Goal: Task Accomplishment & Management: Manage account settings

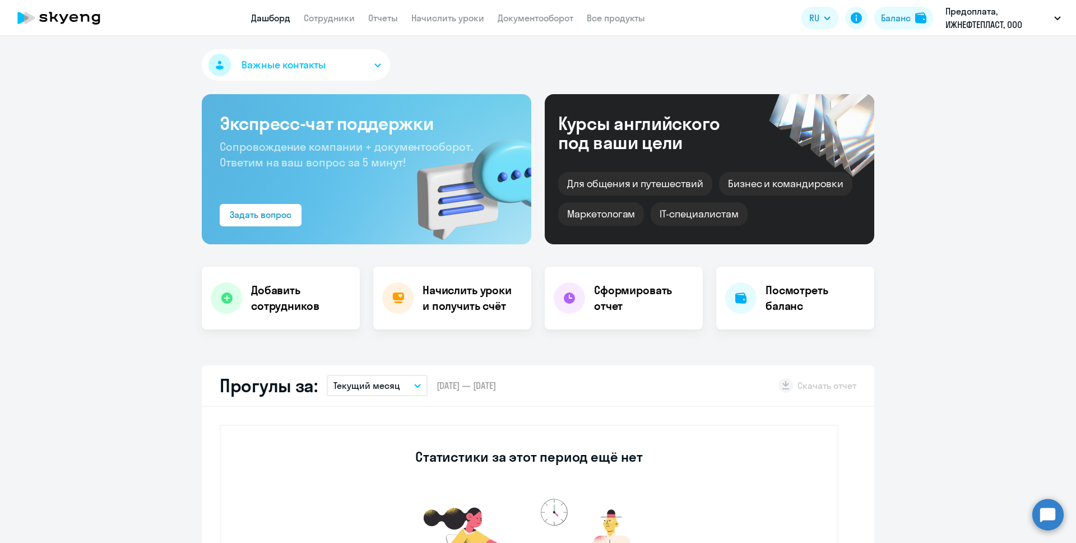
select select "30"
click at [908, 20] on div "Баланс" at bounding box center [896, 17] width 30 height 13
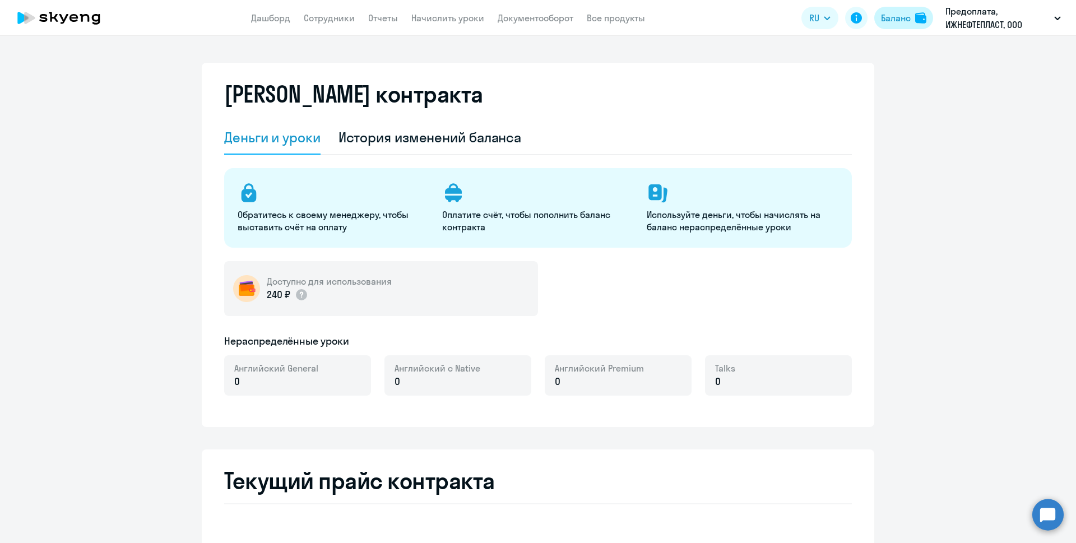
select select "english_adult_not_native_speaker"
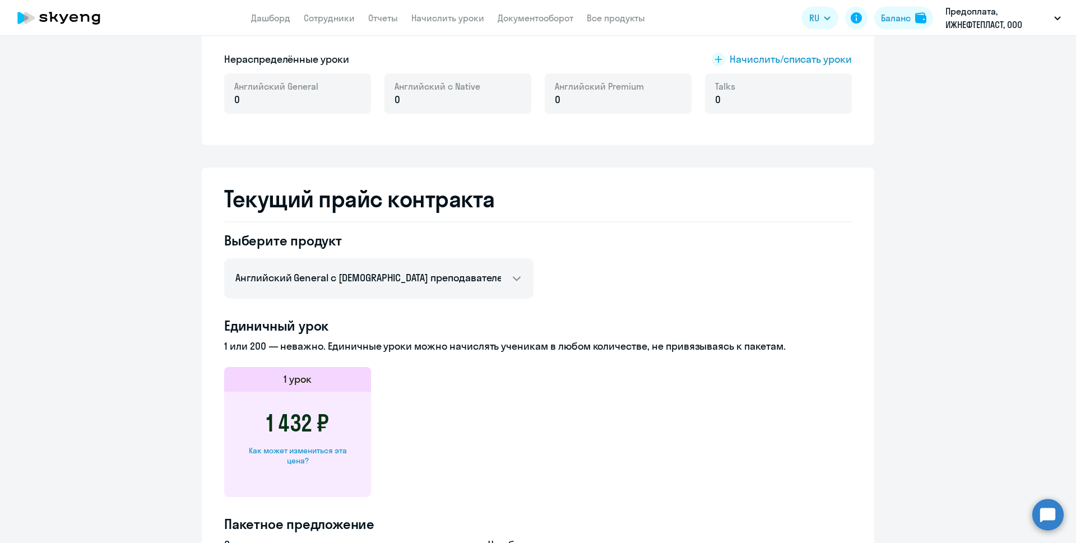
scroll to position [448, 0]
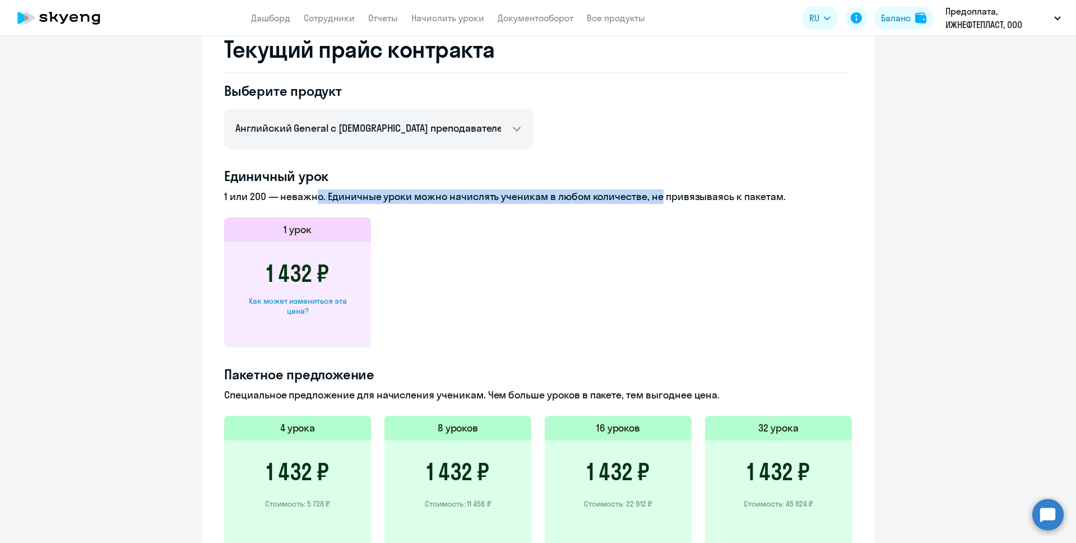
drag, startPoint x: 305, startPoint y: 196, endPoint x: 650, endPoint y: 199, distance: 345.3
click at [650, 199] on p "1 или 200 — неважно. Единичные уроки можно начислять ученикам в любом количеств…" at bounding box center [538, 196] width 628 height 15
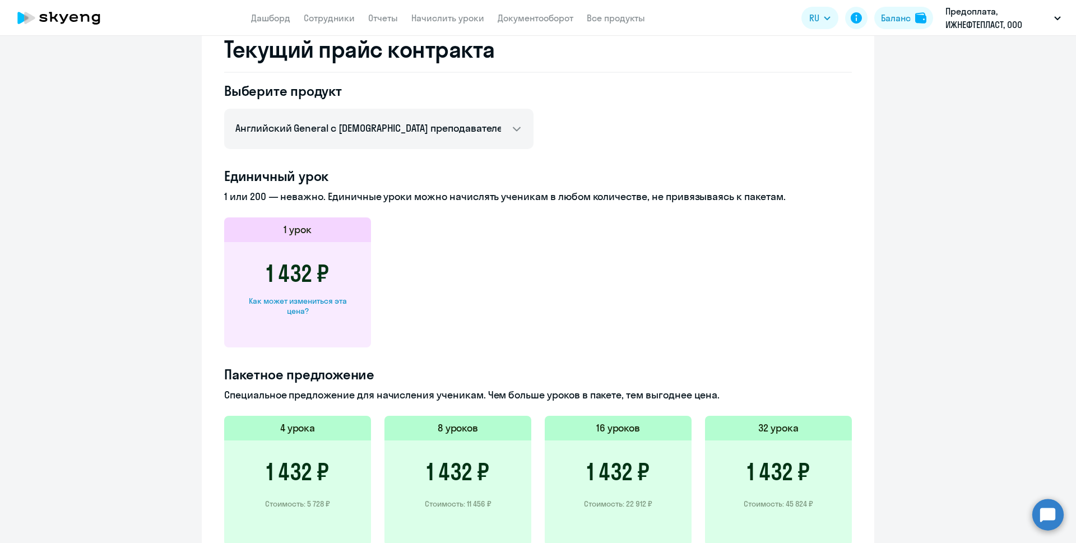
click at [570, 231] on app-price-card "1 урок 1 432 ₽ Как может измениться эта цена?" at bounding box center [538, 283] width 628 height 130
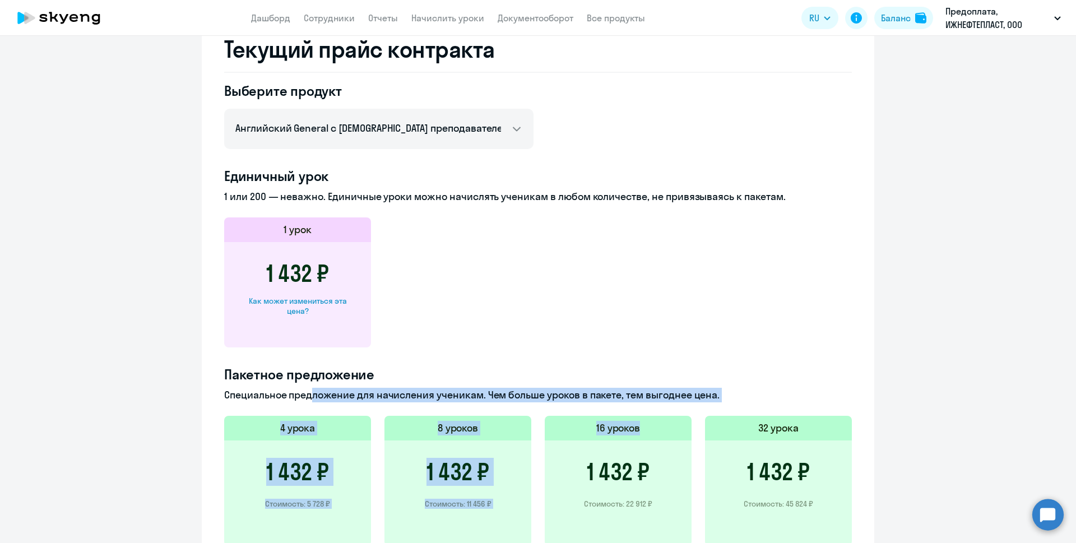
drag, startPoint x: 304, startPoint y: 399, endPoint x: 648, endPoint y: 404, distance: 343.7
click at [648, 404] on div "Пакетное предложение Специальное предложение для начисления ученикам. Чем больш…" at bounding box center [538, 534] width 628 height 337
click at [649, 391] on p "Специальное предложение для начисления ученикам. Чем больше уроков в пакете, те…" at bounding box center [538, 395] width 628 height 15
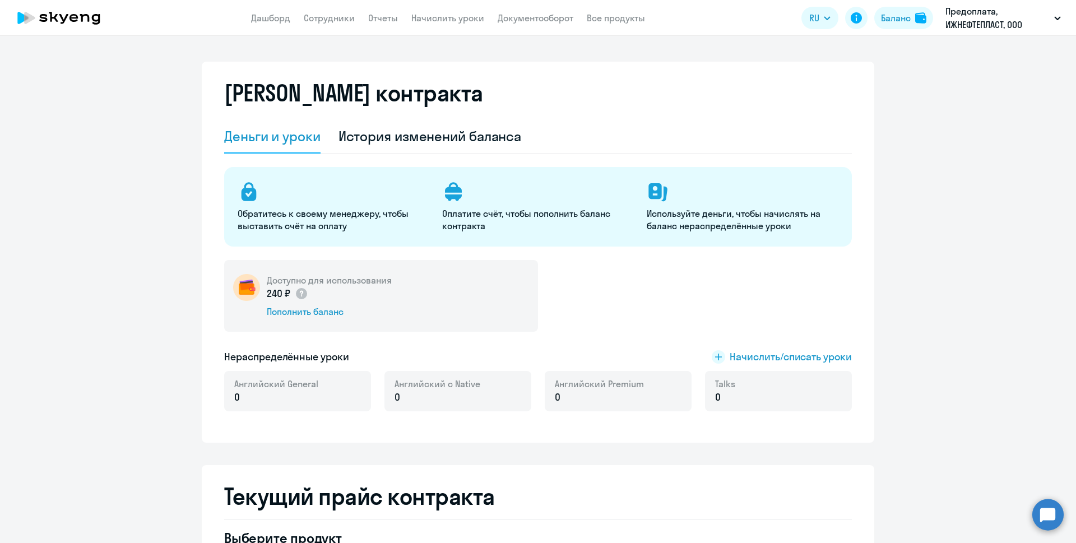
scroll to position [0, 0]
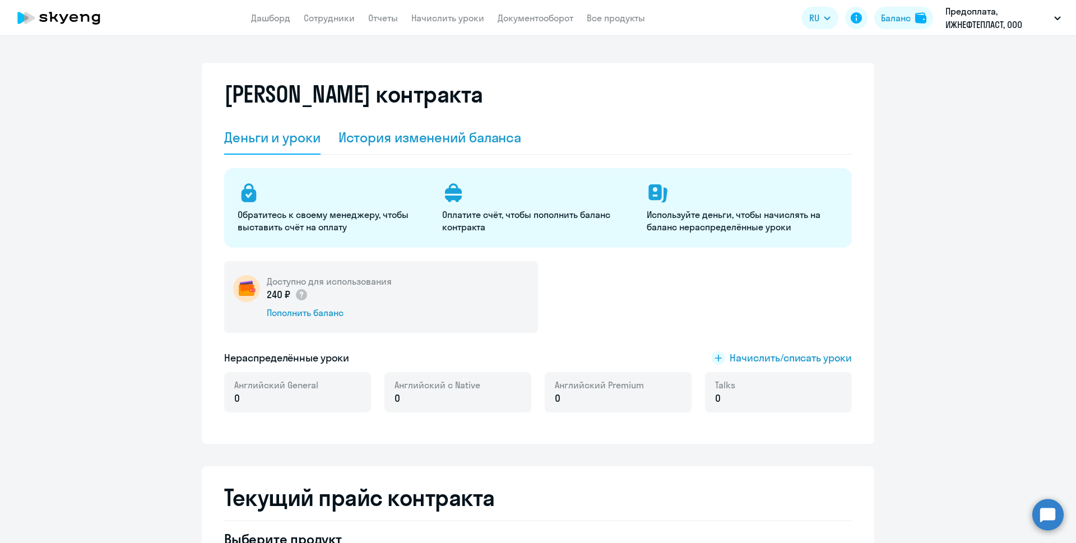
click at [405, 141] on div "История изменений баланса" at bounding box center [430, 137] width 183 height 18
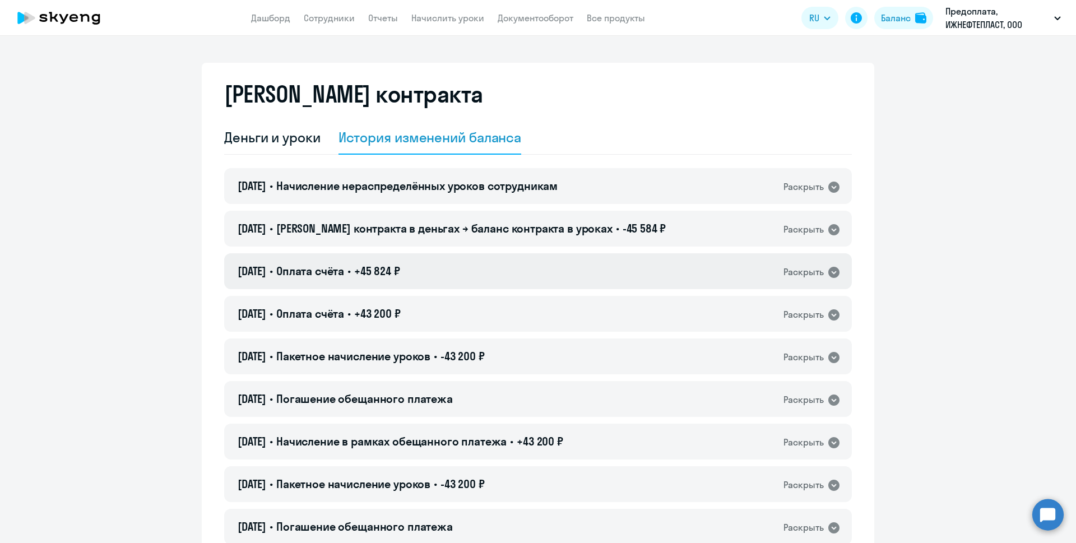
click at [829, 269] on icon at bounding box center [834, 272] width 11 height 11
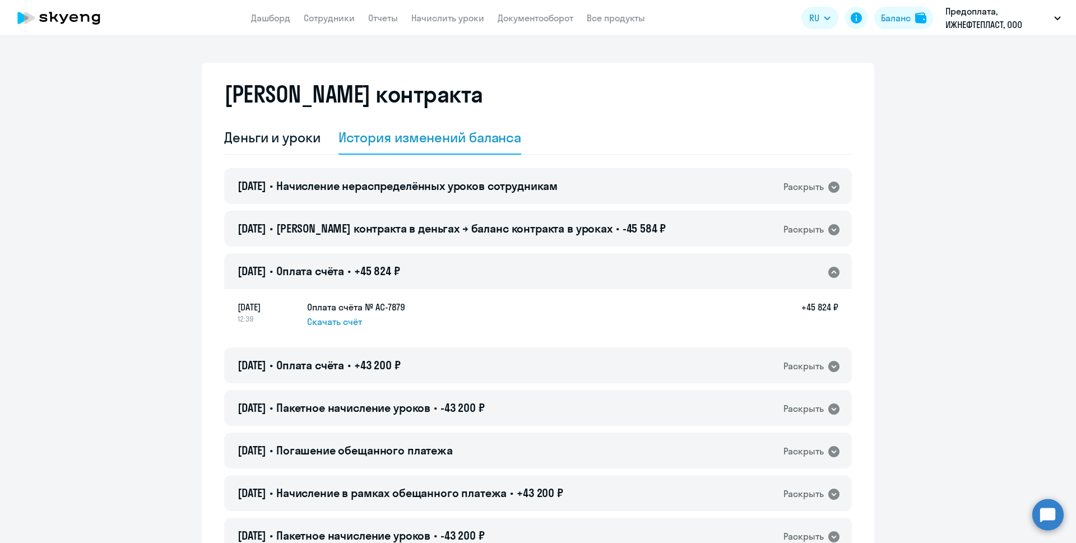
click at [829, 269] on icon at bounding box center [834, 272] width 11 height 11
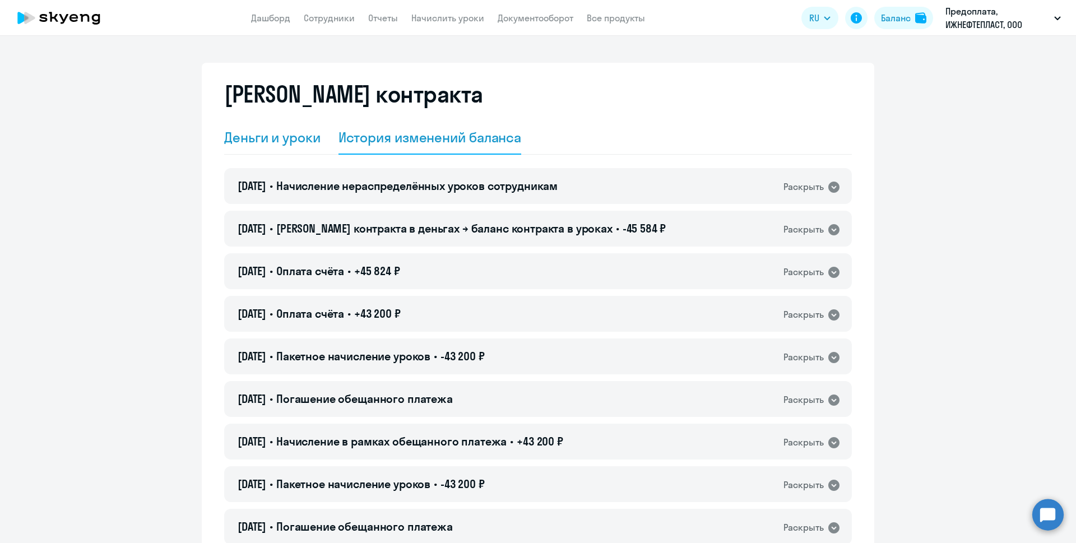
click at [250, 139] on div "Деньги и уроки" at bounding box center [272, 137] width 96 height 18
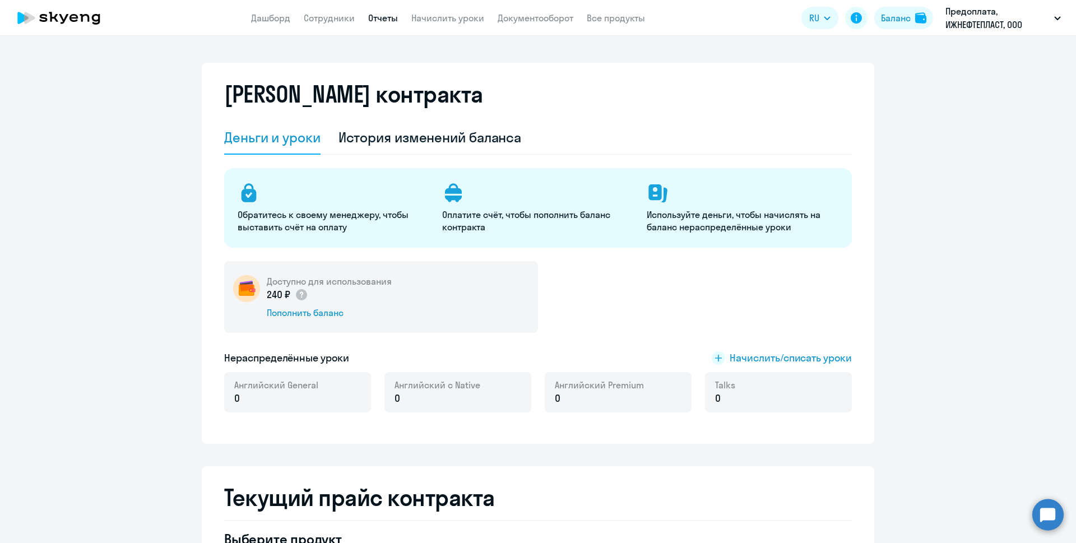
click at [378, 16] on link "Отчеты" at bounding box center [383, 17] width 30 height 11
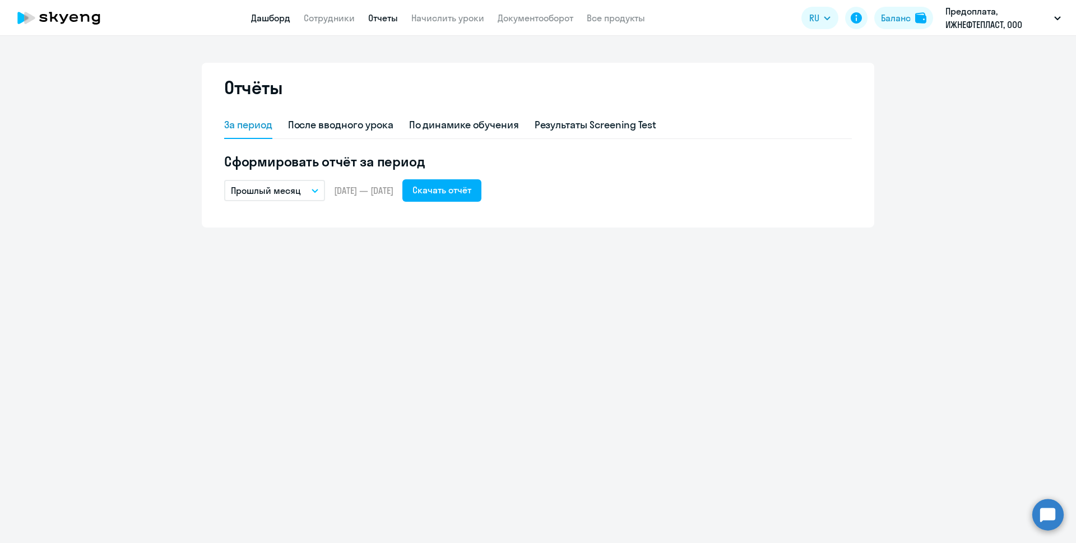
click at [282, 18] on link "Дашборд" at bounding box center [270, 17] width 39 height 11
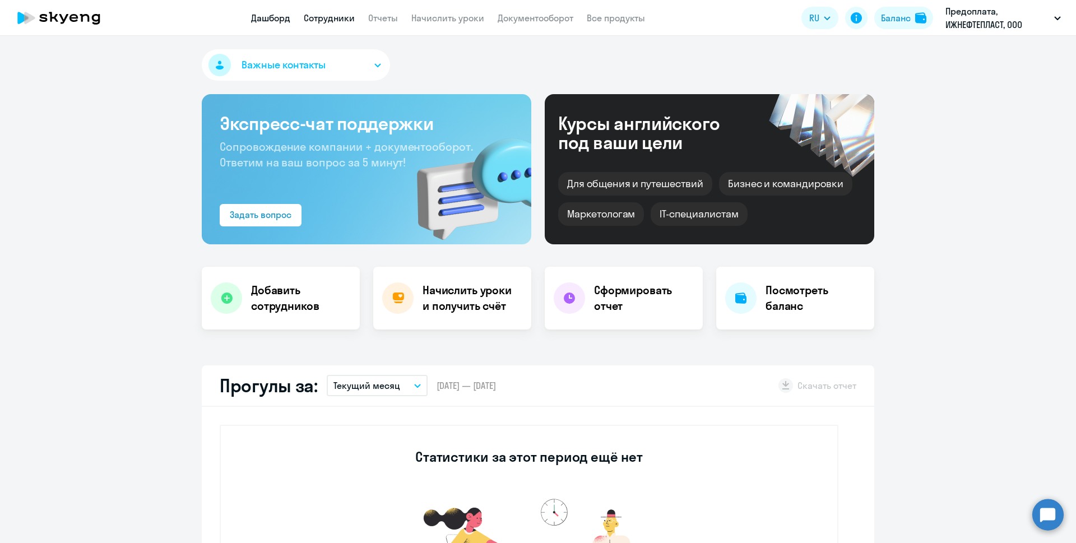
click at [331, 15] on link "Сотрудники" at bounding box center [329, 17] width 51 height 11
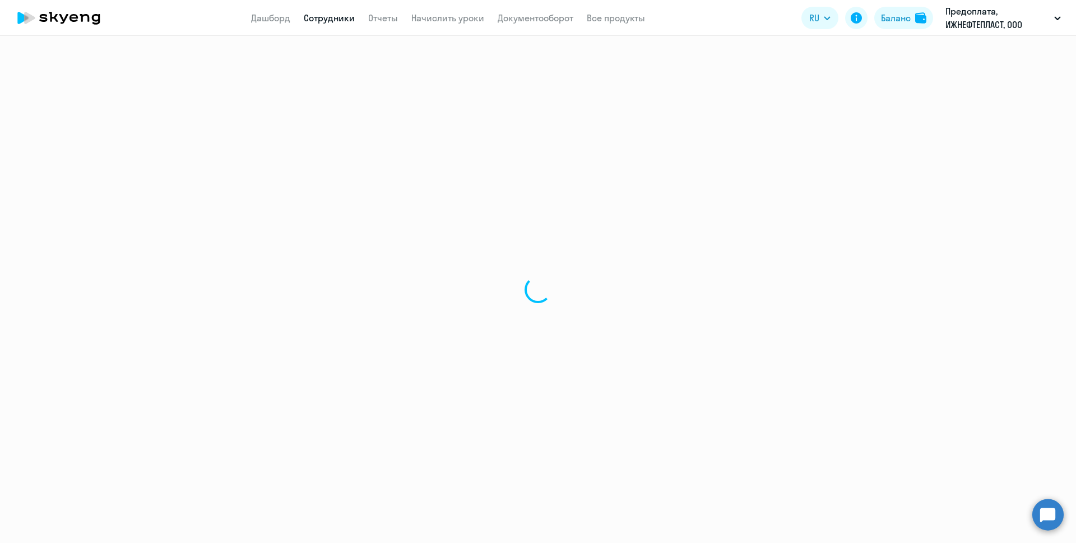
select select "30"
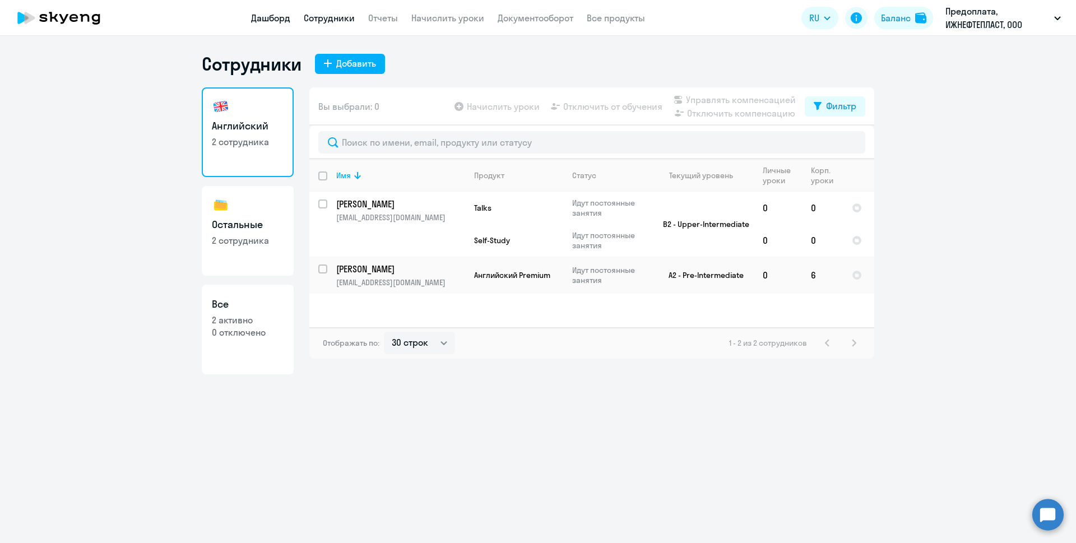
click at [281, 18] on link "Дашборд" at bounding box center [270, 17] width 39 height 11
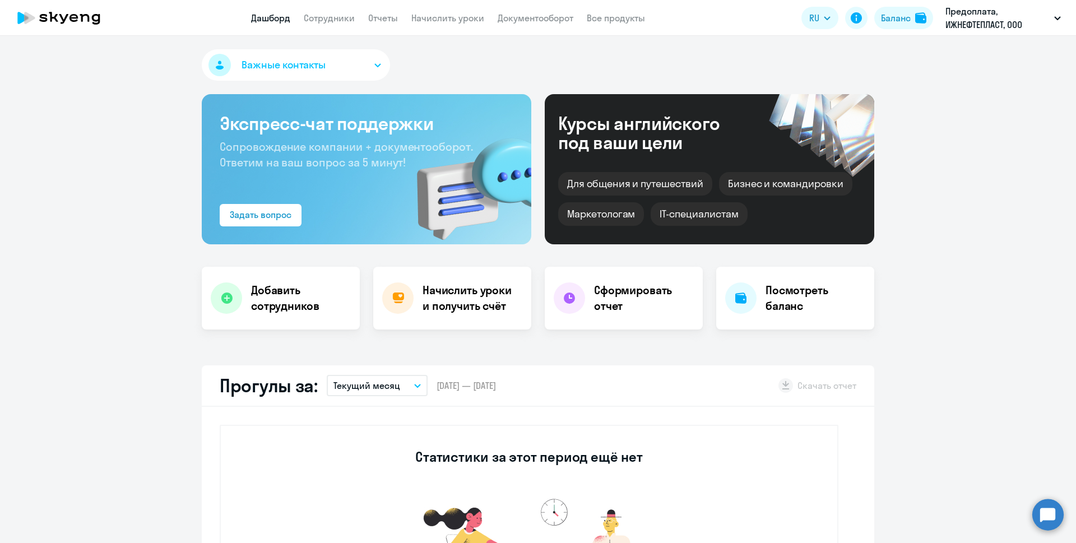
select select "30"
click at [366, 66] on button "Важные контакты" at bounding box center [296, 64] width 188 height 31
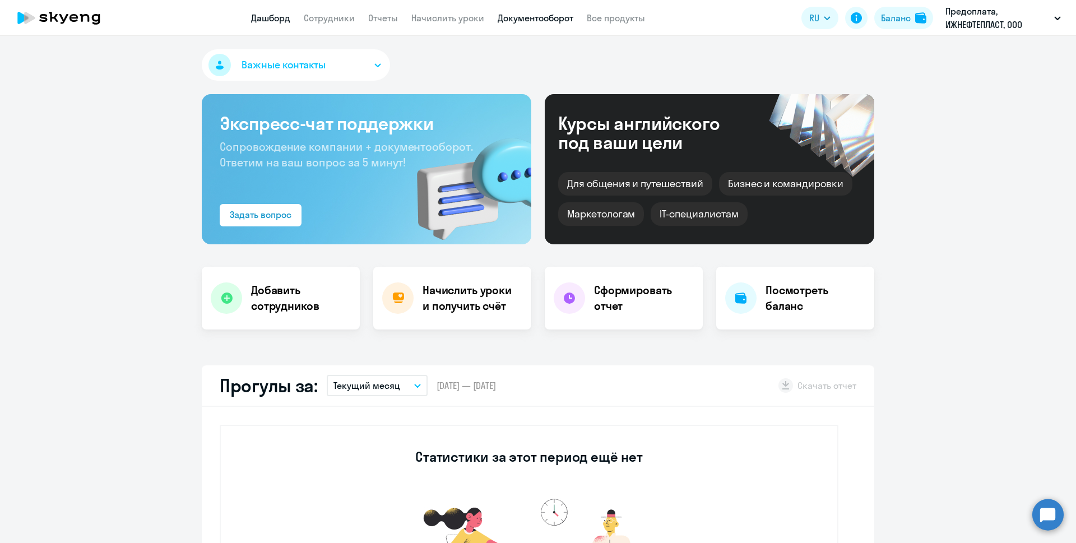
click at [528, 20] on link "Документооборот" at bounding box center [536, 17] width 76 height 11
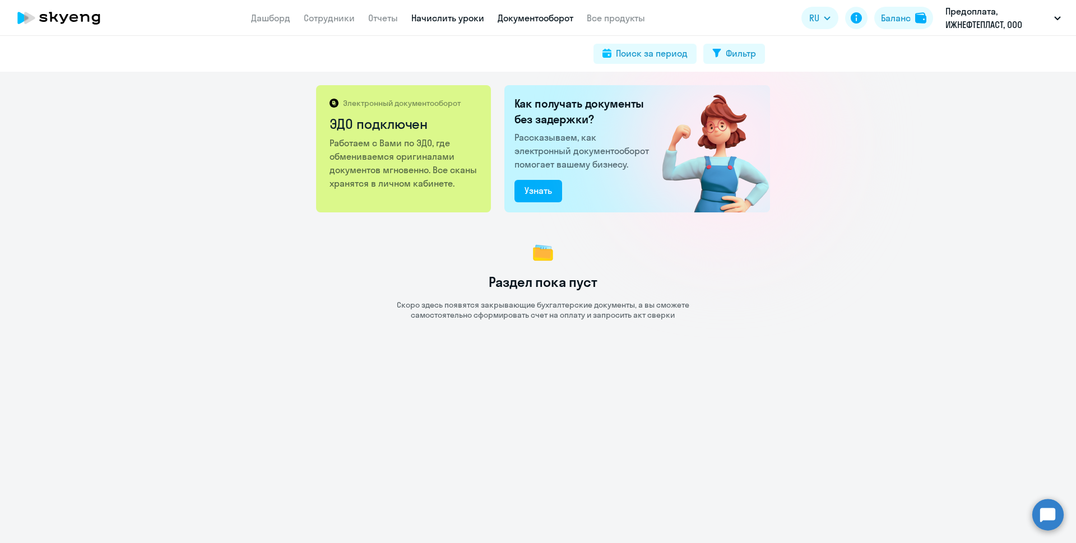
click at [459, 18] on link "Начислить уроки" at bounding box center [447, 17] width 73 height 11
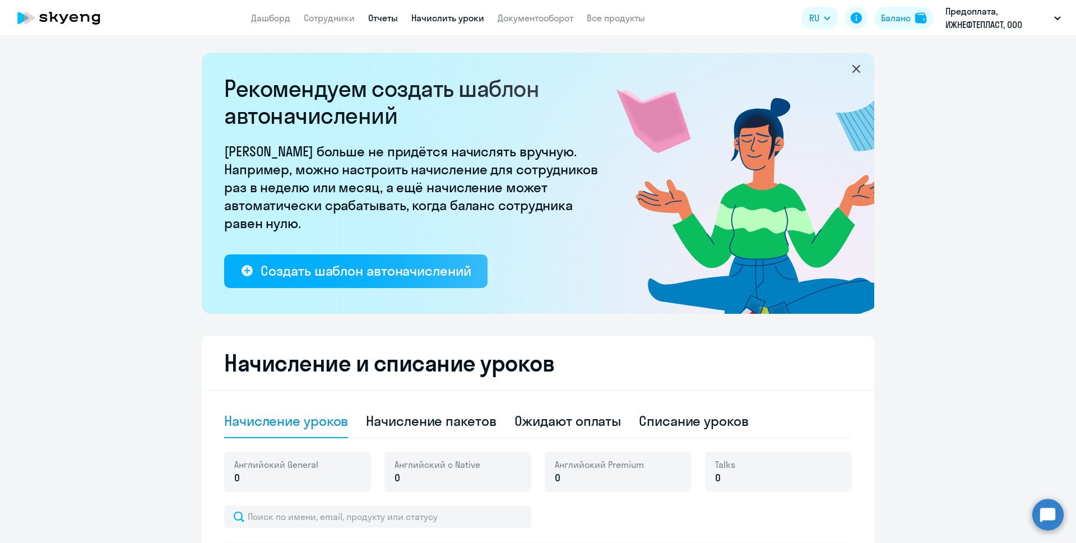
click at [383, 17] on link "Отчеты" at bounding box center [383, 17] width 30 height 11
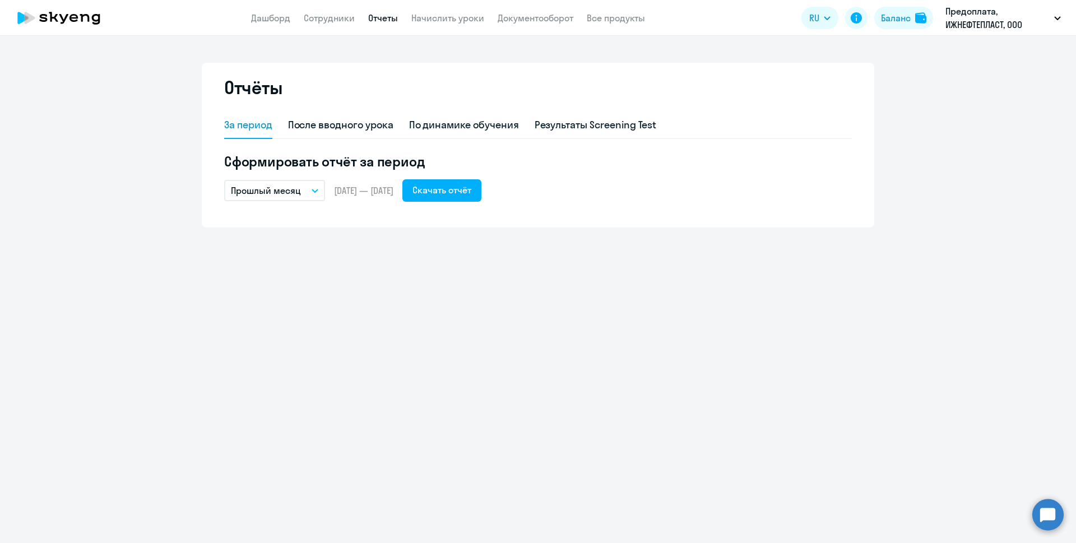
drag, startPoint x: 332, startPoint y: 18, endPoint x: 358, endPoint y: 35, distance: 31.3
click at [332, 18] on link "Сотрудники" at bounding box center [329, 17] width 51 height 11
select select "30"
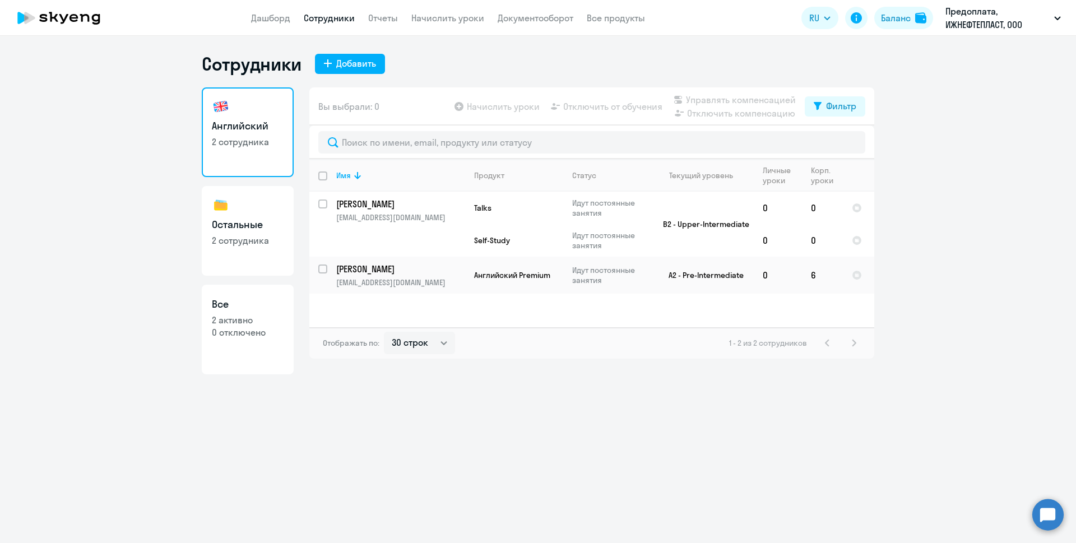
click at [244, 236] on p "2 сотрудника" at bounding box center [248, 240] width 72 height 12
select select "30"
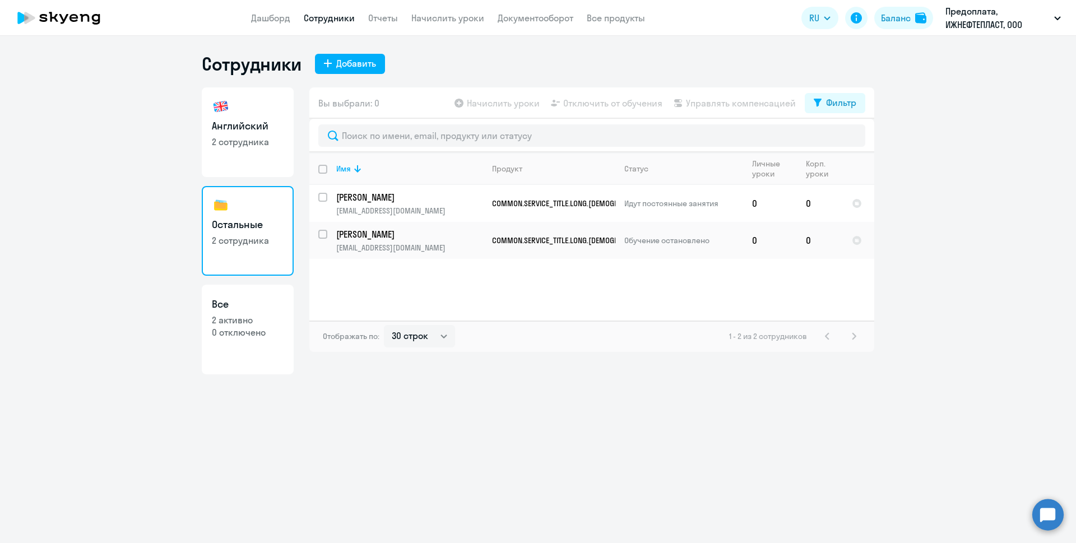
click at [253, 323] on p "2 активно" at bounding box center [248, 320] width 72 height 12
select select "30"
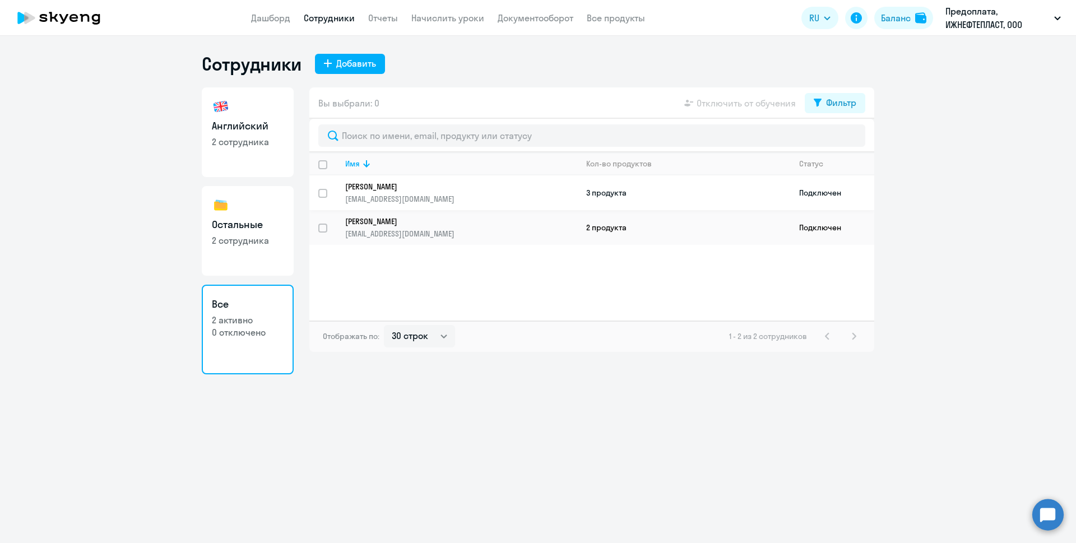
click at [616, 187] on td "3 продукта" at bounding box center [683, 192] width 213 height 35
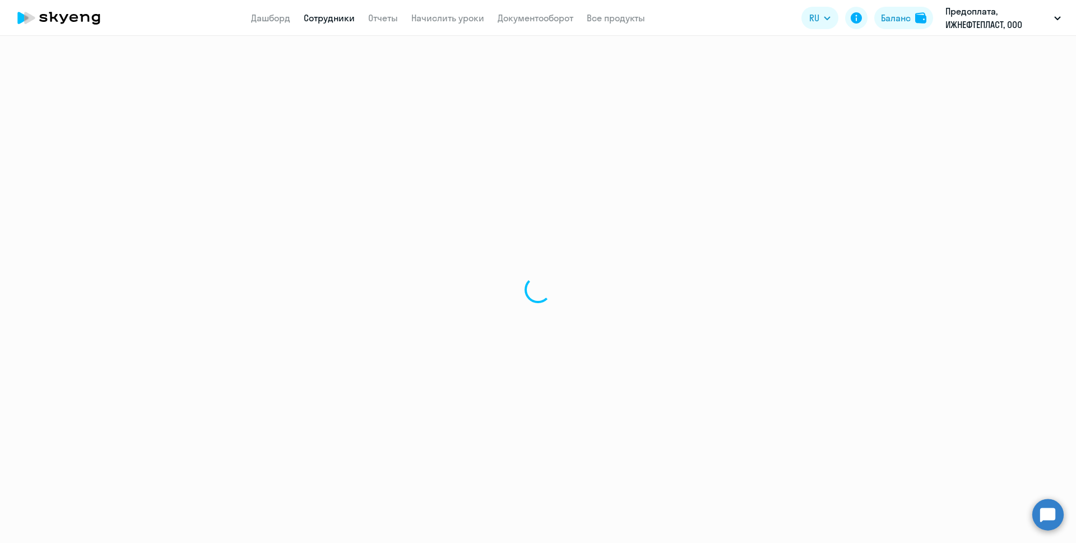
select select "english"
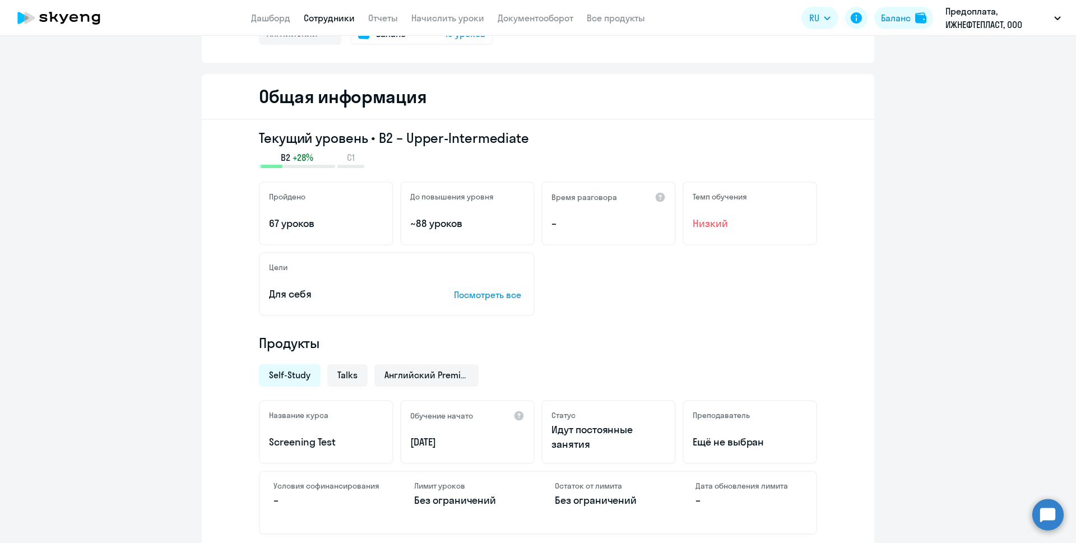
scroll to position [224, 0]
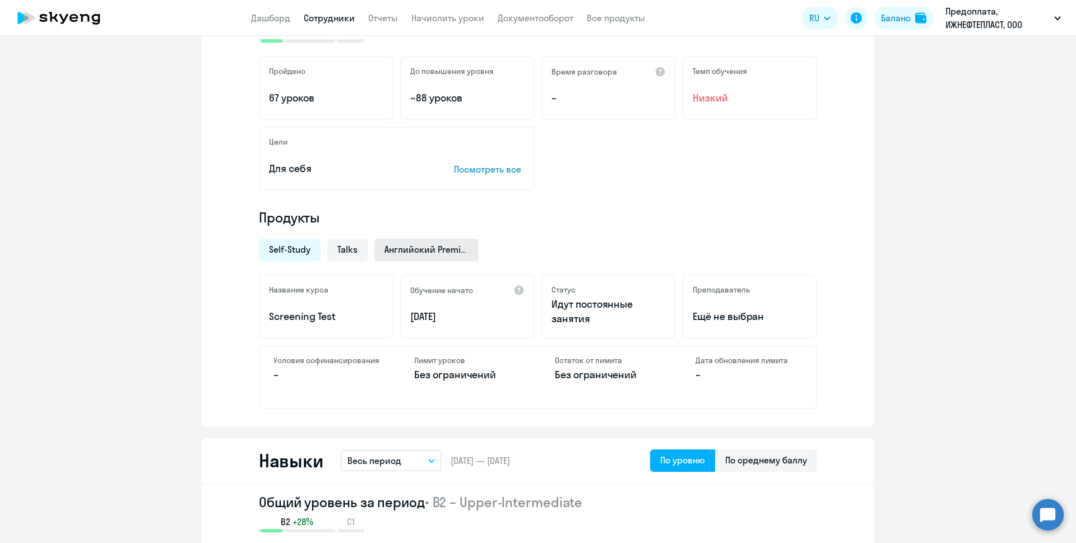
click at [414, 251] on span "Английский Premium" at bounding box center [427, 249] width 84 height 12
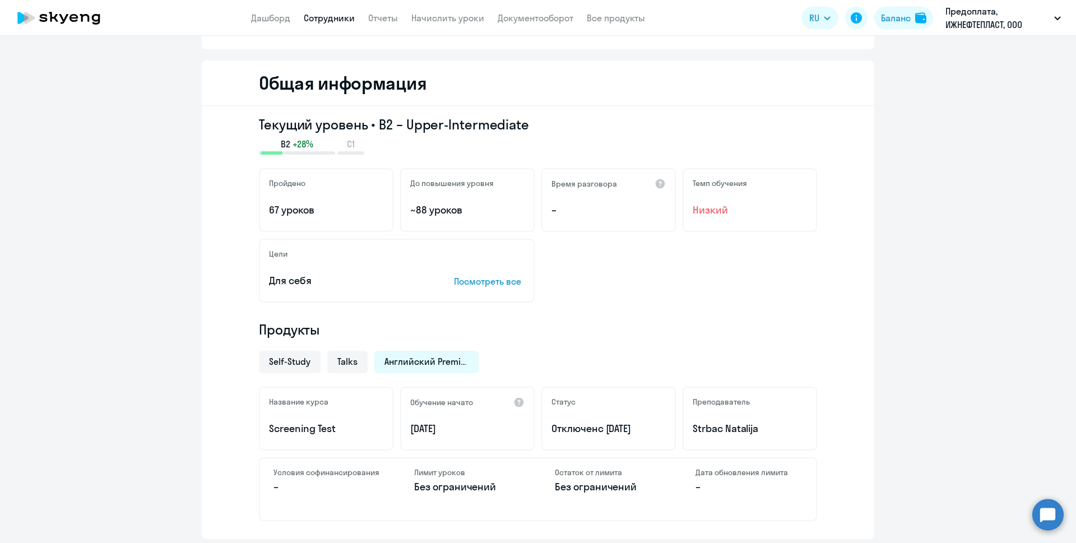
scroll to position [0, 0]
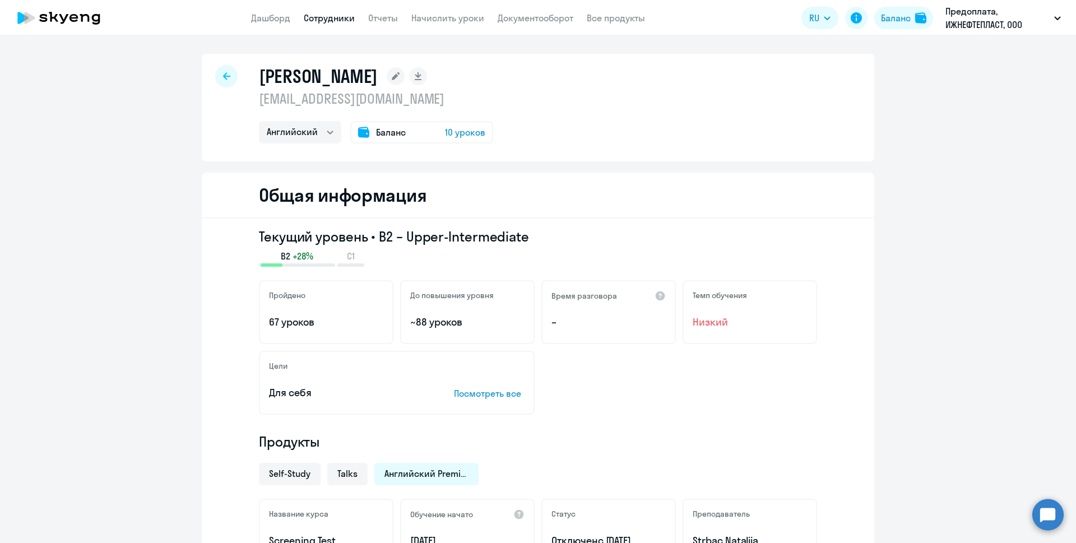
click at [462, 132] on span "10 уроков" at bounding box center [465, 132] width 40 height 13
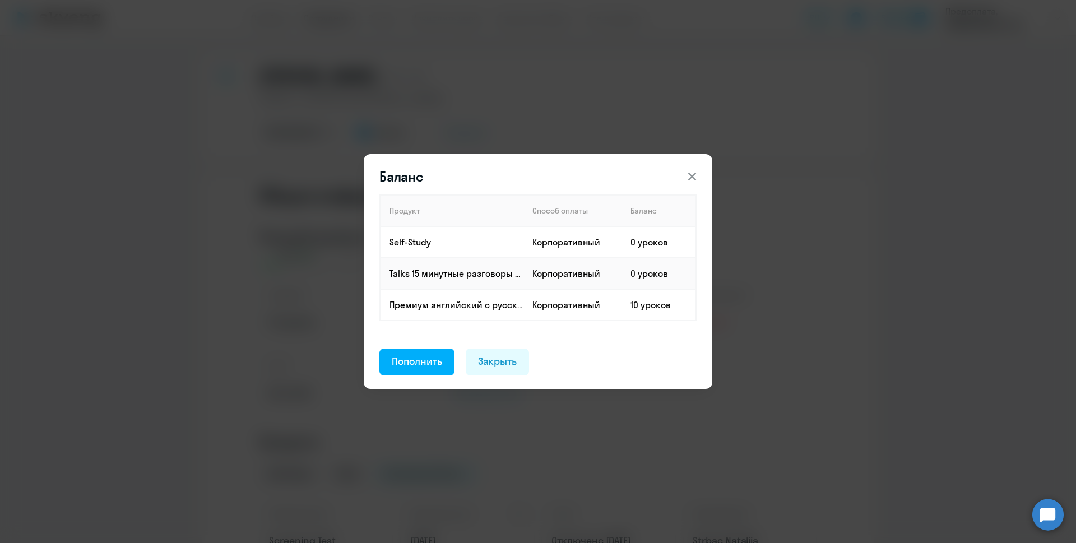
click at [687, 175] on icon at bounding box center [692, 176] width 13 height 13
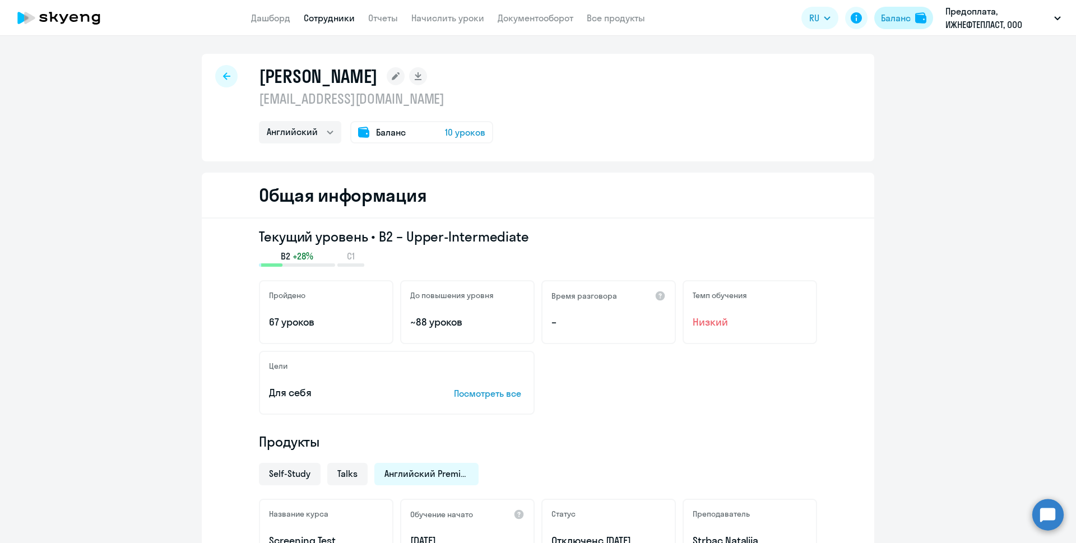
click at [901, 13] on div "Баланс" at bounding box center [896, 17] width 30 height 13
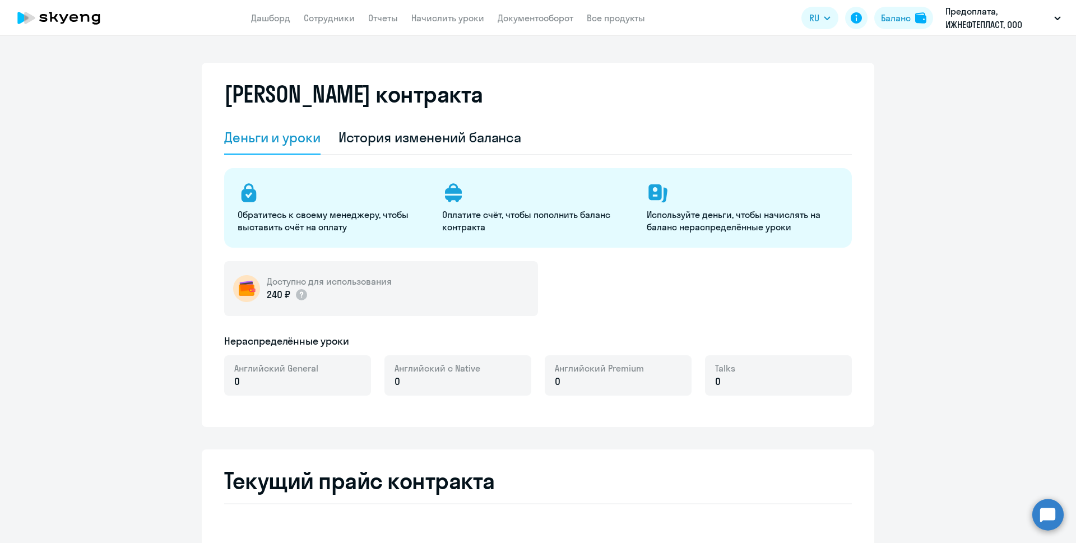
select select "english_adult_not_native_speaker"
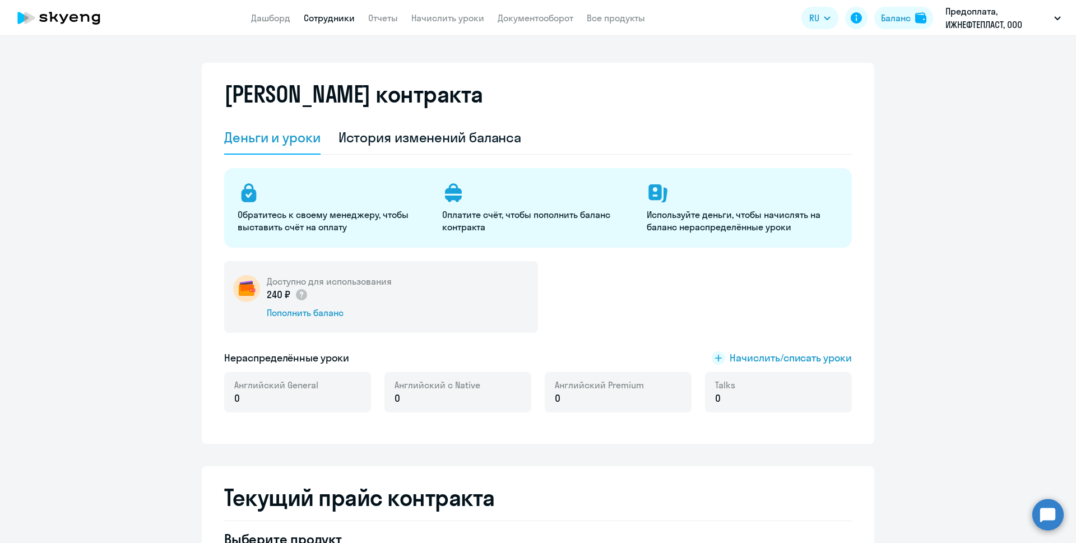
click at [311, 17] on link "Сотрудники" at bounding box center [329, 17] width 51 height 11
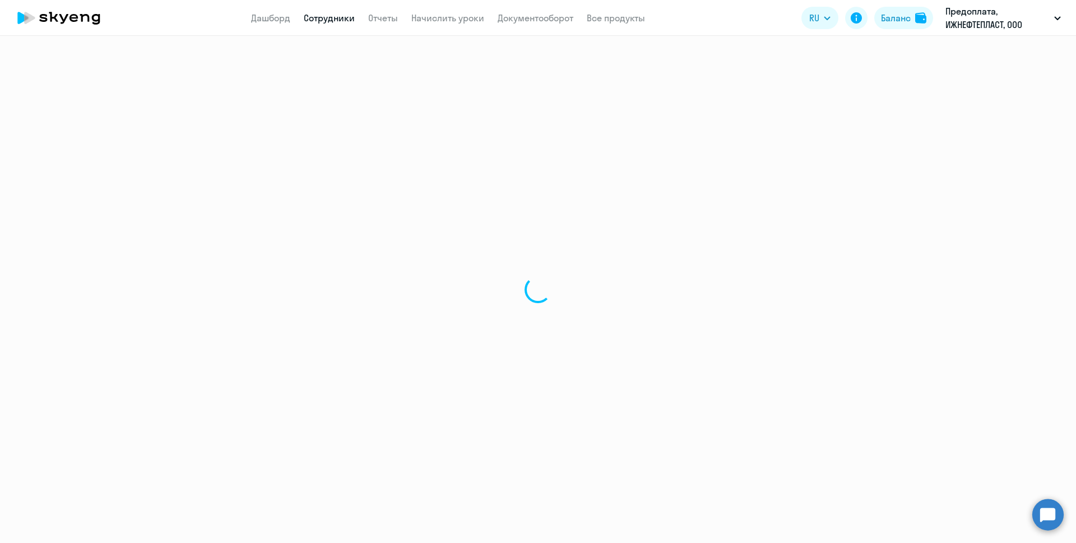
select select "30"
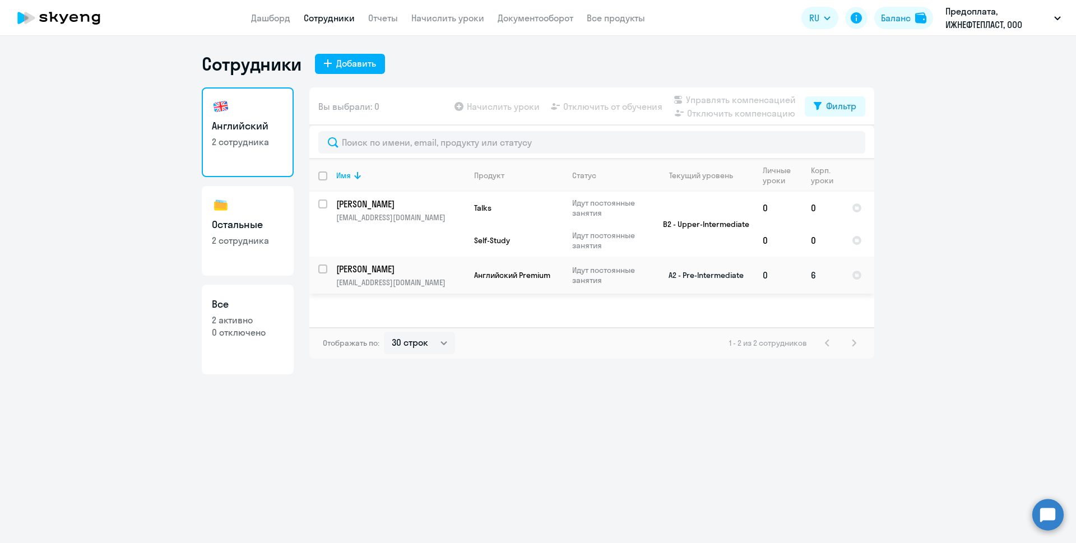
click at [419, 271] on p "[PERSON_NAME]" at bounding box center [399, 269] width 127 height 12
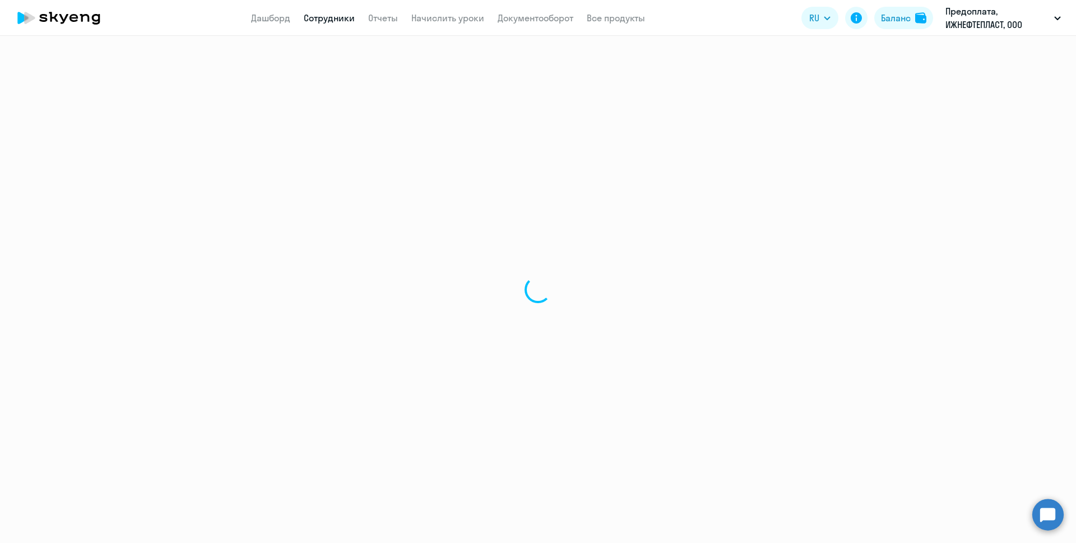
select select "english"
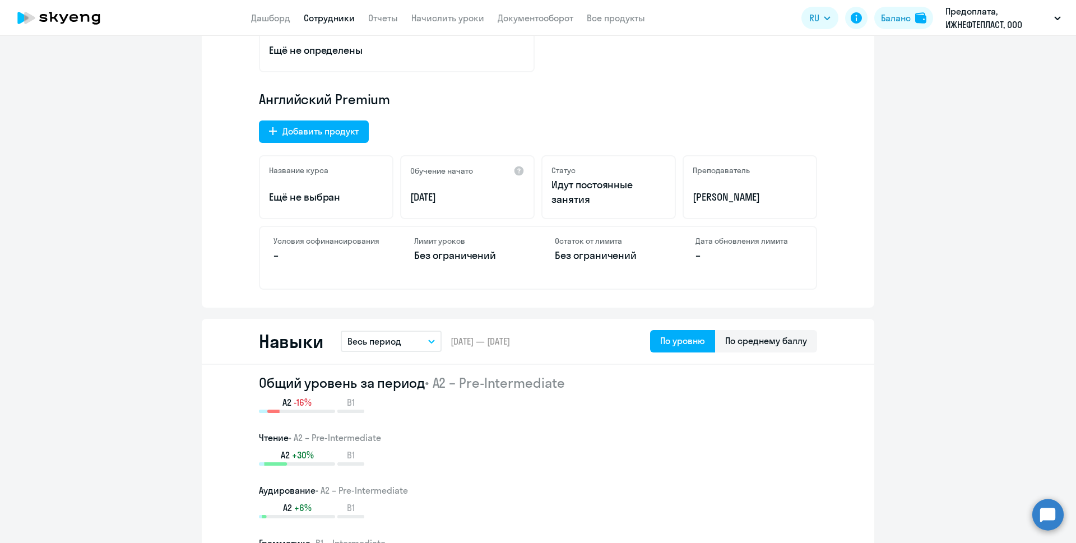
scroll to position [505, 0]
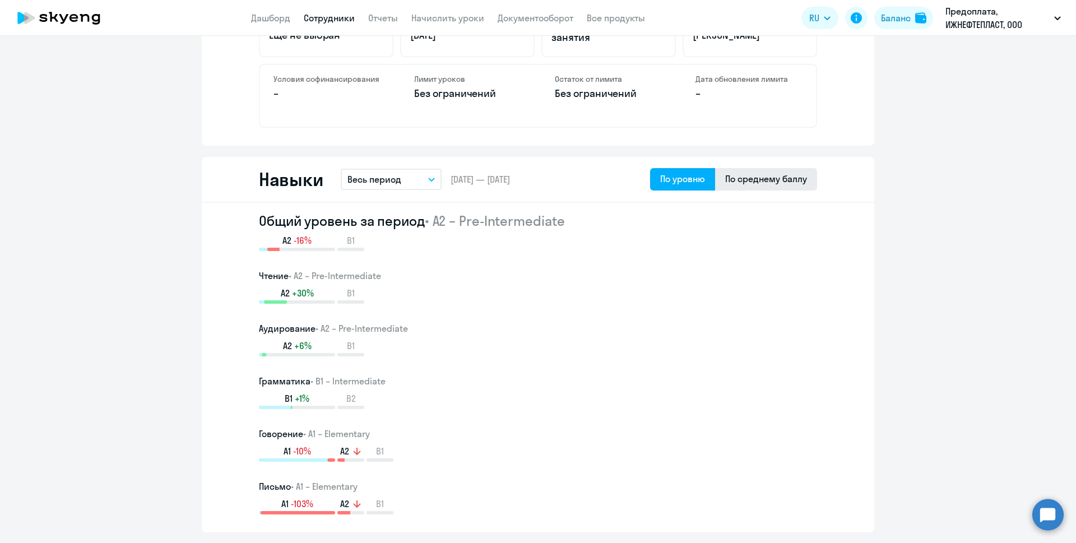
click at [729, 181] on div "По среднему баллу" at bounding box center [766, 178] width 82 height 13
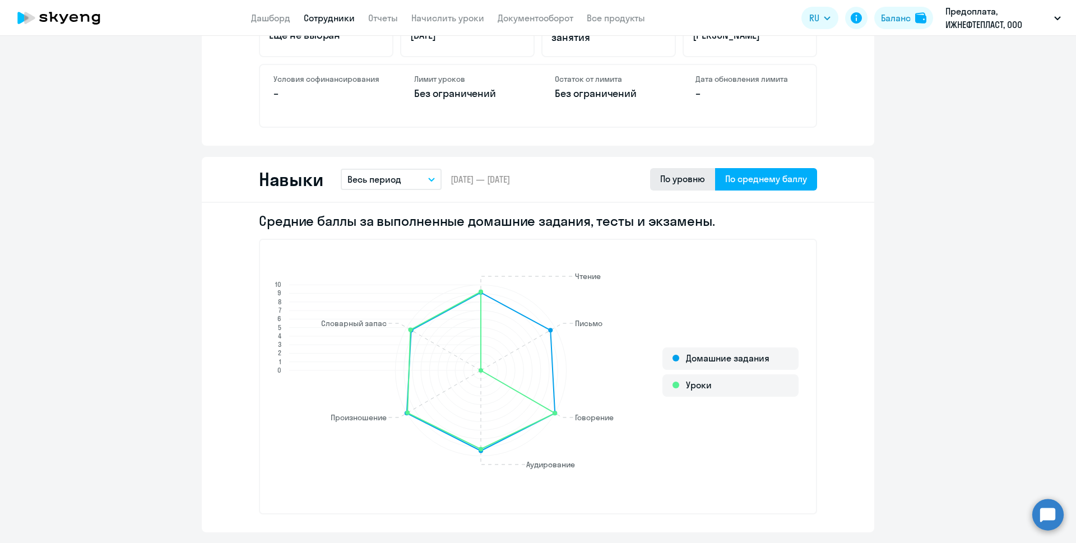
click at [679, 179] on div "По уровню" at bounding box center [682, 178] width 45 height 13
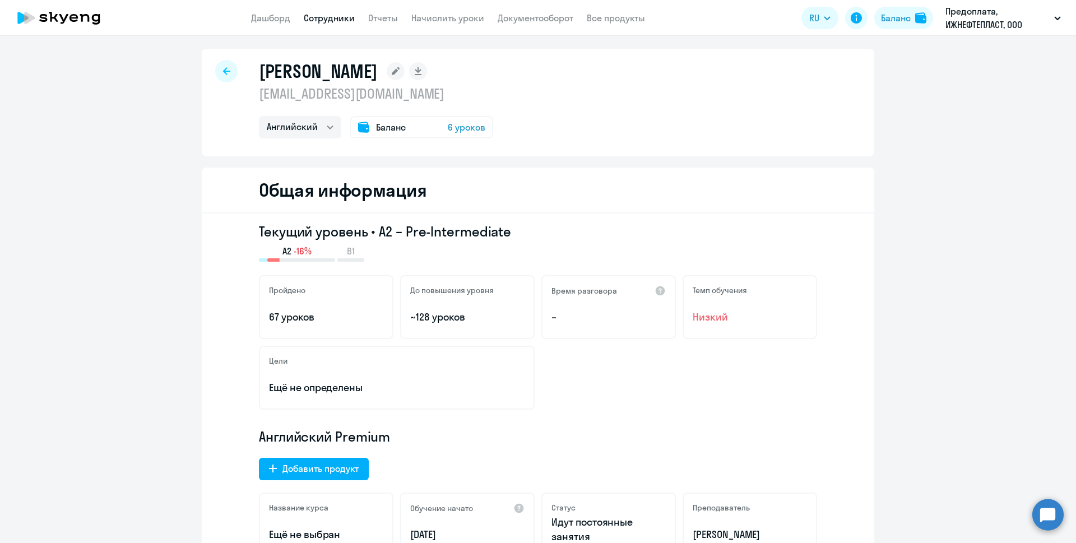
scroll to position [0, 0]
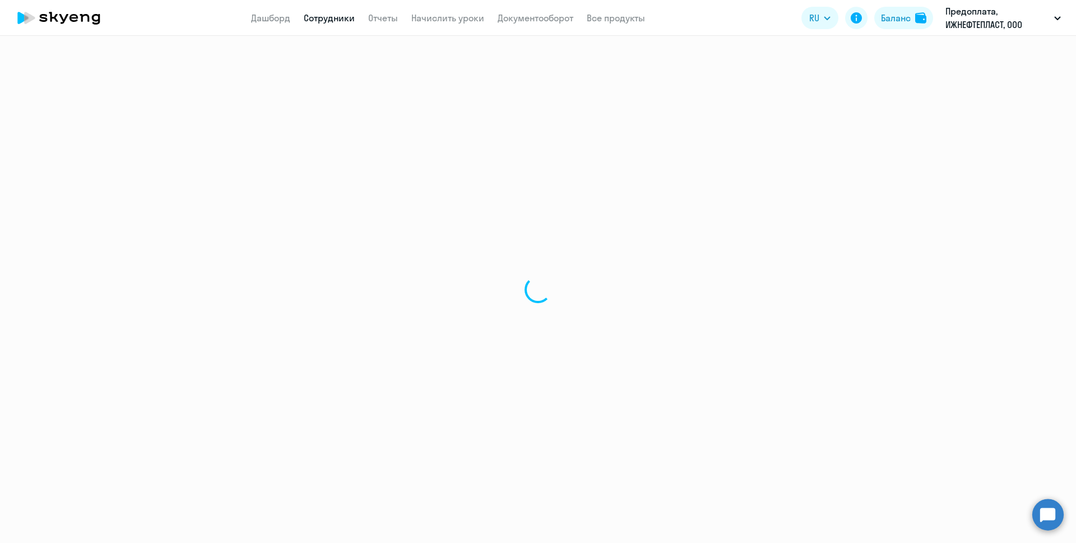
select select "30"
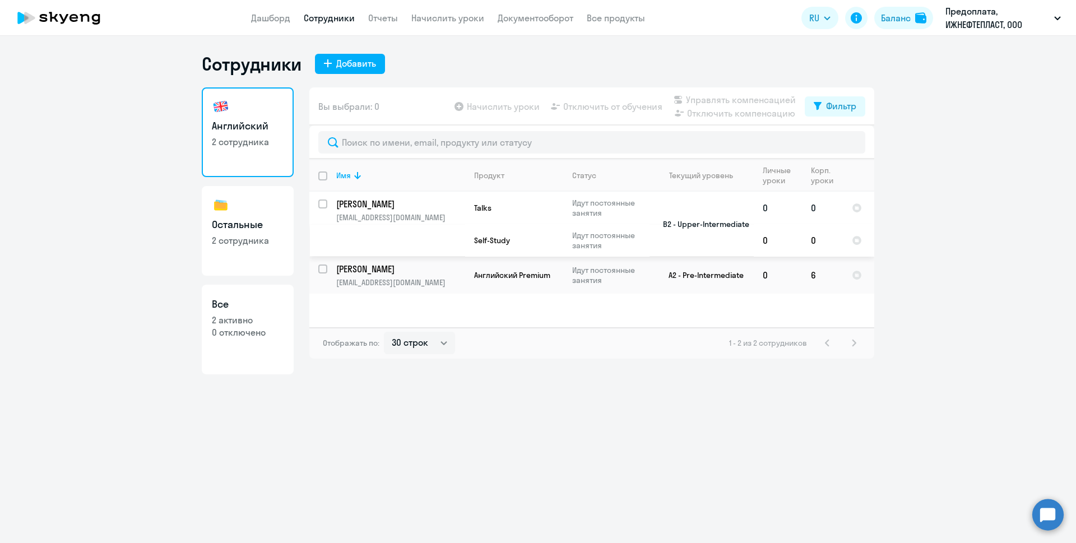
click at [324, 206] on input "select row 3751002" at bounding box center [329, 211] width 22 height 22
checkbox input "true"
click at [235, 327] on p "0 отключено" at bounding box center [248, 332] width 72 height 12
select select "30"
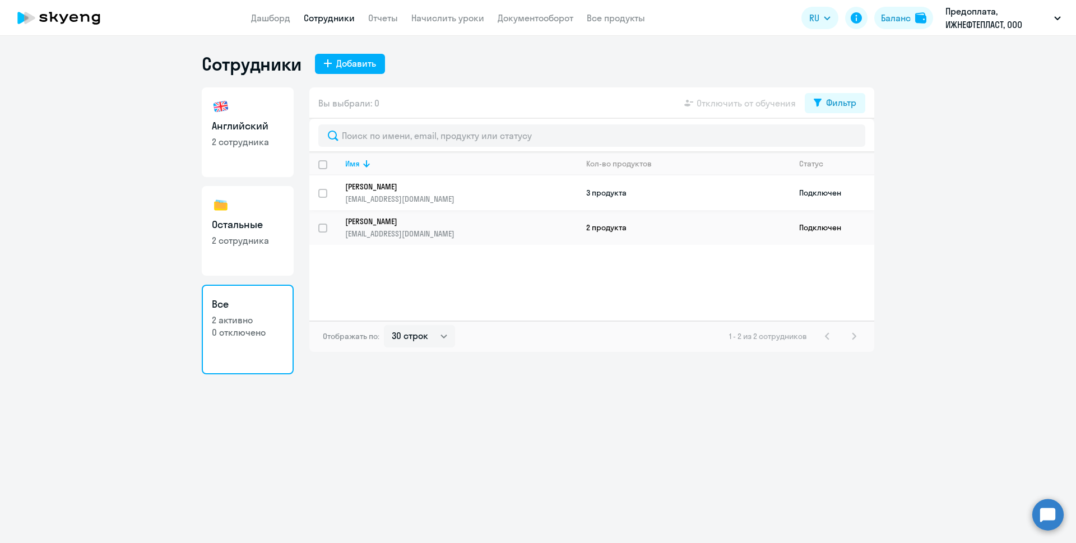
click at [321, 193] on input "select row 3751002" at bounding box center [329, 200] width 22 height 22
checkbox input "true"
click at [821, 186] on td "Подключен" at bounding box center [832, 192] width 84 height 35
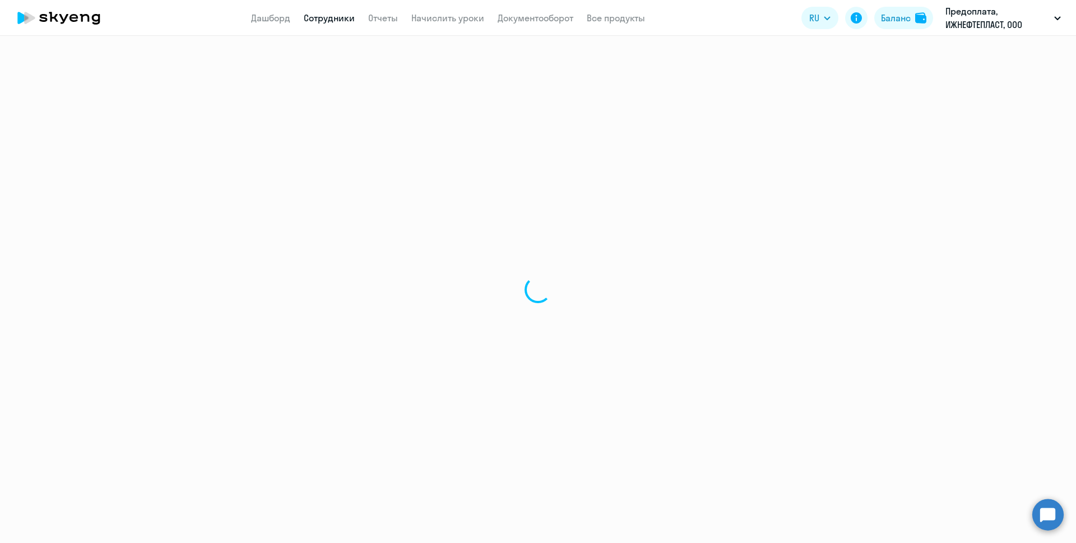
select select "english"
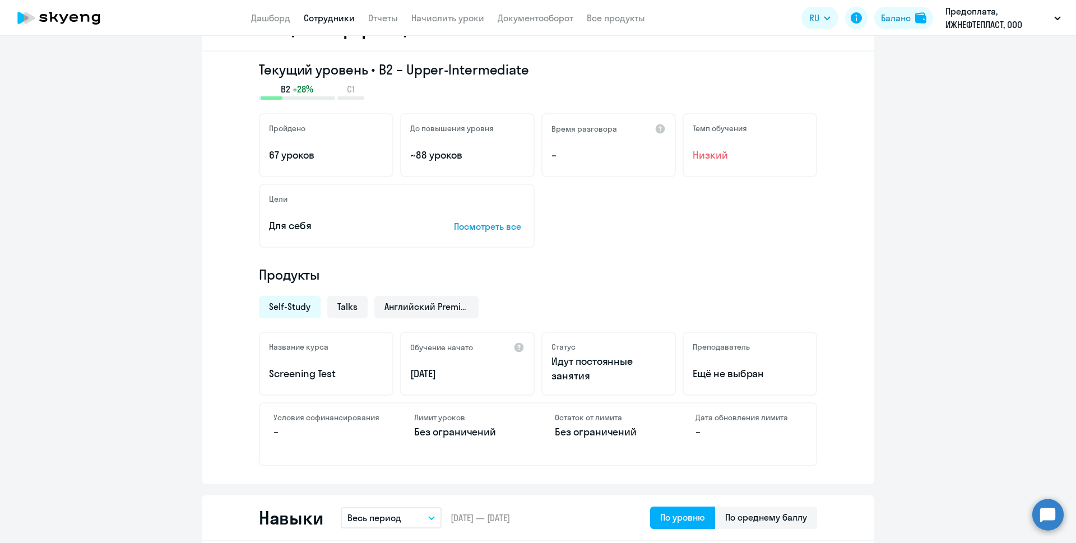
scroll to position [168, 0]
click at [344, 305] on span "Talks" at bounding box center [347, 305] width 20 height 12
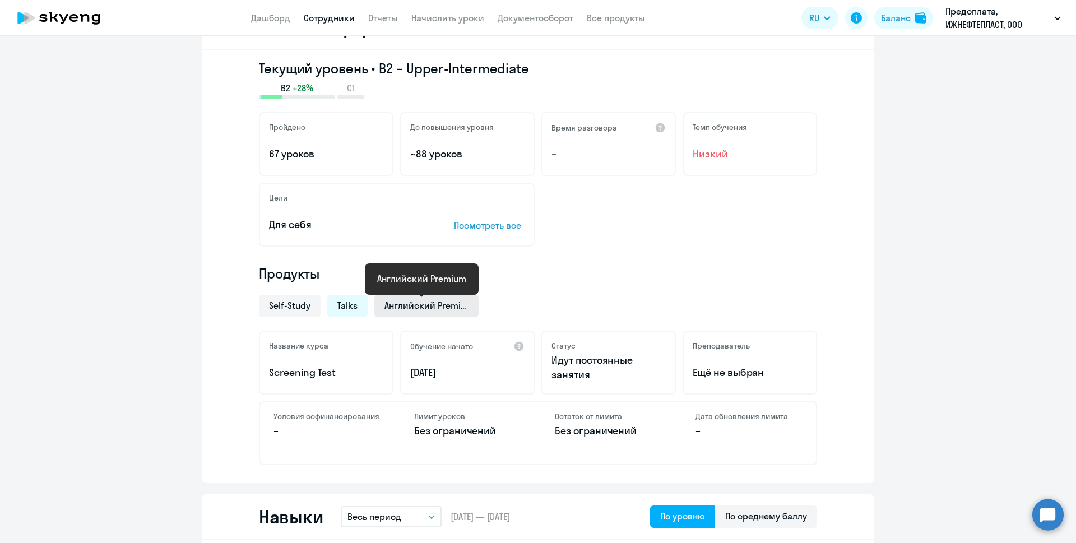
click at [424, 302] on span "Английский Premium" at bounding box center [427, 305] width 84 height 12
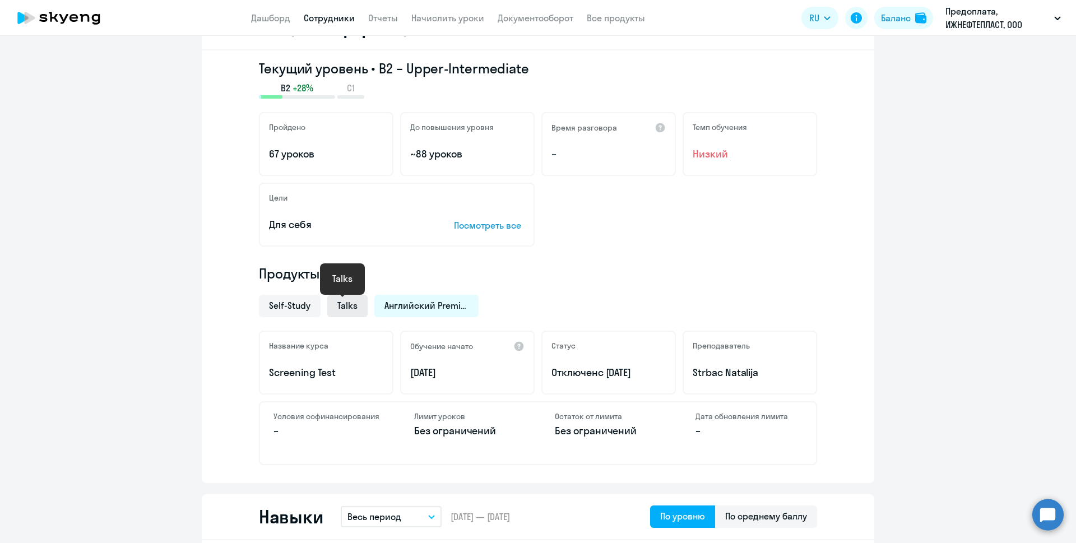
click at [337, 302] on span "Talks" at bounding box center [347, 305] width 20 height 12
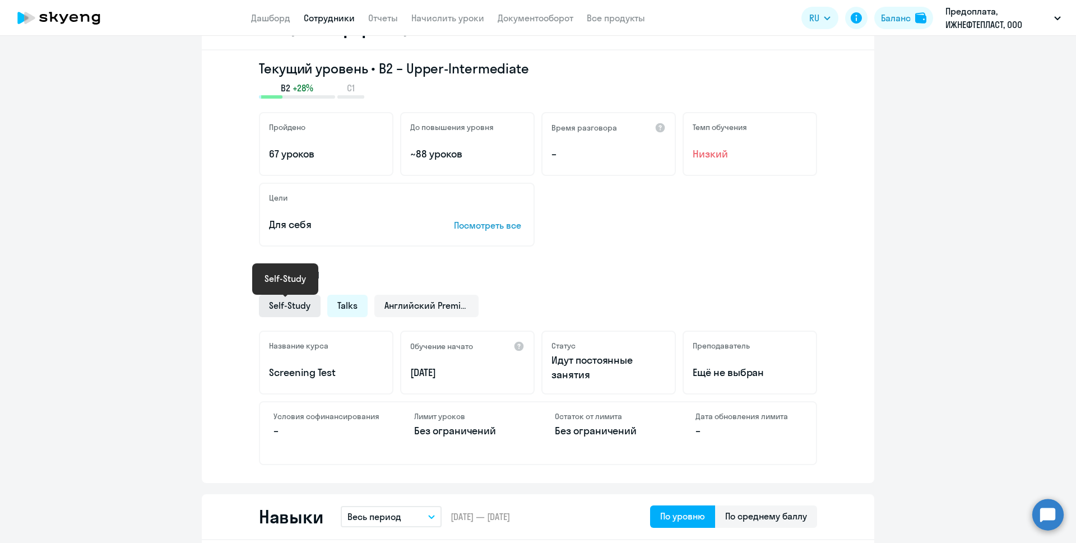
click at [275, 304] on span "Self-Study" at bounding box center [289, 305] width 41 height 12
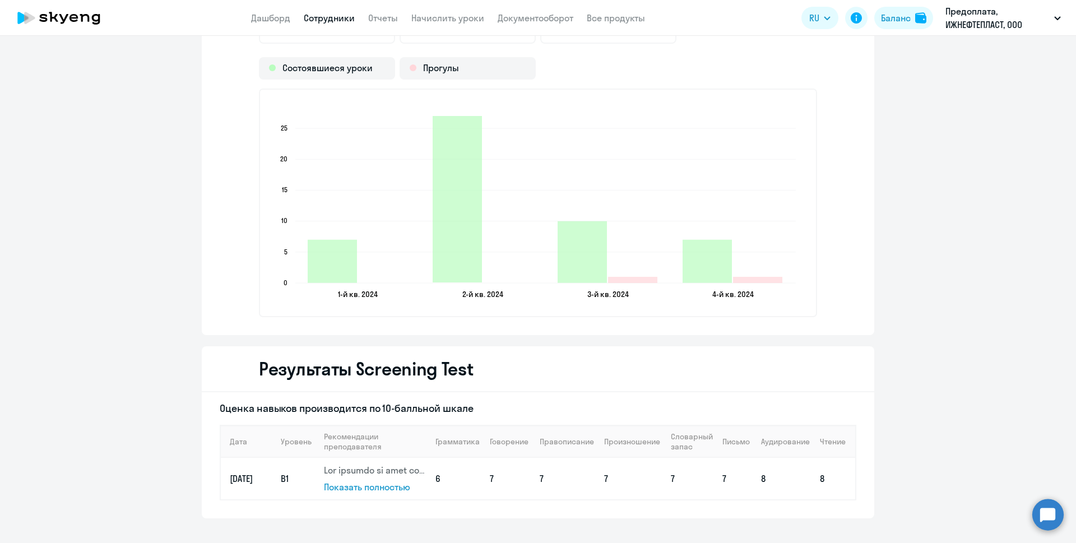
scroll to position [1663, 0]
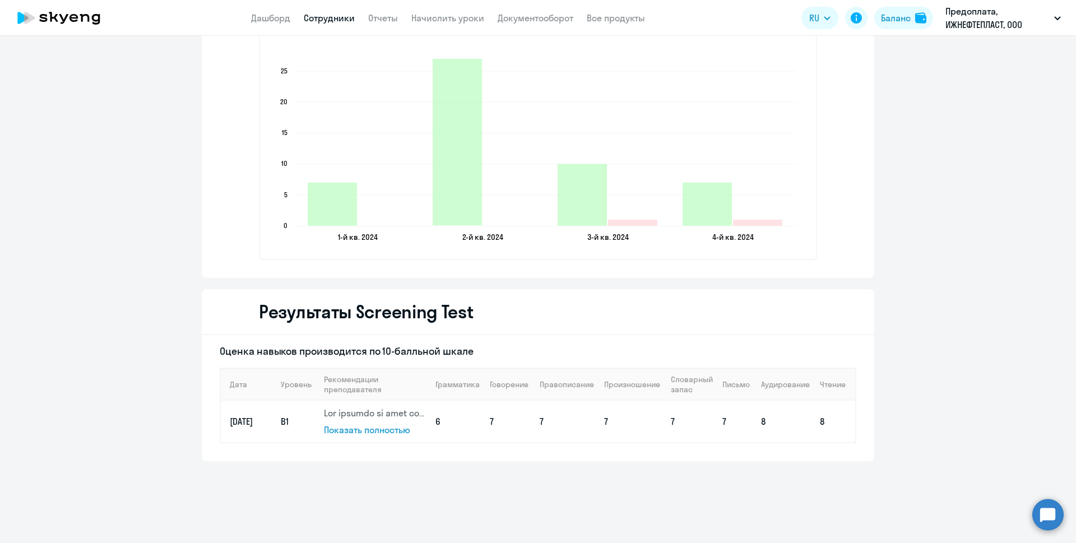
click at [336, 433] on span "Показать полностью" at bounding box center [367, 429] width 86 height 11
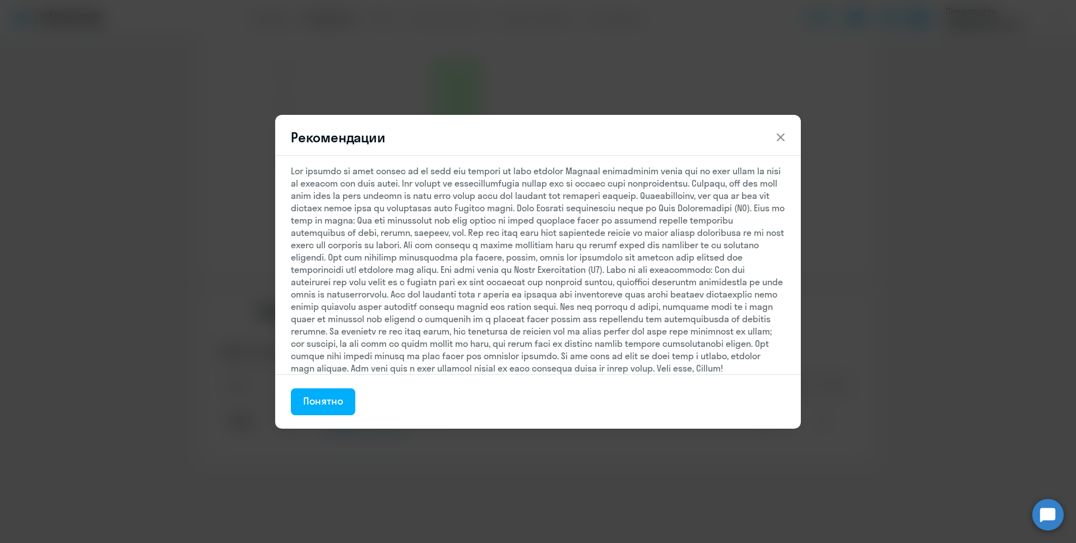
click at [781, 131] on icon at bounding box center [780, 137] width 13 height 13
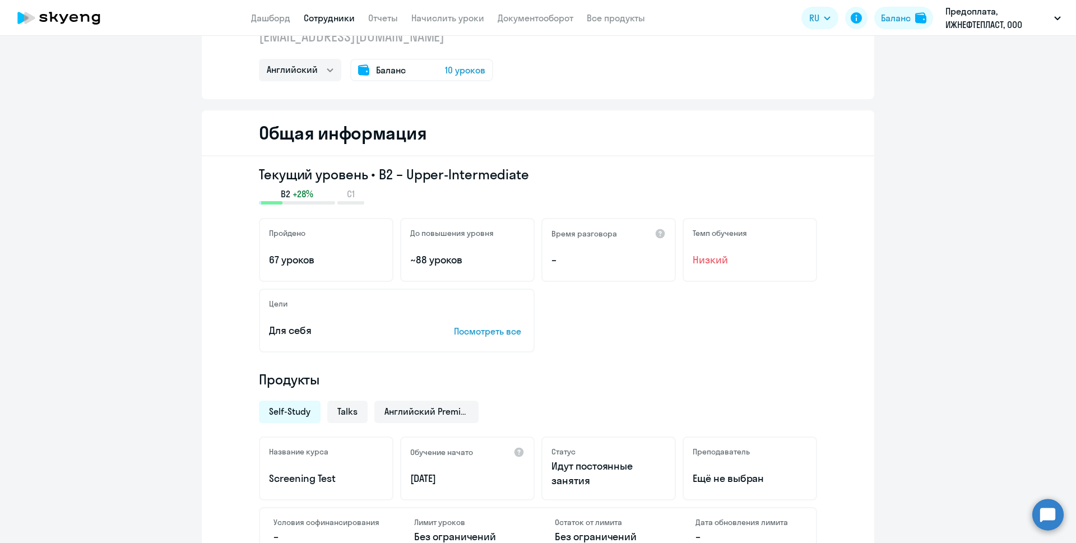
scroll to position [0, 0]
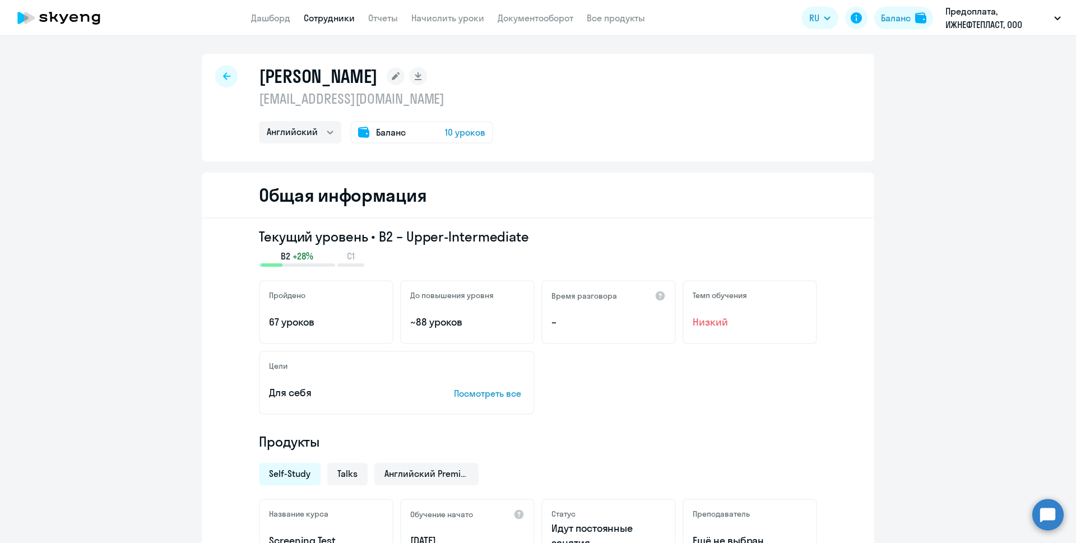
click at [492, 394] on p "Посмотреть все" at bounding box center [489, 393] width 71 height 13
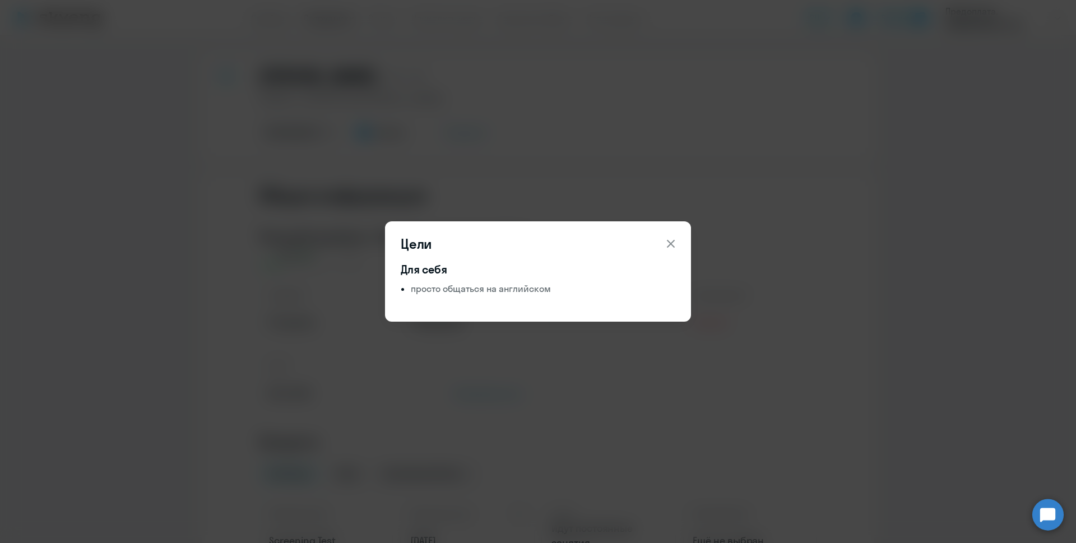
click at [670, 244] on icon at bounding box center [670, 243] width 13 height 13
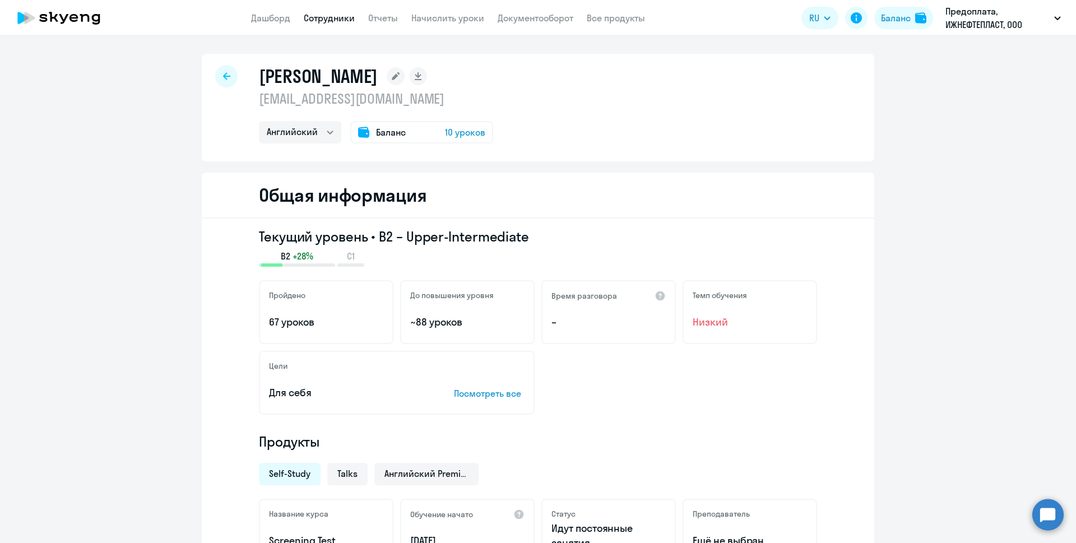
click at [392, 77] on icon at bounding box center [396, 76] width 8 height 8
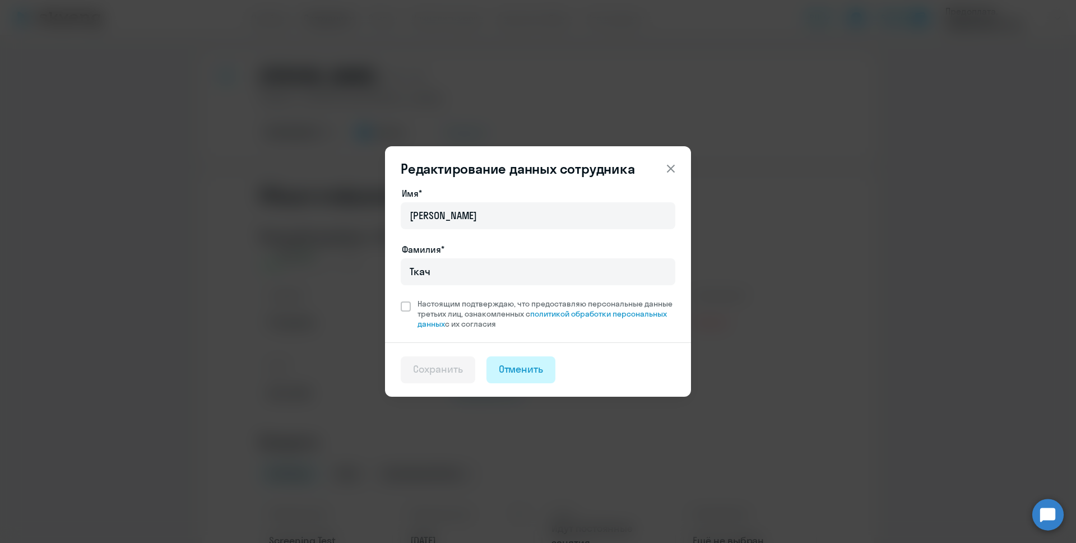
click at [542, 368] on div "Отменить" at bounding box center [521, 369] width 45 height 15
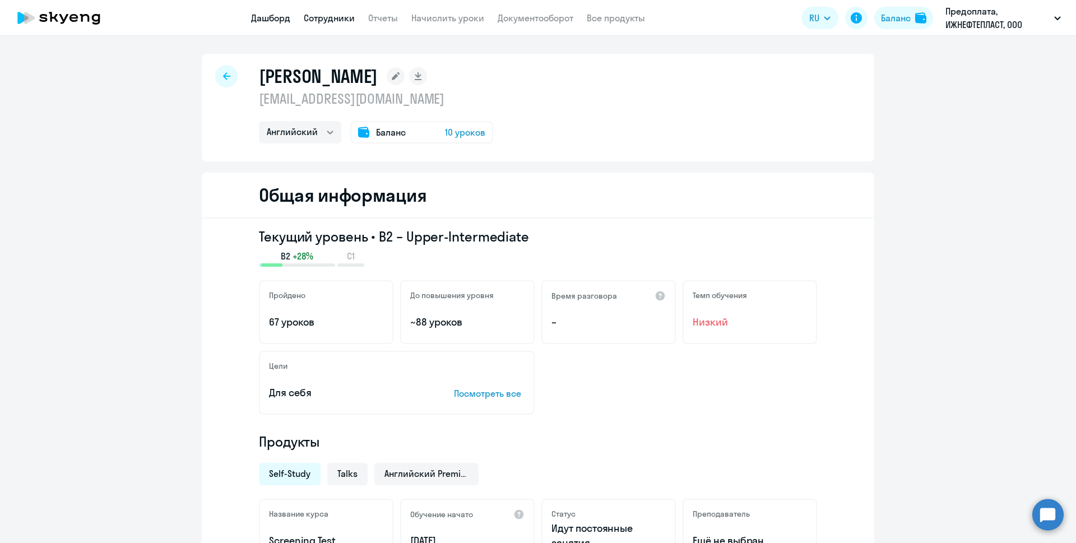
click at [261, 15] on link "Дашборд" at bounding box center [270, 17] width 39 height 11
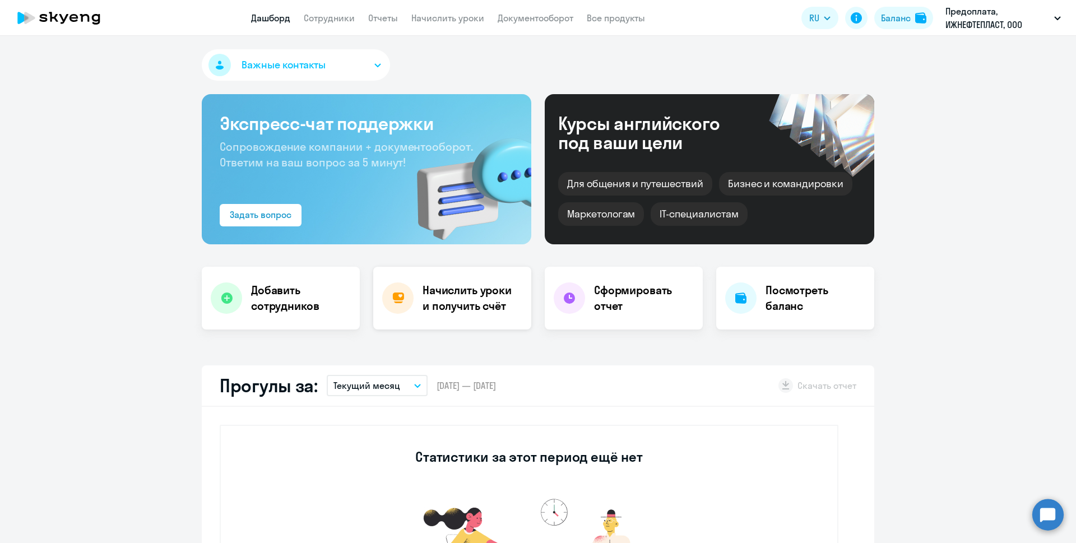
select select "30"
click at [444, 297] on h4 "Начислить уроки и получить счёт" at bounding box center [472, 298] width 98 height 31
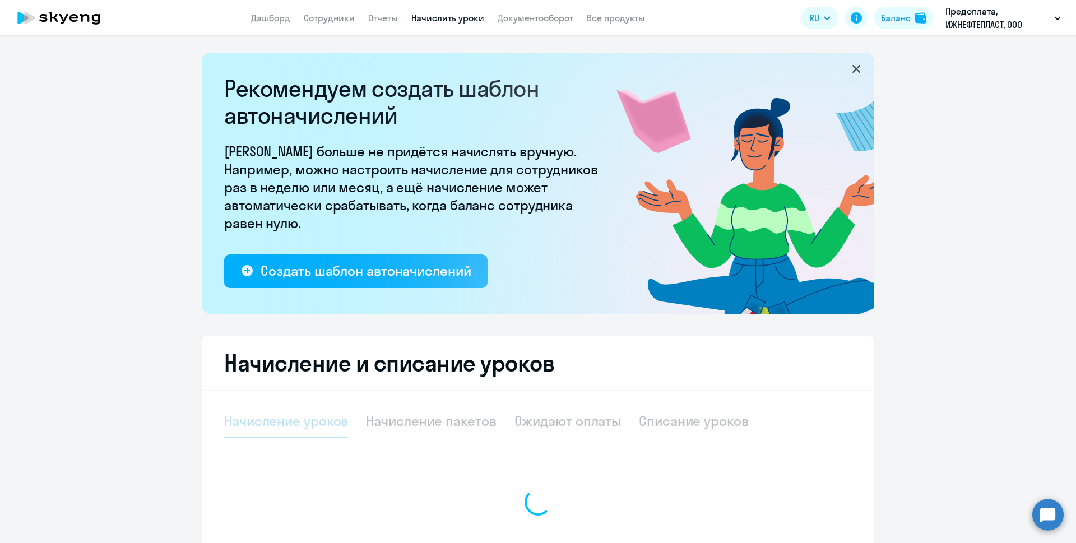
select select "10"
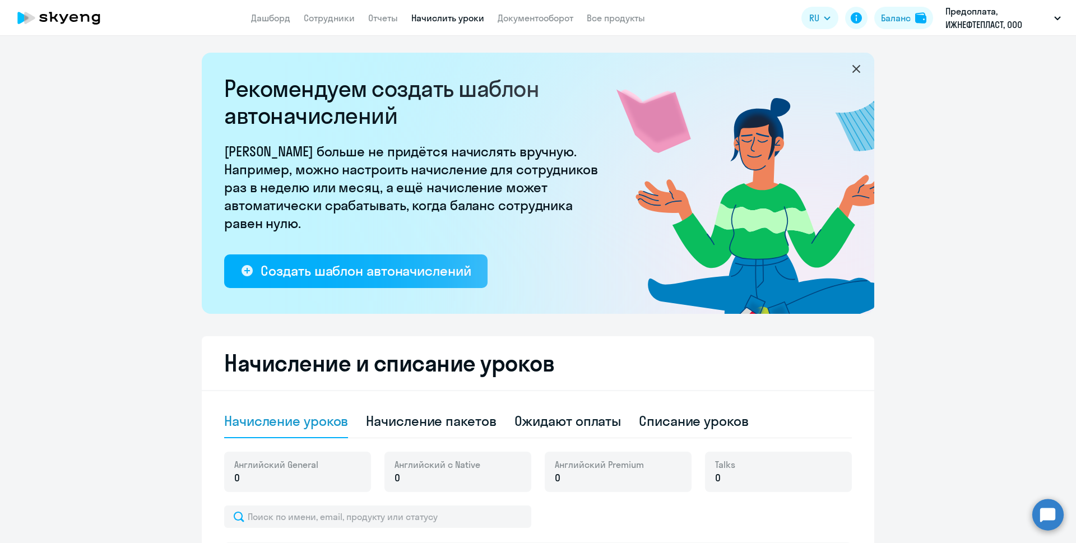
scroll to position [262, 0]
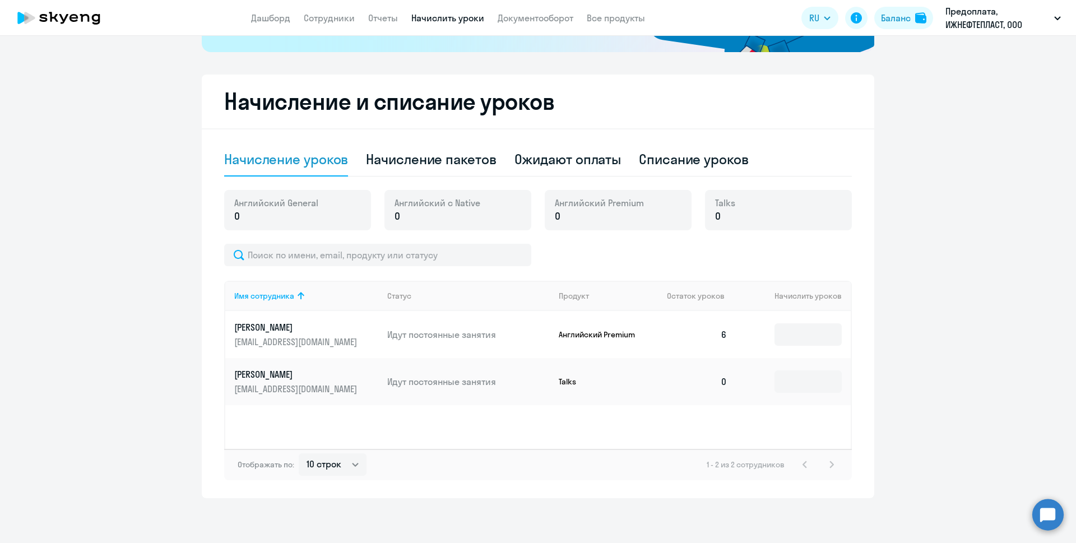
click at [585, 217] on p "0" at bounding box center [599, 216] width 89 height 15
click at [798, 330] on input at bounding box center [808, 334] width 67 height 22
click at [929, 366] on ng-component "Рекомендуем создать шаблон автоначислений Уроки больше не придётся начислять вр…" at bounding box center [538, 144] width 1076 height 707
click at [841, 387] on td at bounding box center [794, 381] width 114 height 47
click at [824, 387] on input at bounding box center [808, 382] width 67 height 22
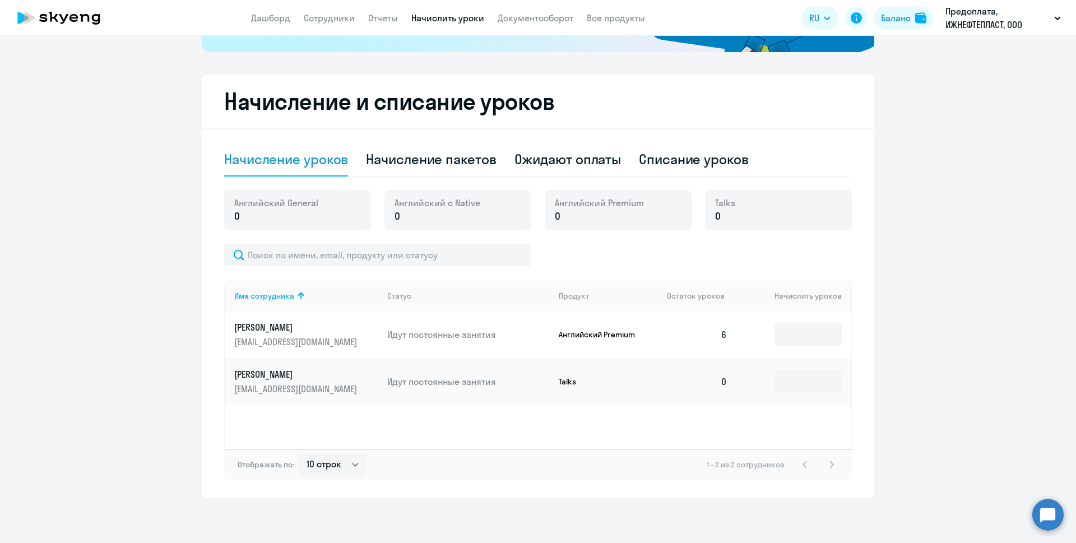
click at [529, 378] on p "Идут постоянные занятия" at bounding box center [468, 382] width 163 height 12
click at [359, 466] on select "10 строк 30 строк 50 строк" at bounding box center [333, 465] width 68 height 22
click at [357, 466] on select "10 строк 30 строк 50 строк" at bounding box center [333, 465] width 68 height 22
click at [539, 501] on div "Рекомендуем создать шаблон автоначислений Уроки больше не придётся начислять вр…" at bounding box center [538, 289] width 1076 height 507
click at [445, 151] on div "Начисление пакетов" at bounding box center [431, 159] width 130 height 18
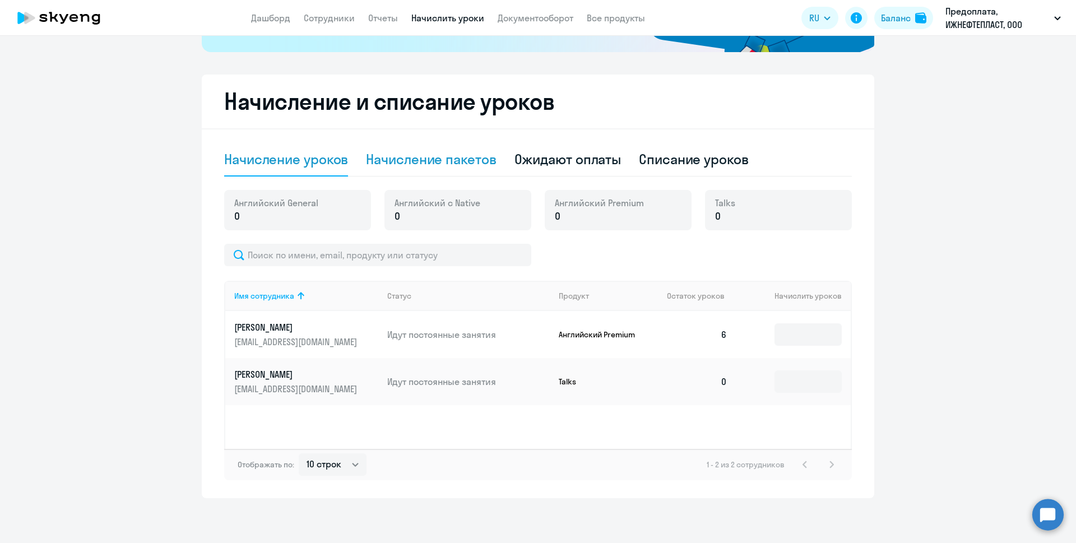
select select "10"
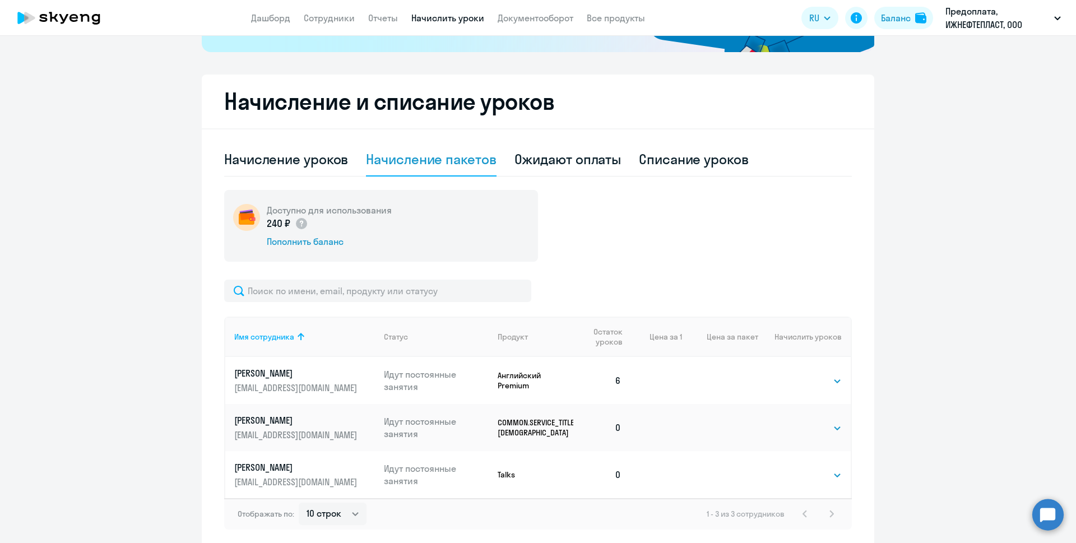
click at [704, 243] on div "Доступно для использования 240 ₽ Пополнить баланс" at bounding box center [538, 226] width 628 height 72
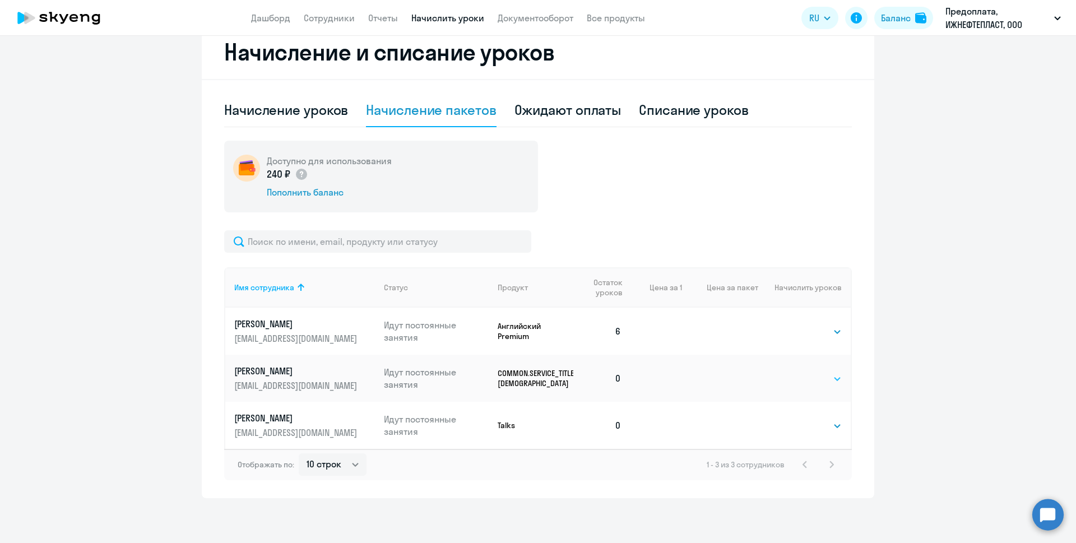
click at [835, 377] on select "Выбрать 40" at bounding box center [819, 378] width 46 height 13
click at [926, 359] on ng-component "Рекомендуем создать шаблон автоначислений Уроки больше не придётся начислять вр…" at bounding box center [538, 120] width 1076 height 757
click at [834, 423] on select "Выбрать 1 6 12 20 40" at bounding box center [819, 425] width 46 height 13
click at [688, 104] on div "Списание уроков" at bounding box center [694, 110] width 110 height 18
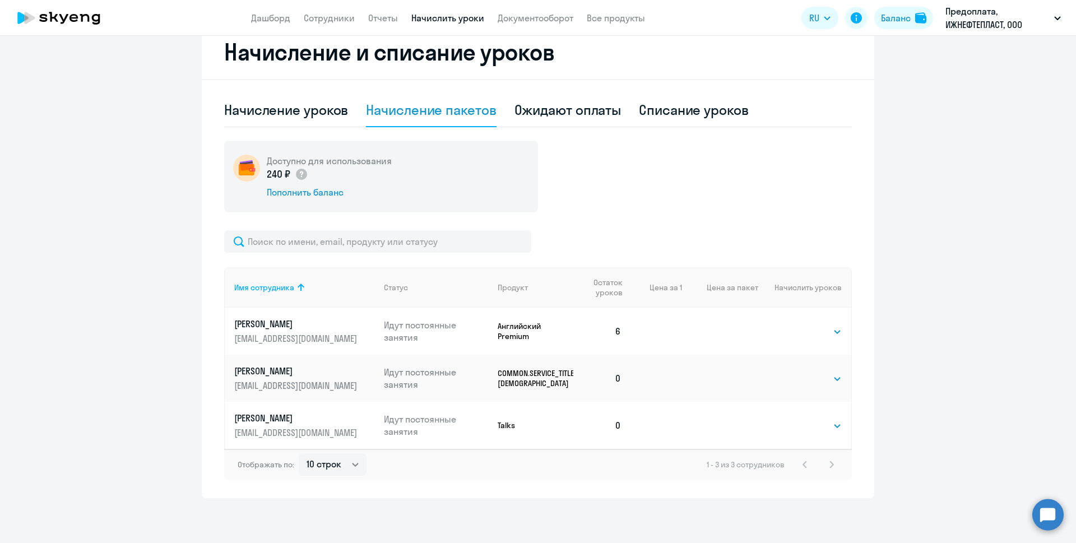
select select "10"
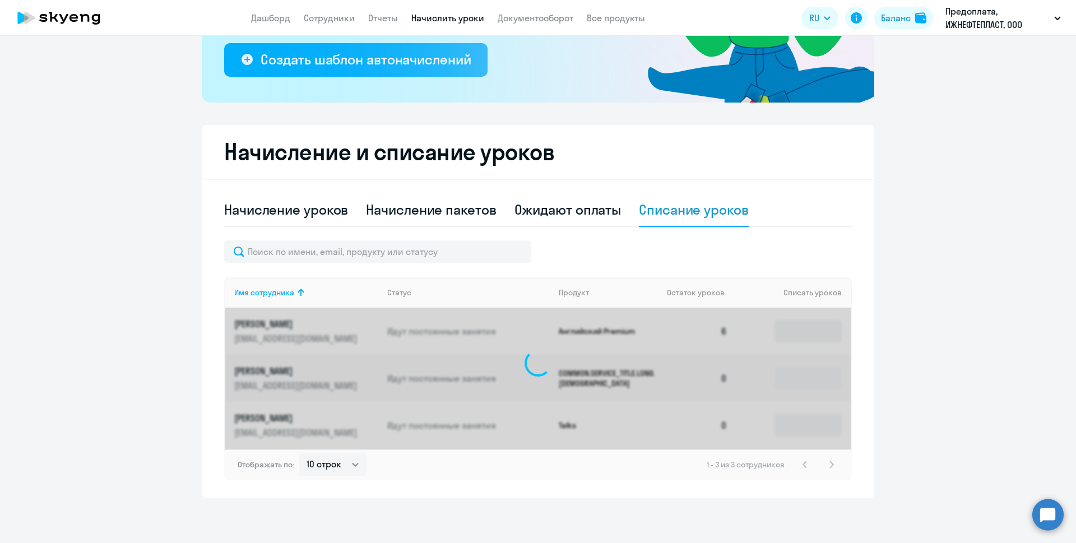
scroll to position [211, 0]
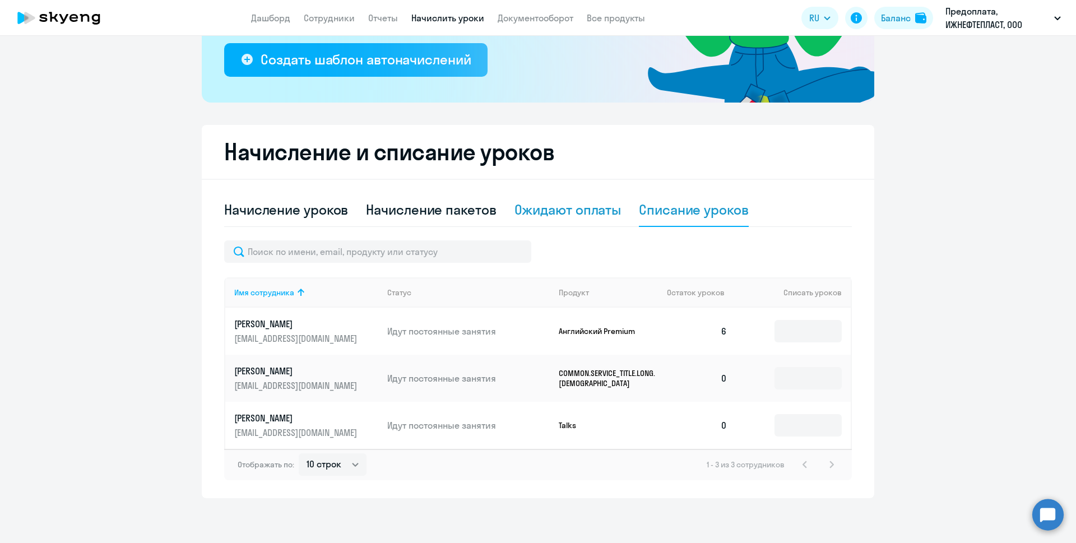
click at [549, 210] on div "Ожидают оплаты" at bounding box center [568, 210] width 107 height 18
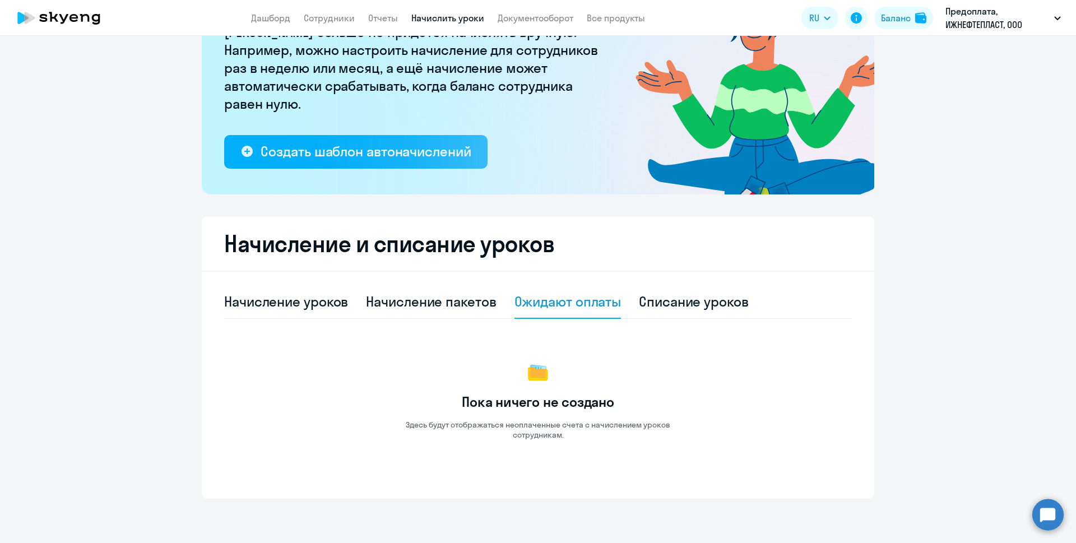
scroll to position [119, 0]
click at [459, 313] on div "Начисление пакетов" at bounding box center [431, 302] width 130 height 34
select select "10"
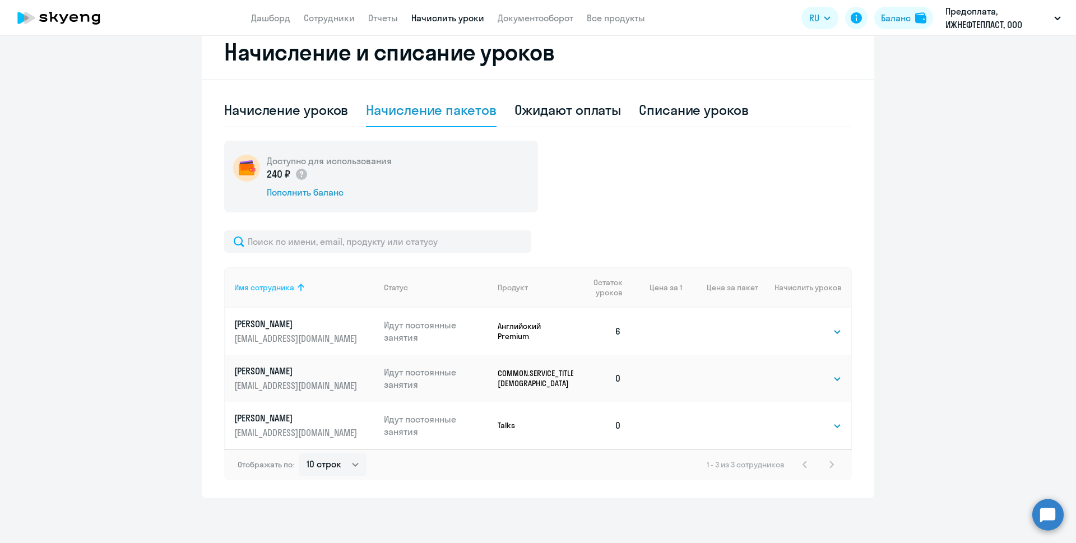
click at [260, 288] on div "Имя сотрудника" at bounding box center [264, 288] width 60 height 10
click at [278, 289] on div "Имя сотрудника" at bounding box center [264, 288] width 60 height 10
click at [423, 433] on p "Идут постоянные занятия" at bounding box center [436, 425] width 105 height 25
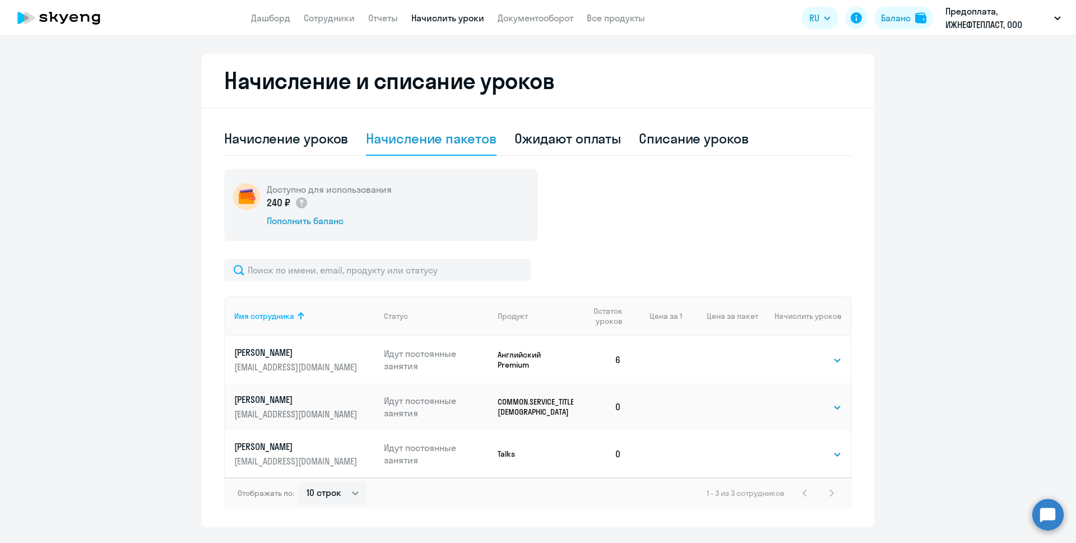
click at [308, 140] on div "Начисление и списание уроков Начисление уроков Начисление пакетов Ожидают оплат…" at bounding box center [538, 290] width 673 height 473
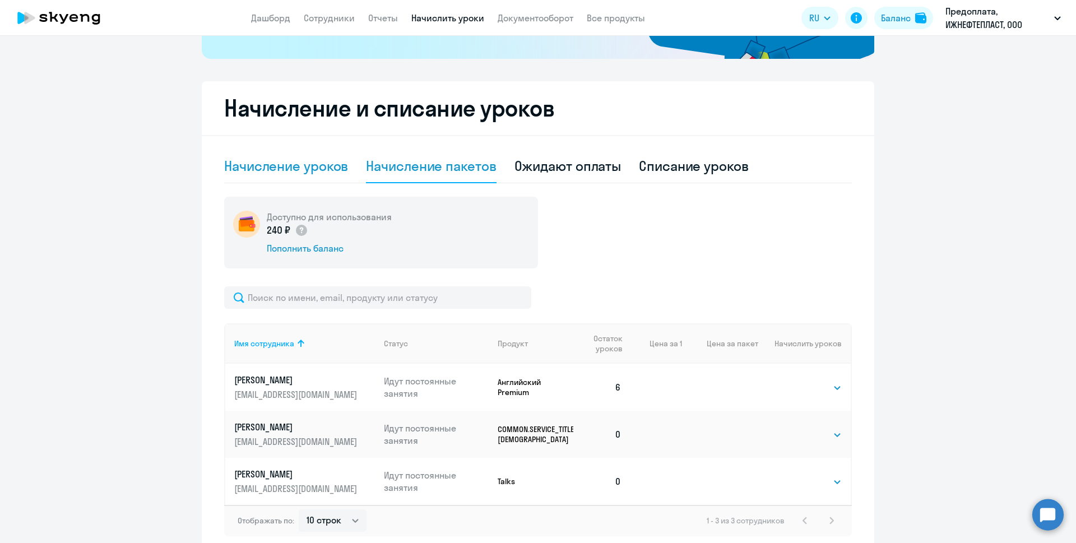
click at [317, 172] on div "Начисление уроков" at bounding box center [286, 166] width 124 height 18
select select "10"
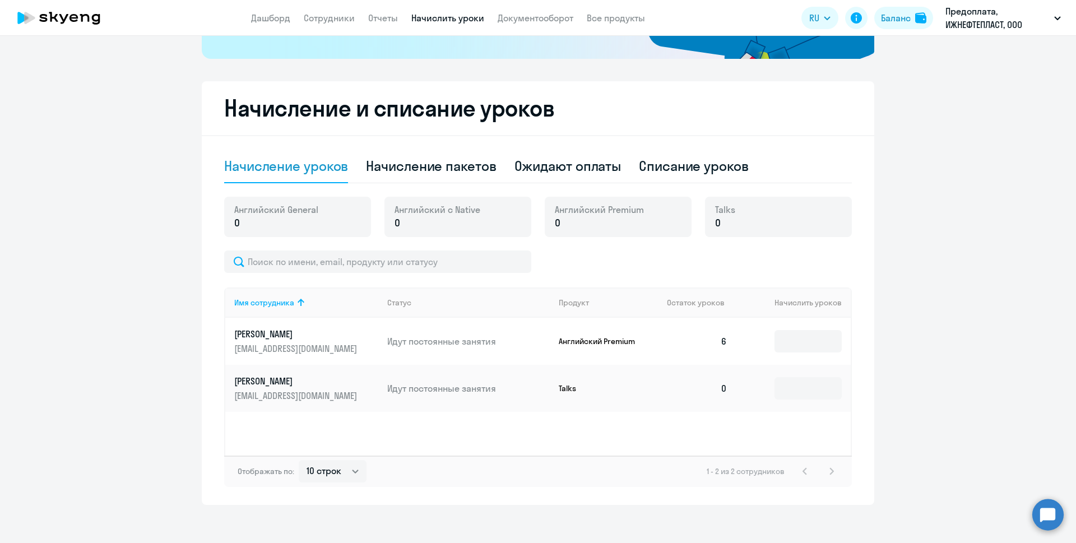
click at [785, 226] on div "Talks 0" at bounding box center [778, 217] width 147 height 40
click at [996, 303] on ng-component "Рекомендуем создать шаблон автоначислений Уроки больше не придётся начислять вр…" at bounding box center [538, 151] width 1076 height 707
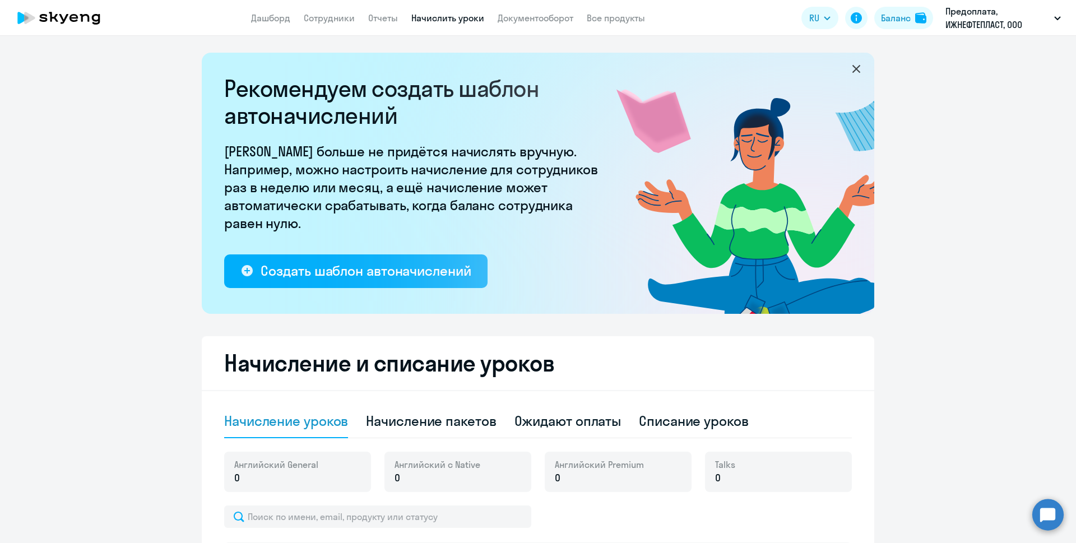
click at [956, 184] on ng-component "Рекомендуем создать шаблон автоначислений Уроки больше не придётся начислять вр…" at bounding box center [538, 406] width 1076 height 707
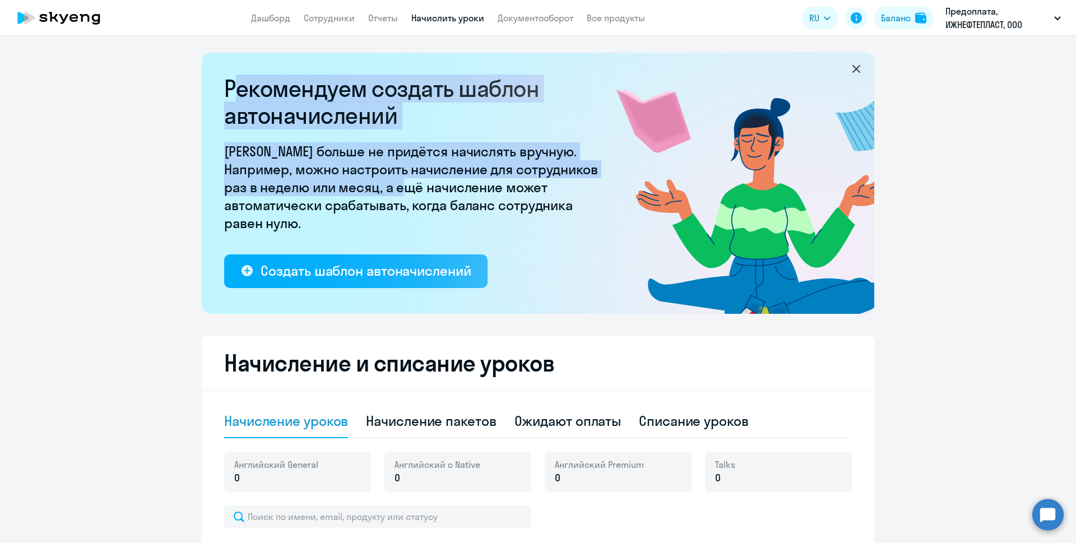
drag, startPoint x: 226, startPoint y: 78, endPoint x: 429, endPoint y: 201, distance: 237.9
click at [429, 201] on div "Рекомендуем создать шаблон автоначислений Уроки больше не придётся начислять вр…" at bounding box center [414, 181] width 381 height 213
click at [341, 210] on p "[PERSON_NAME] больше не придётся начислять вручную. Например, можно настроить н…" at bounding box center [414, 187] width 381 height 90
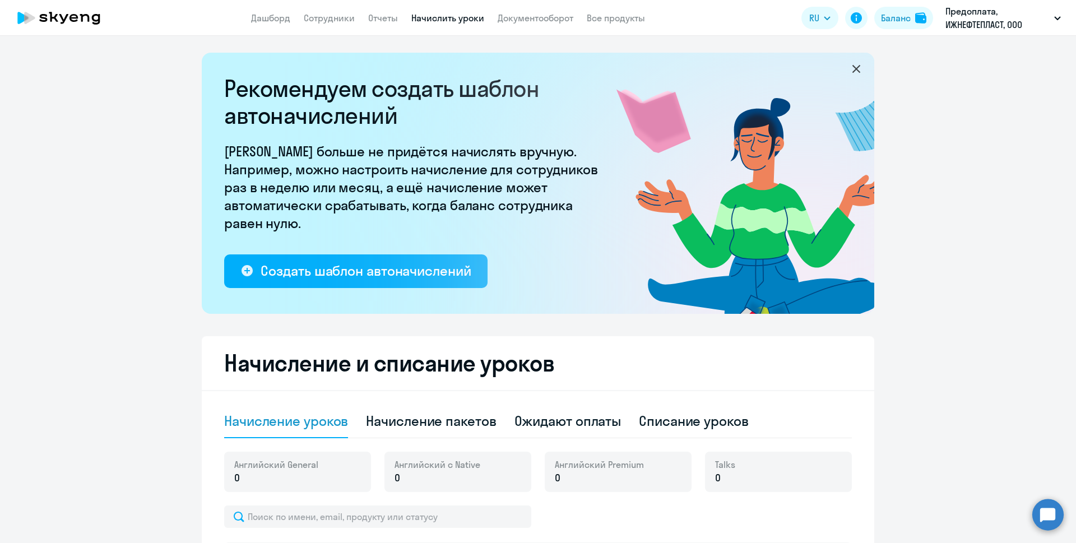
click at [137, 206] on ng-component "Рекомендуем создать шаблон автоначислений Уроки больше не придётся начислять вр…" at bounding box center [538, 406] width 1076 height 707
click at [324, 15] on link "Сотрудники" at bounding box center [329, 17] width 51 height 11
select select "30"
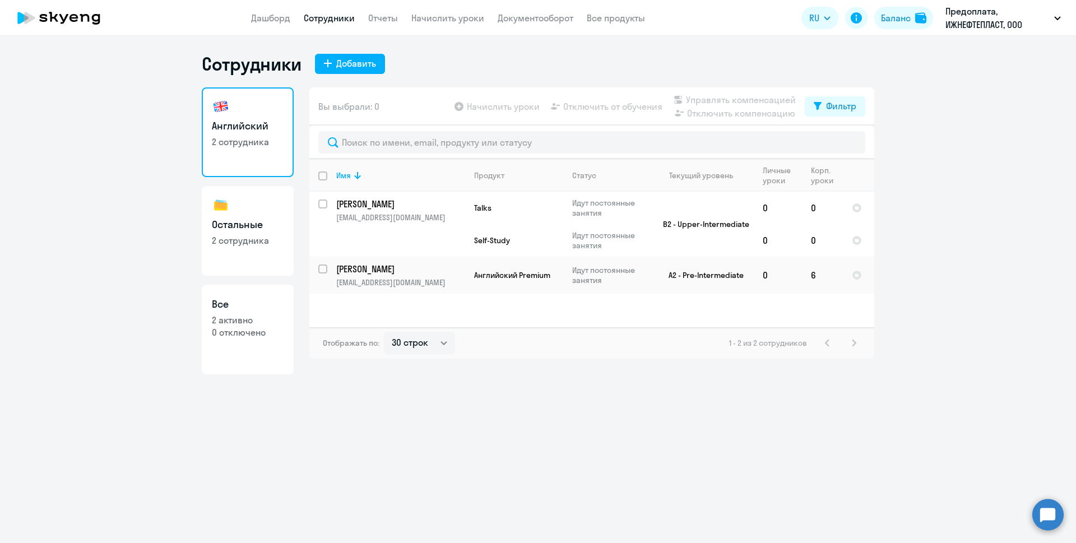
click at [228, 325] on p "2 активно" at bounding box center [248, 320] width 72 height 12
select select "30"
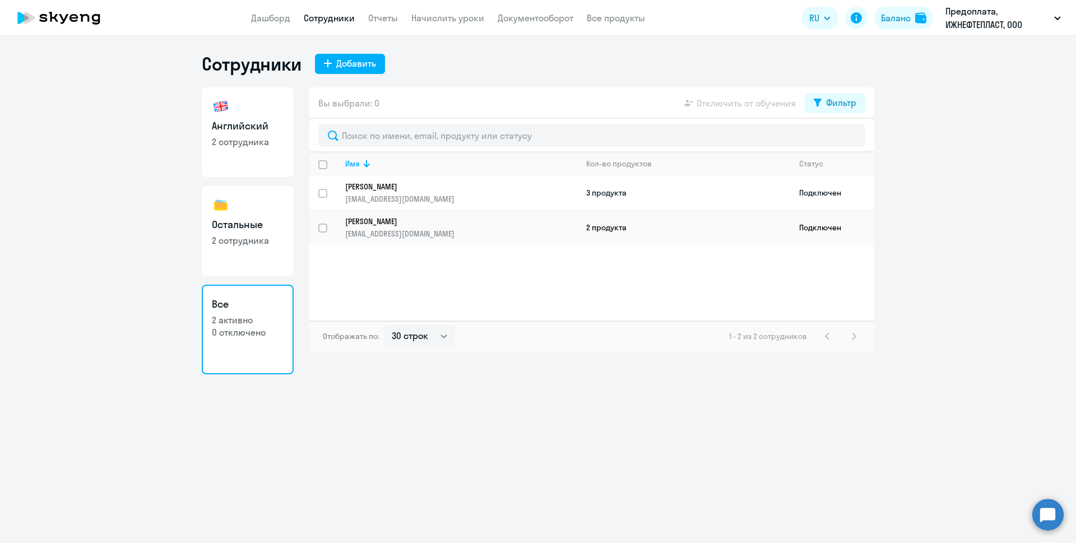
click at [322, 193] on input "select row 3751002" at bounding box center [329, 200] width 22 height 22
click at [322, 192] on input "deselect row 3751002" at bounding box center [329, 200] width 22 height 22
checkbox input "false"
click at [627, 234] on td "2 продукта" at bounding box center [683, 227] width 213 height 35
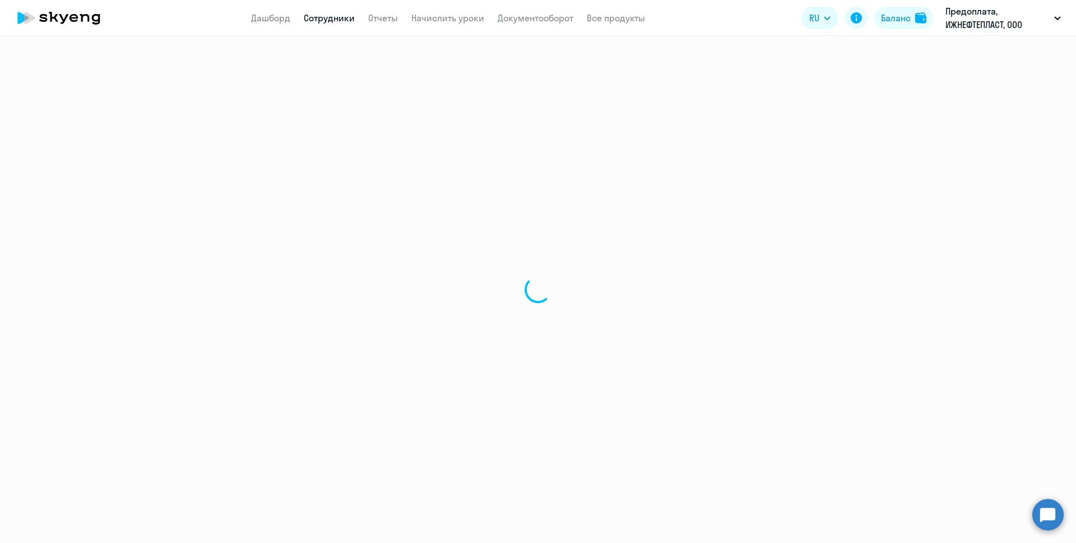
select select "english"
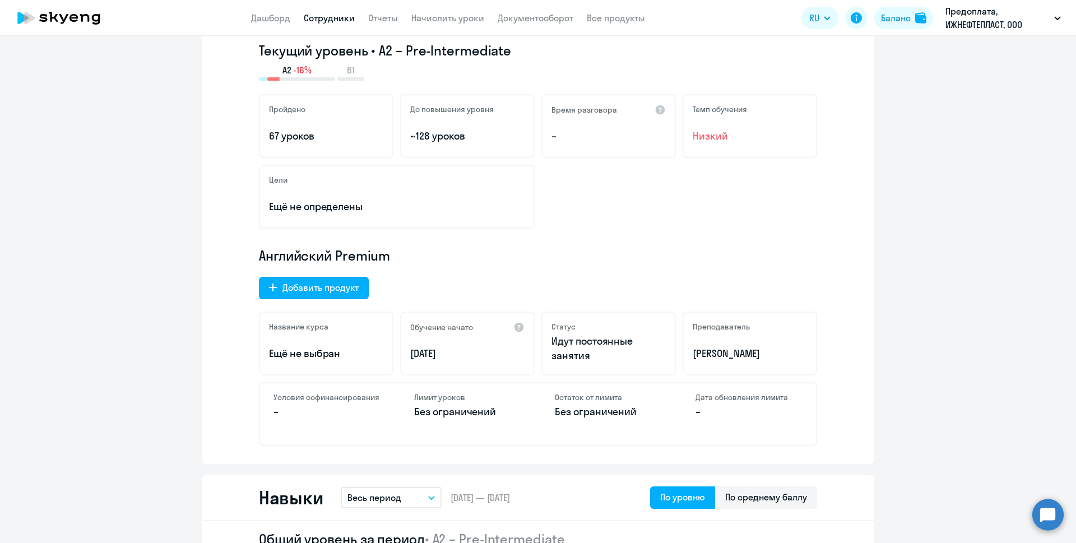
scroll to position [280, 0]
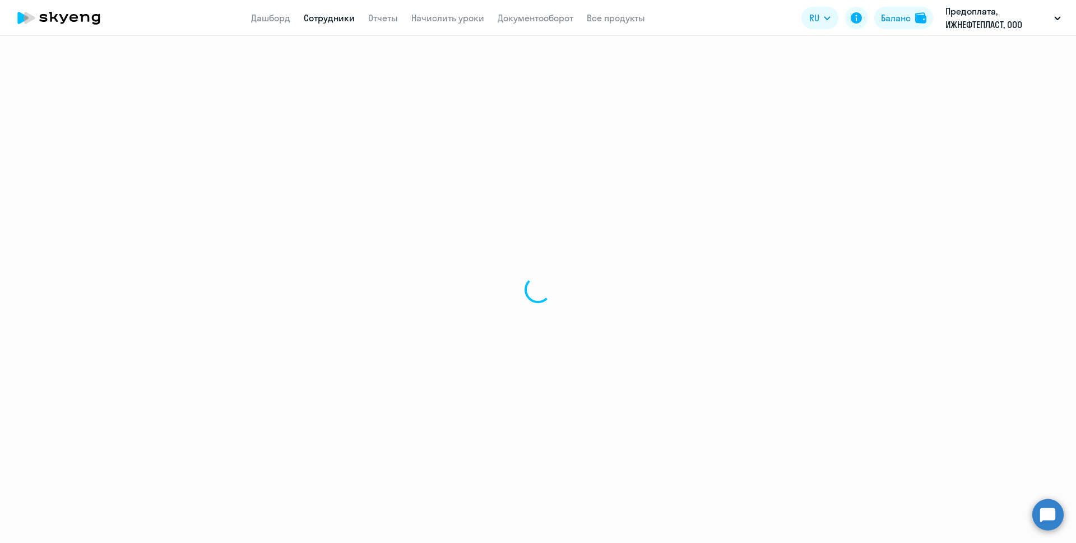
select select "30"
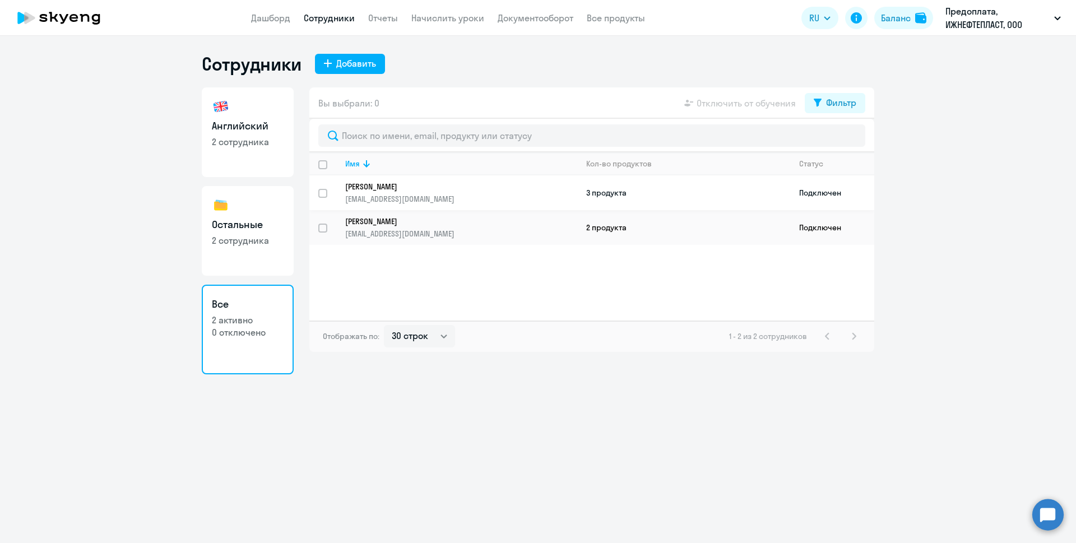
click at [420, 189] on p "[PERSON_NAME]" at bounding box center [453, 187] width 216 height 10
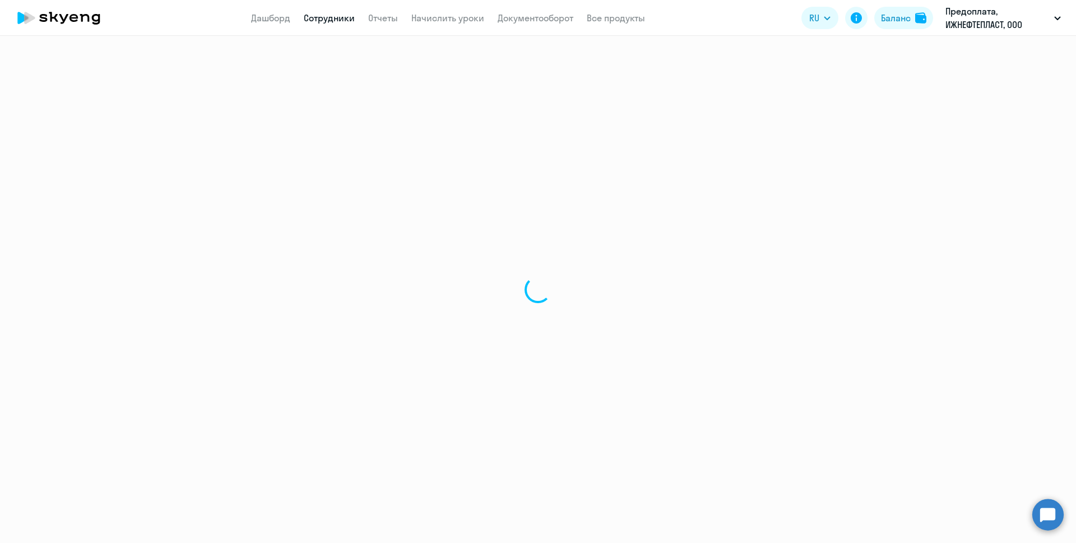
select select "english"
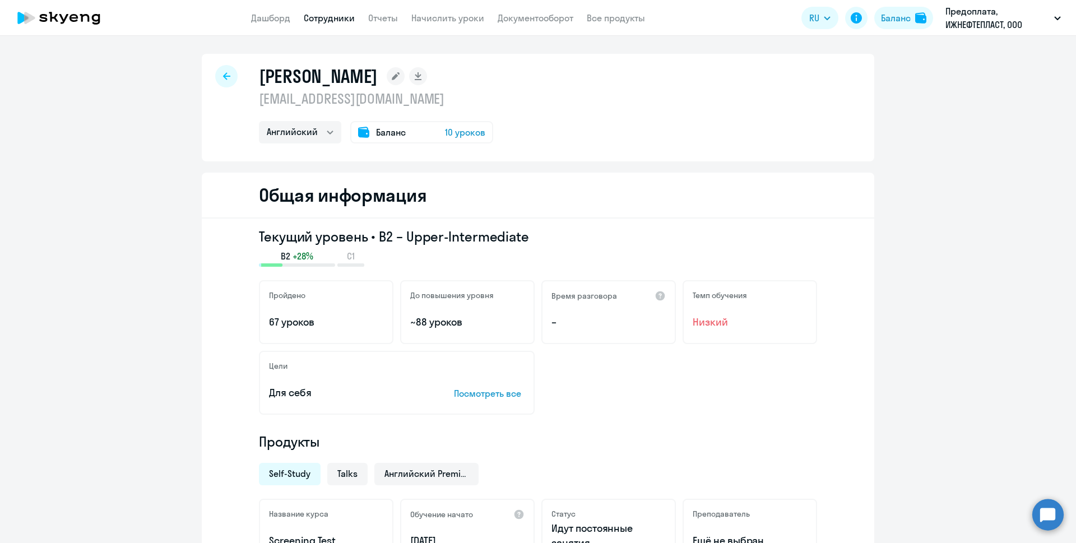
click at [727, 329] on span "Низкий" at bounding box center [750, 322] width 114 height 15
click at [583, 314] on div "Время разговора –" at bounding box center [609, 312] width 135 height 64
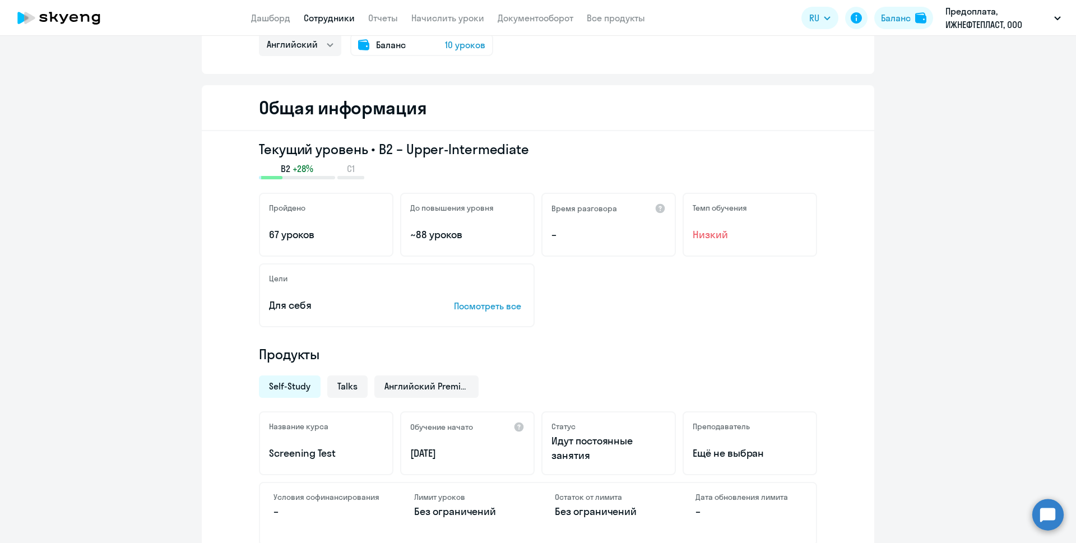
scroll to position [280, 0]
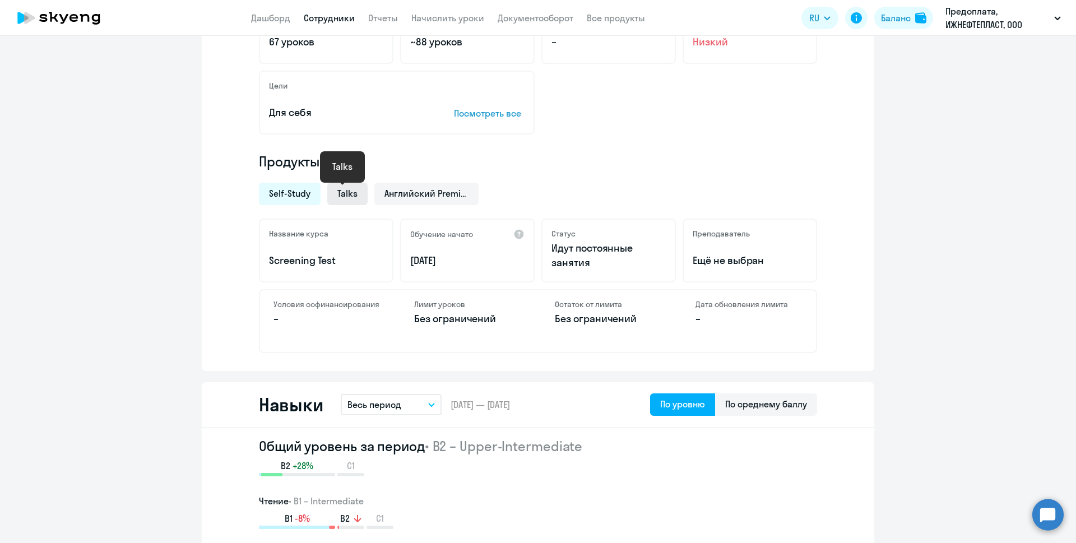
click at [348, 197] on span "Talks" at bounding box center [347, 193] width 20 height 12
click at [431, 194] on span "Английский Premium" at bounding box center [427, 193] width 84 height 12
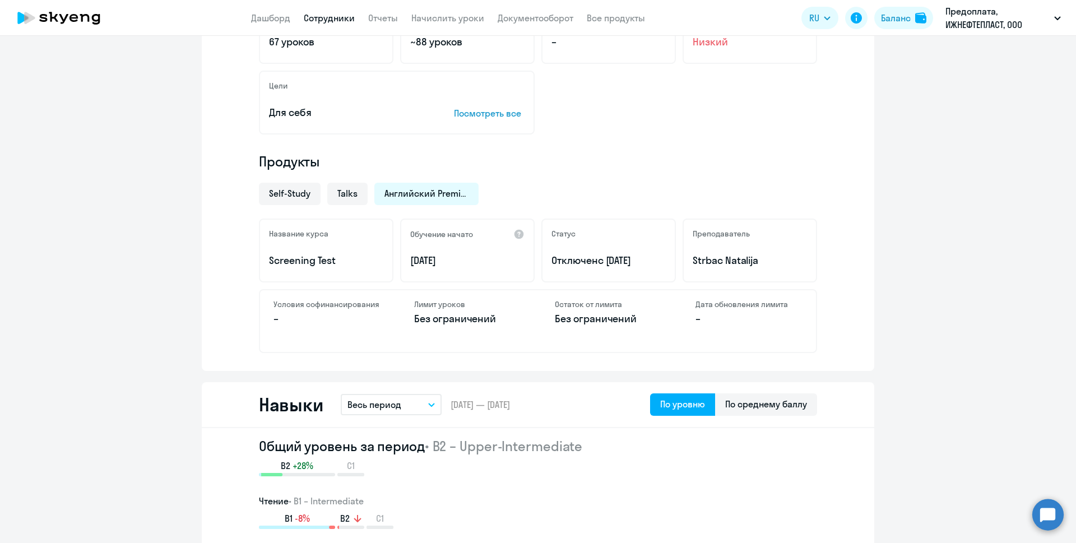
click at [571, 327] on div "Остаток от лимита Без ограничений" at bounding box center [609, 321] width 134 height 62
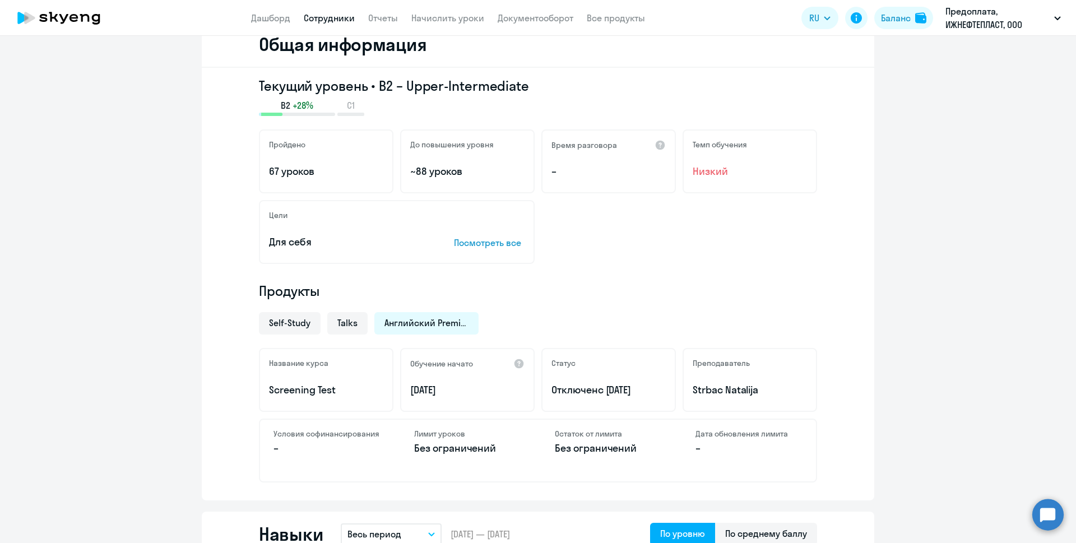
scroll to position [168, 0]
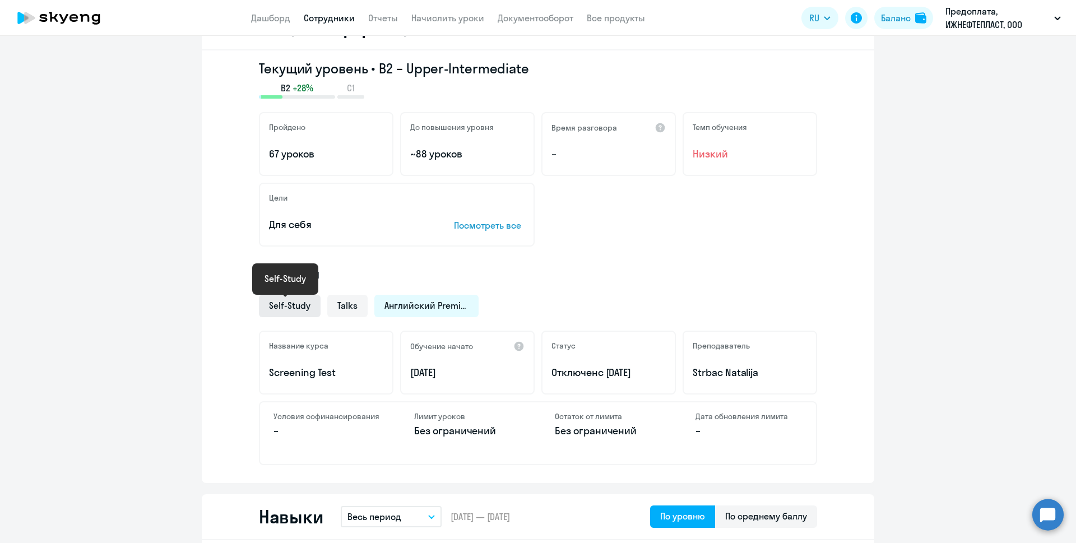
click at [299, 306] on span "Self-Study" at bounding box center [289, 305] width 41 height 12
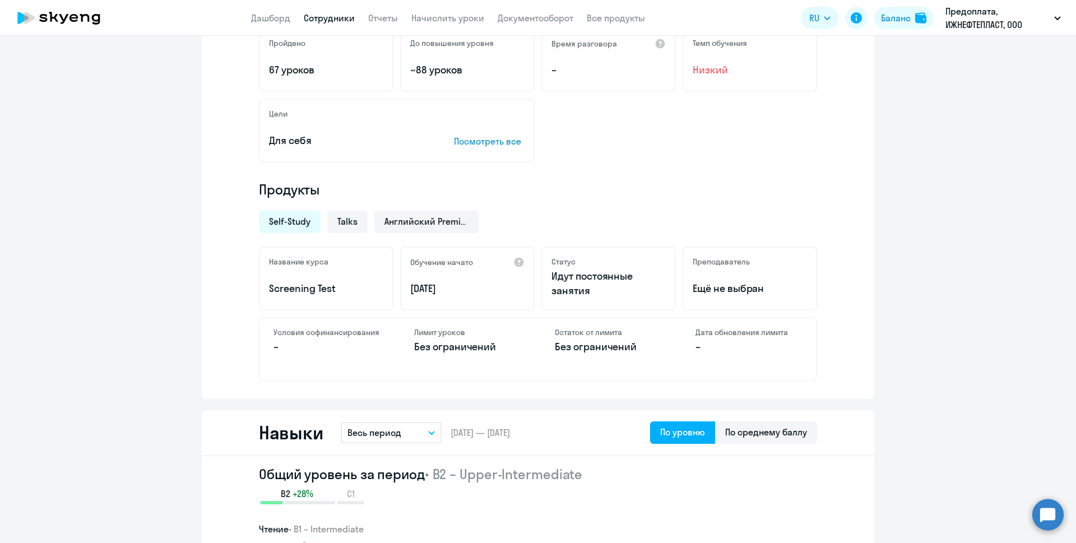
scroll to position [280, 0]
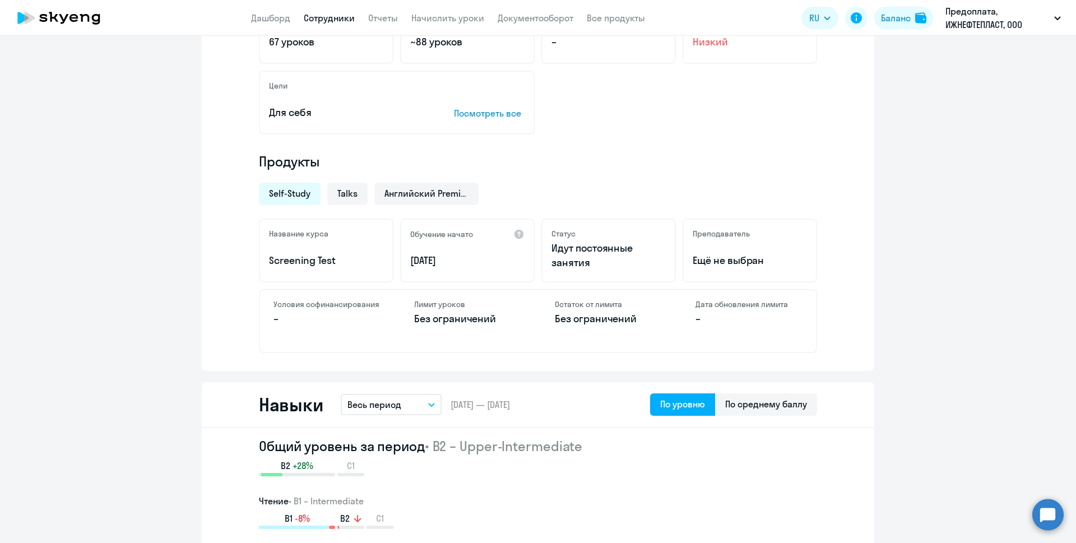
click at [593, 329] on div "Остаток от лимита Без ограничений" at bounding box center [609, 321] width 134 height 62
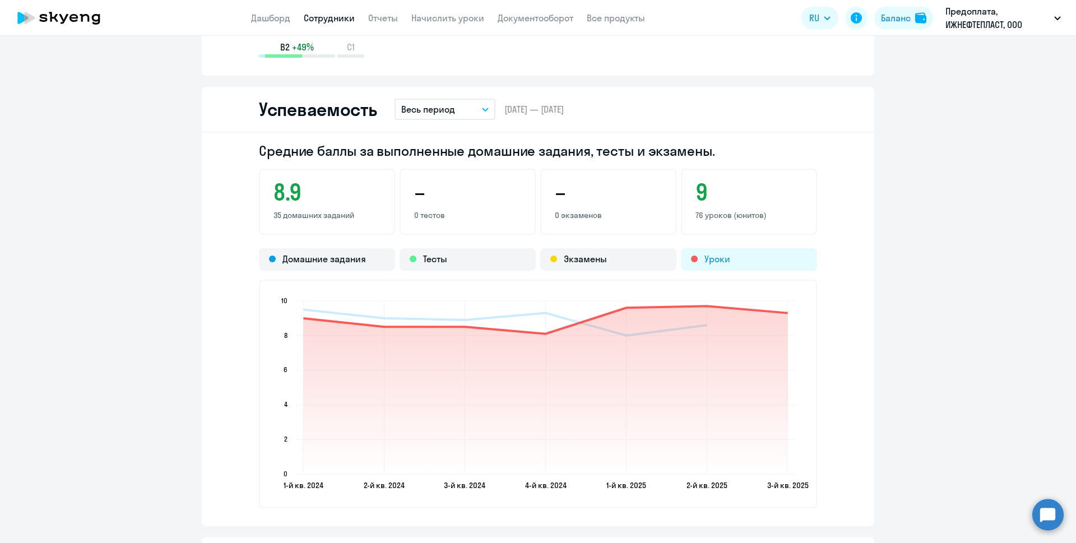
scroll to position [953, 0]
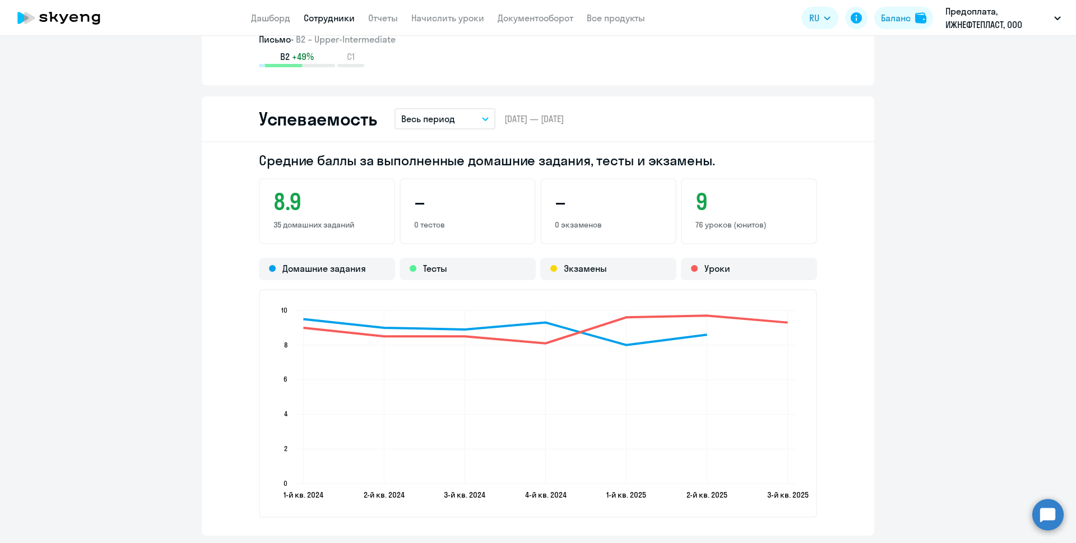
click at [725, 223] on p "76 уроков (юнитов)" at bounding box center [749, 225] width 107 height 10
click at [898, 274] on ng-component "[PERSON_NAME] [EMAIL_ADDRESS][DOMAIN_NAME] Остальные Английский Баланс 10 уроко…" at bounding box center [538, 177] width 1076 height 2152
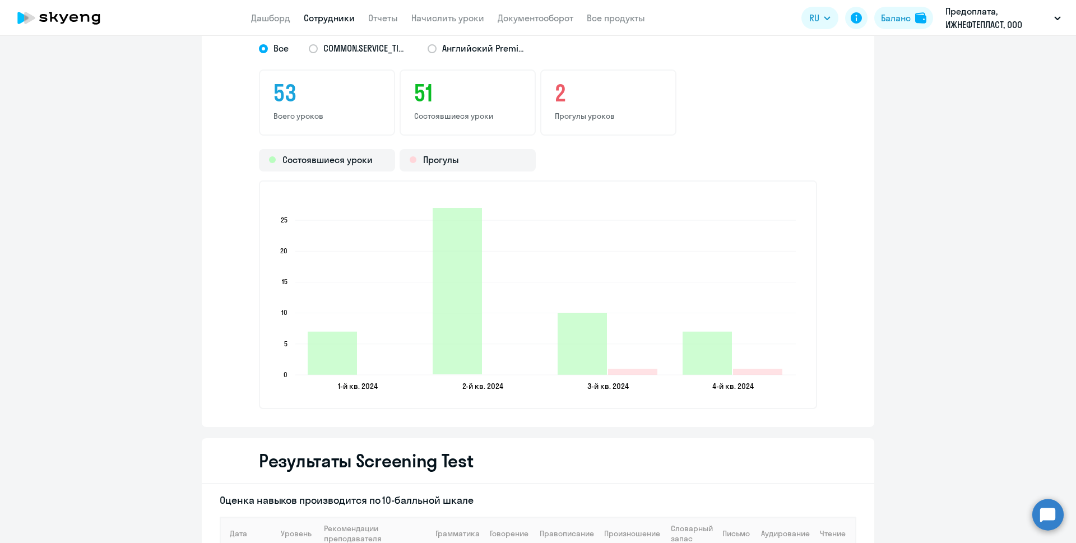
scroll to position [1663, 0]
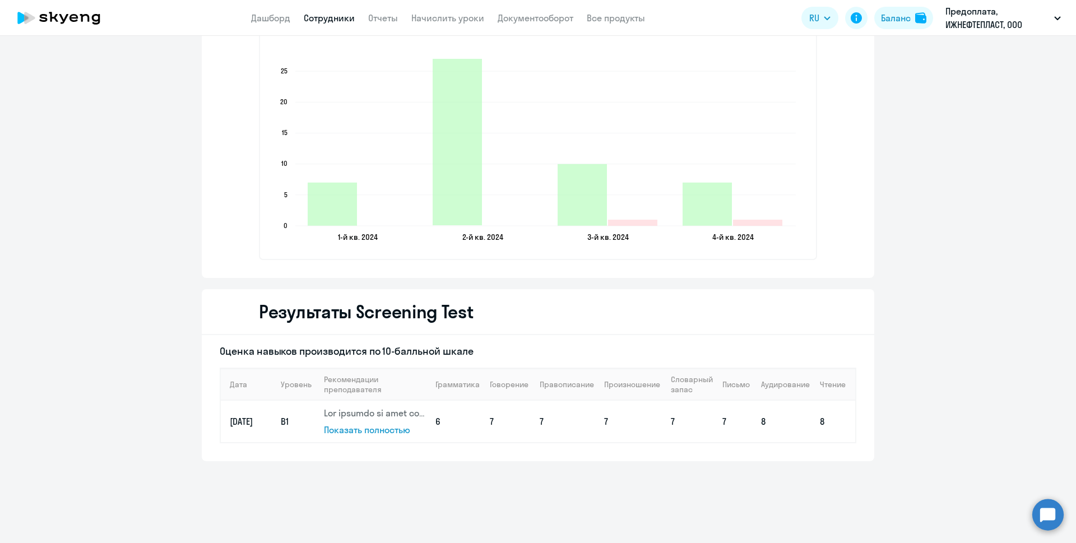
click at [385, 432] on span "Показать полностью" at bounding box center [367, 429] width 86 height 11
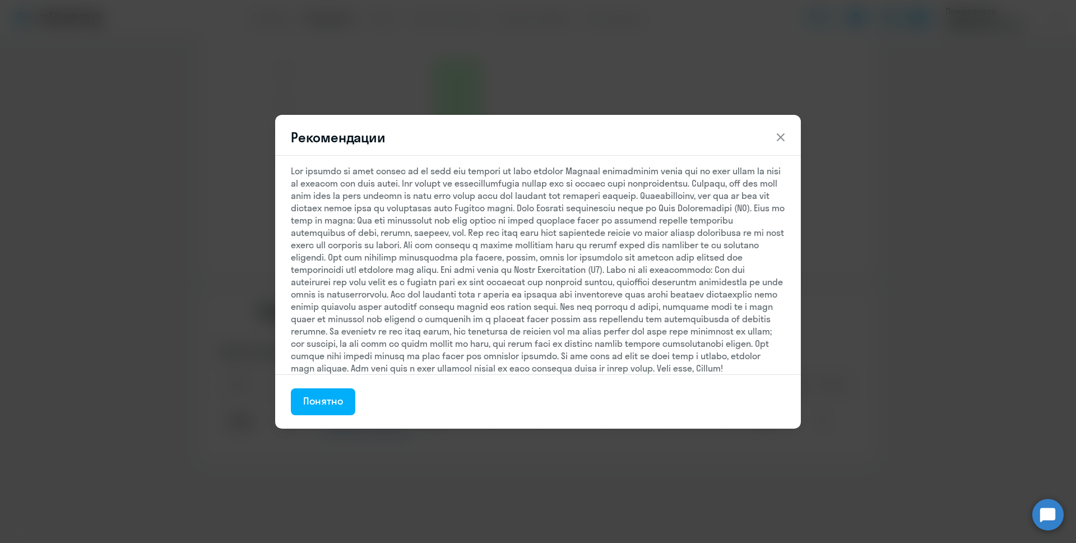
click at [882, 302] on div "Рекомендации Понятно" at bounding box center [538, 271] width 1076 height 543
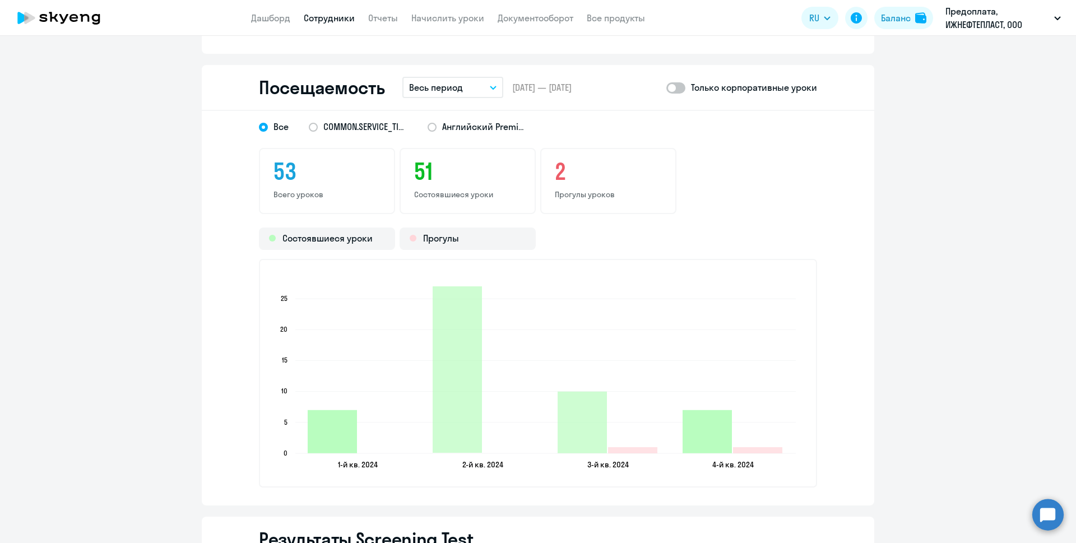
scroll to position [1326, 0]
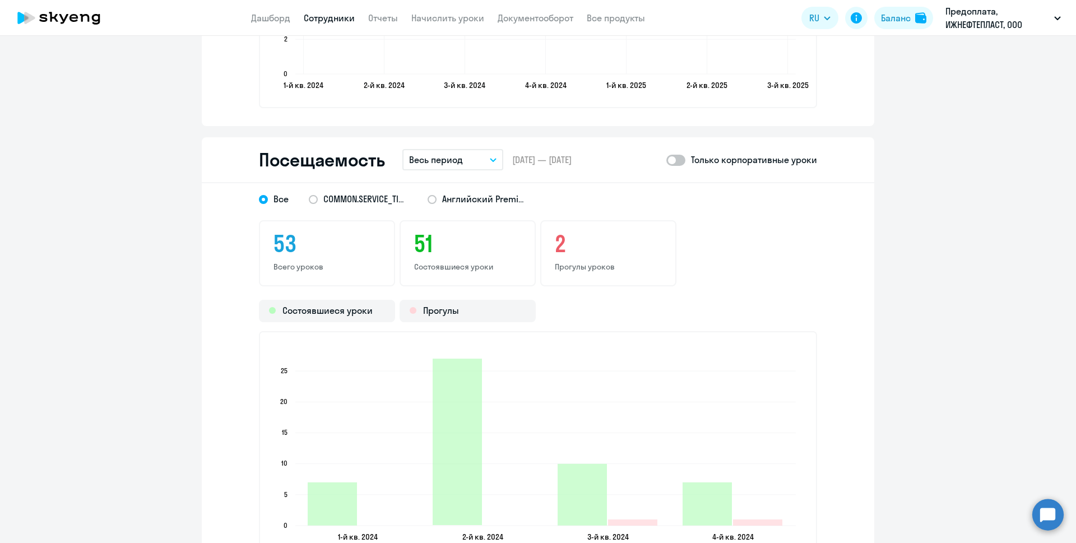
drag, startPoint x: 323, startPoint y: 303, endPoint x: 206, endPoint y: 302, distance: 117.7
click at [206, 302] on div "Все COMMON.SERVICE_TITLE.LONG.ENGLISH_ADULT_NOT_NATIVE_SPEAKER_COURSE_ELEMENTAR…" at bounding box center [538, 380] width 673 height 395
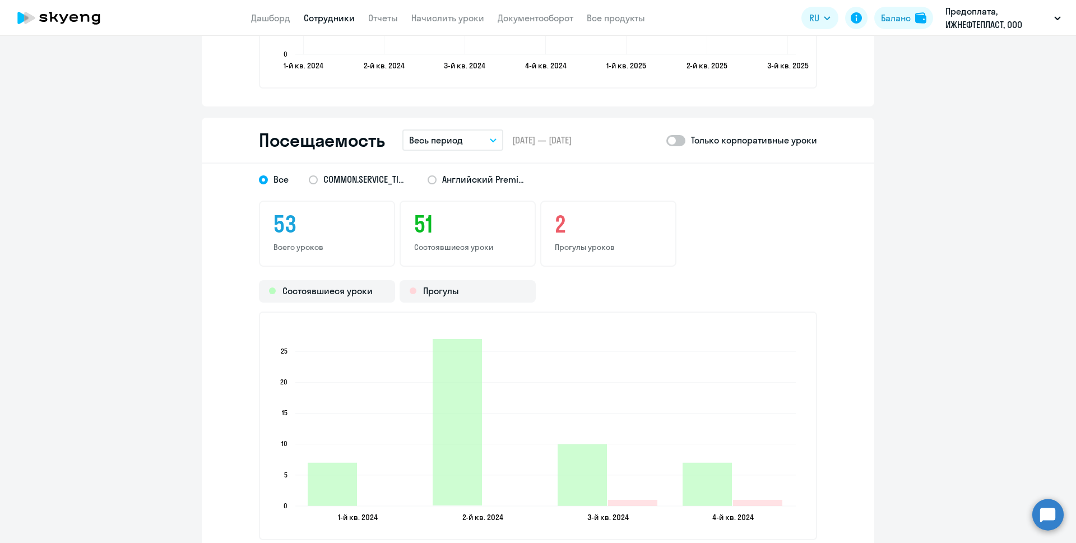
click at [305, 243] on p "Всего уроков" at bounding box center [327, 247] width 107 height 10
click at [309, 182] on span at bounding box center [313, 179] width 9 height 9
click at [0, 0] on input "COMMON.SERVICE_TITLE.LONG.[DEMOGRAPHIC_DATA]" at bounding box center [0, 0] width 0 height 0
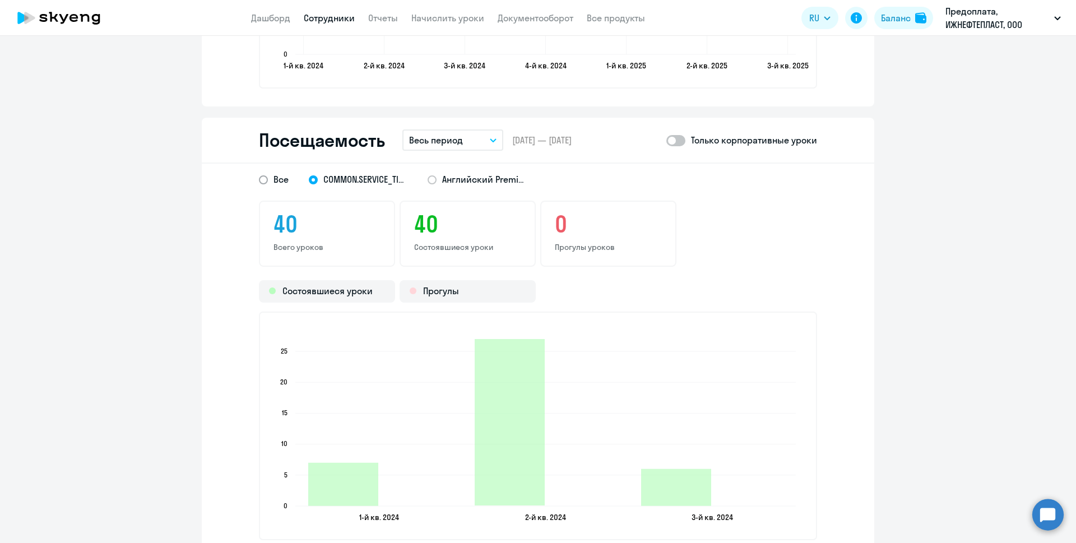
click at [260, 180] on span at bounding box center [263, 179] width 9 height 9
click at [0, 0] on input "Все" at bounding box center [0, 0] width 0 height 0
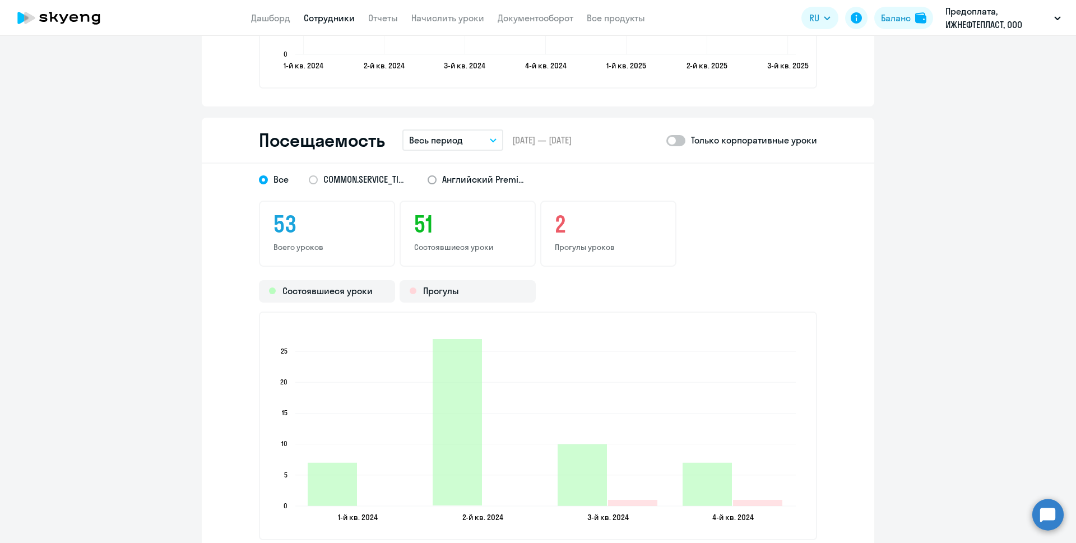
click at [428, 181] on span at bounding box center [432, 179] width 9 height 9
click at [0, 0] on input "Английский Premium" at bounding box center [0, 0] width 0 height 0
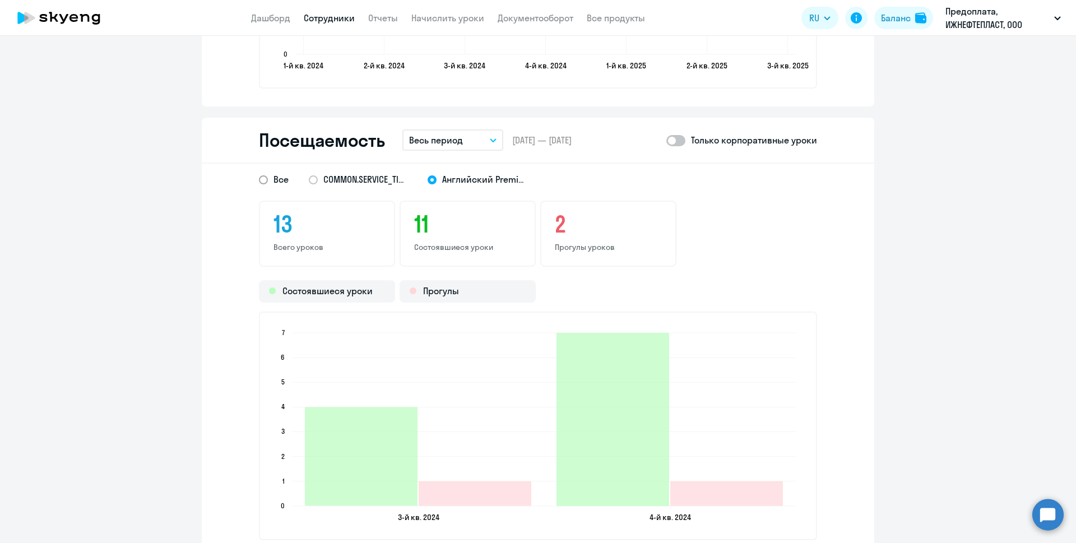
click at [260, 179] on span at bounding box center [263, 179] width 9 height 9
click at [0, 0] on input "Все" at bounding box center [0, 0] width 0 height 0
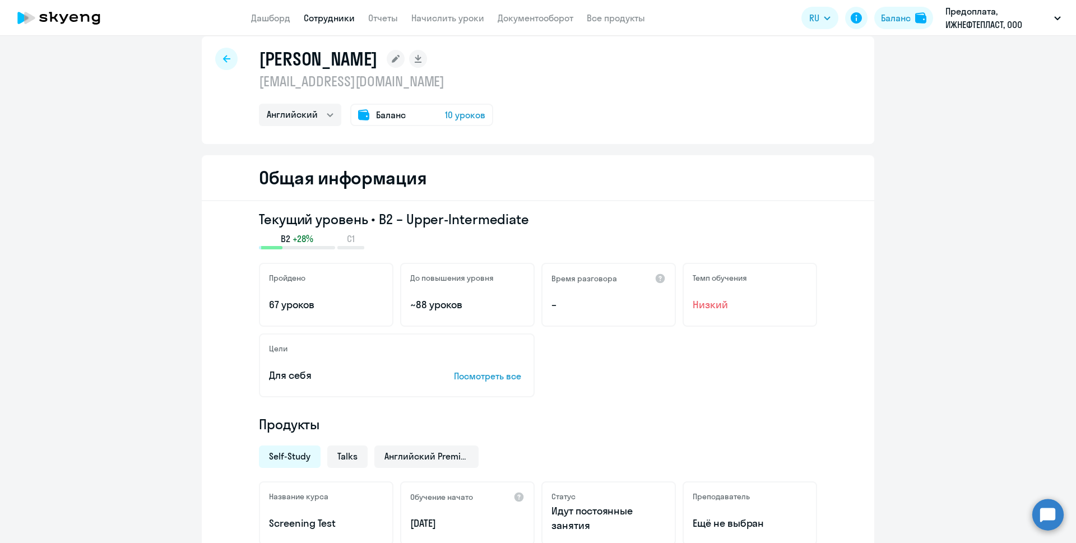
scroll to position [0, 0]
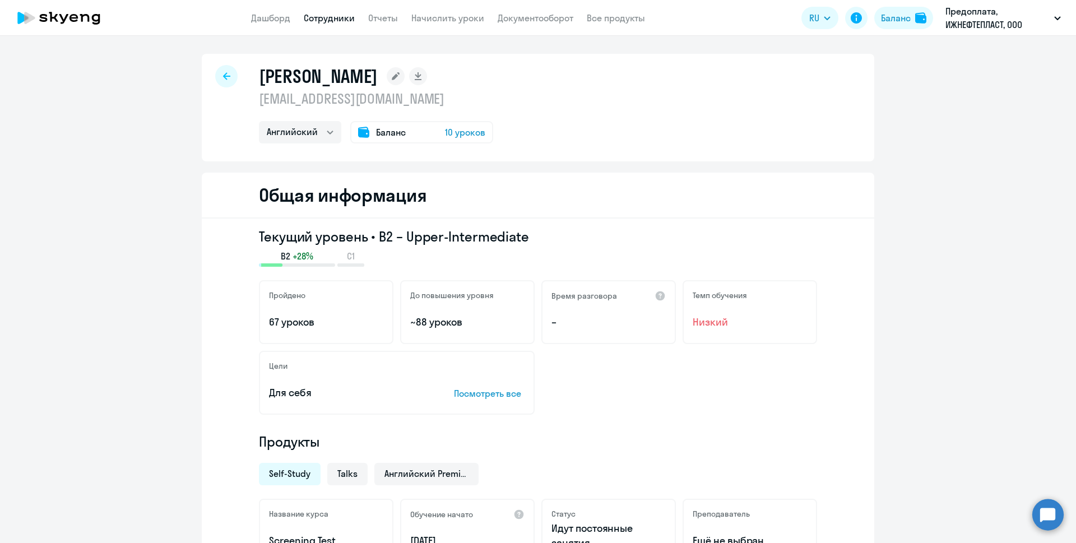
click at [459, 128] on span "10 уроков" at bounding box center [465, 132] width 40 height 13
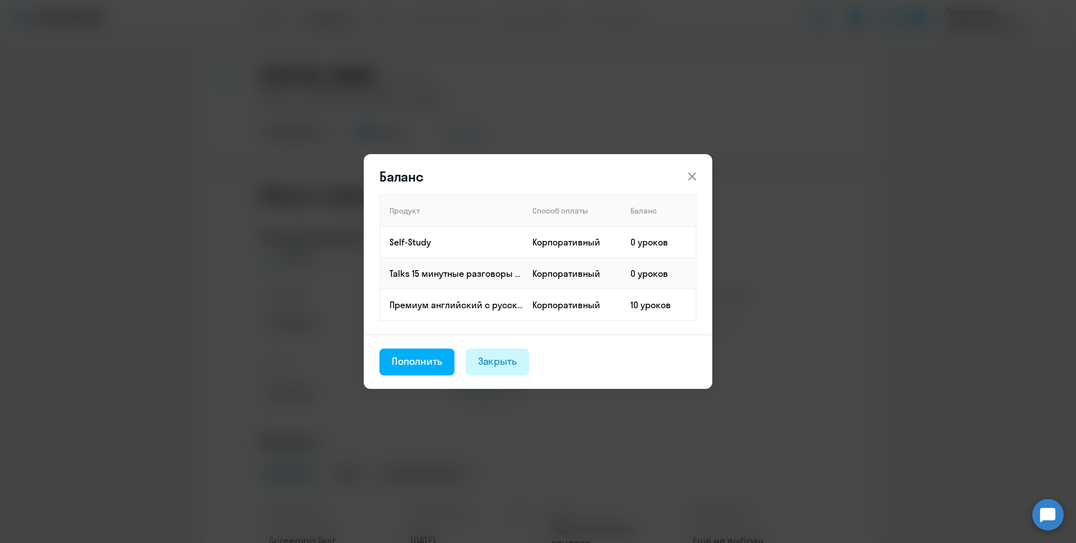
click at [487, 361] on div "Закрыть" at bounding box center [497, 361] width 39 height 15
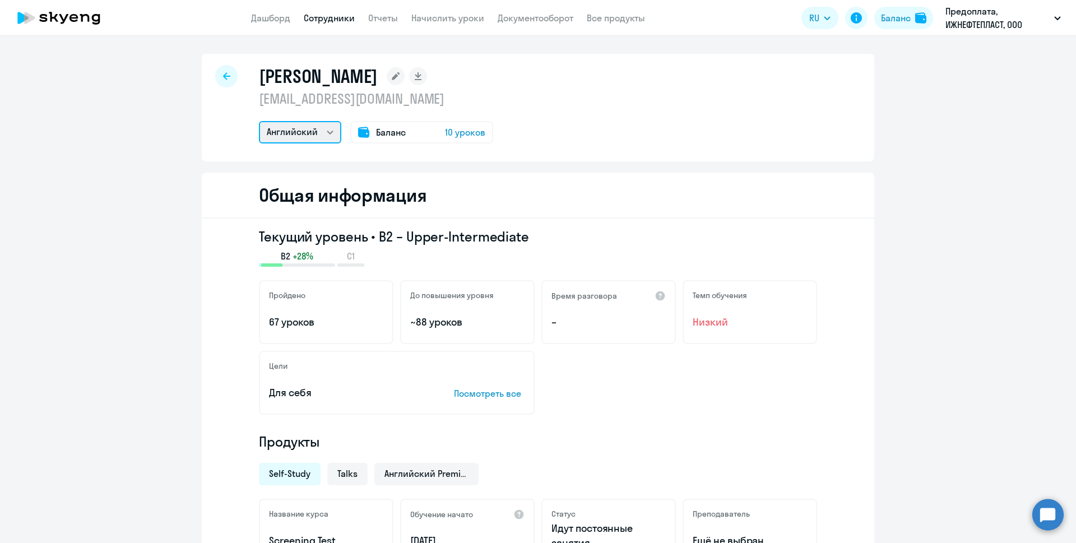
click at [324, 133] on select "Остальные Английский" at bounding box center [300, 132] width 82 height 22
click at [451, 17] on link "Начислить уроки" at bounding box center [447, 17] width 73 height 11
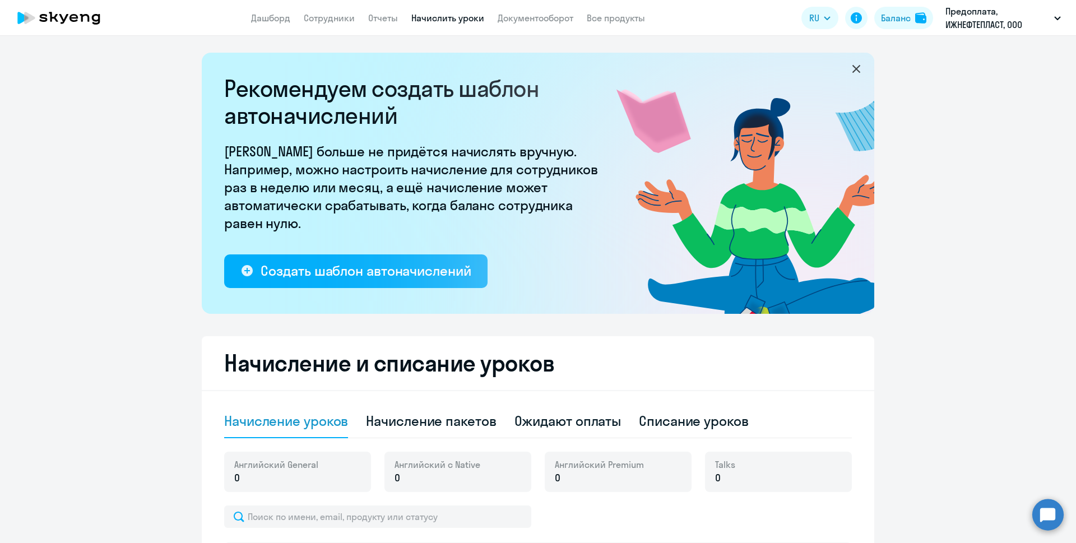
click at [957, 438] on ng-component "Рекомендуем создать шаблон автоначислений Уроки больше не придётся начислять вр…" at bounding box center [538, 406] width 1076 height 707
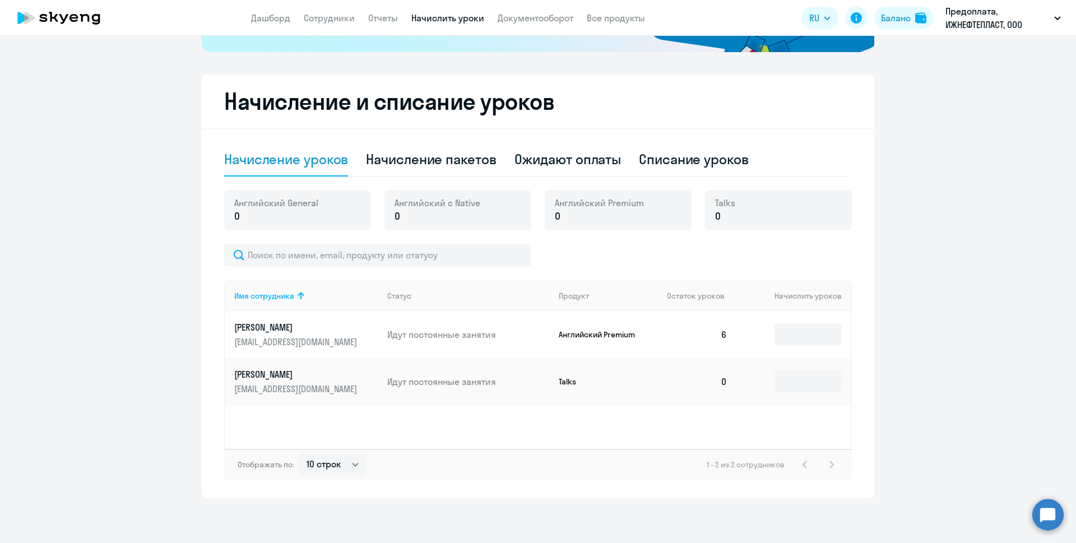
click at [608, 204] on span "Английский Premium" at bounding box center [599, 203] width 89 height 12
click at [607, 337] on p "Английский Premium" at bounding box center [601, 335] width 84 height 10
drag, startPoint x: 622, startPoint y: 336, endPoint x: 569, endPoint y: 336, distance: 53.3
click at [569, 336] on p "Английский Premium" at bounding box center [601, 335] width 84 height 10
click at [572, 335] on p "Английский Premium" at bounding box center [601, 335] width 84 height 10
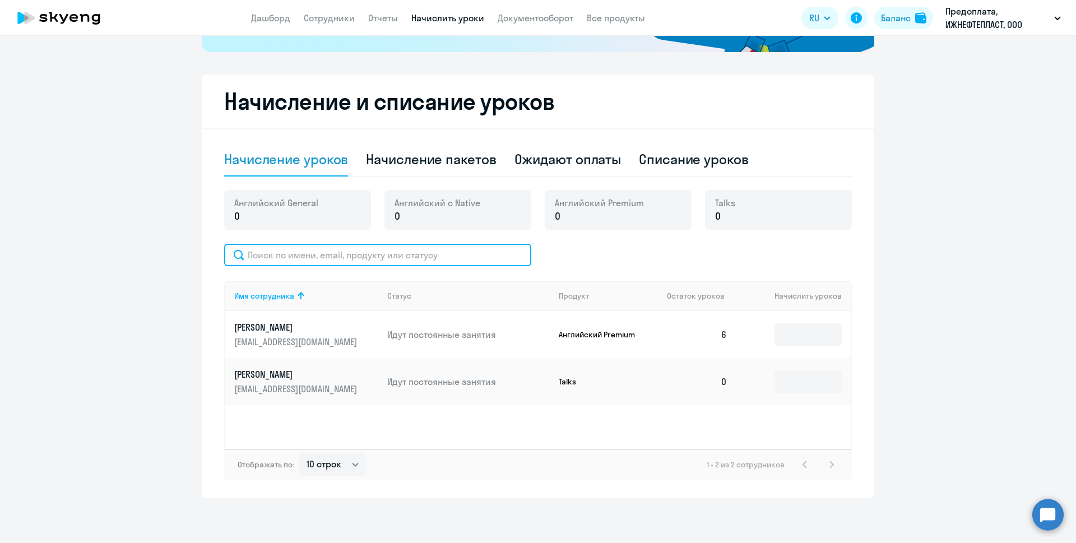
click at [340, 252] on input "text" at bounding box center [377, 255] width 307 height 22
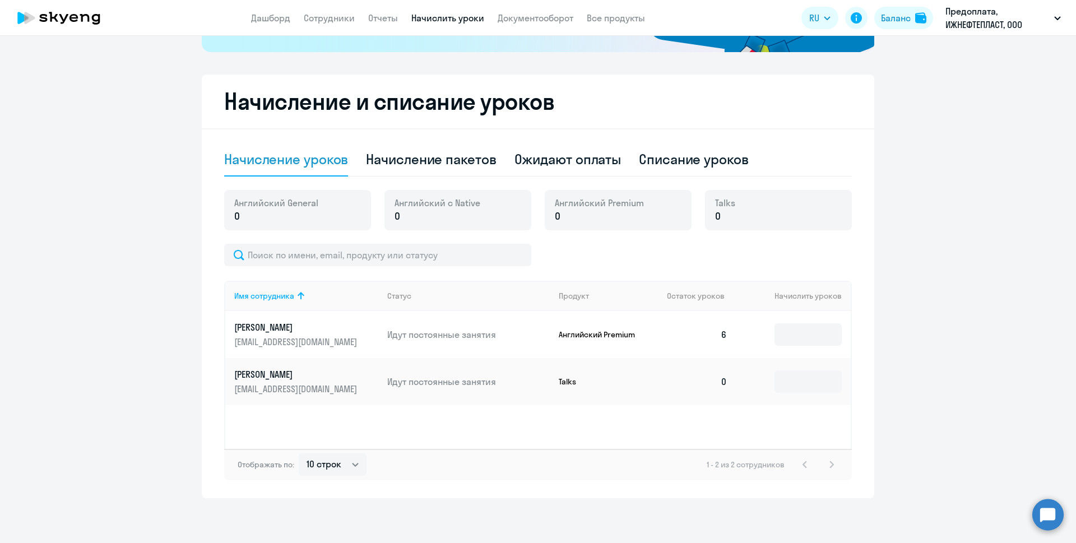
click at [528, 417] on div "Имя сотрудника Статус Продукт Остаток уроков Начислить уроков [PERSON_NAME] [EM…" at bounding box center [538, 365] width 628 height 168
click at [591, 212] on p "0" at bounding box center [599, 216] width 89 height 15
click at [622, 337] on p "Английский Premium" at bounding box center [601, 335] width 84 height 10
click at [589, 375] on td "Talks" at bounding box center [604, 381] width 109 height 47
click at [353, 470] on select "10 строк 30 строк 50 строк" at bounding box center [333, 465] width 68 height 22
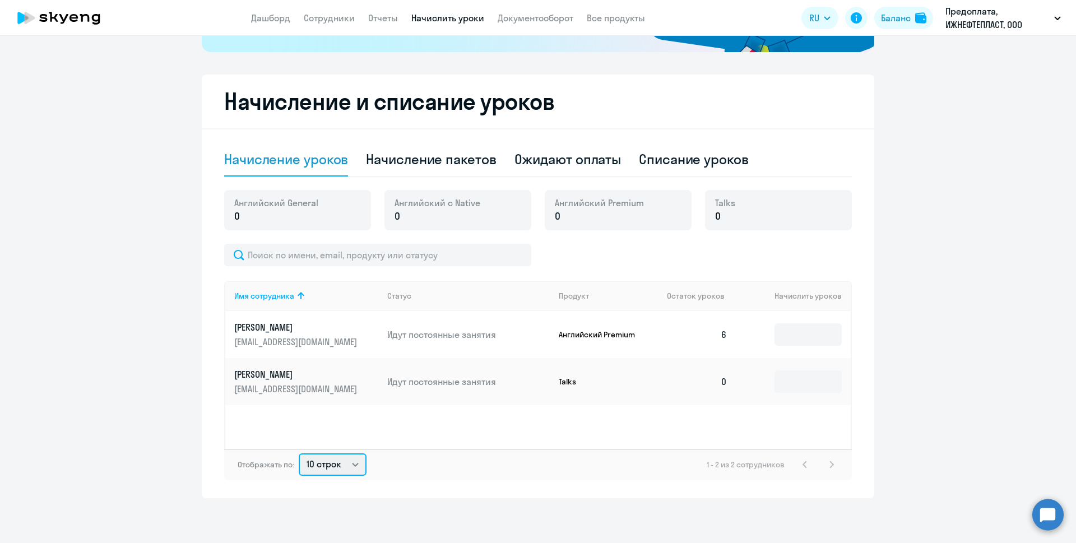
select select "50"
click at [299, 454] on select "10 строк 30 строк 50 строк" at bounding box center [333, 465] width 68 height 22
click at [448, 429] on div "Имя сотрудника Статус Продукт Остаток уроков Начислить уроков [PERSON_NAME] [EM…" at bounding box center [538, 365] width 628 height 168
click at [806, 383] on input at bounding box center [808, 382] width 67 height 22
click at [725, 337] on td "6" at bounding box center [697, 334] width 78 height 47
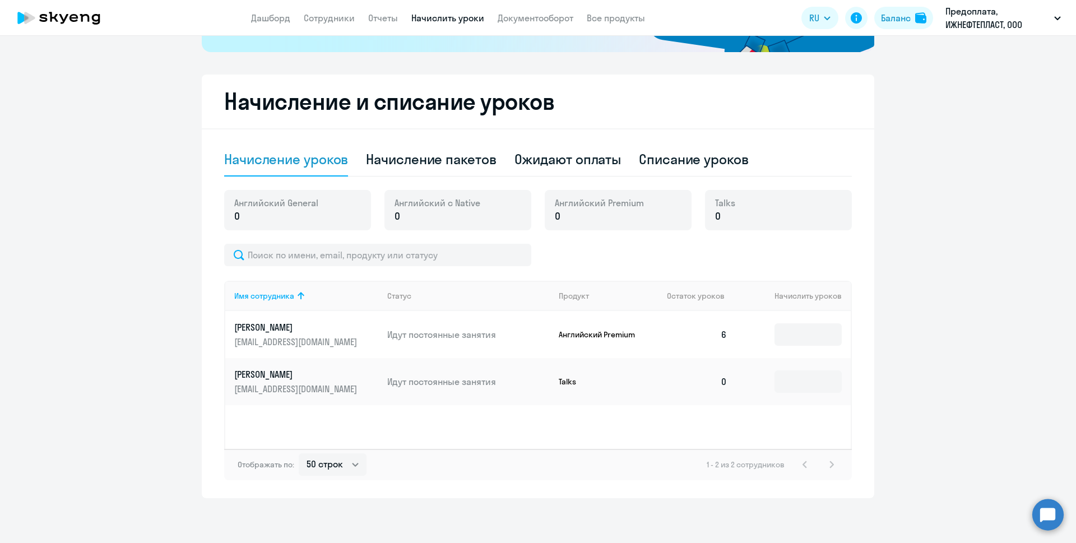
click at [719, 400] on td "0" at bounding box center [697, 381] width 78 height 47
click at [690, 161] on div "Списание уроков" at bounding box center [694, 159] width 110 height 18
select select "10"
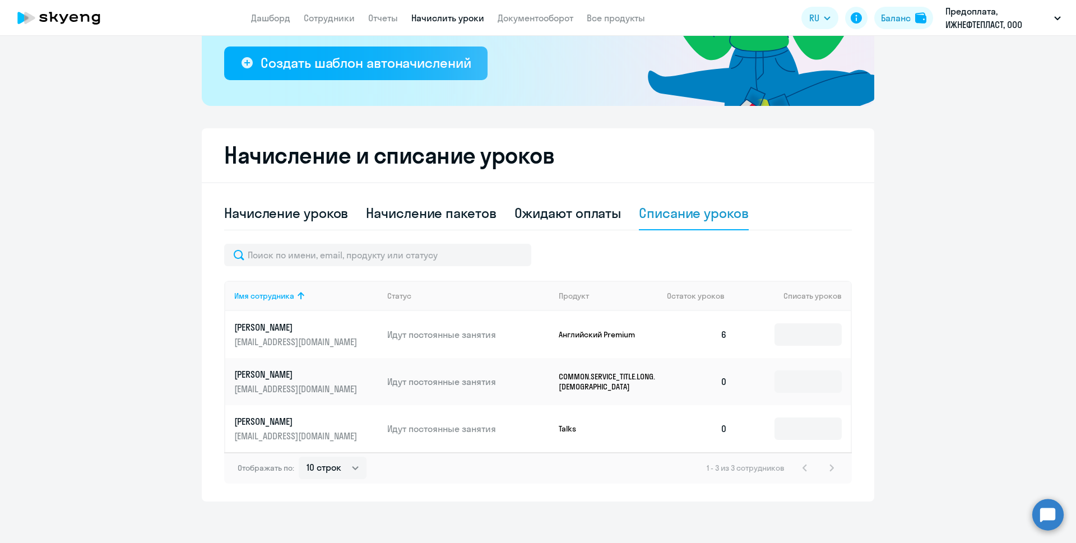
scroll to position [211, 0]
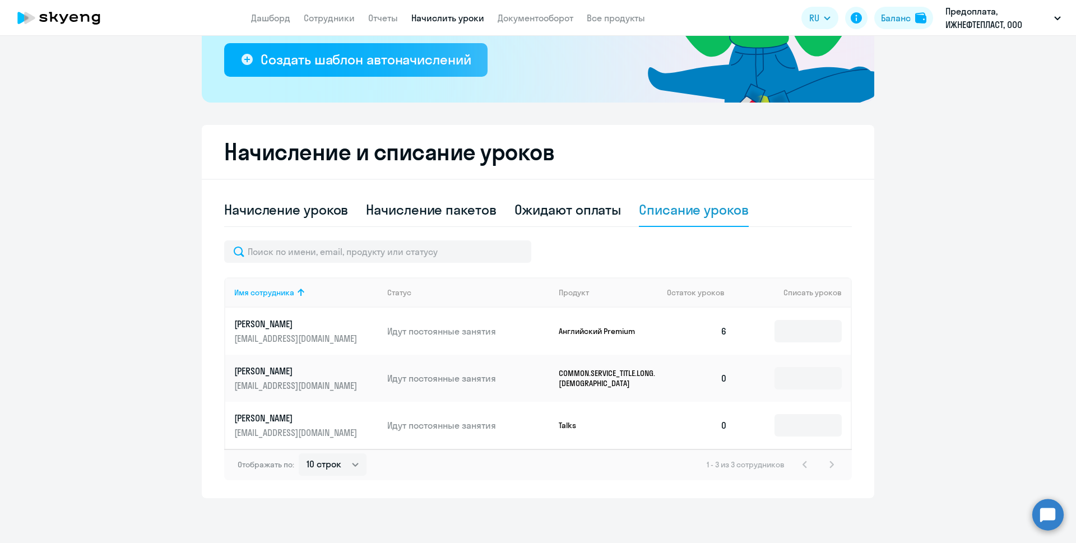
click at [561, 425] on p "Talks" at bounding box center [601, 425] width 84 height 10
click at [586, 215] on div "Ожидают оплаты" at bounding box center [568, 210] width 107 height 18
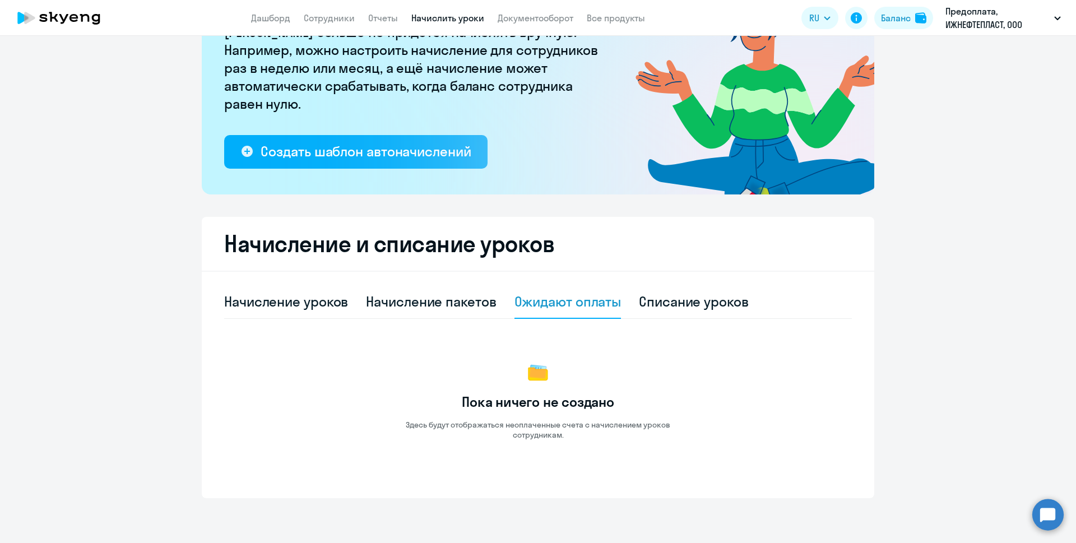
scroll to position [119, 0]
click at [443, 308] on div "Начисление пакетов" at bounding box center [431, 302] width 130 height 18
select select "10"
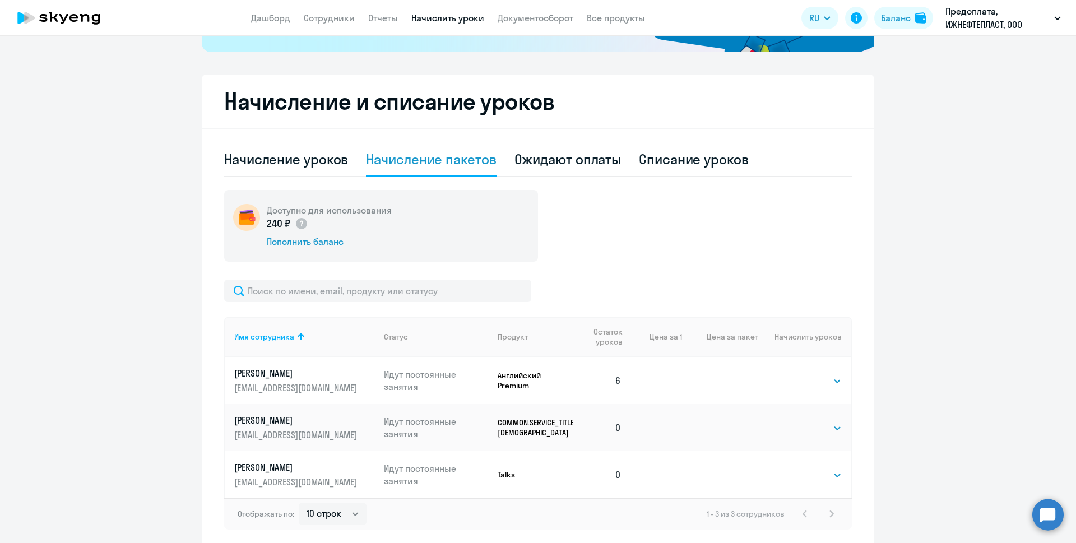
scroll to position [311, 0]
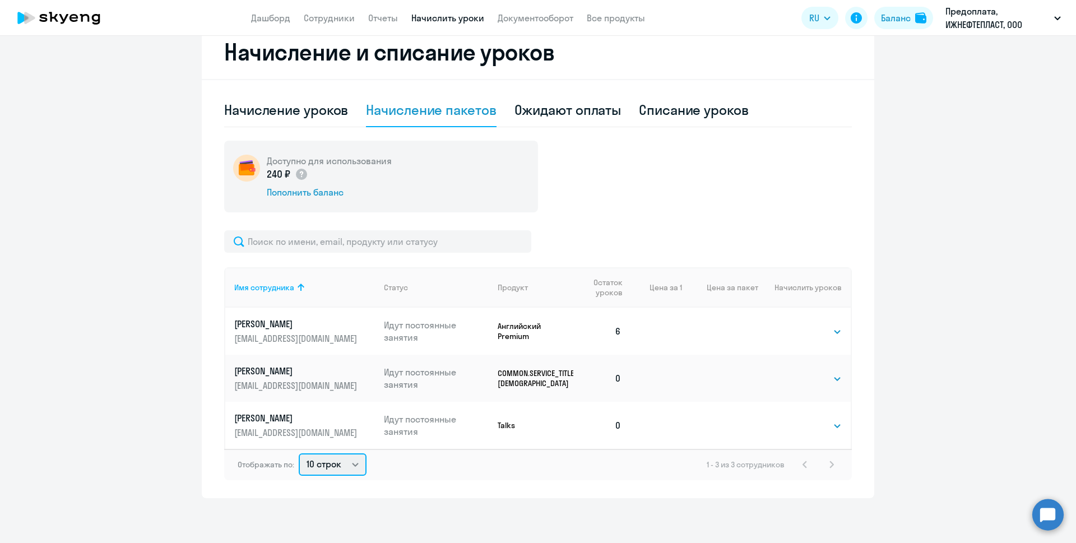
click at [348, 462] on select "10 строк 30 строк 50 строк" at bounding box center [333, 465] width 68 height 22
click at [346, 463] on select "10 строк 30 строк 50 строк" at bounding box center [333, 465] width 68 height 22
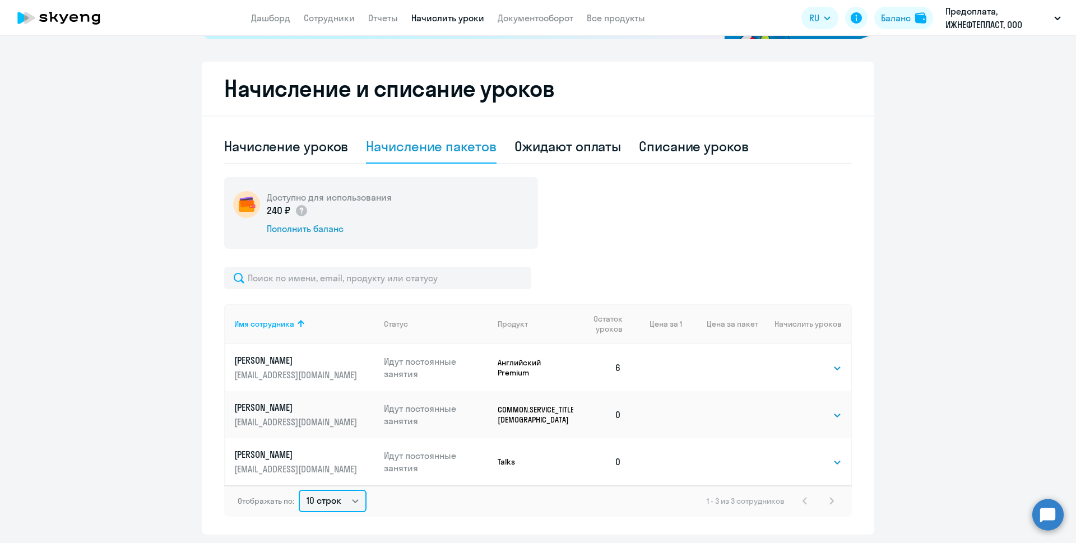
scroll to position [255, 0]
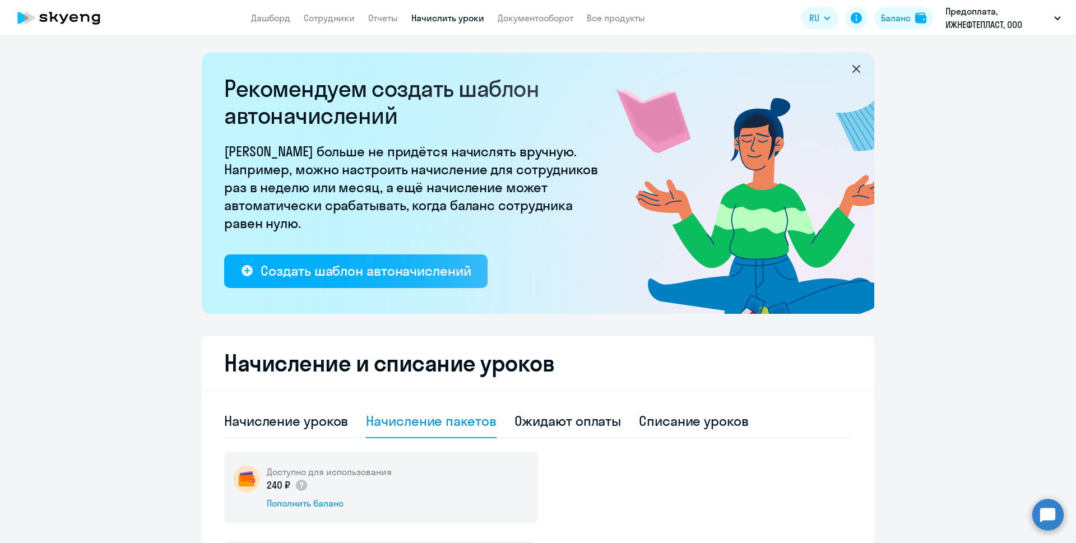
scroll to position [311, 0]
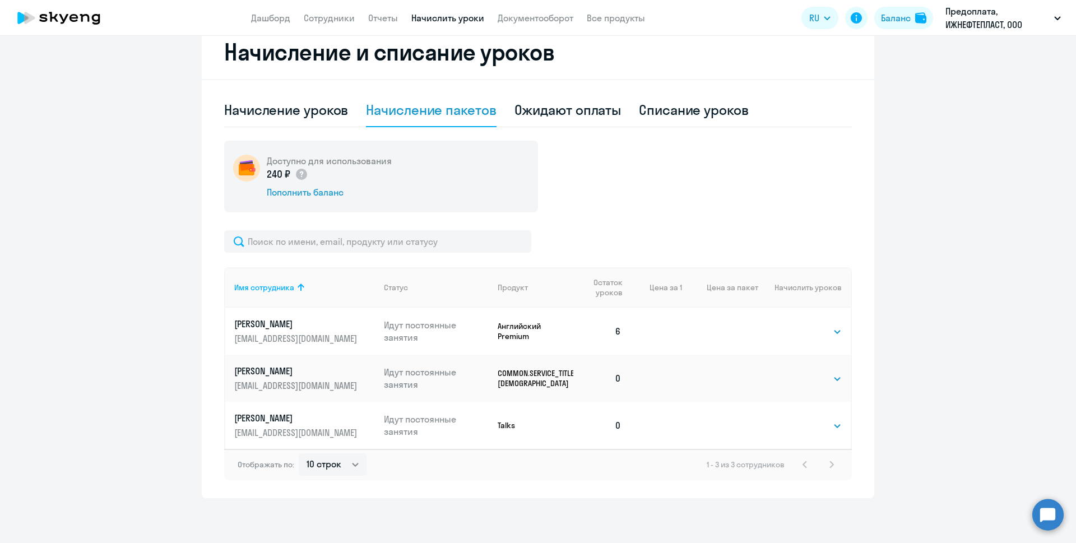
click at [924, 360] on ng-component "Рекомендуем создать шаблон автоначислений Уроки больше не придётся начислять вр…" at bounding box center [538, 120] width 1076 height 757
click at [821, 376] on select "Выбрать 40" at bounding box center [819, 378] width 46 height 13
click at [827, 329] on select "Выбрать 4 8 16 32 64 96 128" at bounding box center [819, 331] width 46 height 13
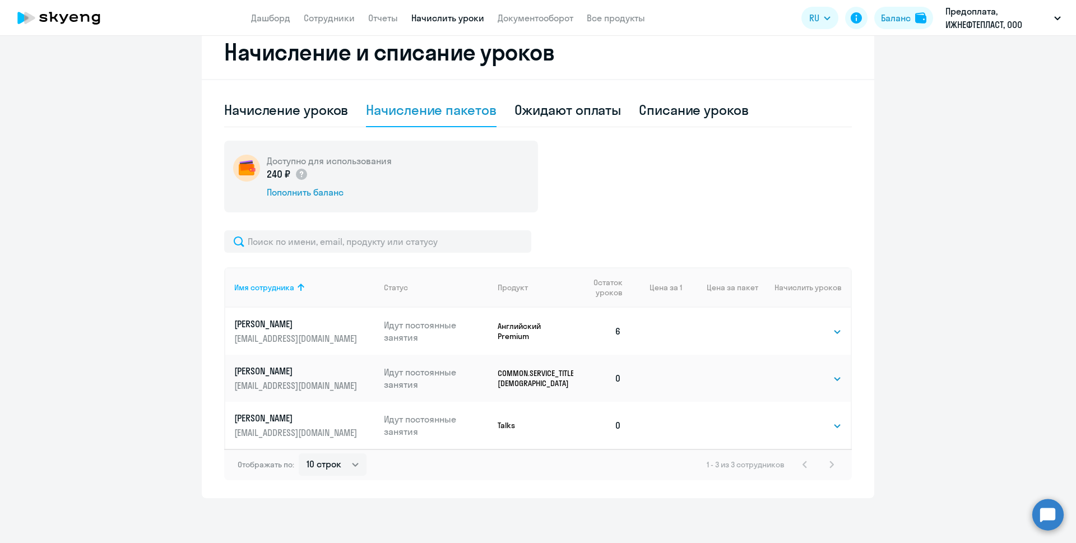
click at [916, 329] on ng-component "Рекомендуем создать шаблон автоначислений Уроки больше не придётся начислять вр…" at bounding box center [538, 120] width 1076 height 757
click at [834, 378] on select "Выбрать 40" at bounding box center [819, 378] width 46 height 13
select select "40"
click at [796, 372] on select "Выбрать 40" at bounding box center [819, 378] width 46 height 13
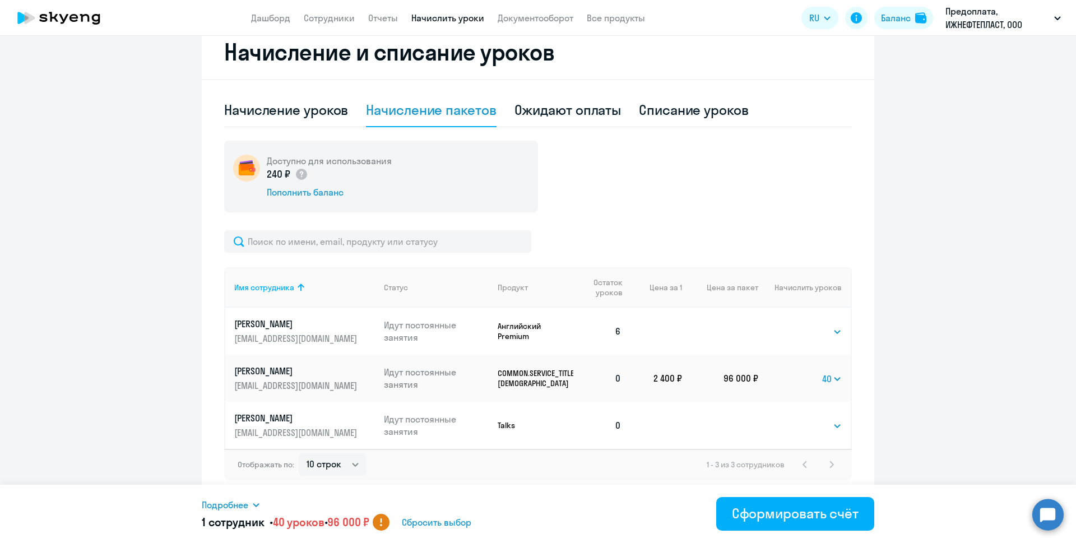
click at [382, 521] on icon at bounding box center [382, 521] width 2 height 4
click at [832, 373] on select "Выбрать 40" at bounding box center [832, 378] width 20 height 13
select select
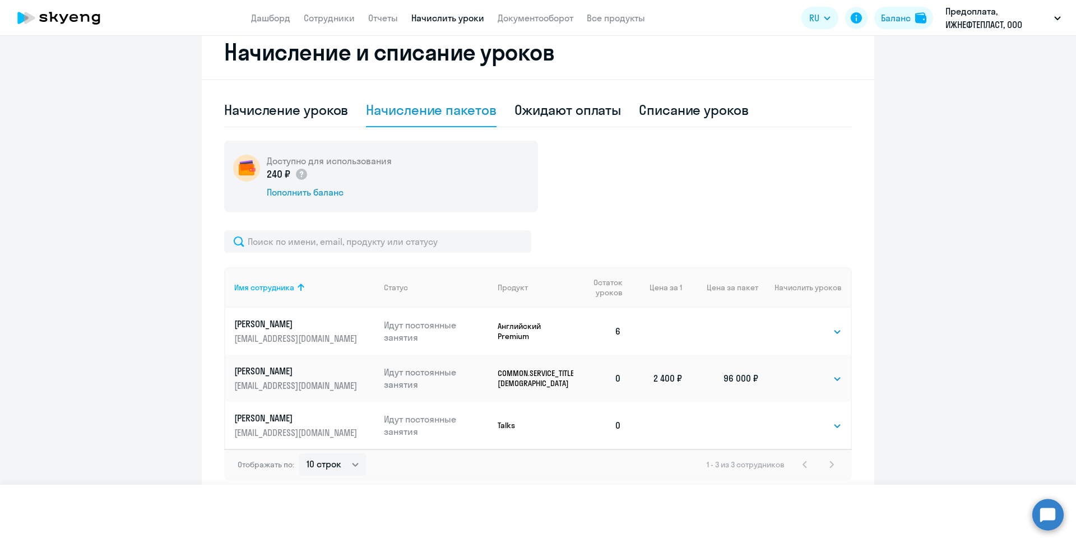
click at [822, 372] on select "Выбрать 40" at bounding box center [832, 378] width 20 height 13
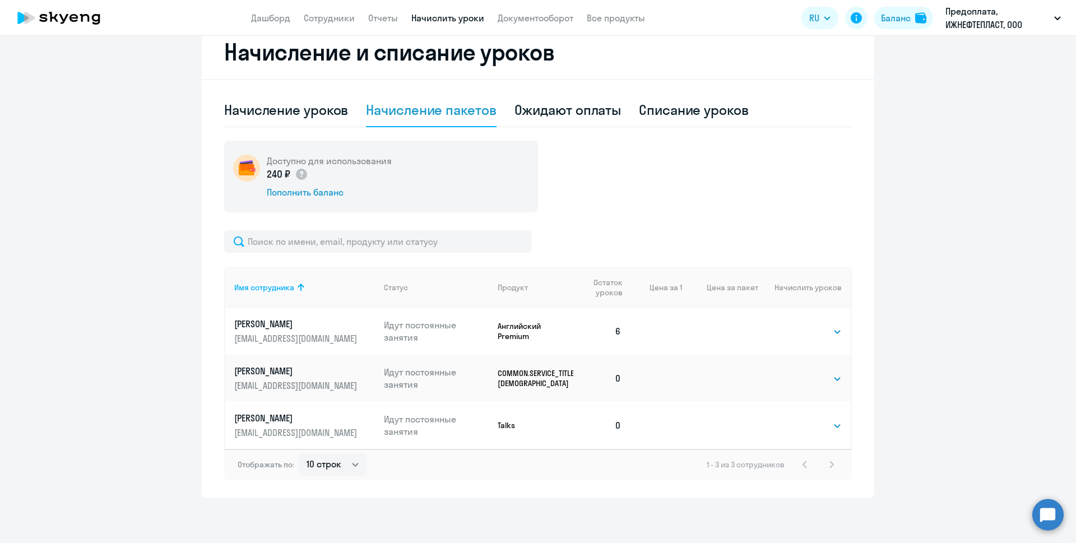
click at [67, 388] on ng-component "Рекомендуем создать шаблон автоначислений Уроки больше не придётся начислять вр…" at bounding box center [538, 120] width 1076 height 757
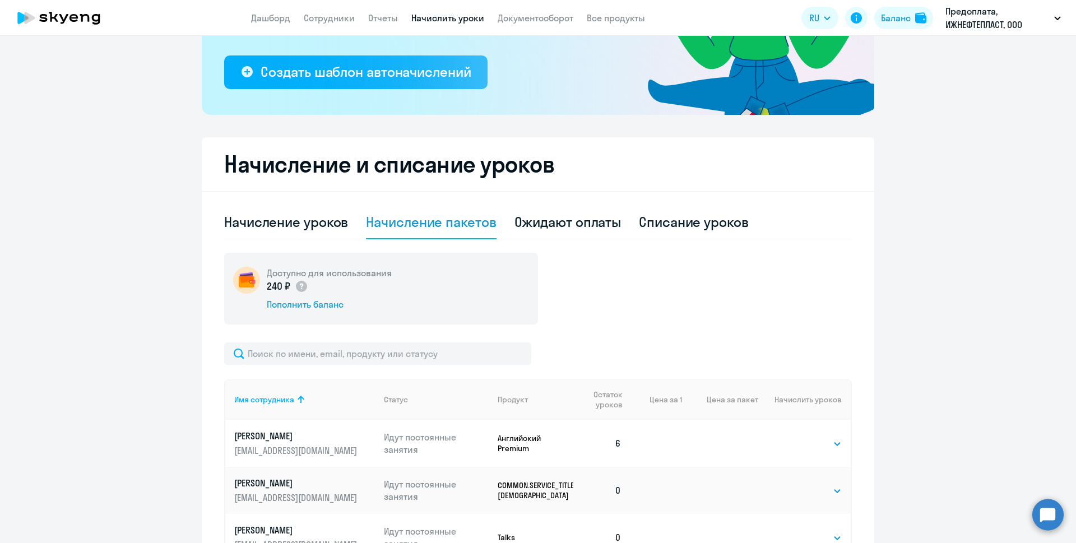
scroll to position [0, 0]
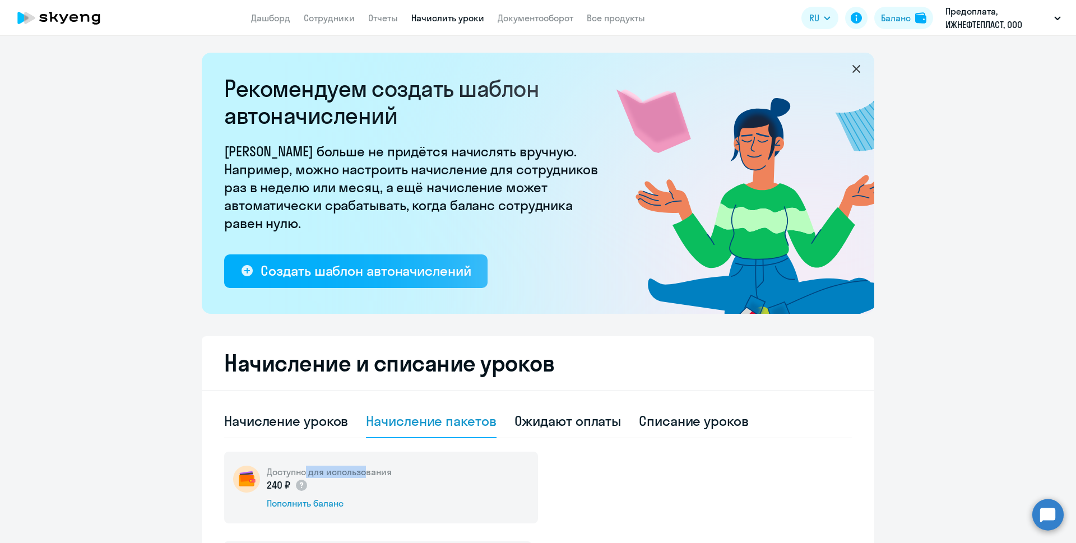
drag, startPoint x: 300, startPoint y: 475, endPoint x: 363, endPoint y: 471, distance: 63.4
click at [363, 471] on h5 "Доступно для использования" at bounding box center [329, 472] width 125 height 12
click at [293, 420] on div "Начисление уроков" at bounding box center [286, 421] width 124 height 18
select select "10"
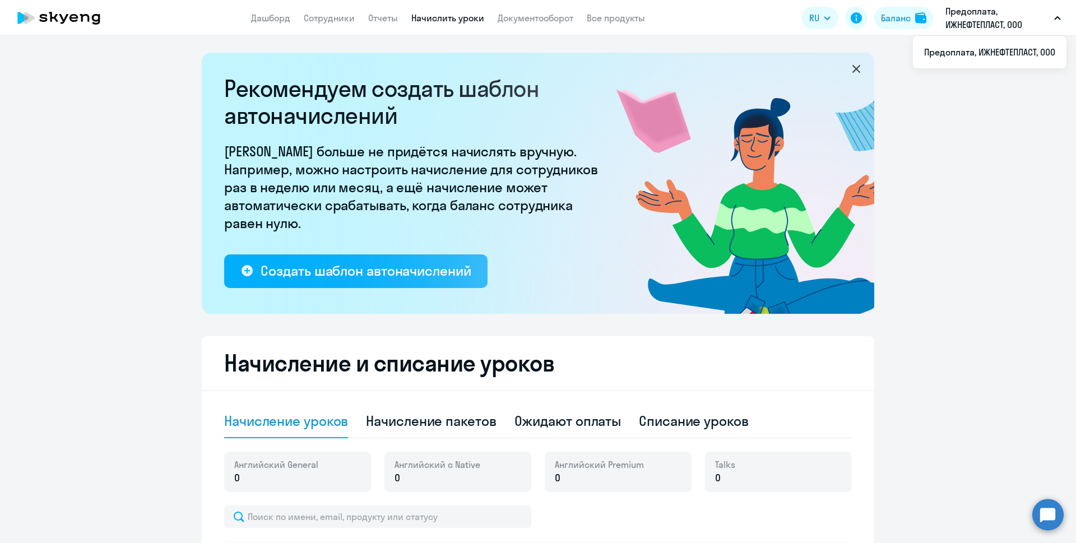
click at [982, 12] on p "Предоплата, ИЖНЕФТЕПЛАСТ, ООО" at bounding box center [998, 17] width 104 height 27
click at [970, 48] on li "Предоплата, ИЖНЕФТЕПЛАСТ, ООО" at bounding box center [990, 52] width 154 height 28
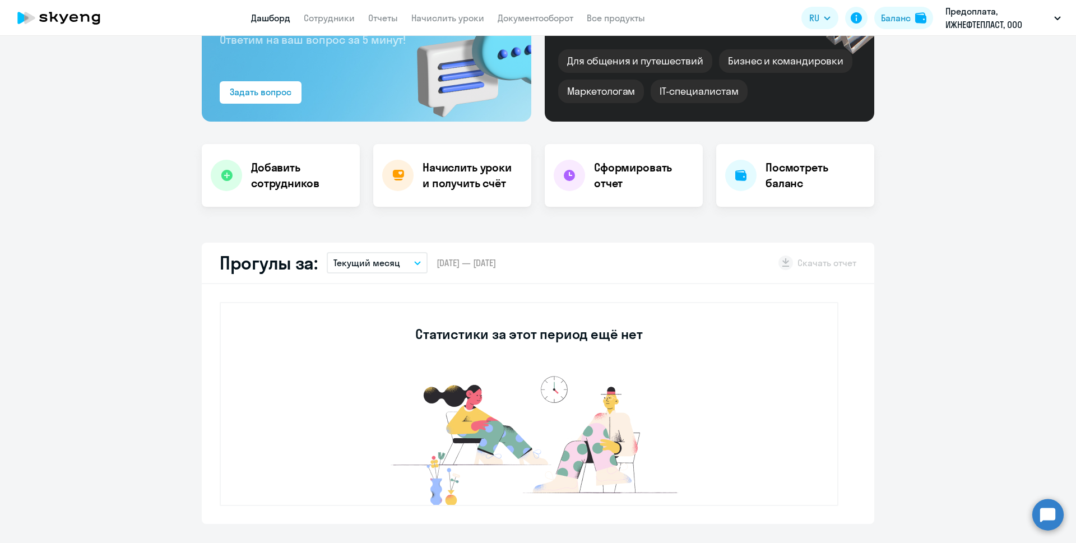
scroll to position [224, 0]
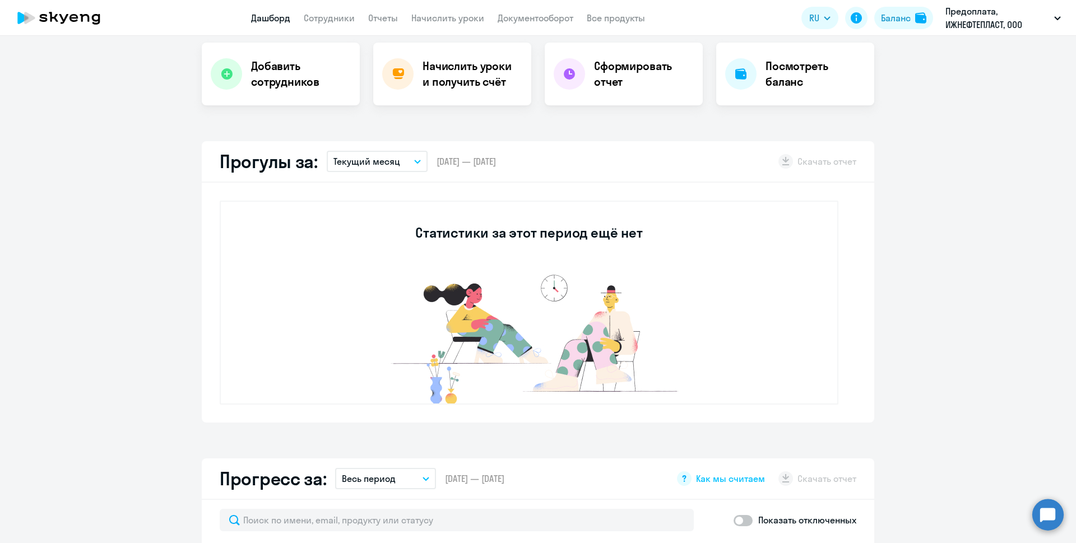
select select "30"
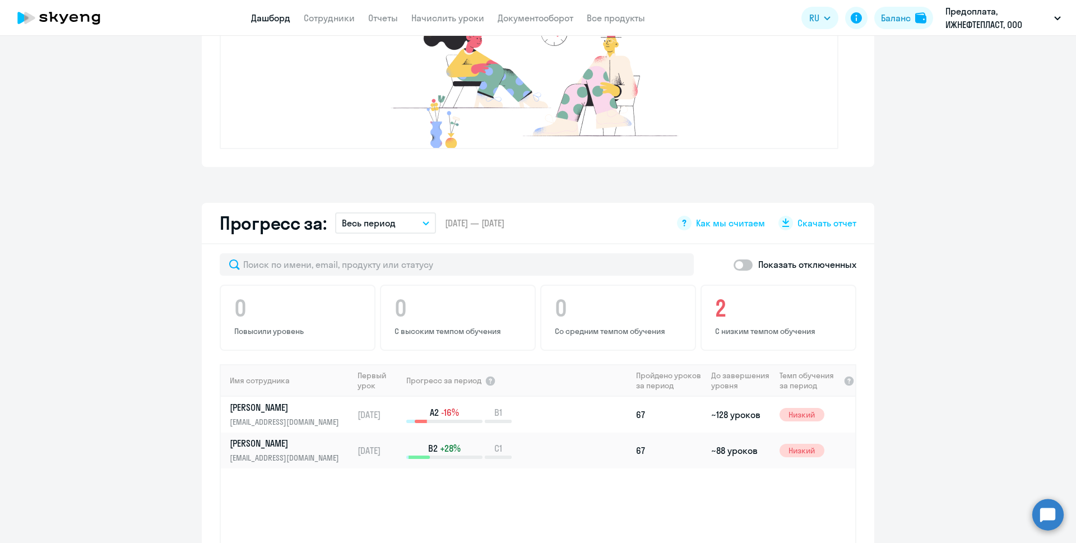
scroll to position [561, 0]
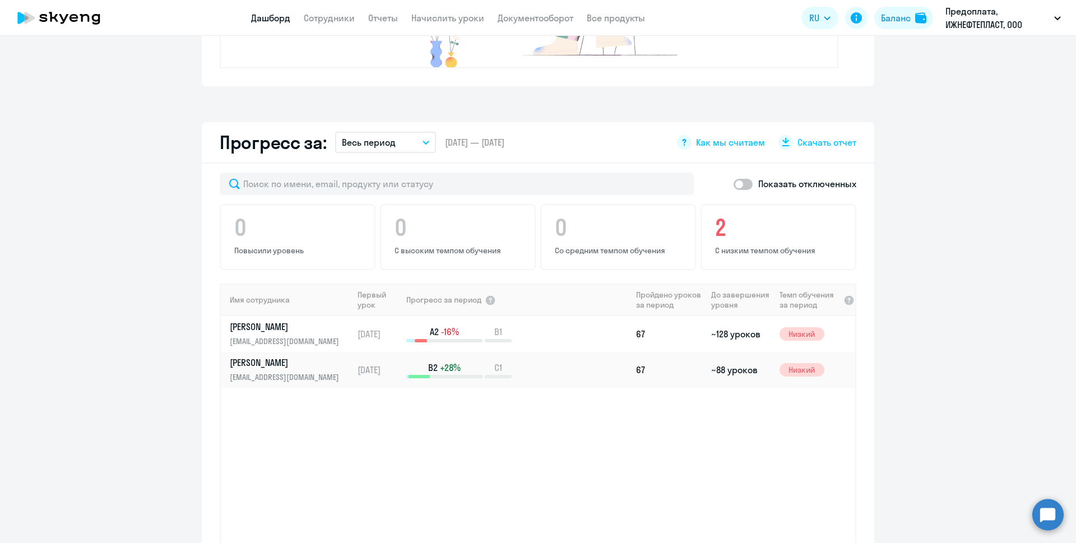
click at [747, 184] on span at bounding box center [743, 184] width 19 height 11
click at [734, 184] on input "checkbox" at bounding box center [733, 184] width 1 height 1
checkbox input "true"
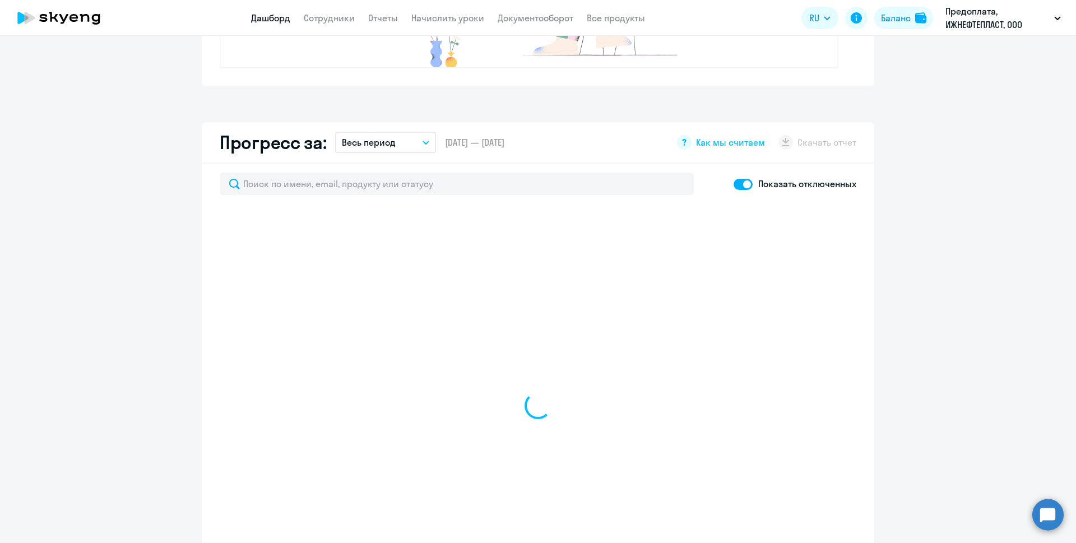
select select "30"
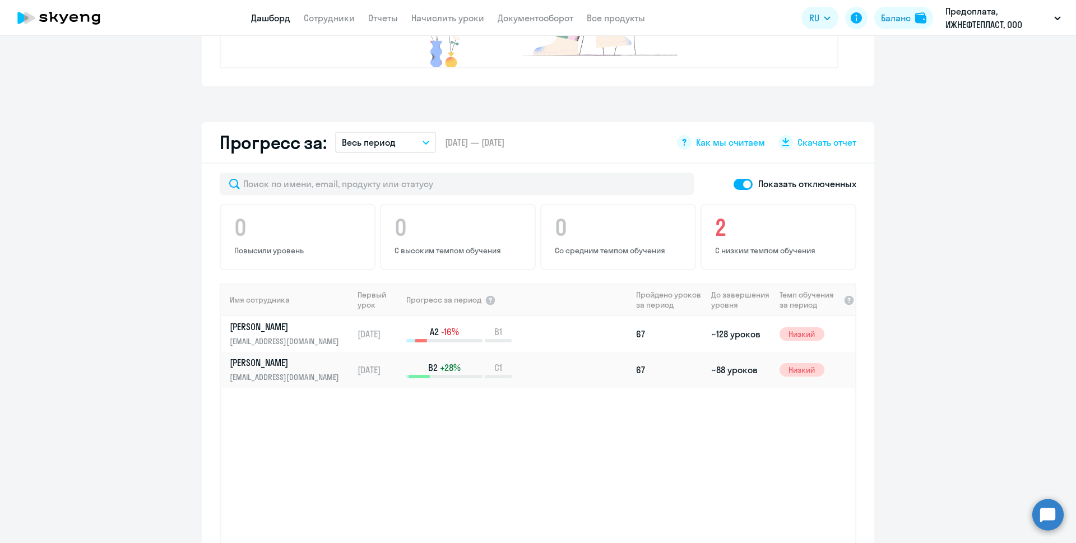
click at [735, 185] on span at bounding box center [743, 184] width 19 height 11
click at [734, 184] on input "checkbox" at bounding box center [733, 184] width 1 height 1
checkbox input "false"
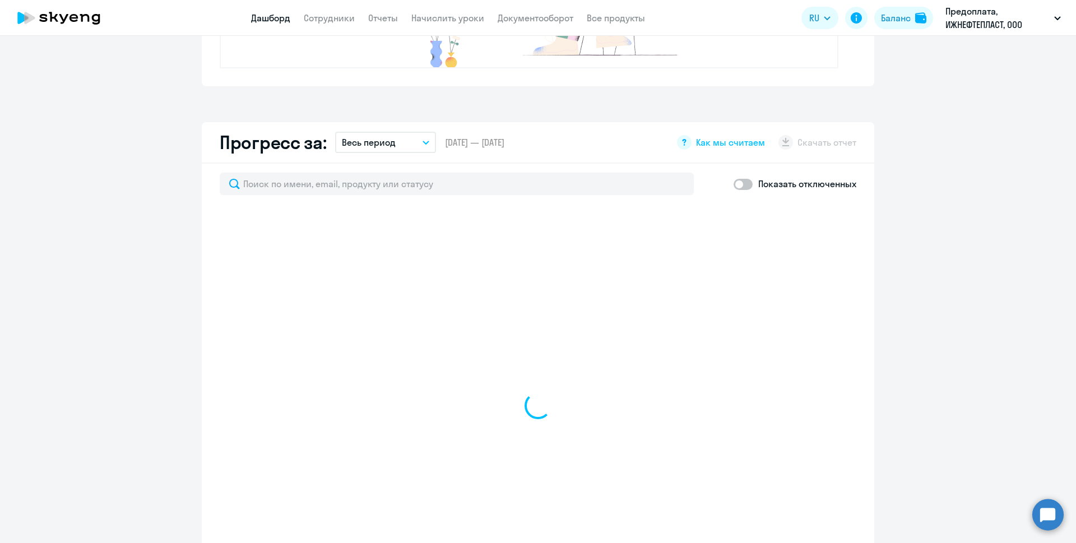
select select "30"
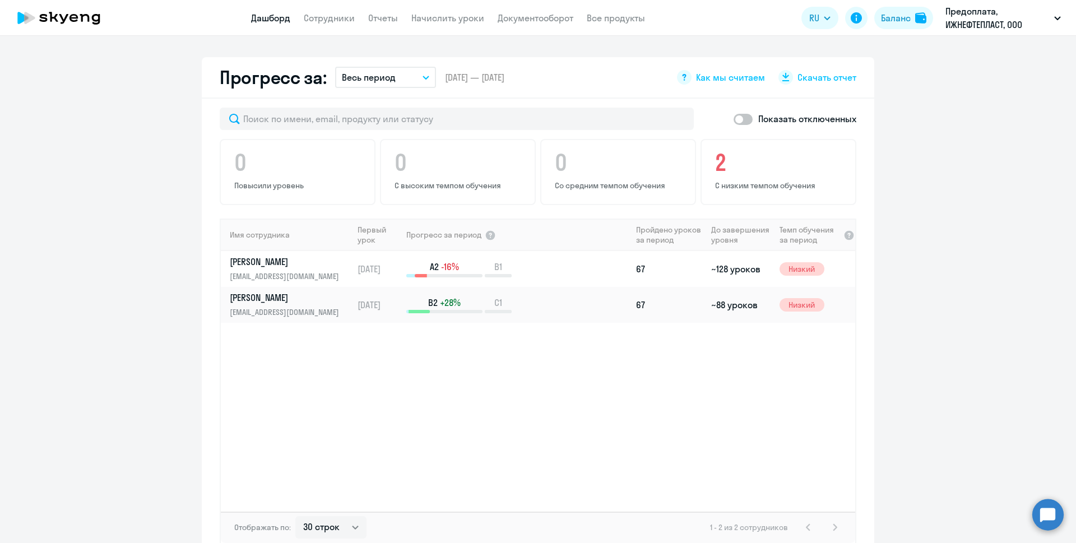
scroll to position [673, 0]
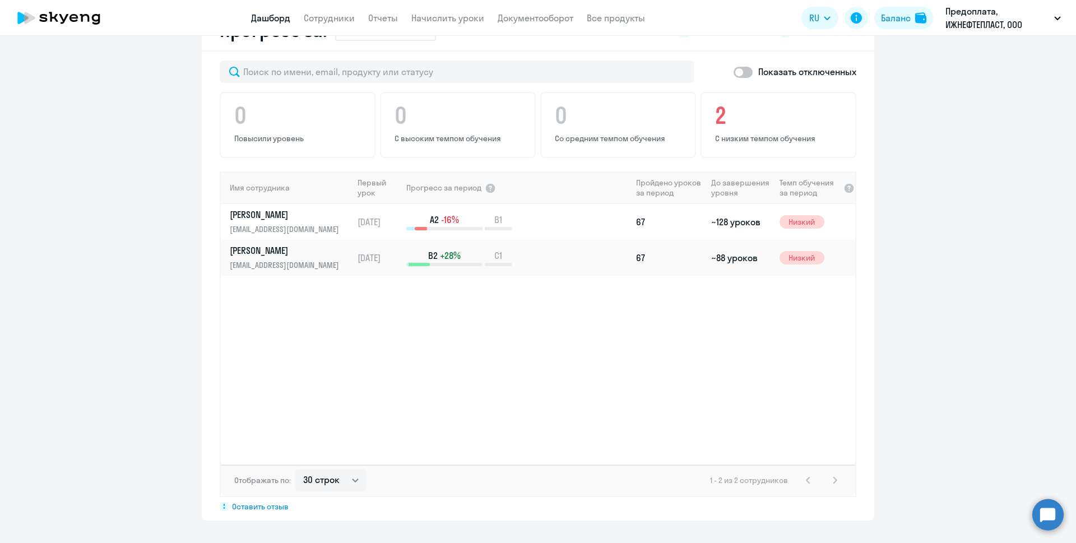
click at [411, 394] on div "Имя сотрудника Первый урок Прогресс за период Пройдено уроков за период До заве…" at bounding box center [538, 318] width 635 height 293
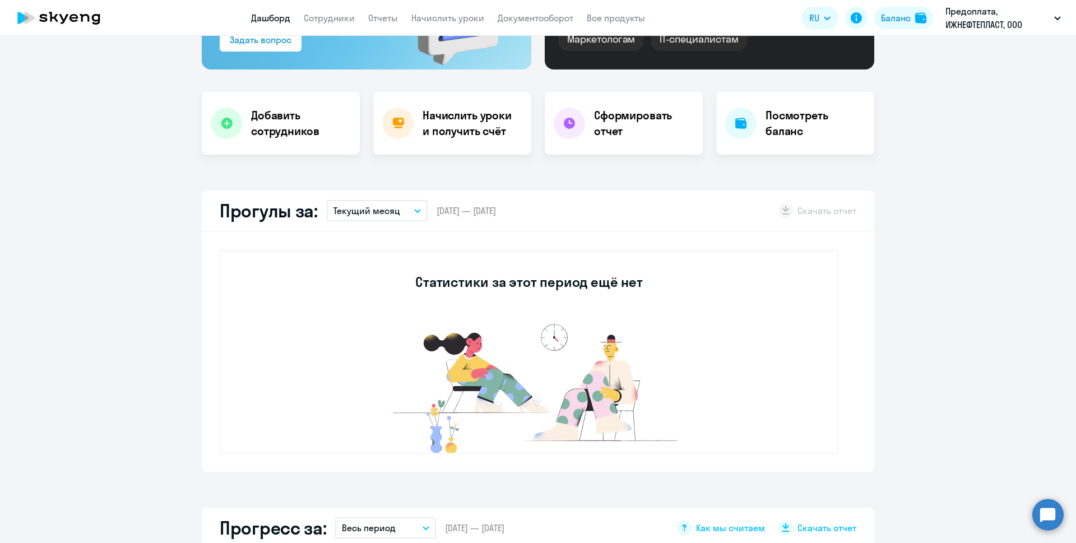
scroll to position [168, 0]
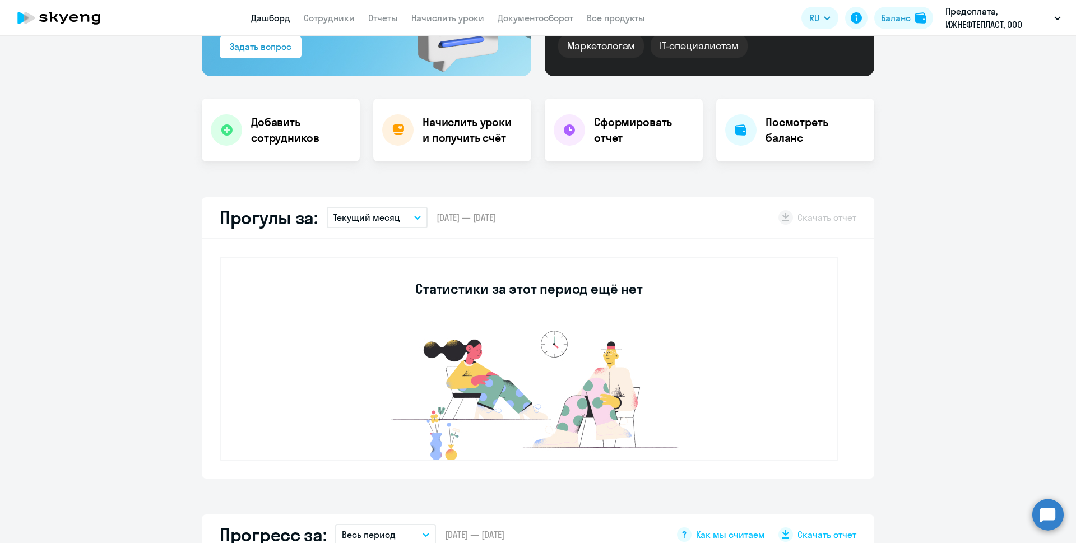
click at [415, 218] on icon "button" at bounding box center [418, 217] width 6 height 3
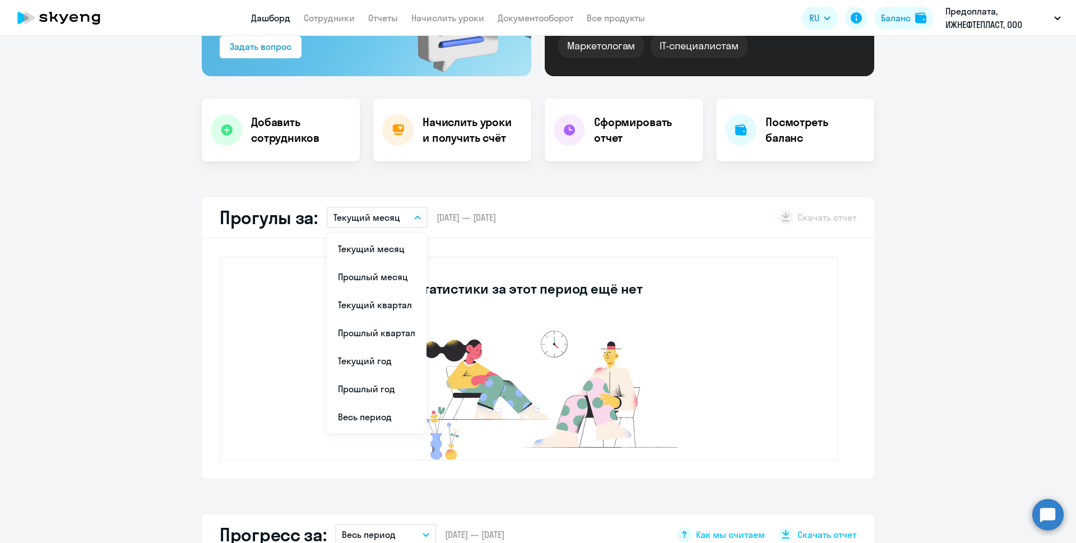
click at [166, 331] on app-truancy-attendance-dashboard "Прогулы за: Текущий месяц Текущий месяц Прошлый месяц Текущий квартал [GEOGRAPH…" at bounding box center [538, 337] width 1076 height 281
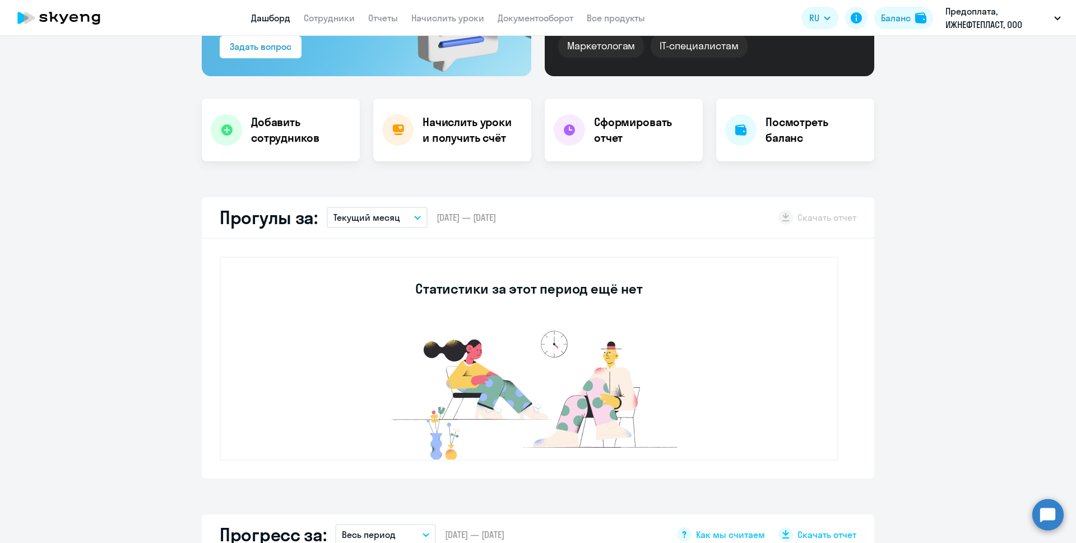
scroll to position [0, 0]
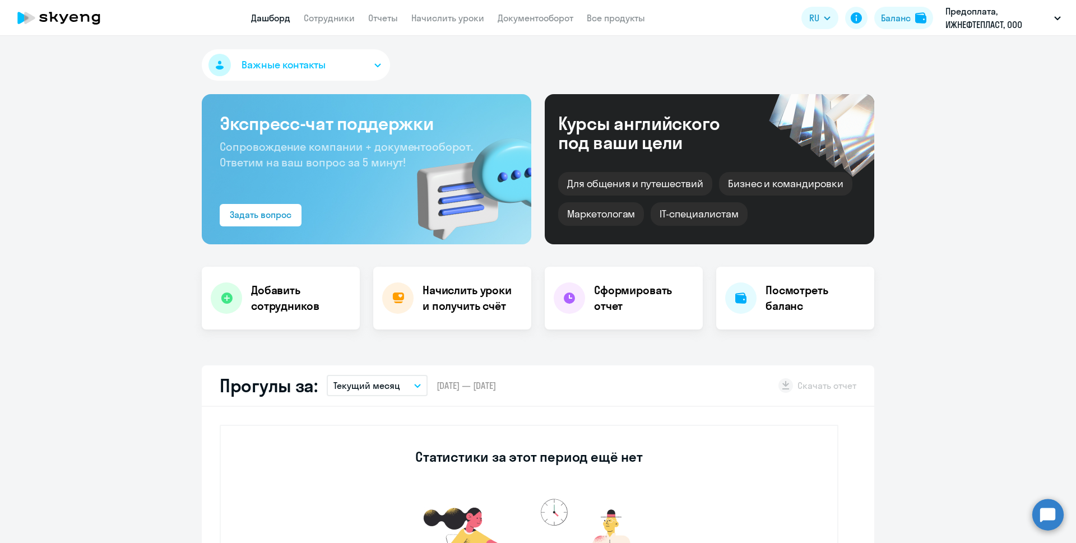
click at [350, 63] on button "Важные контакты" at bounding box center [296, 64] width 188 height 31
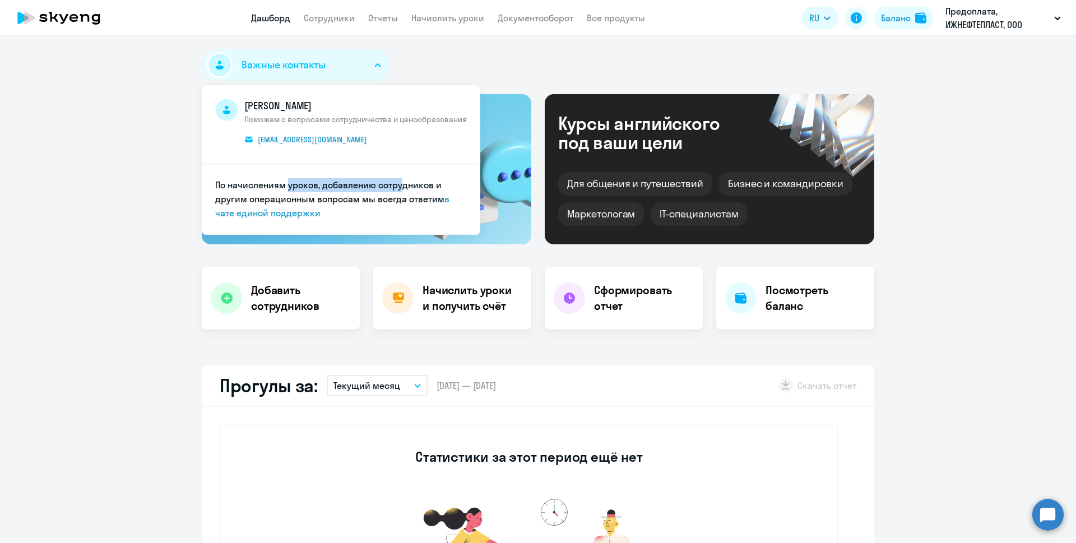
drag, startPoint x: 279, startPoint y: 181, endPoint x: 394, endPoint y: 187, distance: 115.7
click at [394, 187] on span "По начислениям уроков, добавлению сотрудников и другим операционным вопросам мы…" at bounding box center [329, 191] width 229 height 25
click at [350, 186] on span "По начислениям уроков, добавлению сотрудников и другим операционным вопросам мы…" at bounding box center [329, 191] width 229 height 25
drag, startPoint x: 285, startPoint y: 195, endPoint x: 392, endPoint y: 197, distance: 107.7
click at [392, 197] on span "По начислениям уроков, добавлению сотрудников и другим операционным вопросам мы…" at bounding box center [329, 191] width 229 height 25
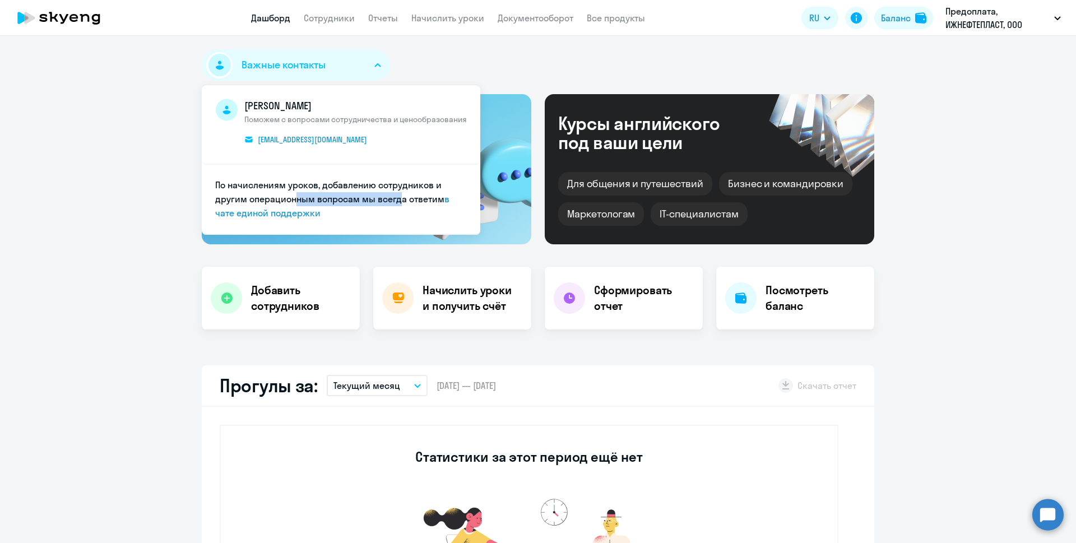
click at [392, 197] on span "По начислениям уроков, добавлению сотрудников и другим операционным вопросам мы…" at bounding box center [329, 191] width 229 height 25
click at [293, 211] on link "в чате единой поддержки" at bounding box center [332, 205] width 234 height 25
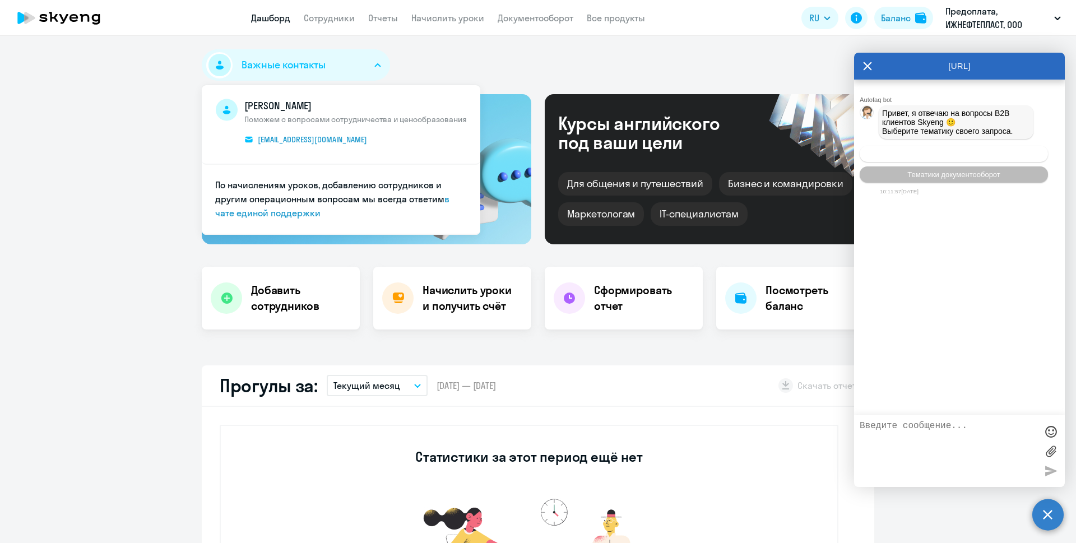
click at [944, 155] on span "Операционное сопровождение" at bounding box center [953, 154] width 105 height 8
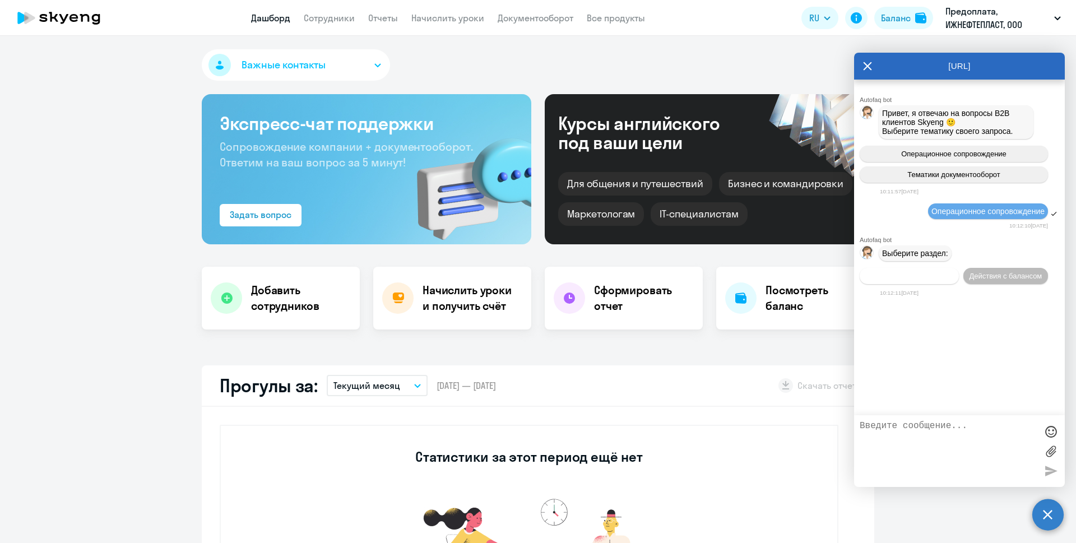
click at [931, 276] on span "Действия по сотрудникам" at bounding box center [909, 276] width 87 height 8
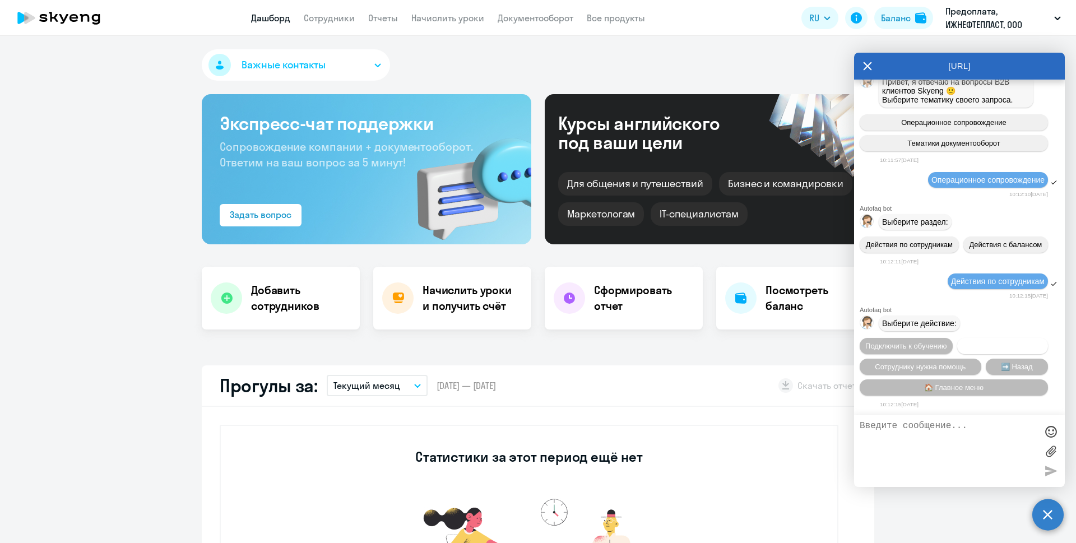
click at [963, 345] on span "Отключить от обучения" at bounding box center [1003, 346] width 80 height 8
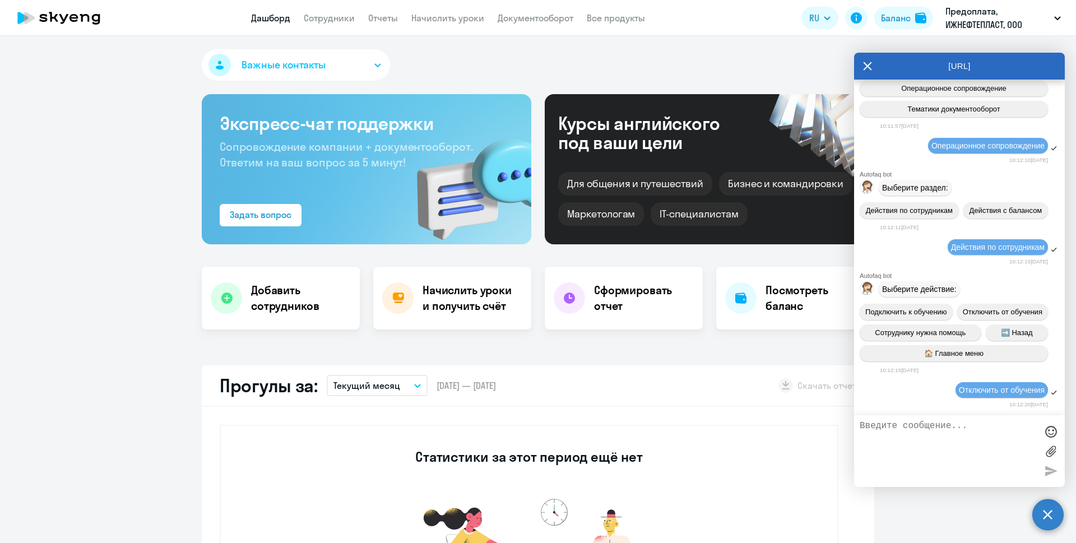
scroll to position [220, 0]
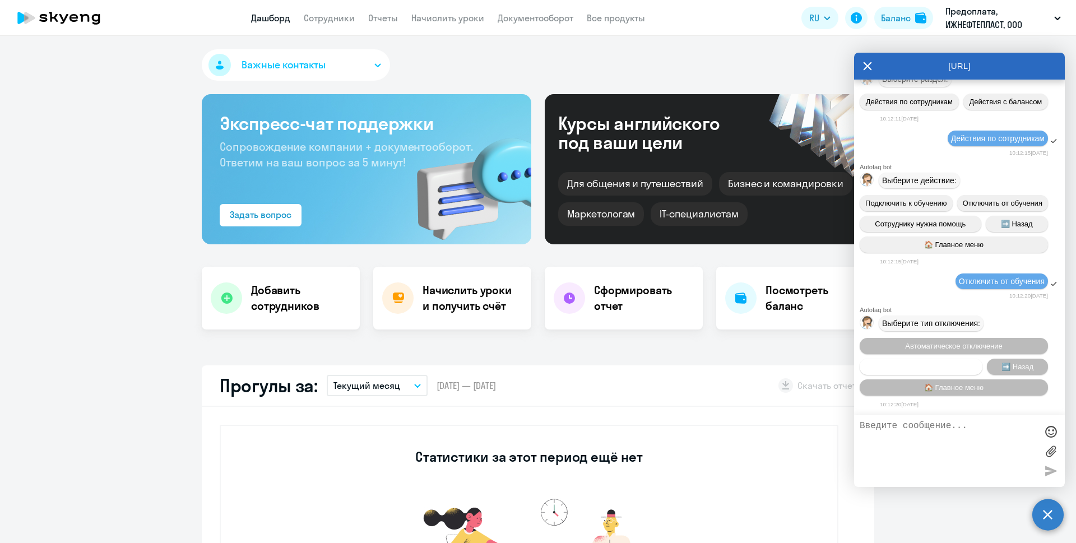
click at [934, 368] on span "Запланировать отключение" at bounding box center [922, 367] width 94 height 8
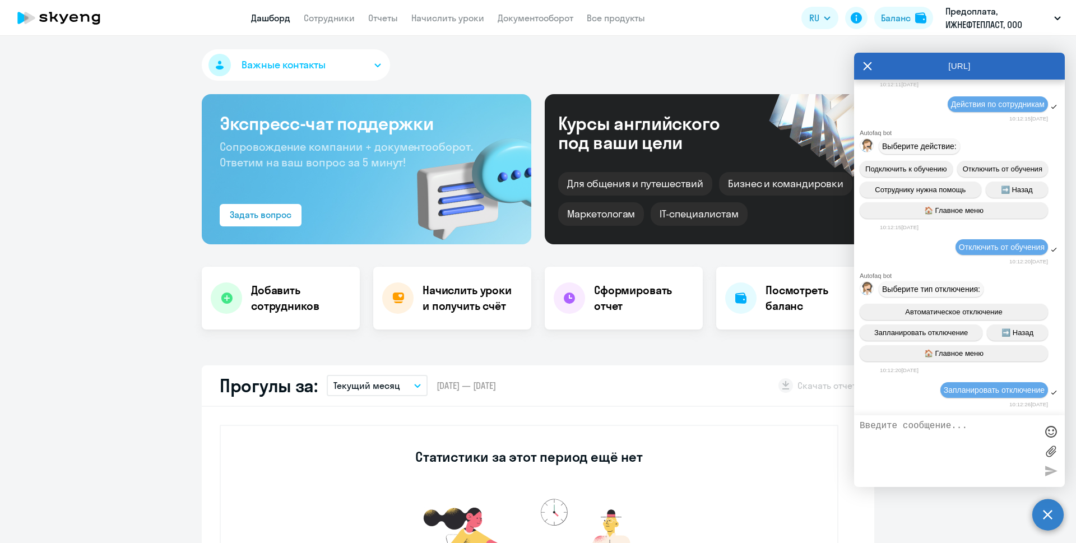
click at [938, 438] on textarea at bounding box center [948, 451] width 177 height 61
click at [972, 389] on span "Запланировать отключение" at bounding box center [994, 390] width 101 height 9
drag, startPoint x: 952, startPoint y: 387, endPoint x: 1029, endPoint y: 394, distance: 77.6
click at [1029, 394] on span "Запланировать отключение" at bounding box center [994, 390] width 101 height 9
click at [1007, 392] on span "Запланировать отключение" at bounding box center [994, 390] width 101 height 9
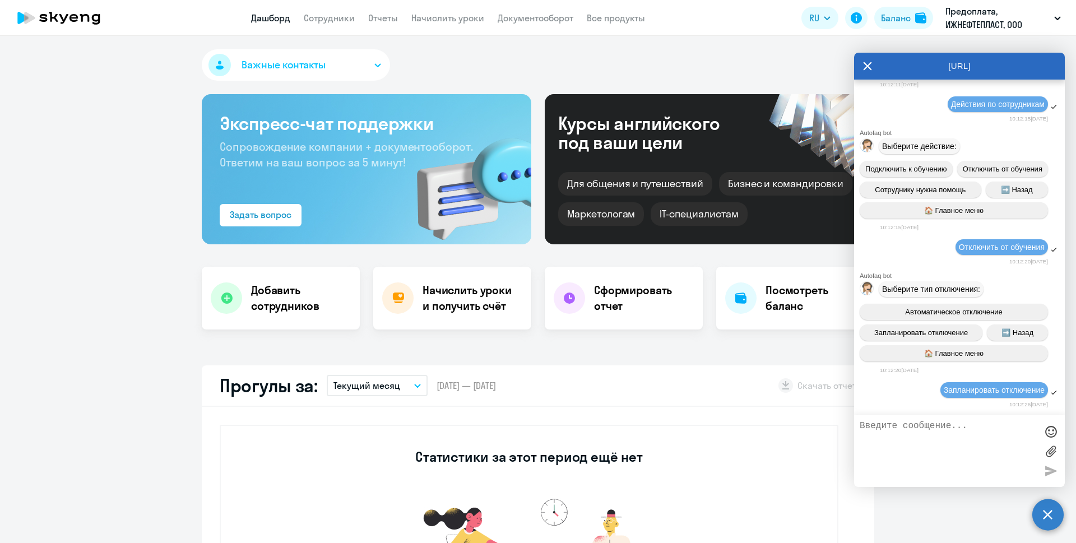
click at [932, 440] on textarea at bounding box center [948, 451] width 177 height 61
click at [933, 442] on textarea at bounding box center [948, 451] width 177 height 61
click at [730, 388] on div "Прогулы за: Текущий месяц Текущий месяц Прошлый месяц Текущий квартал [GEOGRAPH…" at bounding box center [538, 386] width 673 height 41
click at [901, 433] on textarea at bounding box center [948, 451] width 177 height 61
click at [372, 62] on button "Важные контакты" at bounding box center [296, 64] width 188 height 31
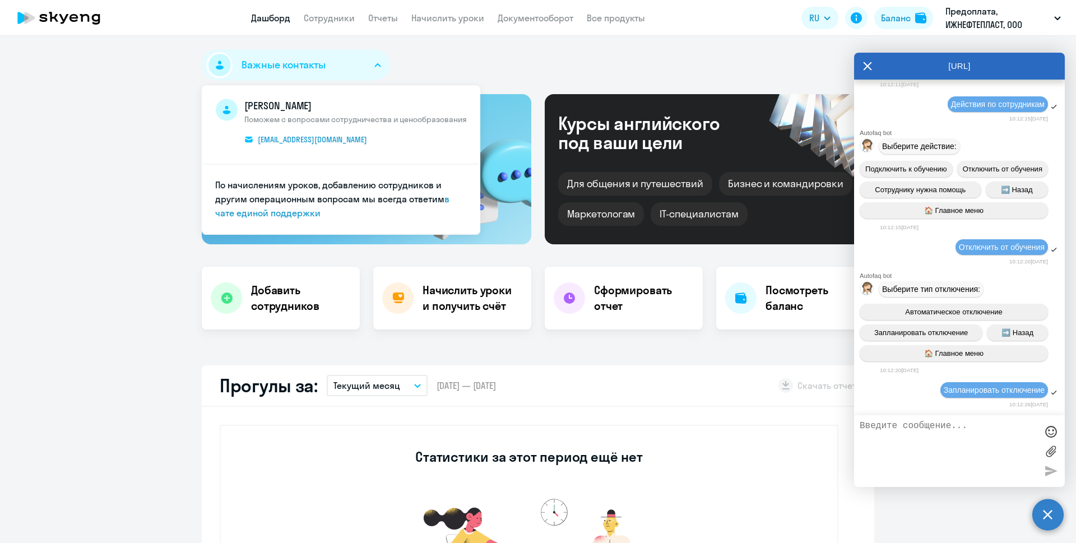
click at [372, 62] on button "Важные контакты" at bounding box center [296, 64] width 188 height 31
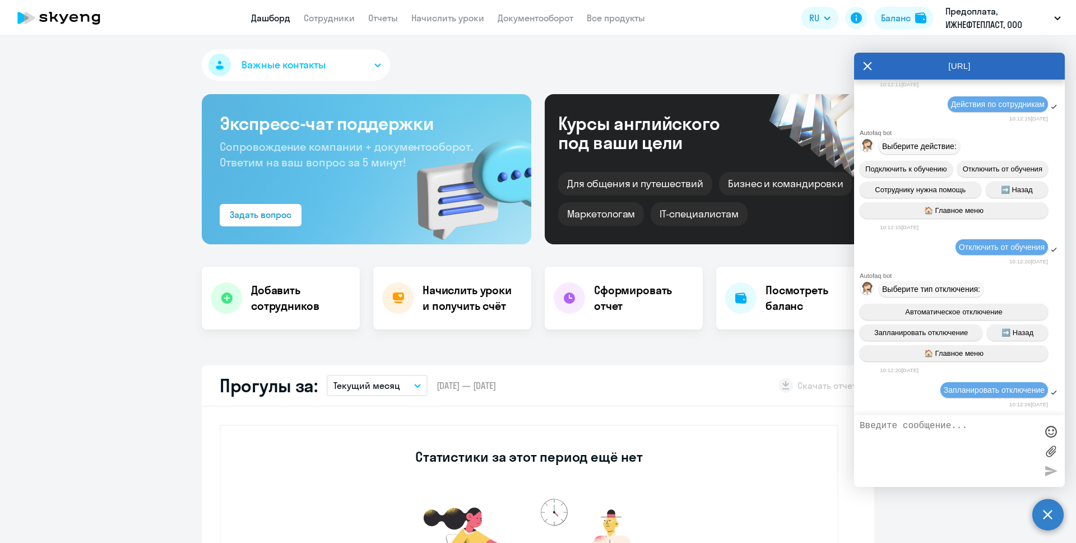
click at [909, 443] on textarea at bounding box center [948, 451] width 177 height 61
click at [927, 445] on textarea "добрый день, прошу отключить от обучения сотрудника [PERSON_NAME], перенести от…" at bounding box center [948, 451] width 177 height 61
drag, startPoint x: 928, startPoint y: 459, endPoint x: 922, endPoint y: 458, distance: 6.2
click at [922, 458] on textarea "добрый день, прошу отключить от обучения сотрудника [PERSON_NAME], перенести ос…" at bounding box center [948, 451] width 177 height 61
type textarea "добрый день, прошу отключить от обучения сотрудника [PERSON_NAME], перенести ос…"
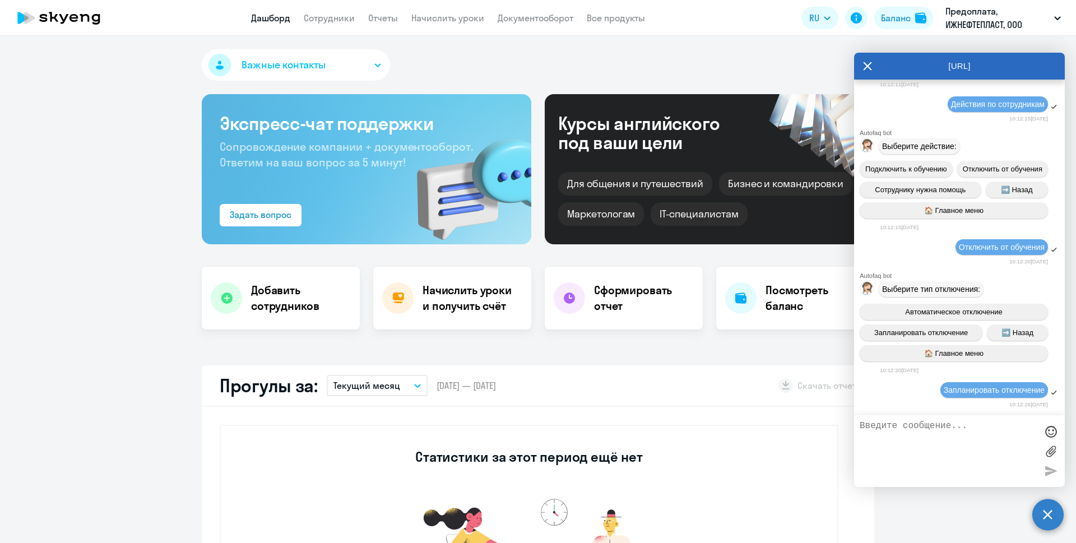
scroll to position [316, 0]
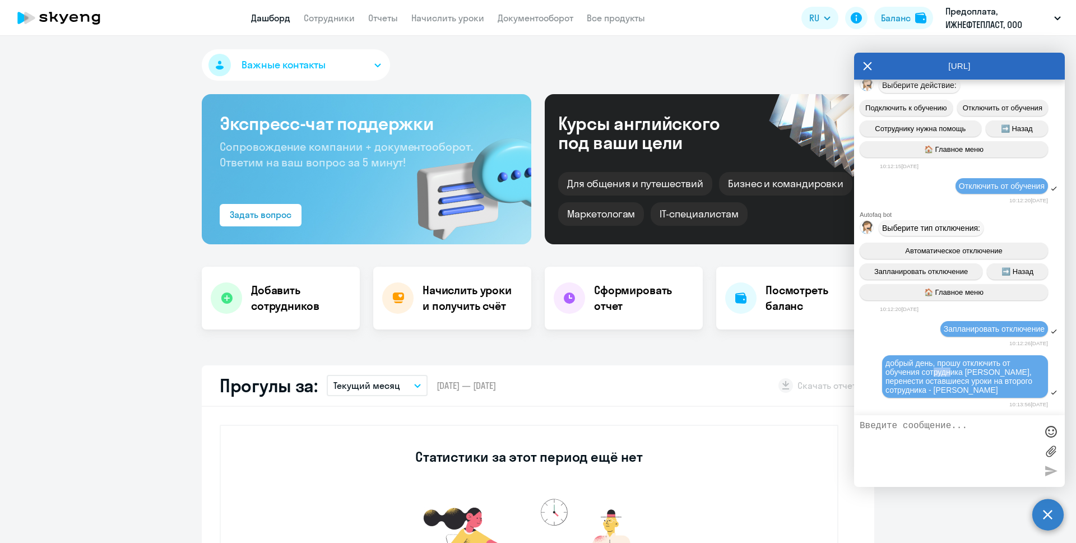
drag, startPoint x: 933, startPoint y: 371, endPoint x: 952, endPoint y: 371, distance: 19.1
click at [952, 371] on span "добрый день, прошу отключить от обучения сотрудника [PERSON_NAME], перенести ос…" at bounding box center [960, 377] width 149 height 36
click at [951, 370] on span "добрый день, прошу отключить от обучения сотрудника [PERSON_NAME], перенести ос…" at bounding box center [960, 377] width 149 height 36
click at [939, 380] on span "добрый день, прошу отключить от обучения сотрудника [PERSON_NAME], перенести ос…" at bounding box center [960, 377] width 149 height 36
click at [786, 346] on div "Важные контакты [PERSON_NAME] с вопросами сотрудничества и ценообразования [PER…" at bounding box center [538, 289] width 1076 height 507
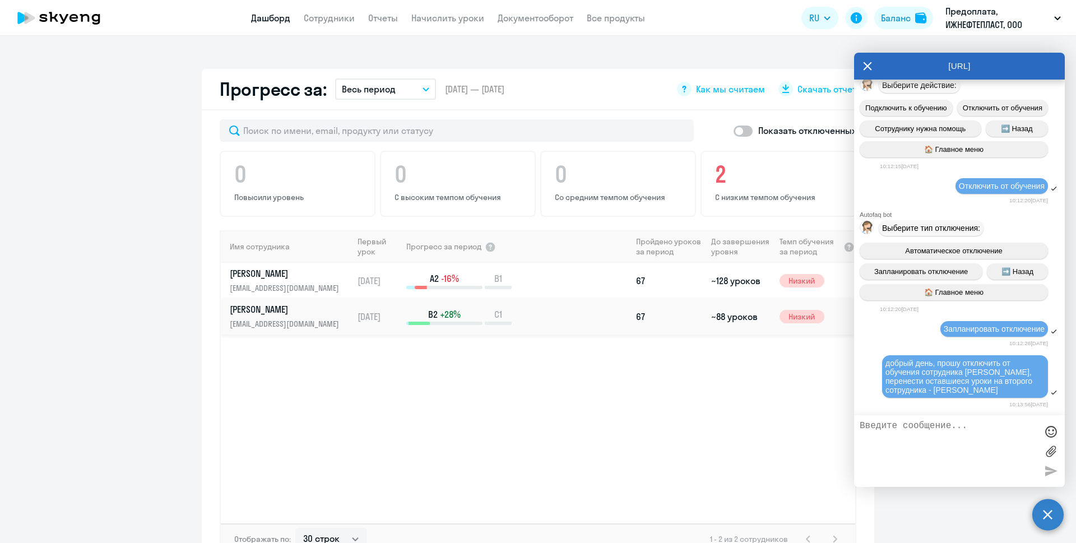
scroll to position [617, 0]
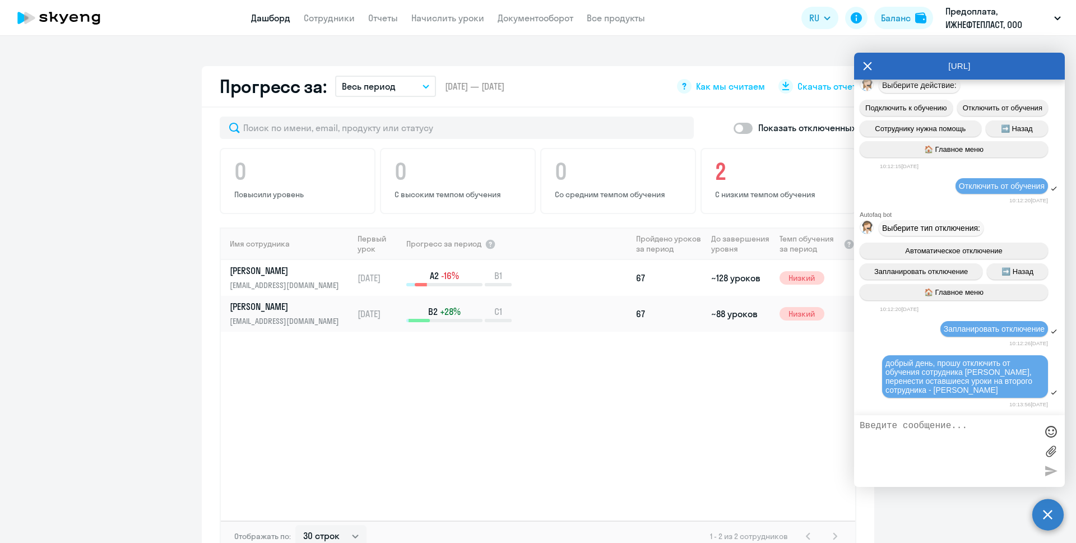
click at [693, 418] on div "Имя сотрудника Первый урок Прогресс за период Пройдено уроков за период До заве…" at bounding box center [538, 374] width 635 height 293
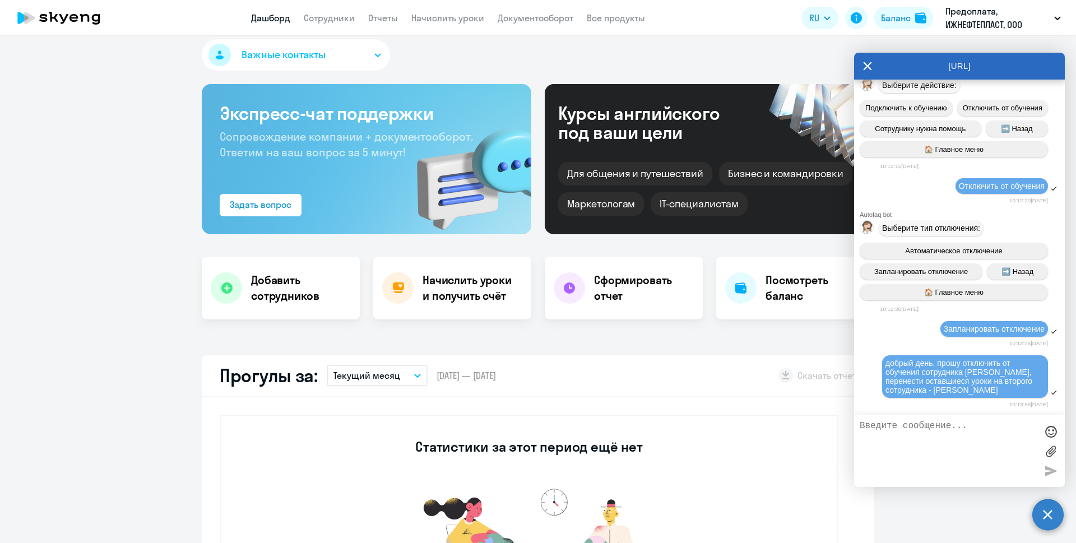
scroll to position [0, 0]
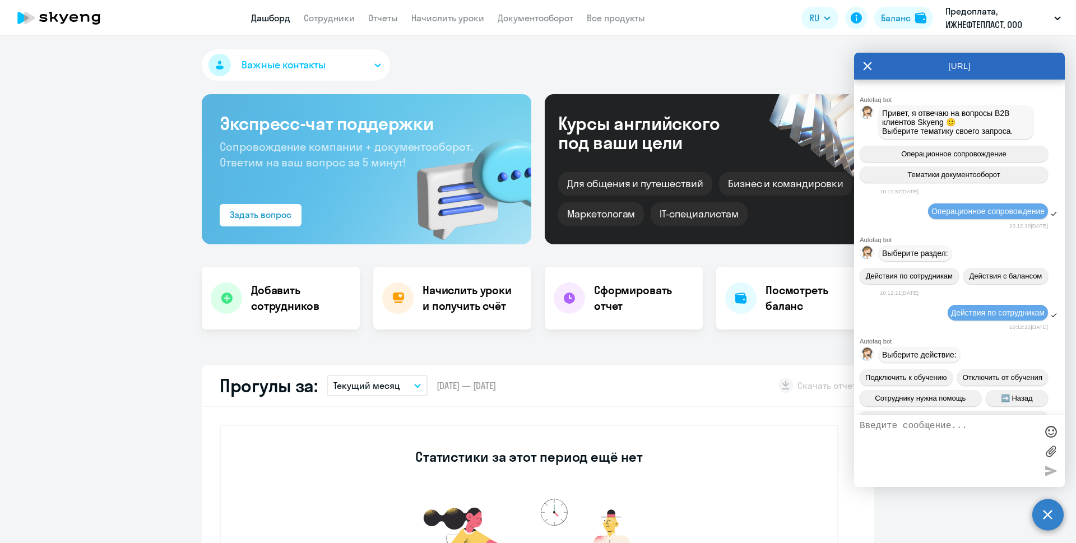
drag, startPoint x: 972, startPoint y: 64, endPoint x: 975, endPoint y: 57, distance: 8.0
click at [975, 57] on div "[URL]" at bounding box center [959, 66] width 211 height 27
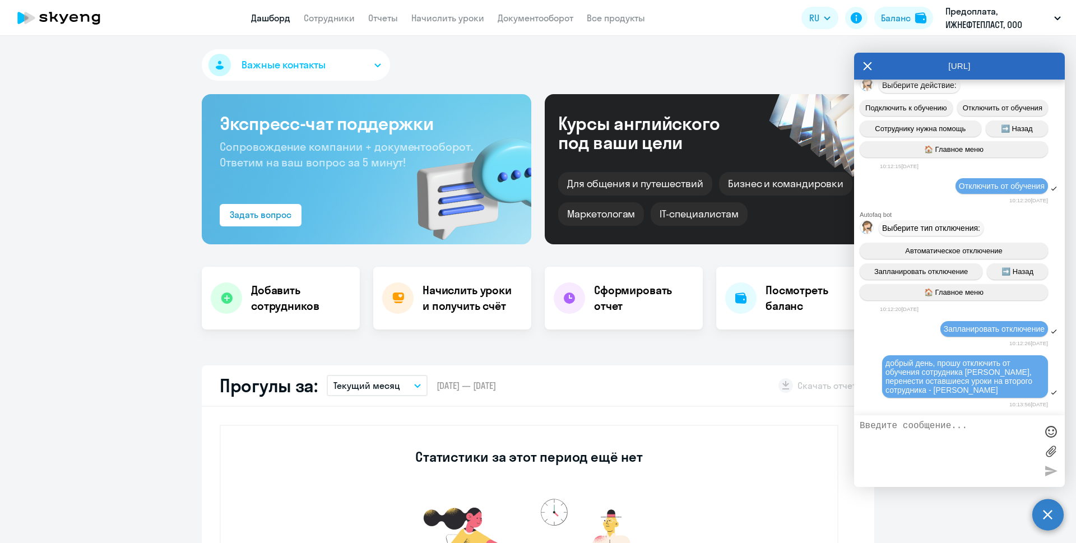
scroll to position [316, 0]
click at [108, 405] on app-truancy-attendance-dashboard "Прогулы за: Текущий месяц Текущий месяц Прошлый месяц Текущий квартал [GEOGRAPH…" at bounding box center [538, 506] width 1076 height 281
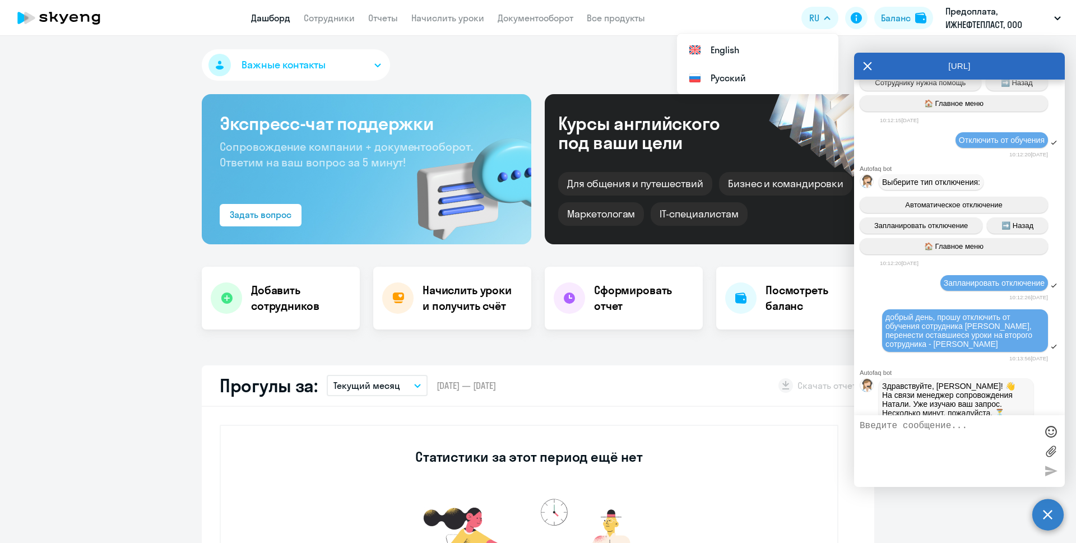
scroll to position [502, 0]
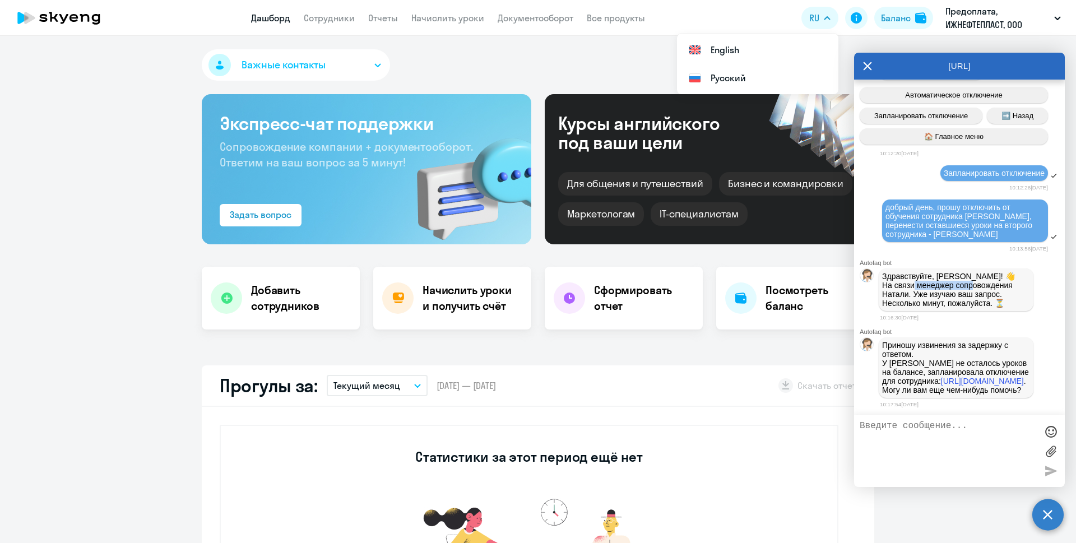
drag, startPoint x: 914, startPoint y: 255, endPoint x: 971, endPoint y: 257, distance: 56.7
click at [971, 272] on p "Здравствуйте, [PERSON_NAME]! 👋 ﻿На связи менеджер сопровождения [PERSON_NAME]. …" at bounding box center [956, 290] width 148 height 36
click at [956, 272] on p "Здравствуйте, [PERSON_NAME]! 👋 ﻿На связи менеджер сопровождения [PERSON_NAME]. …" at bounding box center [956, 290] width 148 height 36
drag, startPoint x: 917, startPoint y: 263, endPoint x: 954, endPoint y: 261, distance: 37.6
click at [954, 272] on p "Здравствуйте, [PERSON_NAME]! 👋 ﻿На связи менеджер сопровождения [PERSON_NAME]. …" at bounding box center [956, 290] width 148 height 36
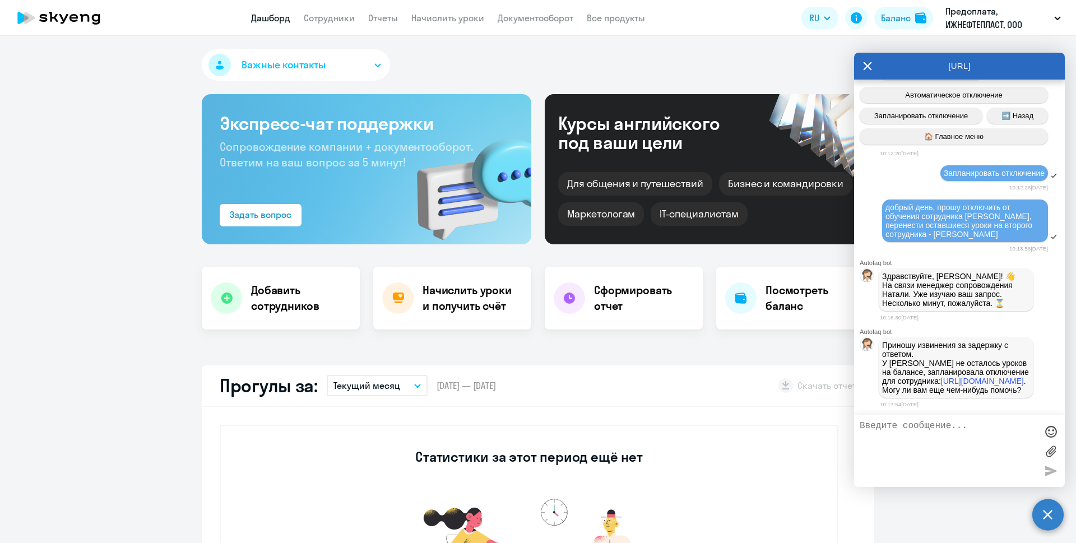
click at [942, 272] on p "Здравствуйте, [PERSON_NAME]! 👋 ﻿На связи менеджер сопровождения [PERSON_NAME]. …" at bounding box center [956, 290] width 148 height 36
drag, startPoint x: 913, startPoint y: 264, endPoint x: 969, endPoint y: 263, distance: 56.1
click at [969, 272] on p "Здравствуйте, [PERSON_NAME]! 👋 ﻿На связи менеджер сопровождения [PERSON_NAME]. …" at bounding box center [956, 290] width 148 height 36
drag, startPoint x: 919, startPoint y: 316, endPoint x: 969, endPoint y: 319, distance: 49.4
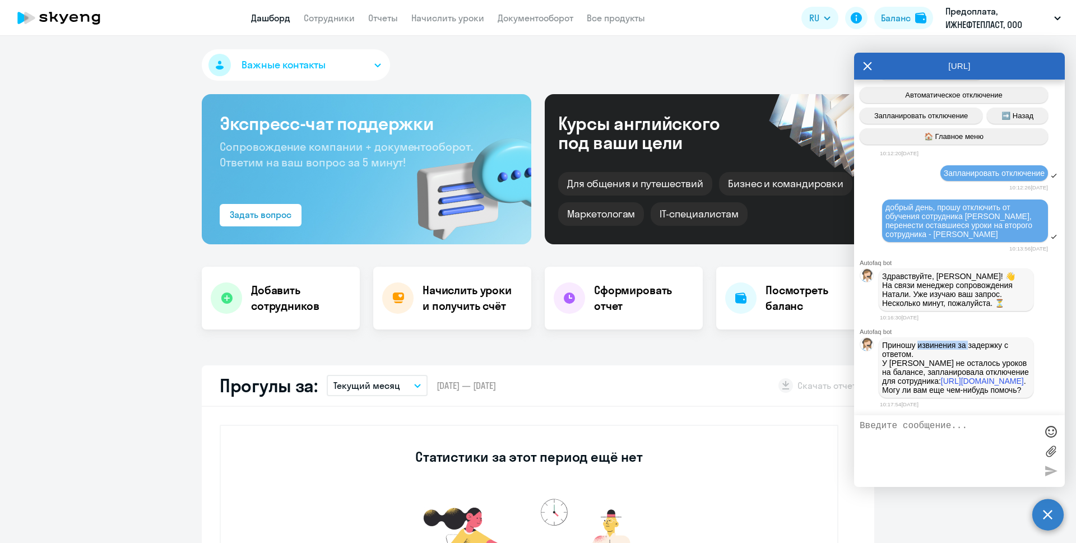
click at [969, 341] on p "Приношу извинения за задержку с ответом. У [PERSON_NAME] не осталось уроков на …" at bounding box center [956, 368] width 148 height 54
click at [913, 341] on p "Приношу извинения за задержку с ответом. У [PERSON_NAME] не осталось уроков на …" at bounding box center [956, 368] width 148 height 54
drag, startPoint x: 918, startPoint y: 343, endPoint x: 954, endPoint y: 342, distance: 35.9
click at [954, 342] on p "Приношу извинения за задержку с ответом. У [PERSON_NAME] не осталось уроков на …" at bounding box center [956, 368] width 148 height 54
click at [950, 350] on p "Приношу извинения за задержку с ответом. У [PERSON_NAME] не осталось уроков на …" at bounding box center [956, 368] width 148 height 54
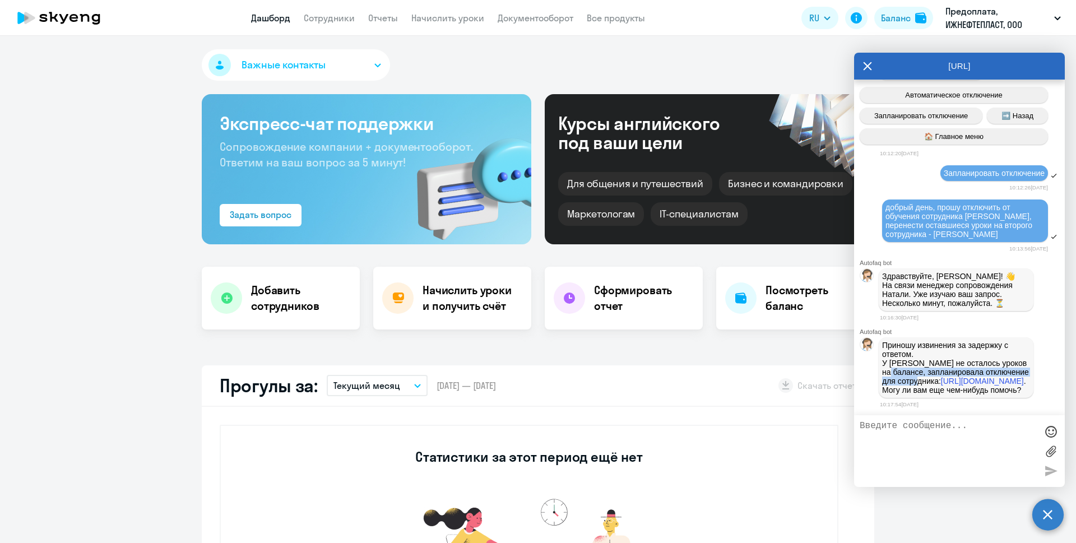
drag, startPoint x: 954, startPoint y: 352, endPoint x: 908, endPoint y: 344, distance: 46.6
click at [908, 344] on p "Приношу извинения за задержку с ответом. У [PERSON_NAME] не осталось уроков на …" at bounding box center [956, 368] width 148 height 54
click at [926, 343] on p "Приношу извинения за задержку с ответом. У [PERSON_NAME] не осталось уроков на …" at bounding box center [956, 368] width 148 height 54
click at [981, 348] on p "Приношу извинения за задержку с ответом. У [PERSON_NAME] не осталось уроков на …" at bounding box center [956, 368] width 148 height 54
drag, startPoint x: 926, startPoint y: 332, endPoint x: 981, endPoint y: 343, distance: 56.5
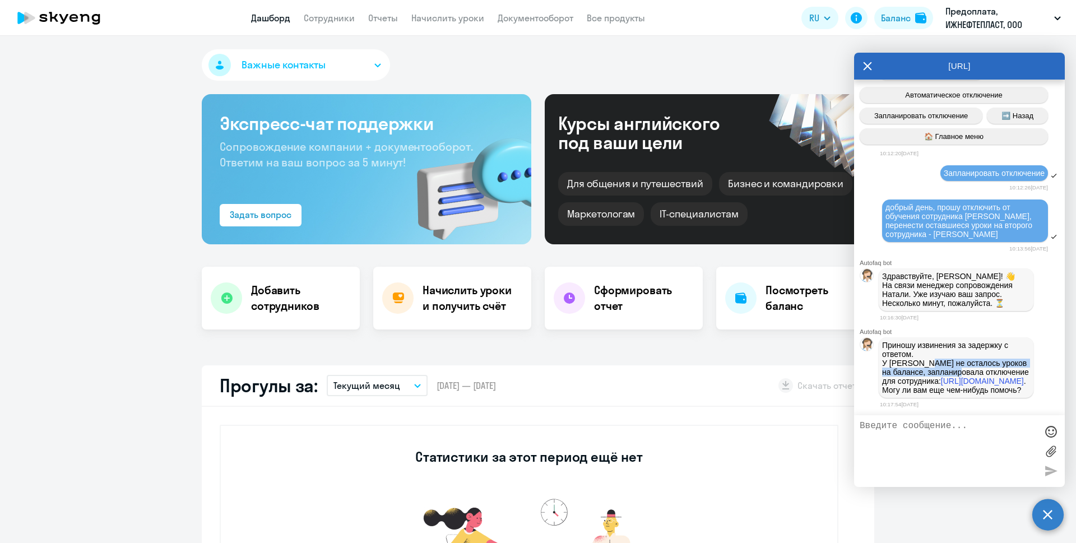
click at [981, 343] on p "Приношу извинения за задержку с ответом. У [PERSON_NAME] не осталось уроков на …" at bounding box center [956, 368] width 148 height 54
click at [979, 343] on p "Приношу извинения за задержку с ответом. У [PERSON_NAME] не осталось уроков на …" at bounding box center [956, 368] width 148 height 54
click at [945, 385] on p "Приношу извинения за задержку с ответом. У [PERSON_NAME] не осталось уроков на …" at bounding box center [956, 368] width 148 height 54
click at [942, 377] on link "[URL][DOMAIN_NAME]" at bounding box center [982, 381] width 83 height 9
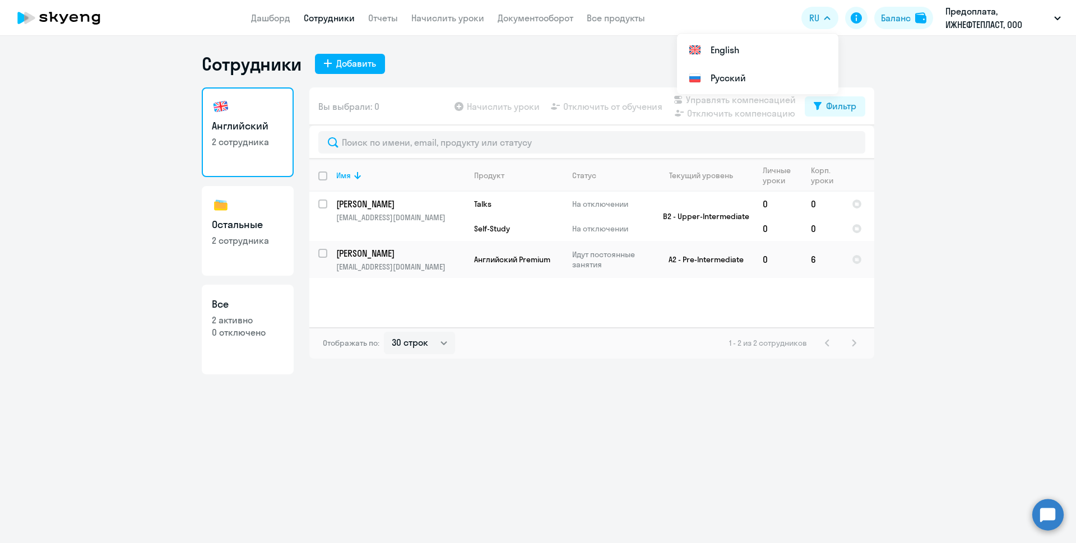
select select "30"
click at [233, 234] on p "2 сотрудника" at bounding box center [248, 240] width 72 height 12
select select "30"
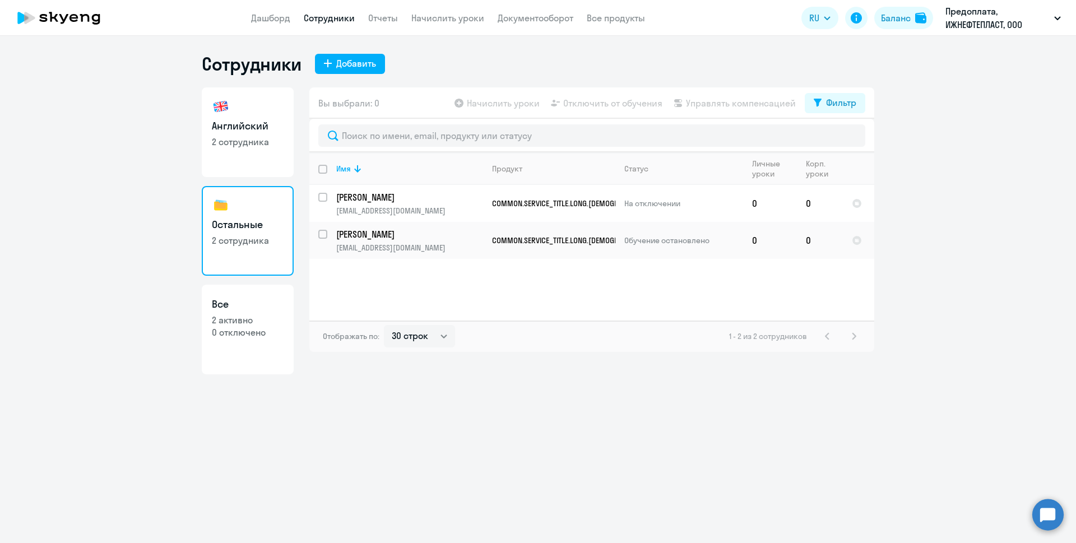
click at [239, 320] on p "2 активно" at bounding box center [248, 320] width 72 height 12
select select "30"
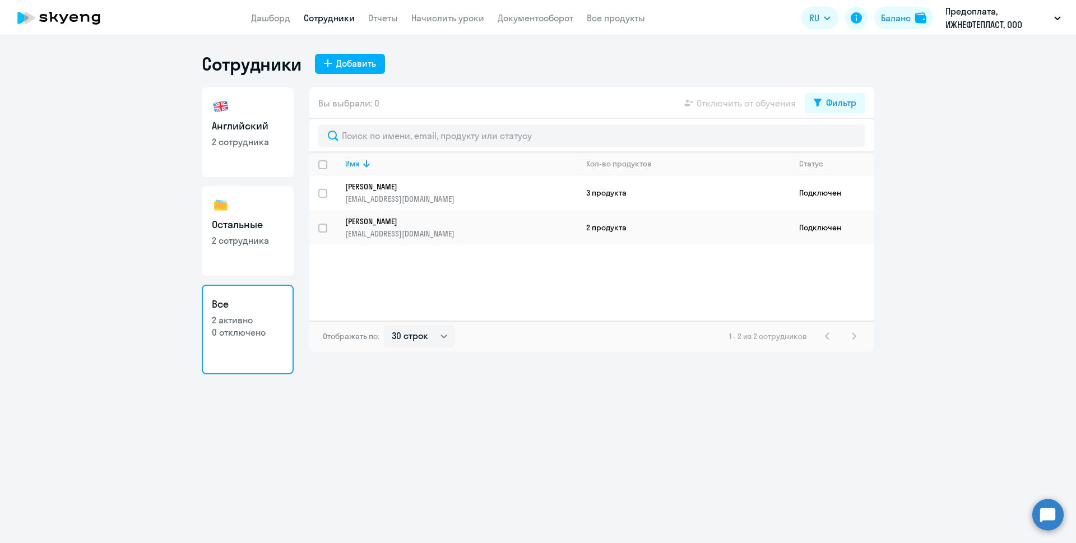
click at [408, 269] on div "Имя Кол-во продуктов Статус Ткач Сергей stkach999@gmail.com 3 продукта Подключе…" at bounding box center [591, 236] width 565 height 168
click at [640, 189] on td "3 продукта" at bounding box center [683, 192] width 213 height 35
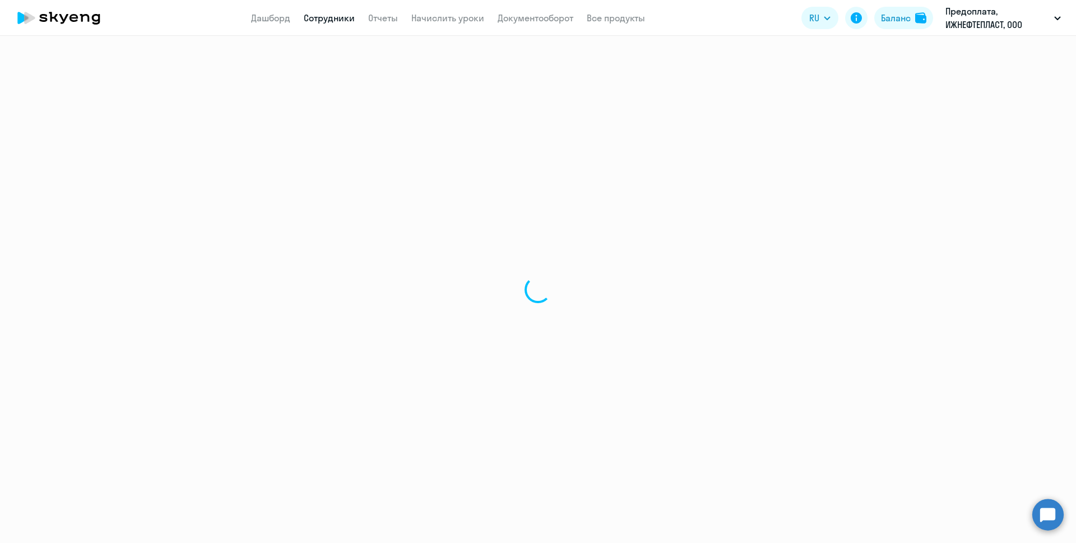
select select "english"
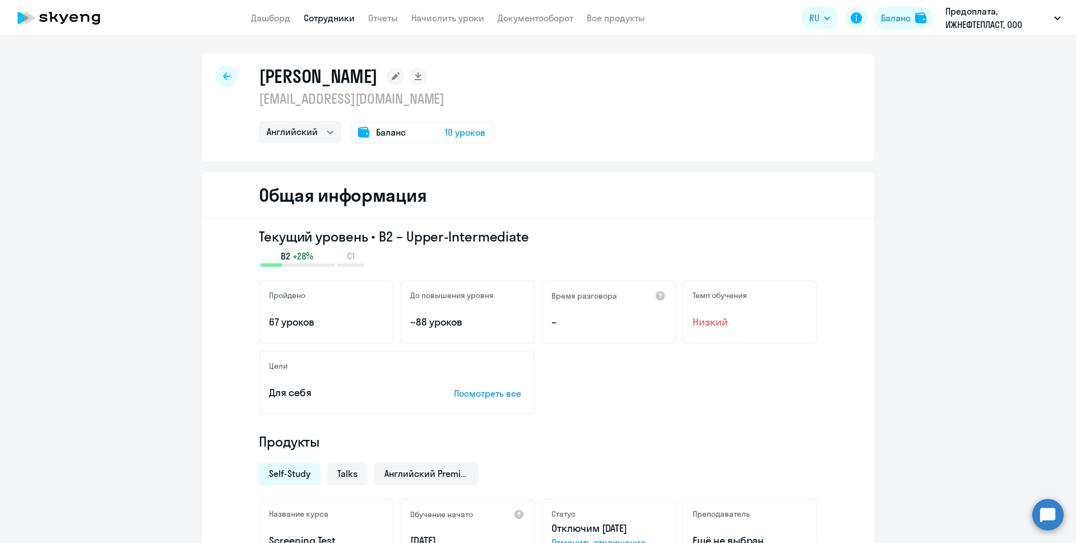
click at [447, 132] on span "10 уроков" at bounding box center [465, 132] width 40 height 13
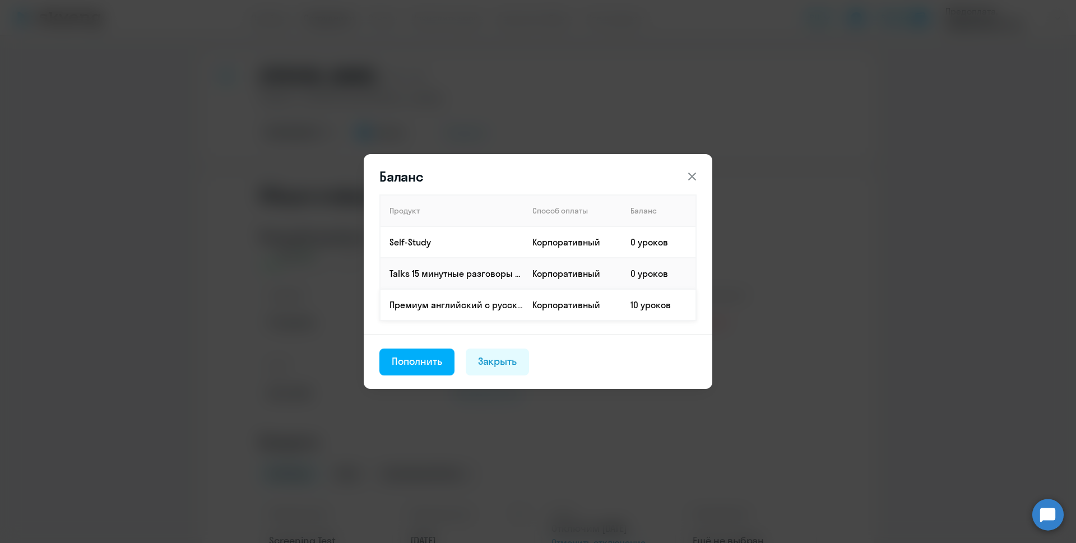
click at [572, 303] on td "Корпоративный" at bounding box center [573, 304] width 98 height 31
drag, startPoint x: 452, startPoint y: 305, endPoint x: 596, endPoint y: 299, distance: 144.2
click at [596, 299] on tr "Премиум английский с русскоговорящим преподавателем Корпоративный 10 уроков" at bounding box center [538, 304] width 316 height 31
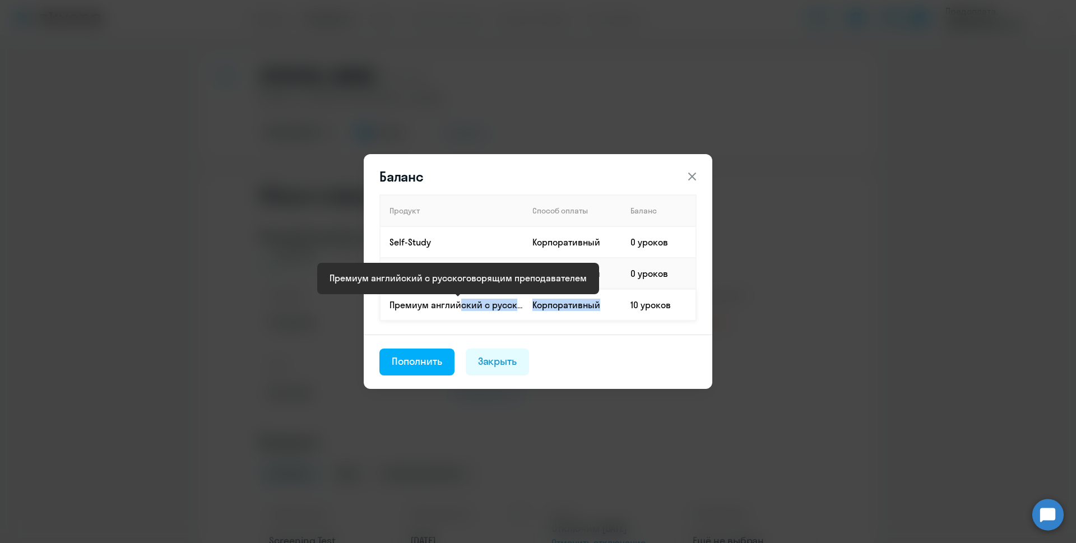
click at [598, 304] on td "Корпоративный" at bounding box center [573, 304] width 98 height 31
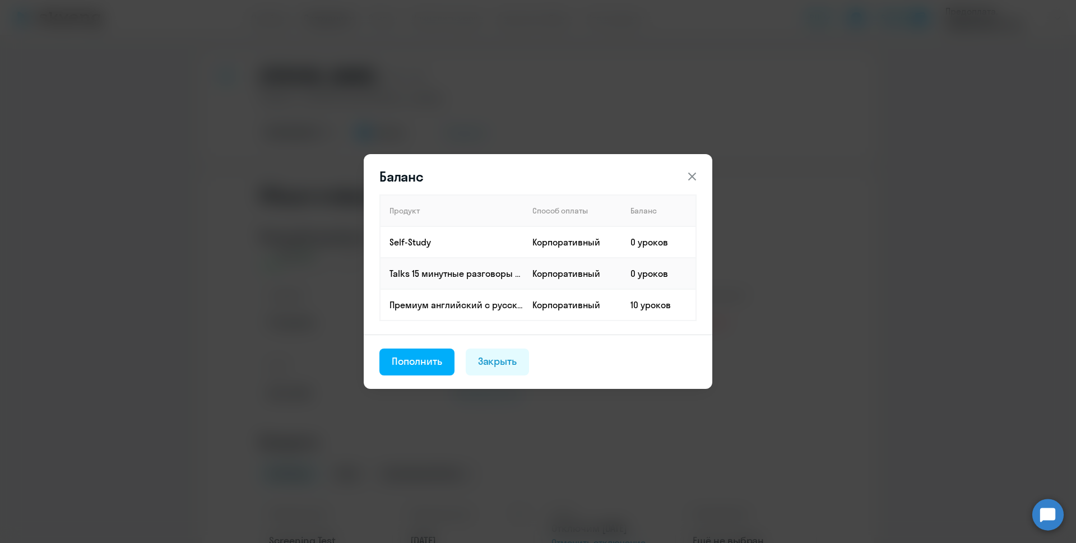
click at [695, 176] on icon at bounding box center [692, 176] width 13 height 13
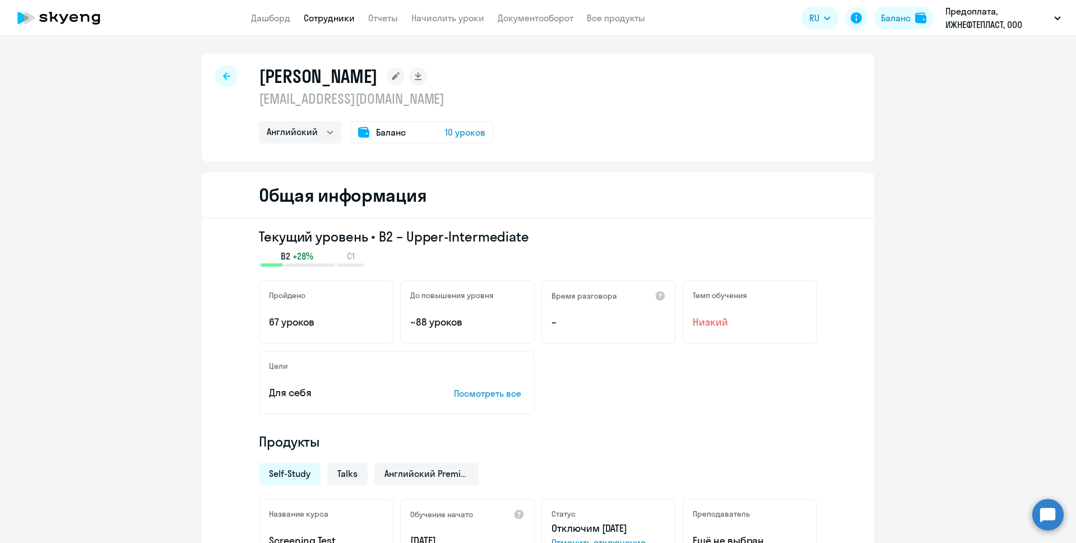
click at [226, 74] on div at bounding box center [226, 76] width 22 height 22
select select "30"
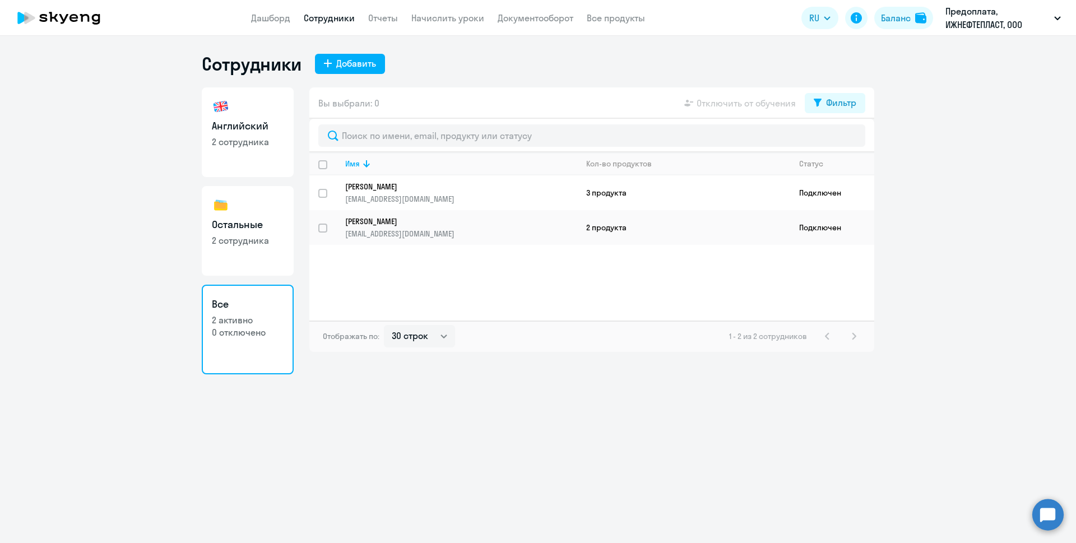
click at [229, 127] on h3 "Английский" at bounding box center [248, 126] width 72 height 15
select select "30"
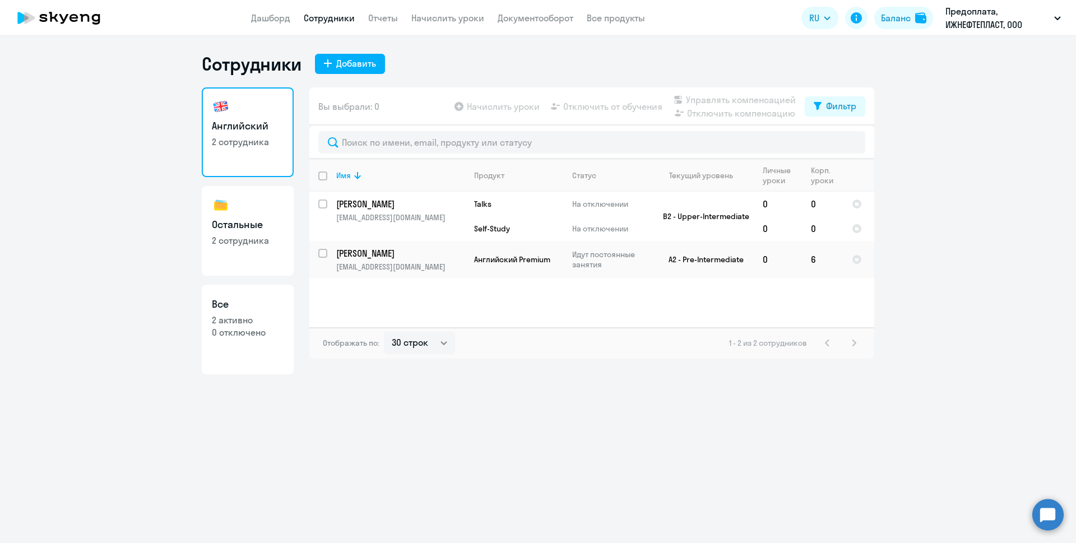
click at [1051, 513] on circle at bounding box center [1048, 514] width 31 height 31
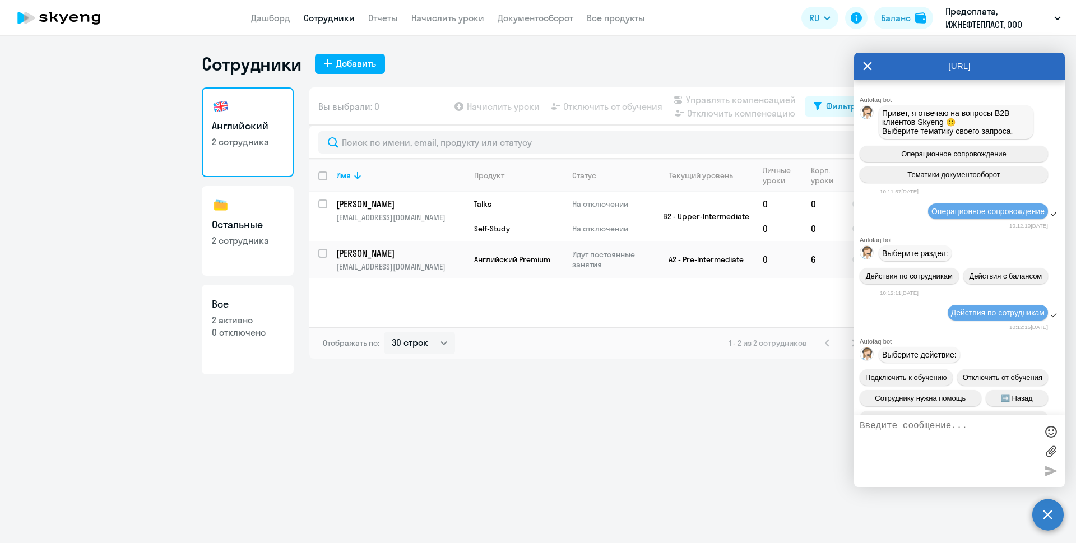
scroll to position [502, 0]
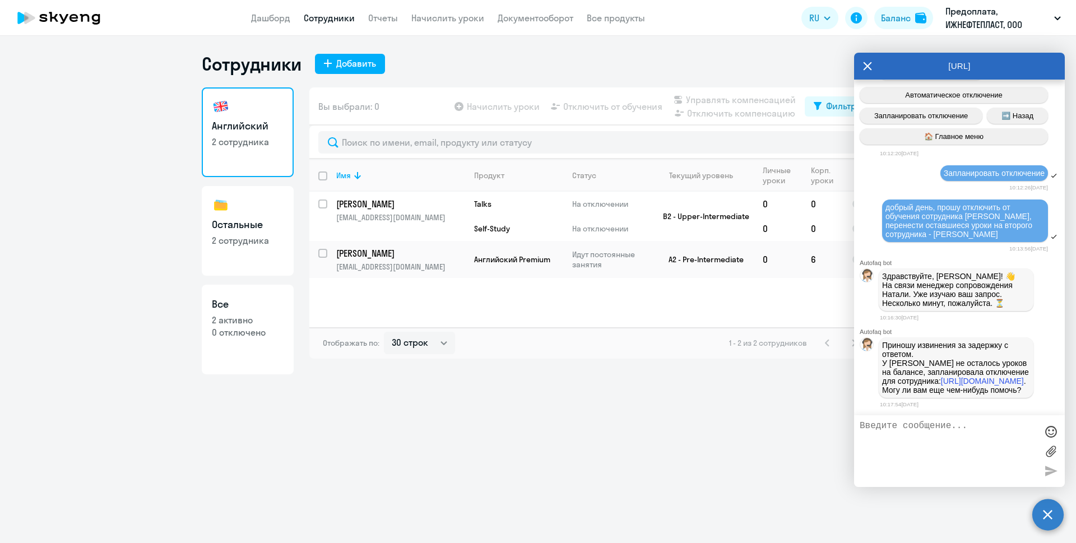
click at [919, 341] on p "Приношу извинения за задержку с ответом. У [PERSON_NAME] не осталось уроков на …" at bounding box center [956, 368] width 148 height 54
drag, startPoint x: 919, startPoint y: 334, endPoint x: 955, endPoint y: 337, distance: 36.0
click at [955, 341] on p "Приношу извинения за задержку с ответом. У [PERSON_NAME] не осталось уроков на …" at bounding box center [956, 368] width 148 height 54
click at [956, 341] on p "Приношу извинения за задержку с ответом. У [PERSON_NAME] не осталось уроков на …" at bounding box center [956, 368] width 148 height 54
click at [953, 350] on p "Приношу извинения за задержку с ответом. У [PERSON_NAME] не осталось уроков на …" at bounding box center [956, 368] width 148 height 54
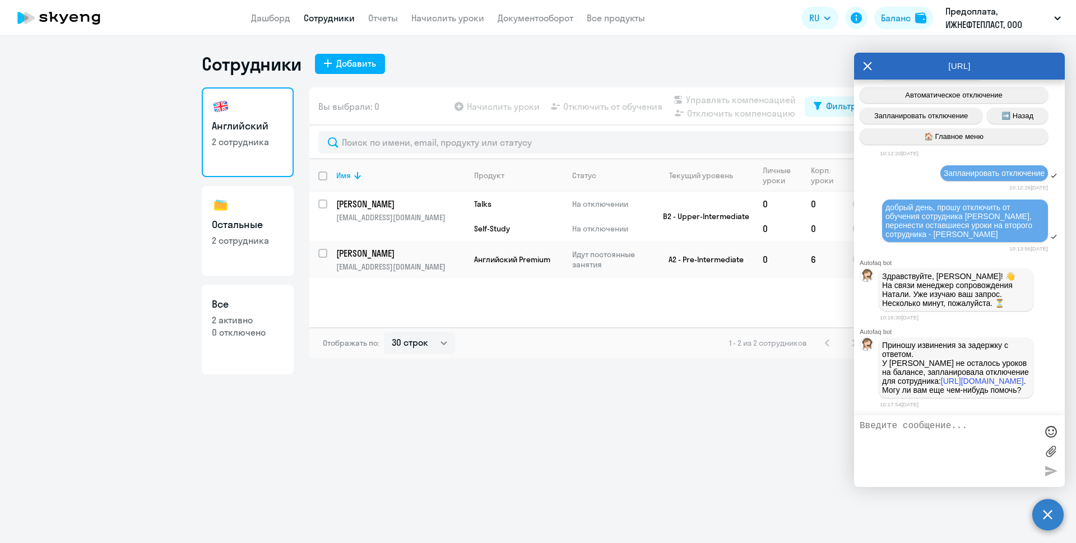
click at [926, 438] on textarea at bounding box center [948, 451] width 177 height 61
click at [272, 12] on link "Дашборд" at bounding box center [270, 17] width 39 height 11
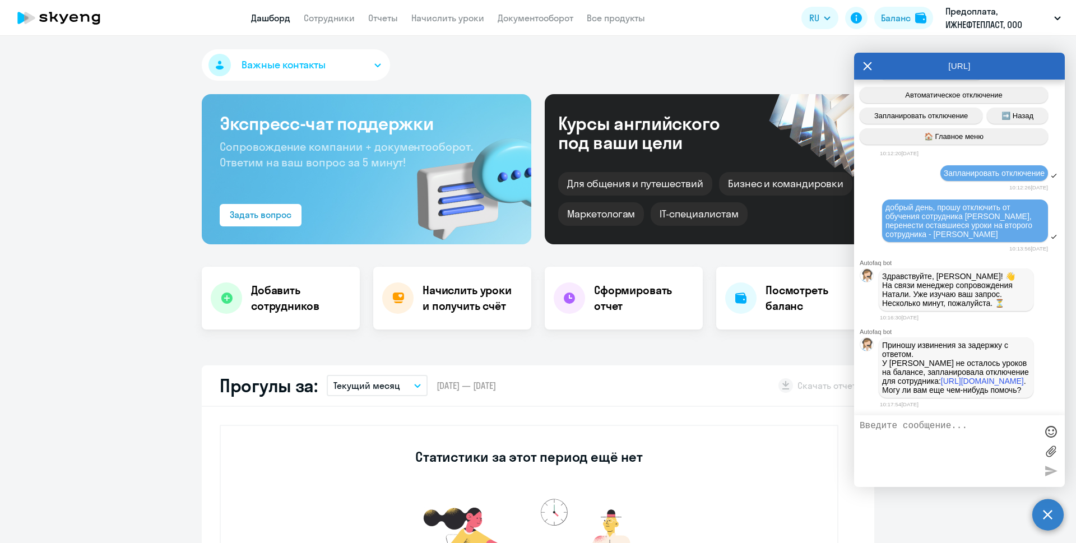
click at [922, 448] on textarea at bounding box center [948, 451] width 177 height 61
select select "30"
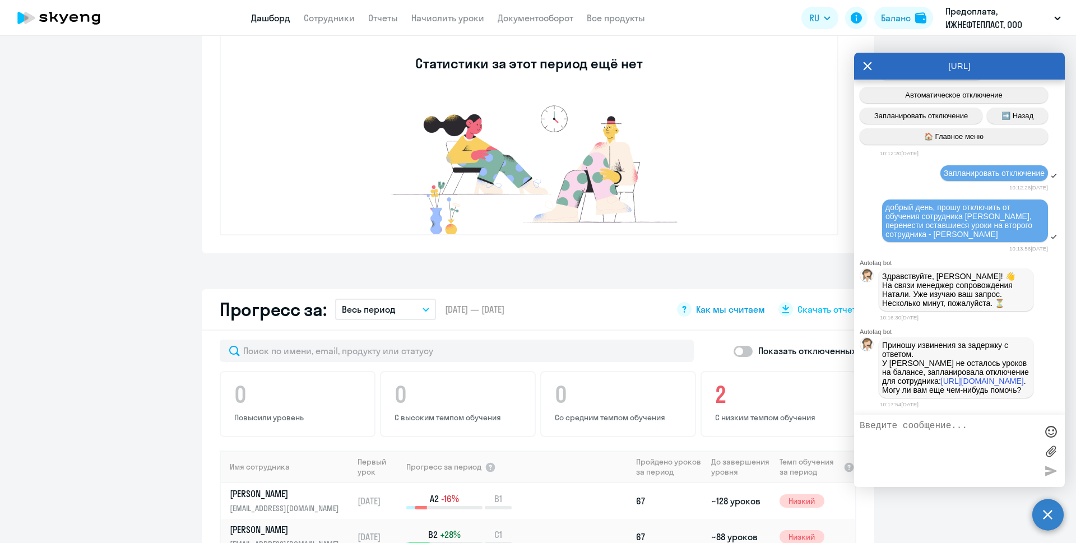
scroll to position [392, 0]
click at [423, 309] on icon "button" at bounding box center [426, 310] width 6 height 3
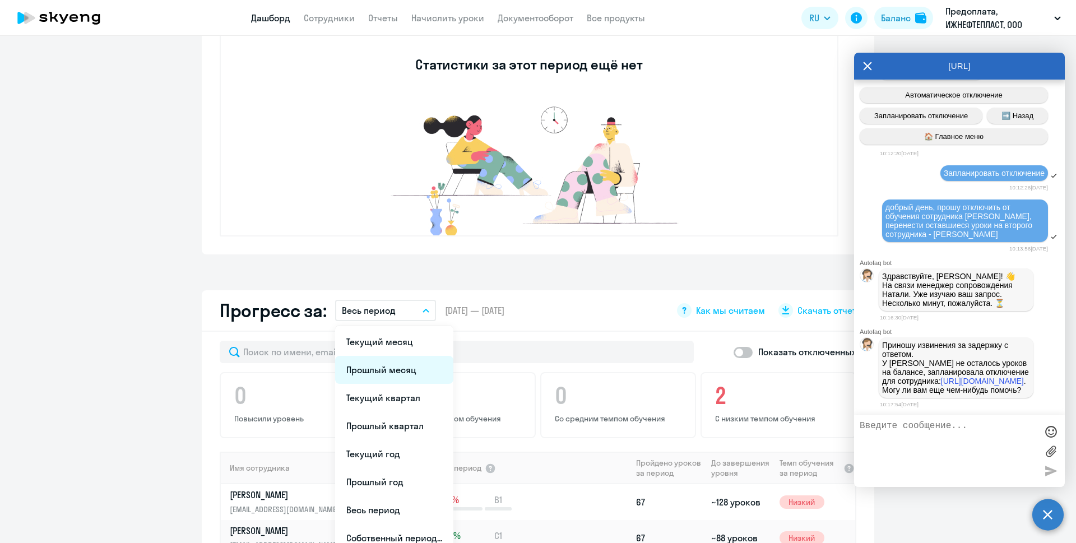
click at [402, 368] on li "Прошлый месяц" at bounding box center [394, 370] width 118 height 28
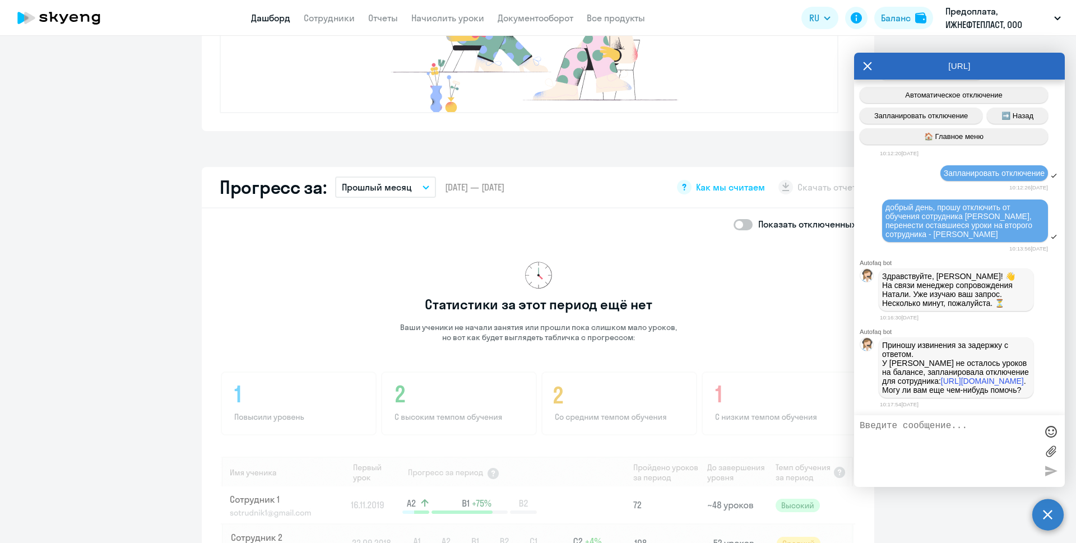
scroll to position [515, 0]
click at [420, 185] on button "Прошлый месяц" at bounding box center [385, 187] width 101 height 21
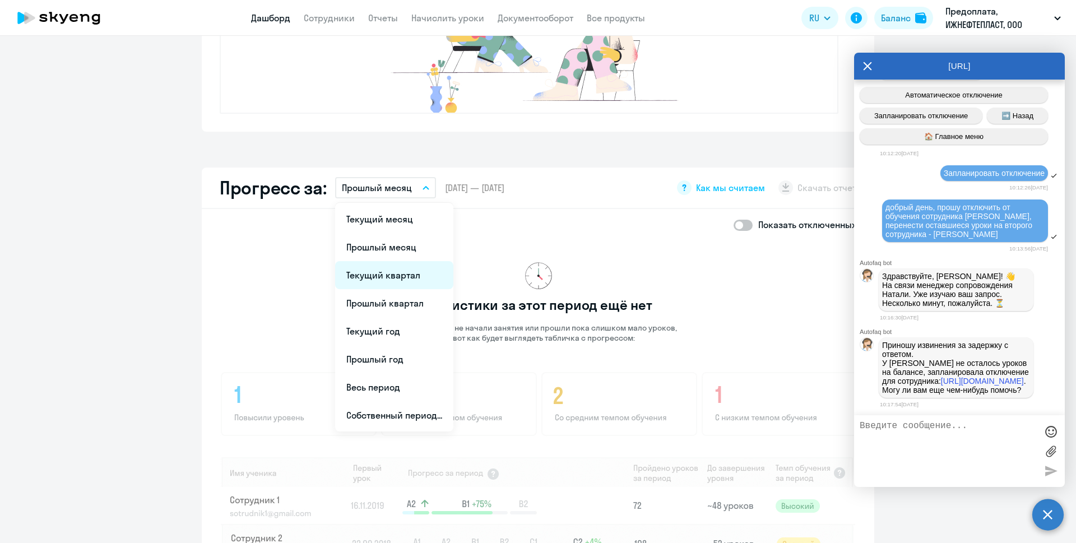
click at [367, 276] on li "Текущий квартал" at bounding box center [394, 275] width 118 height 28
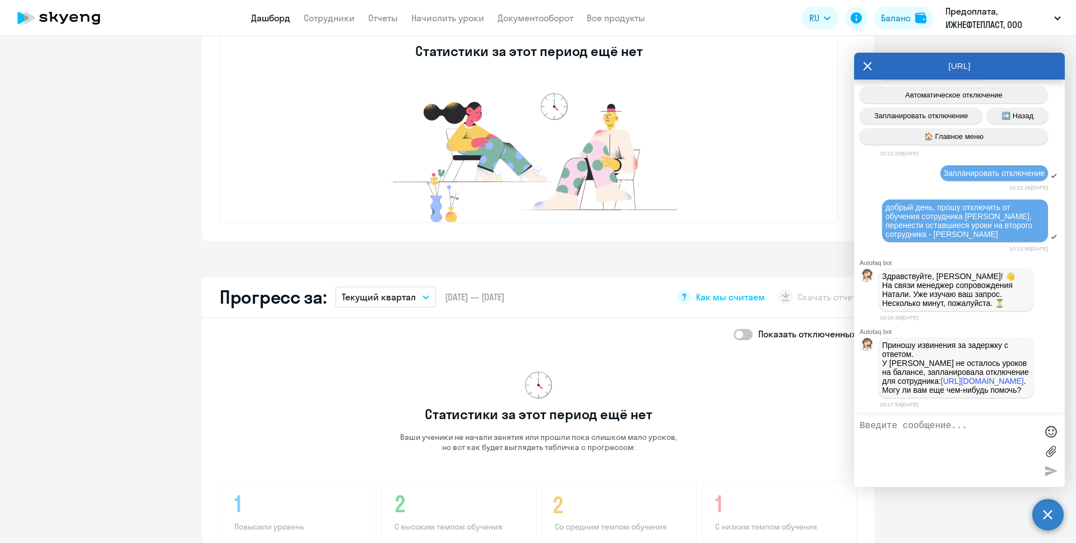
scroll to position [403, 0]
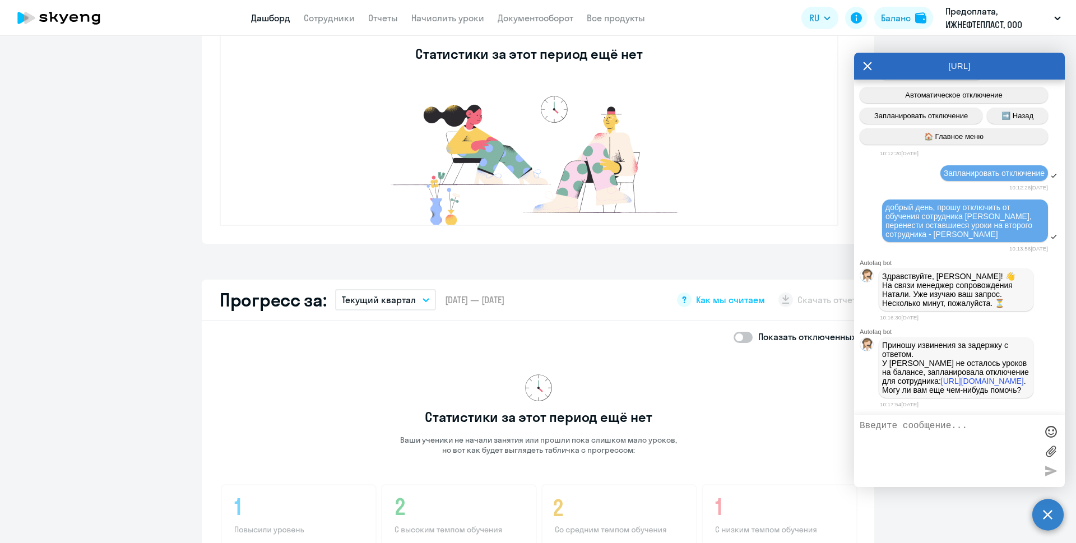
click at [423, 299] on icon "button" at bounding box center [426, 300] width 7 height 4
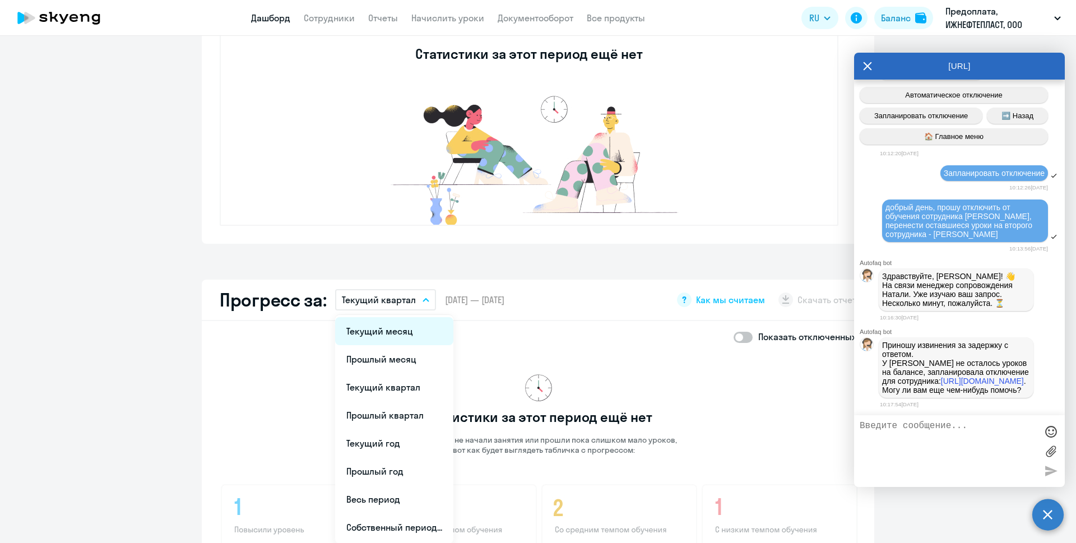
drag, startPoint x: 394, startPoint y: 337, endPoint x: 395, endPoint y: 343, distance: 5.6
click at [395, 343] on li "Текущий месяц" at bounding box center [394, 331] width 118 height 28
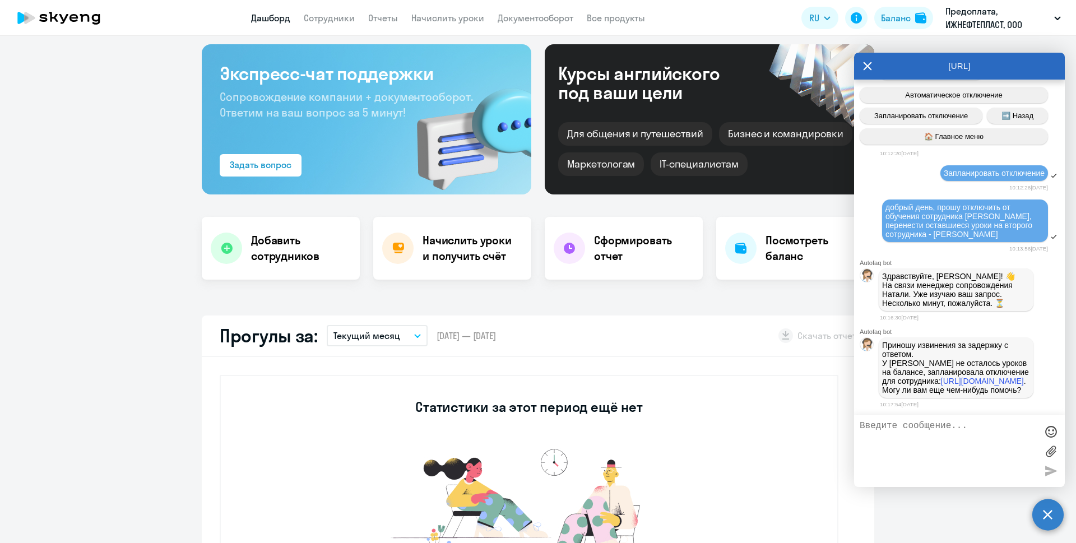
scroll to position [11, 0]
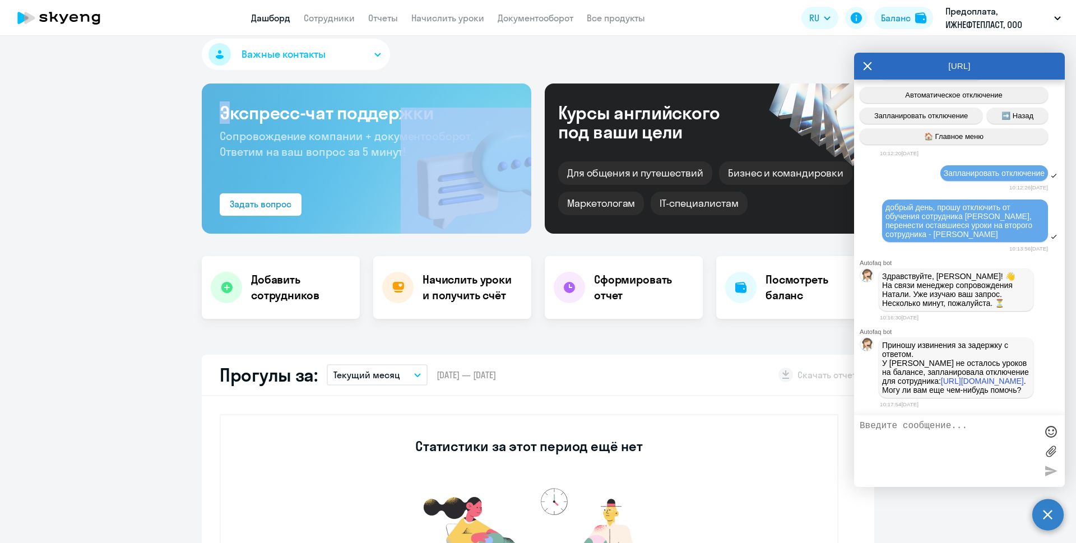
drag, startPoint x: 223, startPoint y: 109, endPoint x: 418, endPoint y: 157, distance: 200.4
click at [418, 157] on div "Экспресс-чат поддержки Сопровождение компании + документооборот. Ответим на ваш…" at bounding box center [367, 159] width 330 height 150
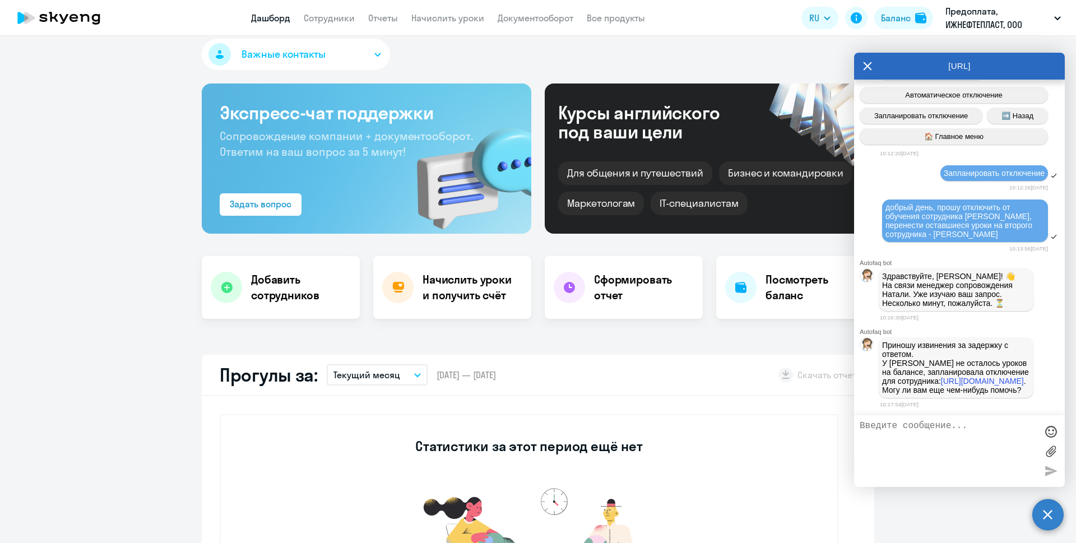
click at [381, 20] on link "Отчеты" at bounding box center [383, 17] width 30 height 11
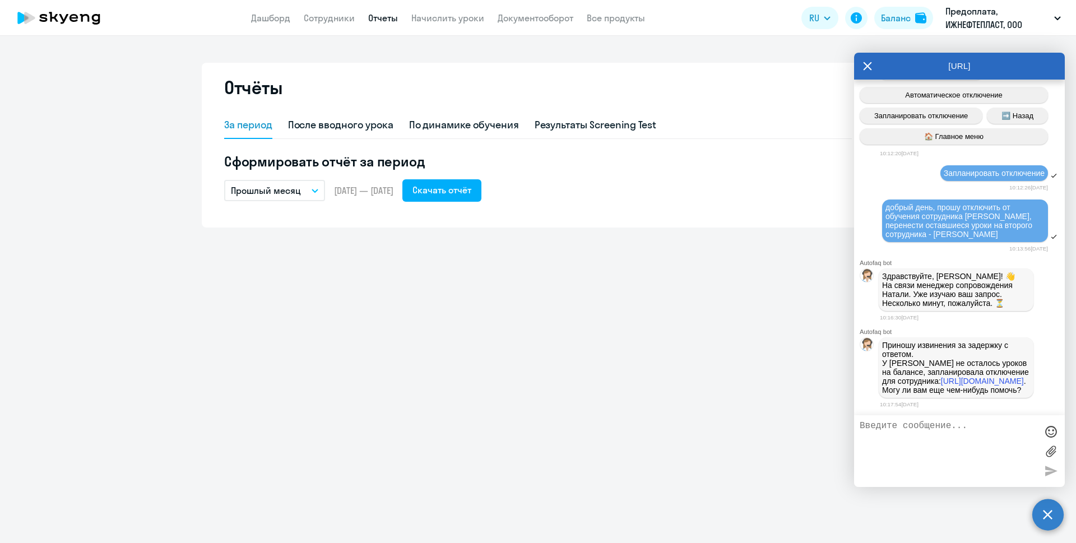
click at [299, 189] on p "Прошлый месяц" at bounding box center [266, 190] width 70 height 13
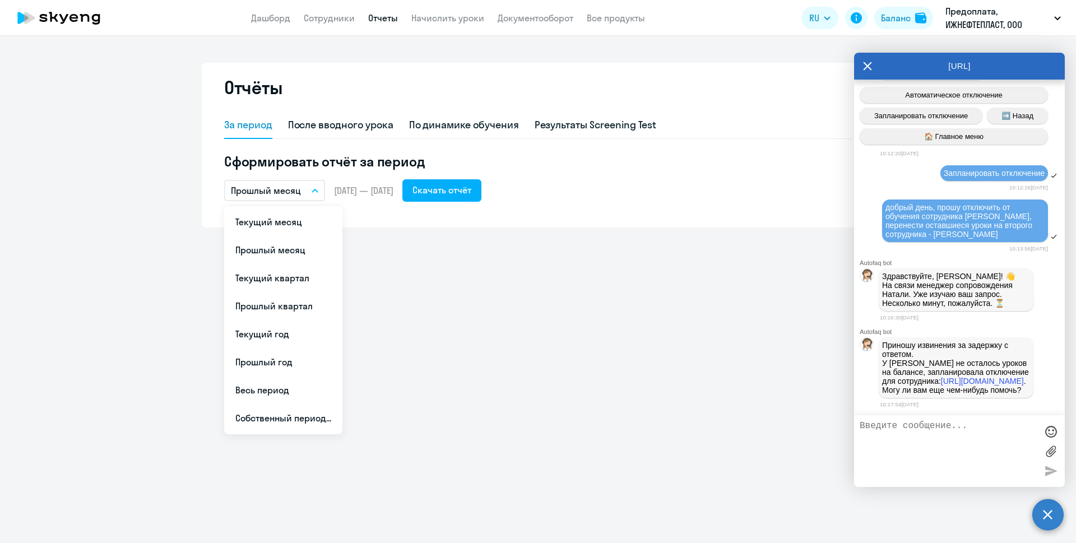
click at [300, 189] on button "Прошлый месяц" at bounding box center [274, 190] width 101 height 21
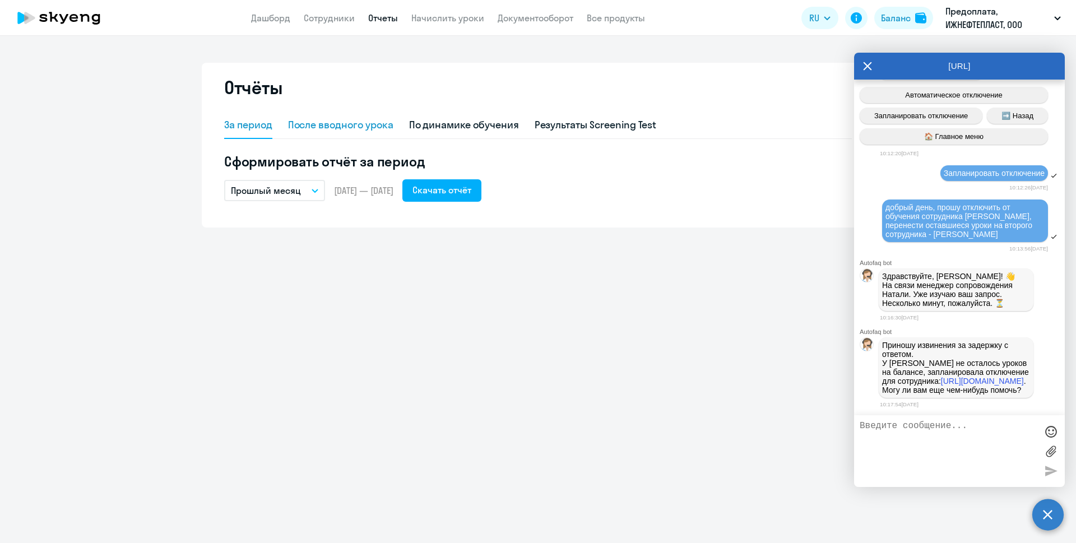
click at [352, 121] on div "После вводного урока" at bounding box center [340, 125] width 105 height 15
select select "10"
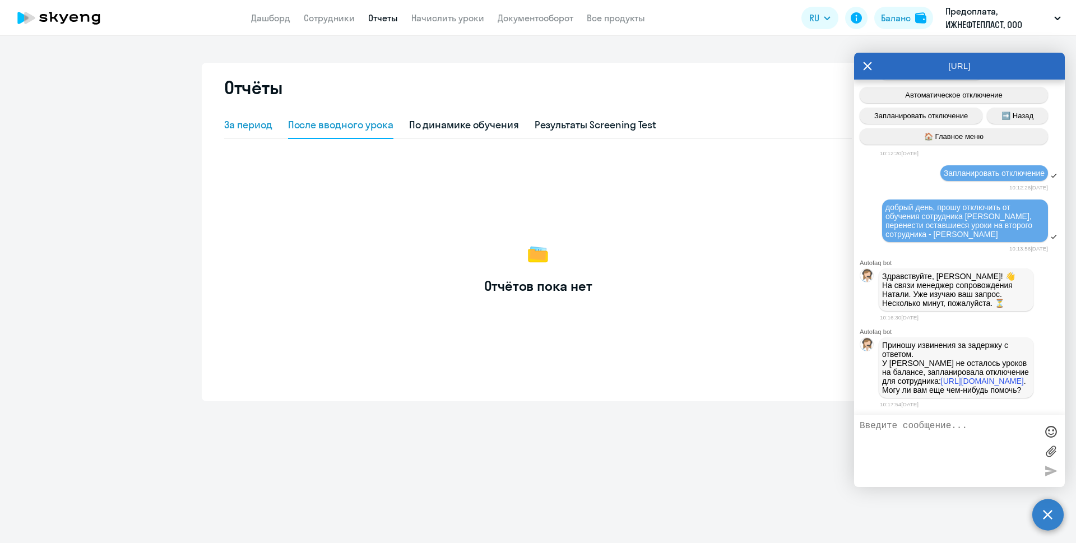
click at [251, 121] on div "За период" at bounding box center [248, 125] width 48 height 15
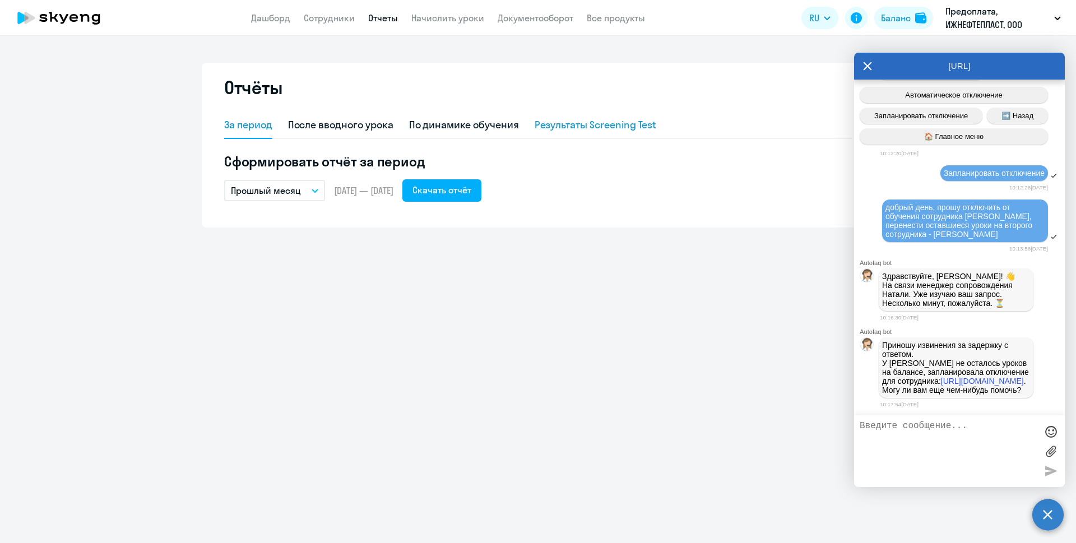
click at [579, 127] on div "Результаты Screening Test" at bounding box center [596, 125] width 122 height 15
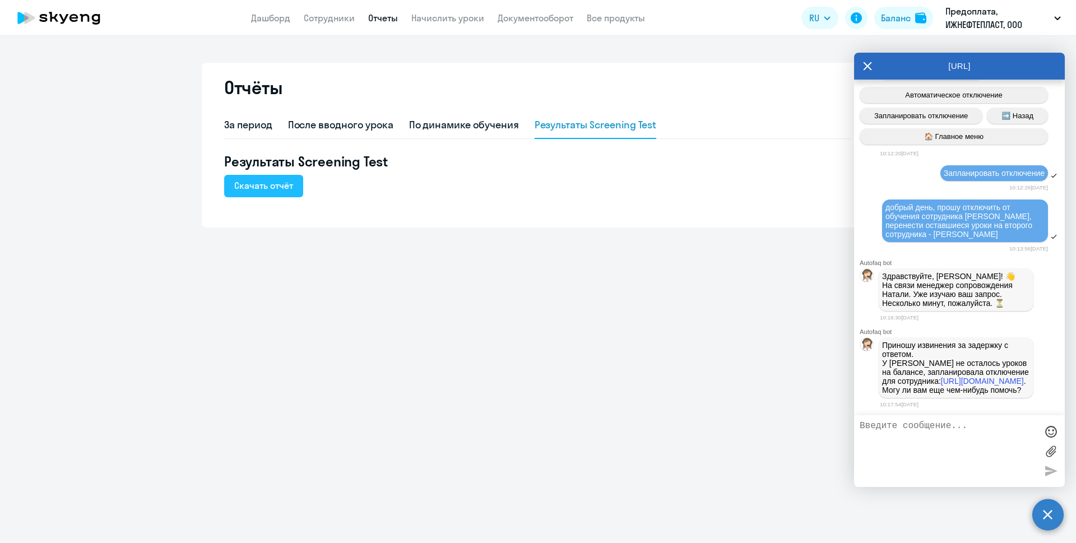
click at [281, 185] on div "Скачать отчёт" at bounding box center [263, 185] width 59 height 13
click at [403, 196] on div "Результаты Screening Test Скачать отчёт" at bounding box center [538, 174] width 628 height 45
click at [928, 341] on p "Приношу извинения за задержку с ответом. У [PERSON_NAME] не осталось уроков на …" at bounding box center [956, 368] width 148 height 54
click at [519, 304] on div "Отчёты За период После вводного урока По динамике обучения Результаты Screening…" at bounding box center [538, 289] width 1076 height 507
click at [425, 123] on div "По динамике обучения" at bounding box center [464, 125] width 110 height 15
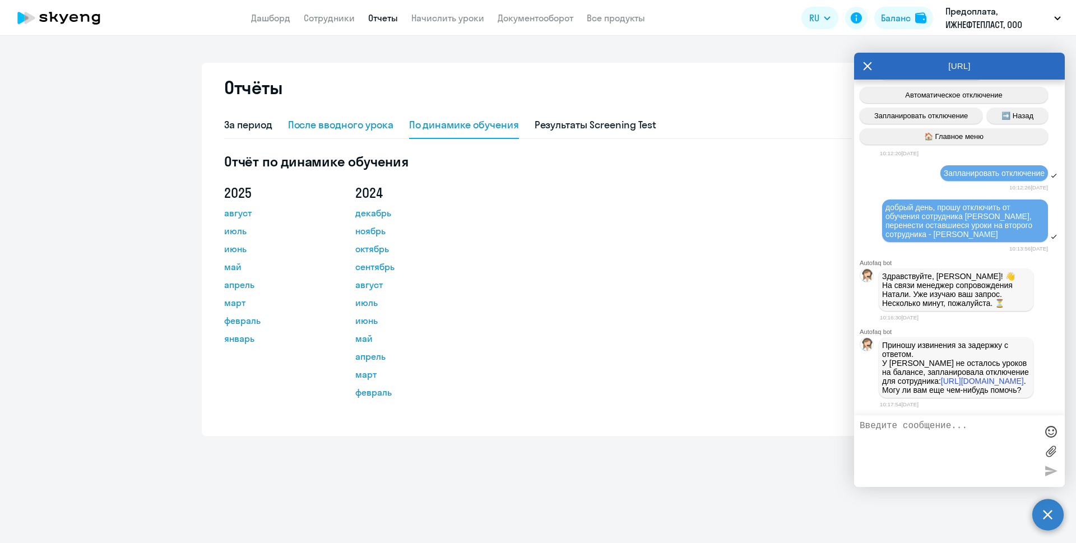
click at [336, 123] on div "После вводного урока" at bounding box center [340, 125] width 105 height 15
select select "10"
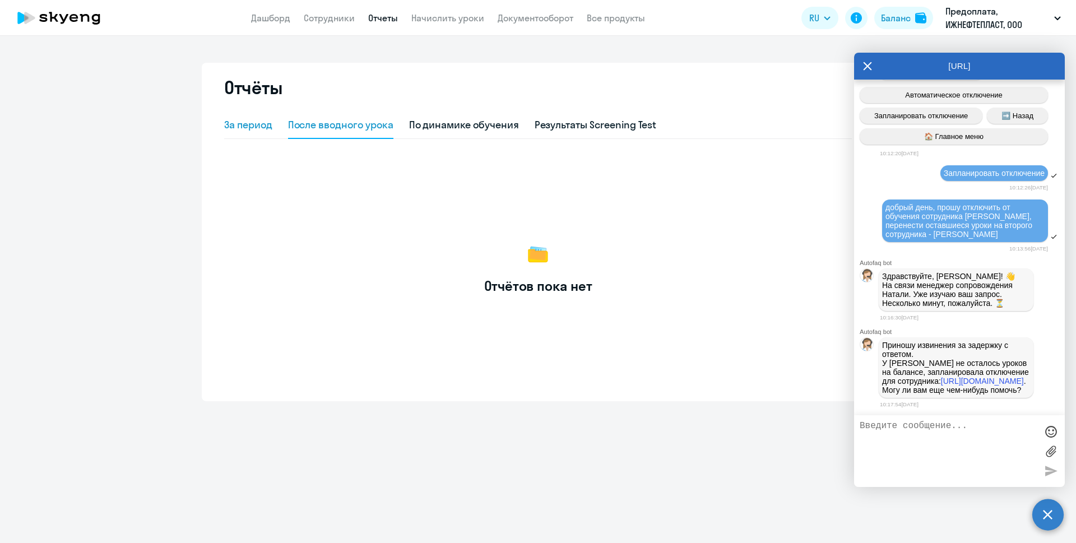
click at [248, 122] on div "За период" at bounding box center [248, 125] width 48 height 15
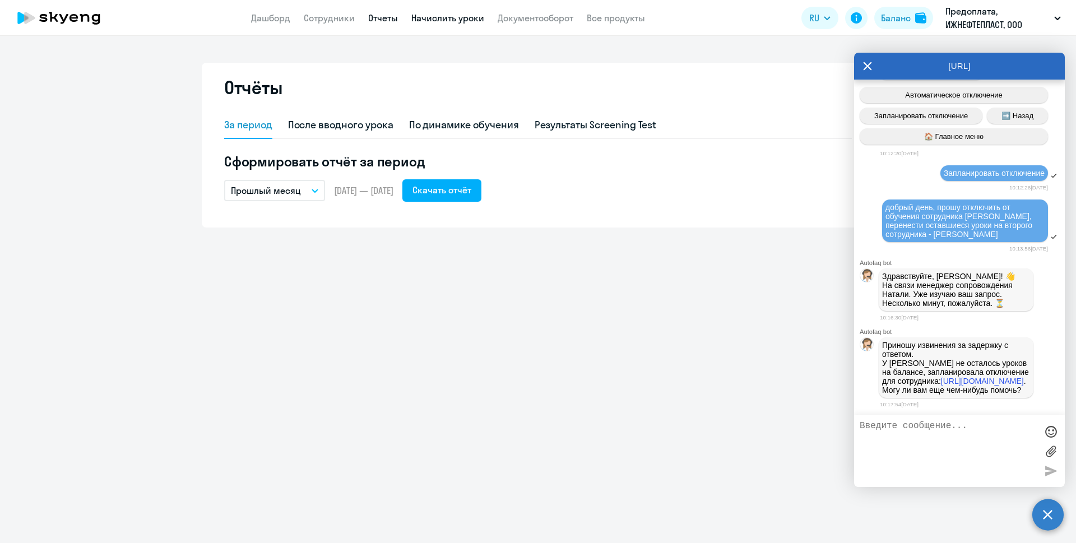
click at [478, 19] on link "Начислить уроки" at bounding box center [447, 17] width 73 height 11
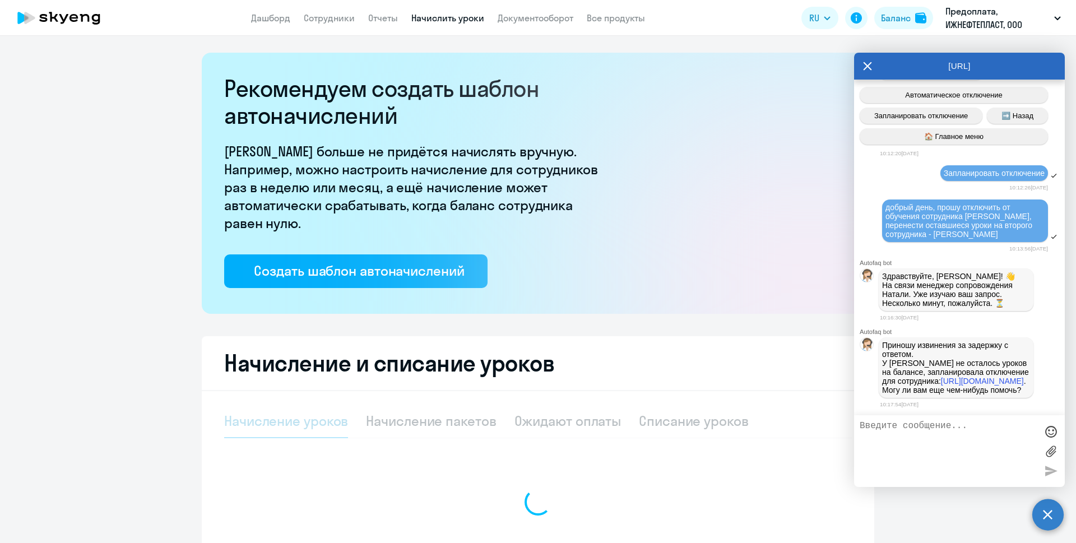
select select "10"
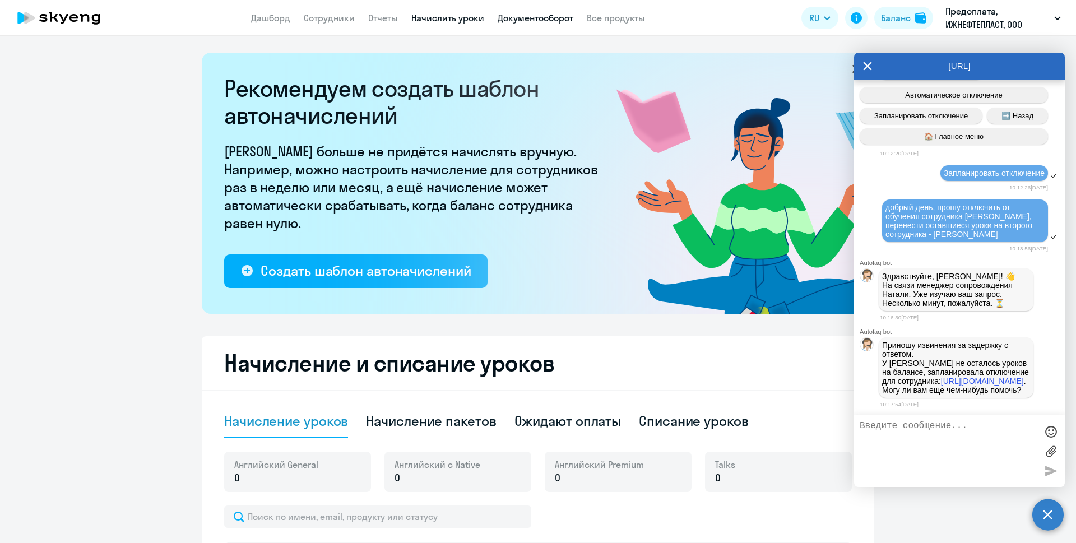
click at [526, 15] on link "Документооборот" at bounding box center [536, 17] width 76 height 11
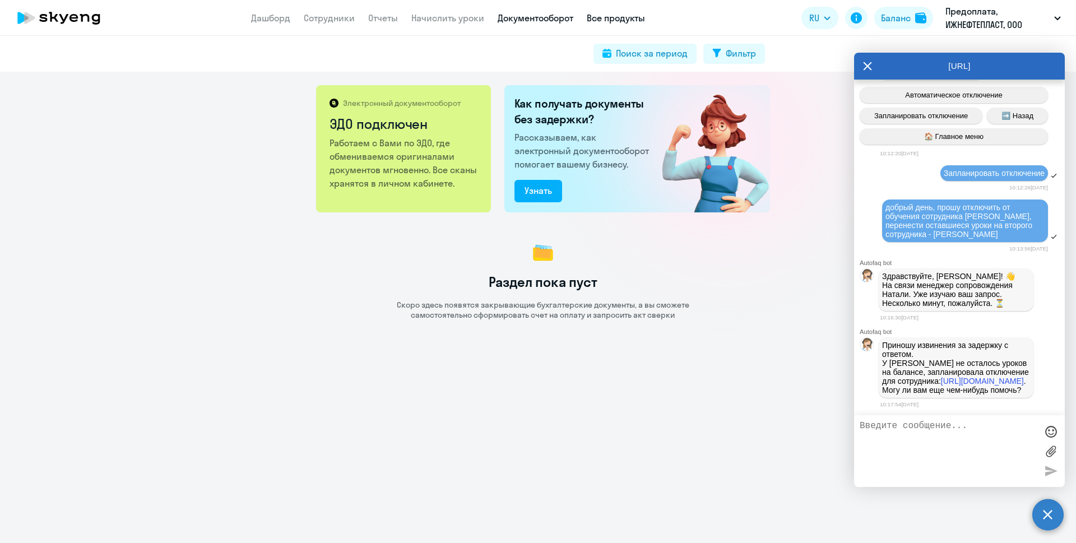
click at [605, 17] on link "Все продукты" at bounding box center [616, 17] width 58 height 11
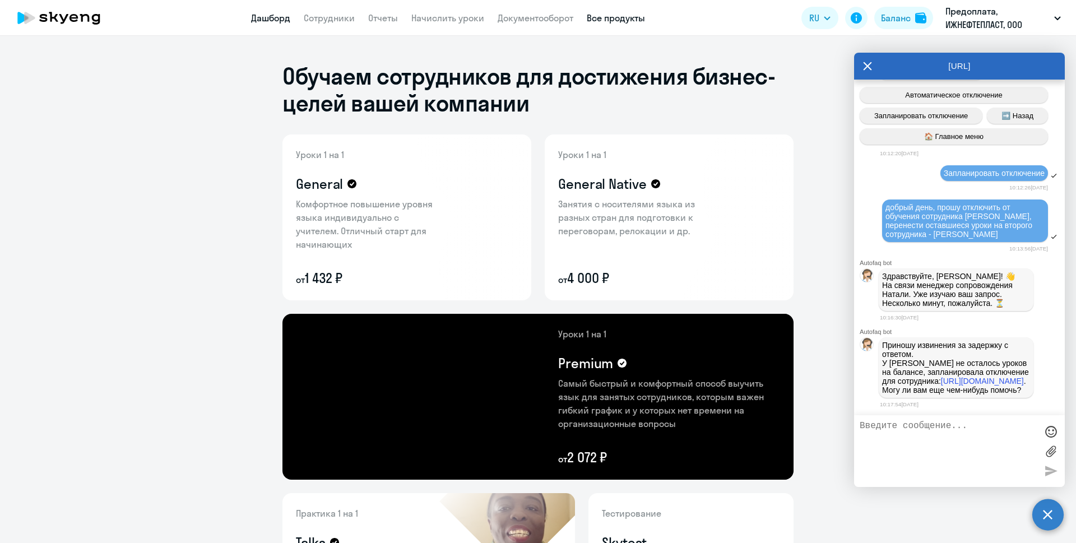
click at [265, 17] on link "Дашборд" at bounding box center [270, 17] width 39 height 11
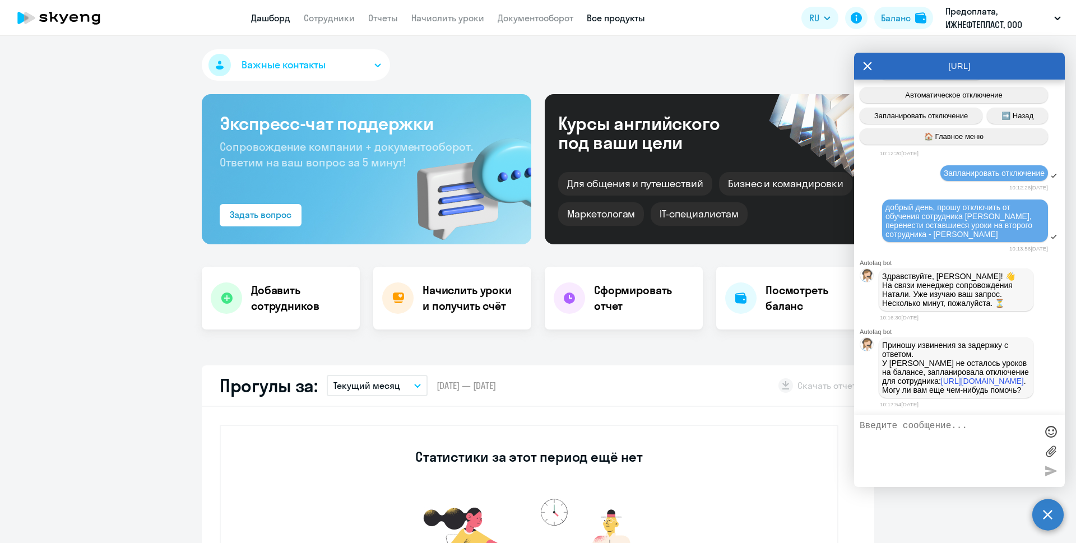
click at [606, 13] on link "Все продукты" at bounding box center [616, 17] width 58 height 11
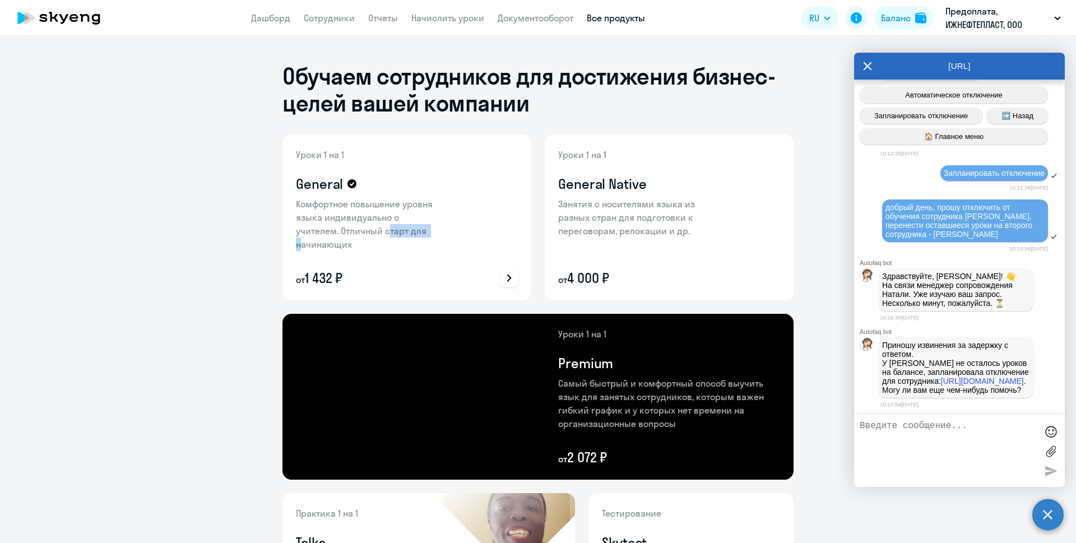
drag, startPoint x: 339, startPoint y: 234, endPoint x: 384, endPoint y: 232, distance: 44.9
click at [384, 232] on p "Комфортное повышение уровня языка индивидуально с учителем. Отличный старт для …" at bounding box center [369, 224] width 146 height 54
click at [385, 230] on p "Комфортное повышение уровня языка индивидуально с учителем. Отличный старт для …" at bounding box center [369, 224] width 146 height 54
click at [324, 16] on link "Сотрудники" at bounding box center [329, 17] width 51 height 11
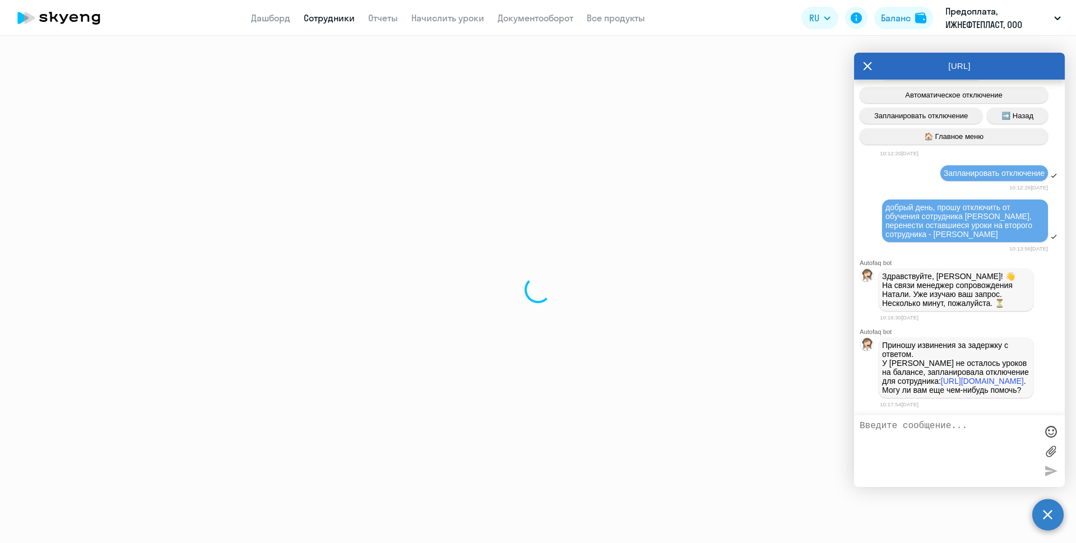
select select "30"
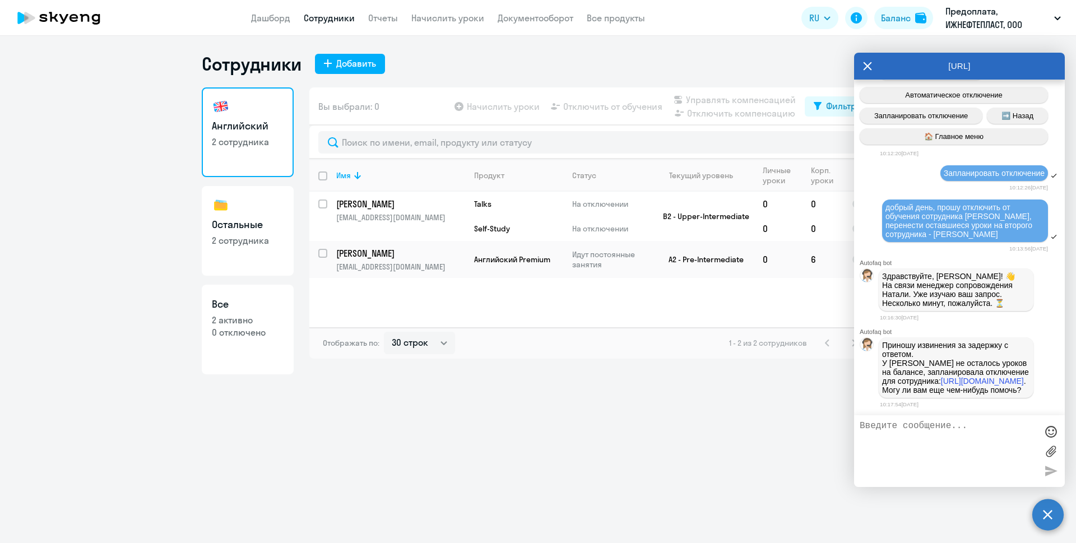
click at [233, 238] on p "2 сотрудника" at bounding box center [248, 240] width 72 height 12
select select "30"
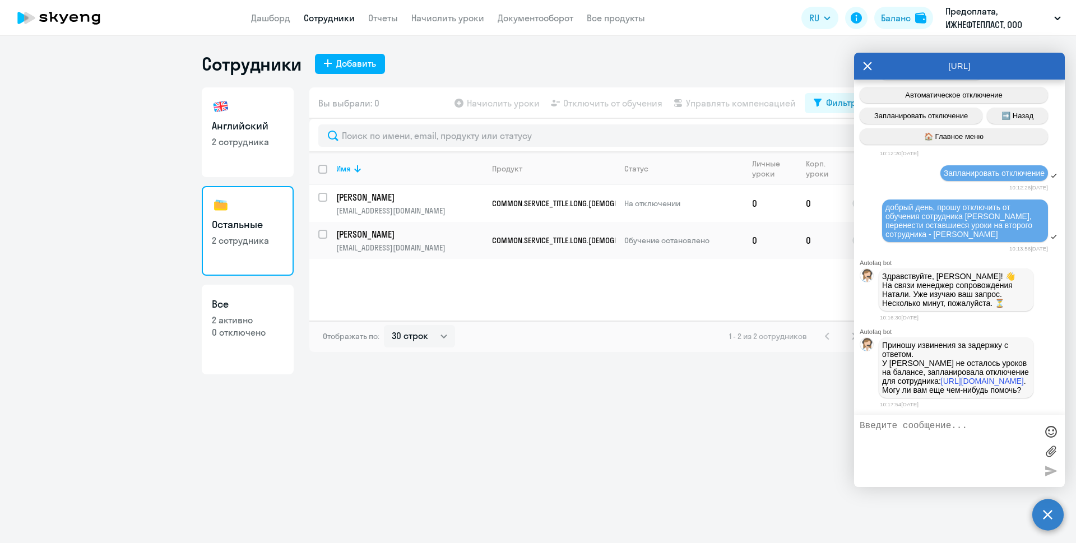
click at [255, 128] on h3 "Английский" at bounding box center [248, 126] width 72 height 15
select select "30"
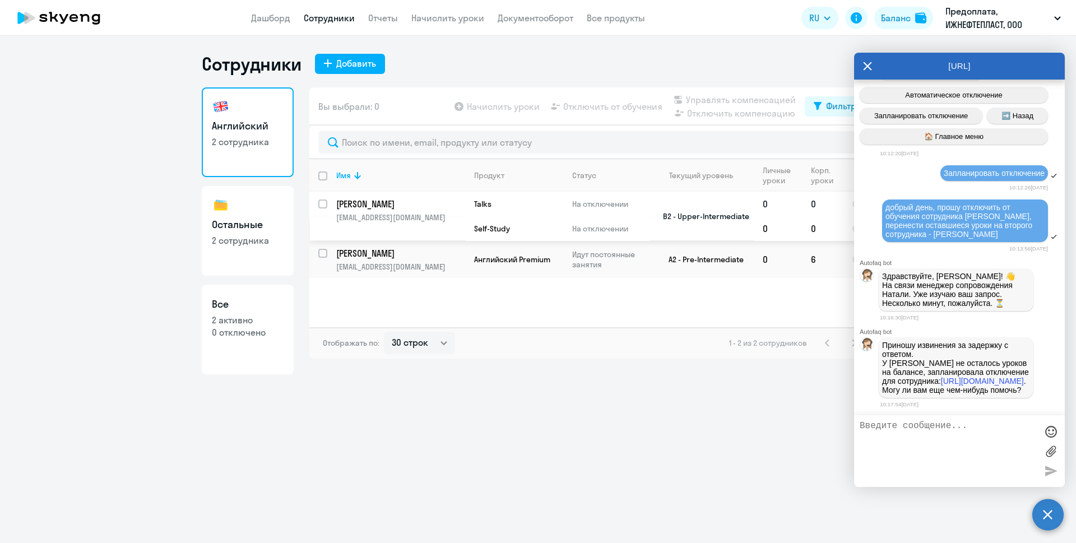
click at [441, 219] on p "[EMAIL_ADDRESS][DOMAIN_NAME]" at bounding box center [400, 217] width 128 height 10
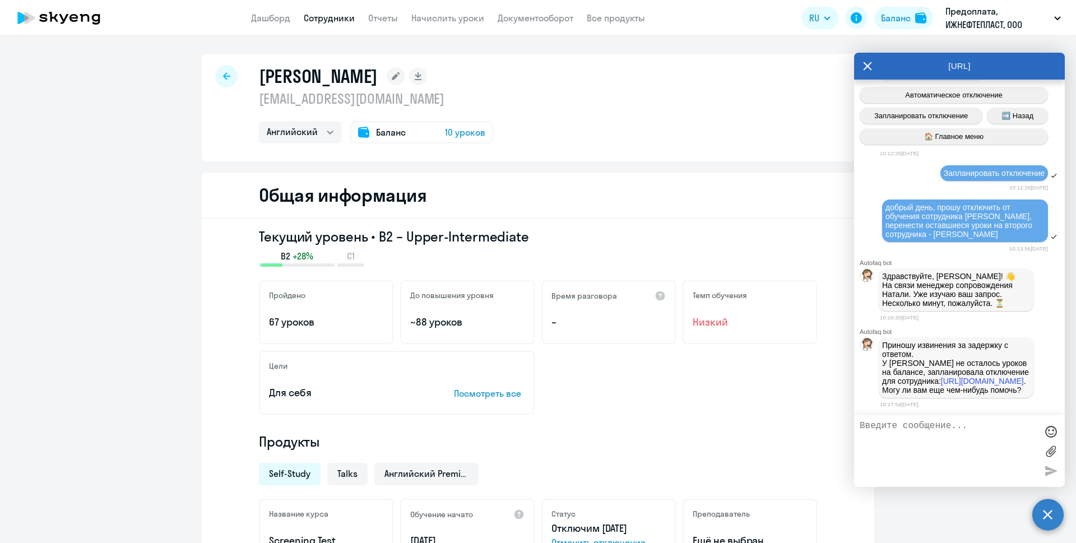
click at [448, 131] on span "10 уроков" at bounding box center [465, 132] width 40 height 13
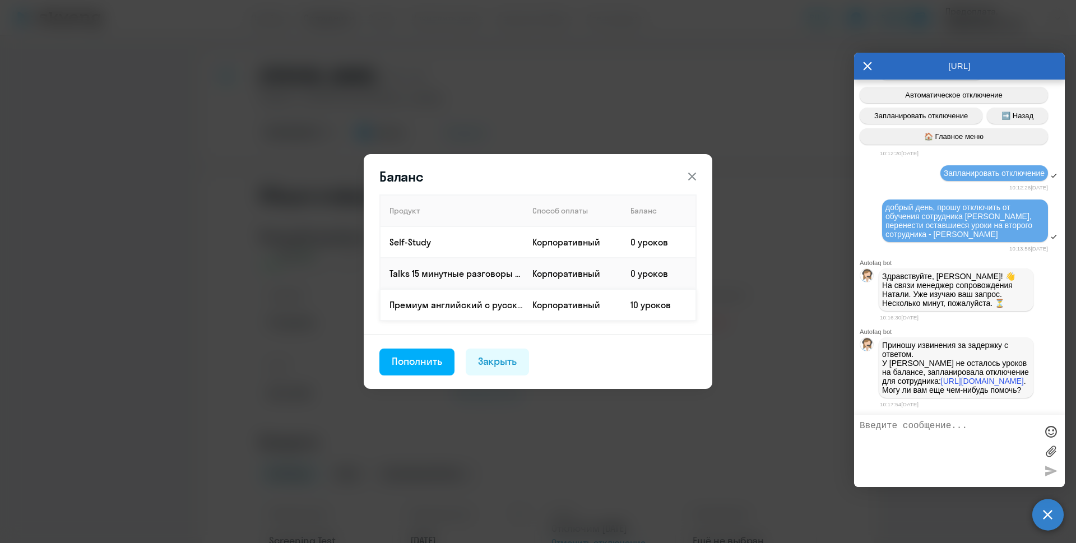
drag, startPoint x: 303, startPoint y: 109, endPoint x: 676, endPoint y: 310, distance: 423.9
click at [676, 310] on div "Баланс Продукт Способ оплаты Баланс Self-Study Корпоративный 0 уроков Talks 15 …" at bounding box center [538, 271] width 1076 height 543
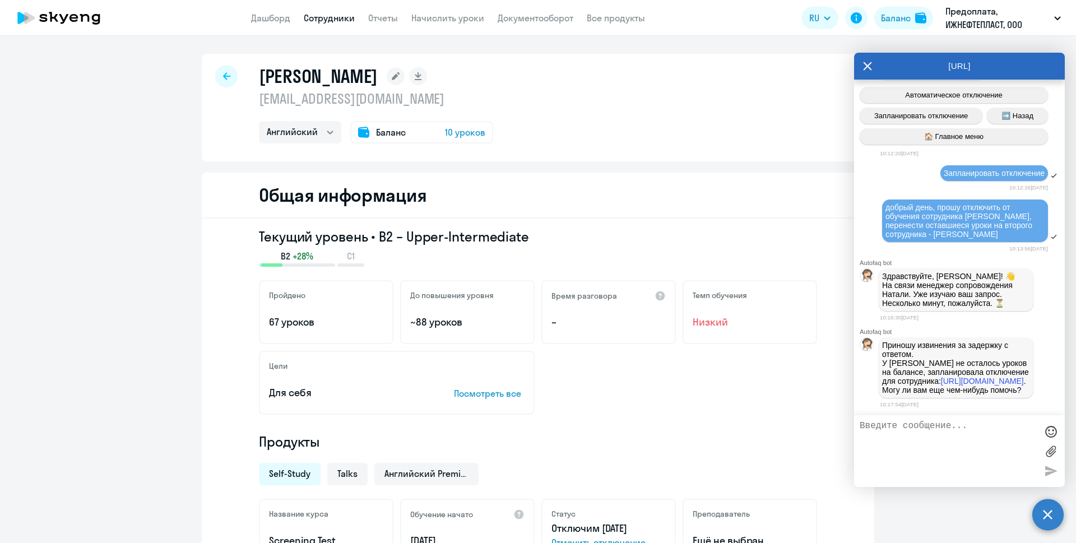
click at [676, 310] on div "Пройдено 67 уроков До повышения уровня ~88 уроков Время разговора – Темп обучен…" at bounding box center [538, 312] width 558 height 64
click at [938, 428] on textarea at bounding box center [948, 451] width 177 height 61
drag, startPoint x: 924, startPoint y: 334, endPoint x: 963, endPoint y: 331, distance: 39.3
click at [963, 341] on p "Приношу извинения за задержку с ответом. У [PERSON_NAME] не осталось уроков на …" at bounding box center [956, 368] width 148 height 54
click at [944, 341] on p "Приношу извинения за задержку с ответом. У [PERSON_NAME] не осталось уроков на …" at bounding box center [956, 368] width 148 height 54
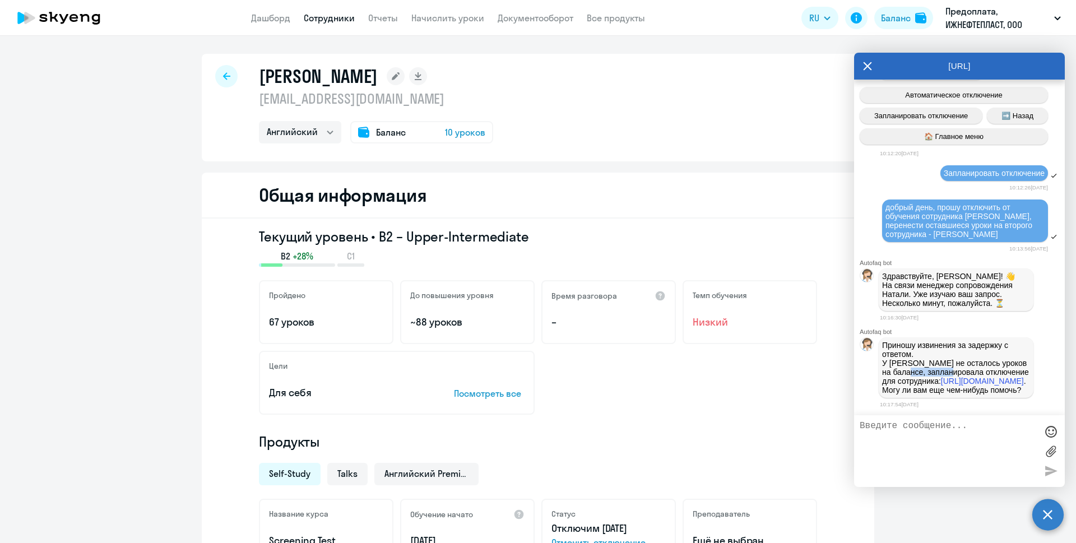
drag, startPoint x: 926, startPoint y: 348, endPoint x: 974, endPoint y: 348, distance: 47.7
click at [974, 348] on p "Приношу извинения за задержку с ответом. У [PERSON_NAME] не осталось уроков на …" at bounding box center [956, 368] width 148 height 54
drag, startPoint x: 963, startPoint y: 354, endPoint x: 905, endPoint y: 335, distance: 60.6
click at [905, 341] on p "Приношу извинения за задержку с ответом. У [PERSON_NAME] не осталось уроков на …" at bounding box center [956, 368] width 148 height 54
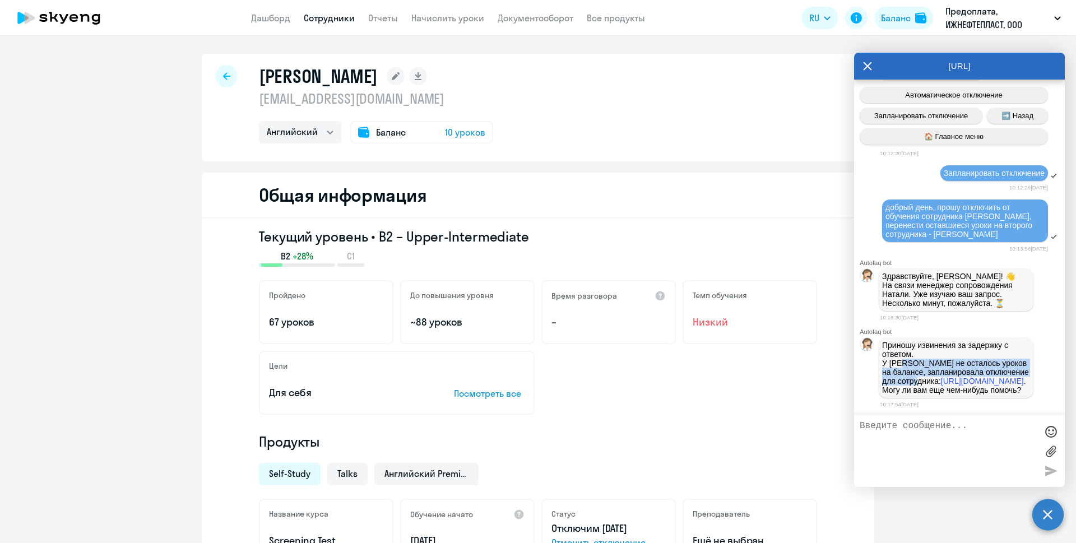
click at [910, 341] on p "Приношу извинения за задержку с ответом. У [PERSON_NAME] не осталось уроков на …" at bounding box center [956, 368] width 148 height 54
click at [933, 349] on p "Приношу извинения за задержку с ответом. У [PERSON_NAME] не осталось уроков на …" at bounding box center [956, 368] width 148 height 54
click at [916, 443] on textarea at bounding box center [948, 451] width 177 height 61
drag, startPoint x: 256, startPoint y: 99, endPoint x: 316, endPoint y: 102, distance: 60.1
click at [316, 102] on p "[EMAIL_ADDRESS][DOMAIN_NAME]" at bounding box center [376, 99] width 234 height 18
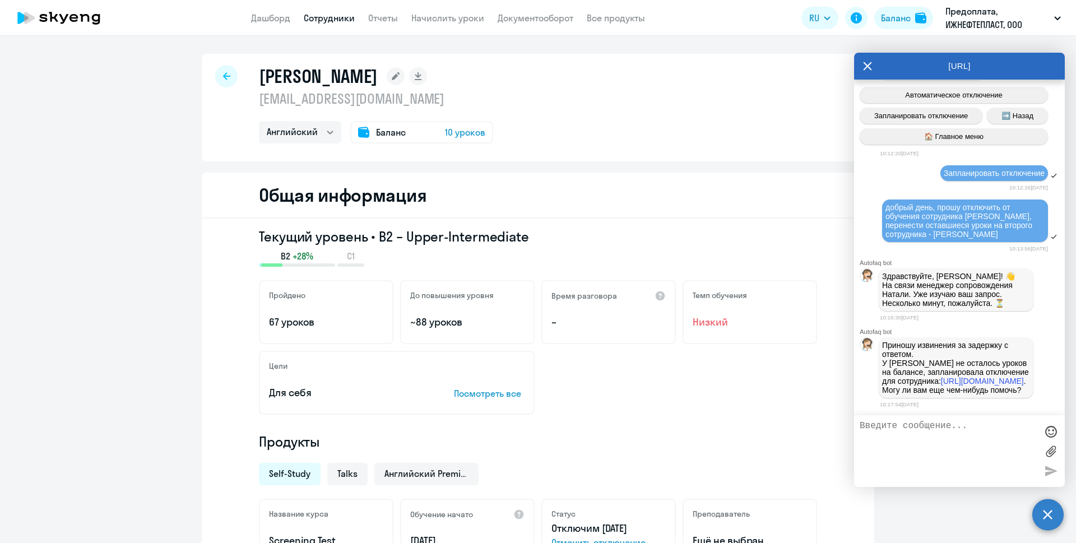
click at [598, 227] on div "Текущий уровень • B2 – Upper-Intermediate B2 +28% C1 Пройдено 67 уроков До повы…" at bounding box center [538, 435] width 673 height 433
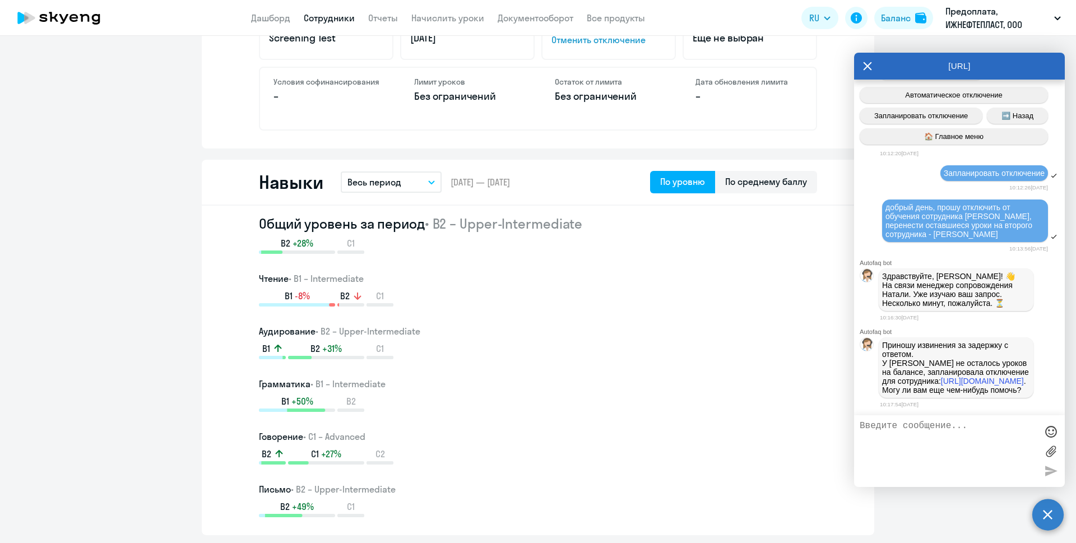
scroll to position [505, 0]
click at [752, 456] on div "B2 C1 +27% C2" at bounding box center [538, 454] width 558 height 17
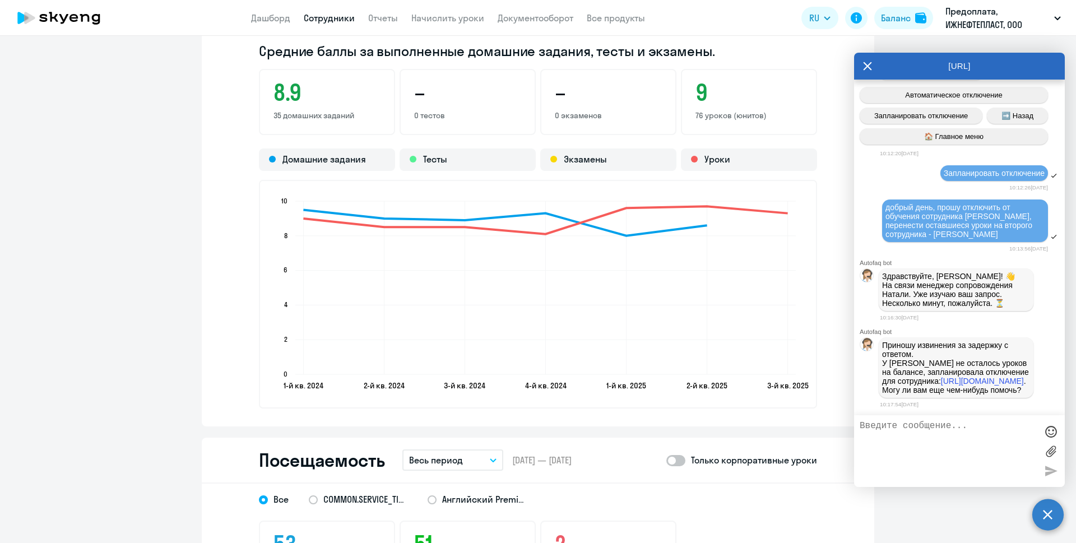
scroll to position [1065, 0]
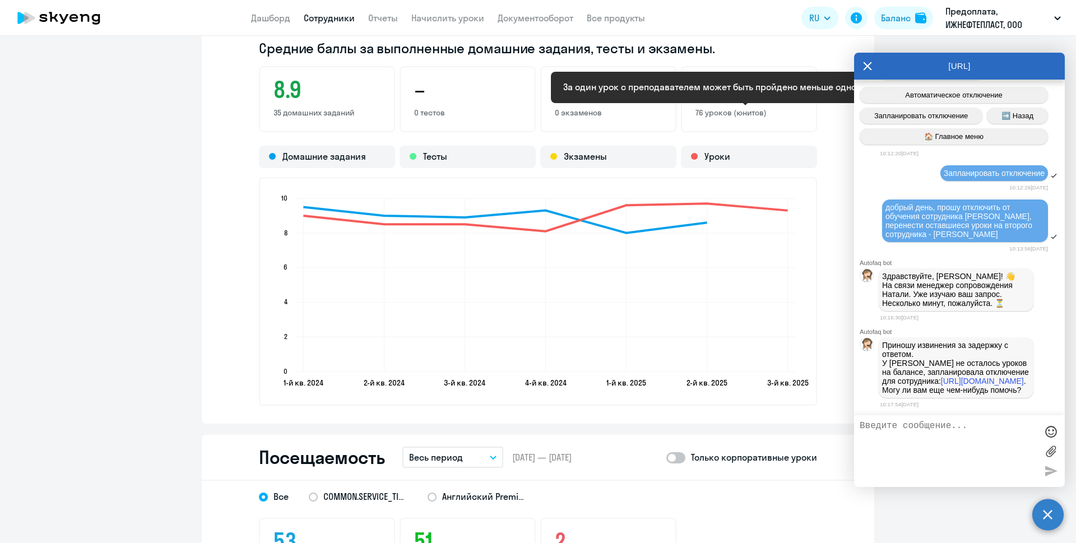
click at [736, 114] on p "76 уроков (юнитов)" at bounding box center [749, 113] width 107 height 10
click at [748, 115] on p "76 уроков (юнитов)" at bounding box center [749, 113] width 107 height 10
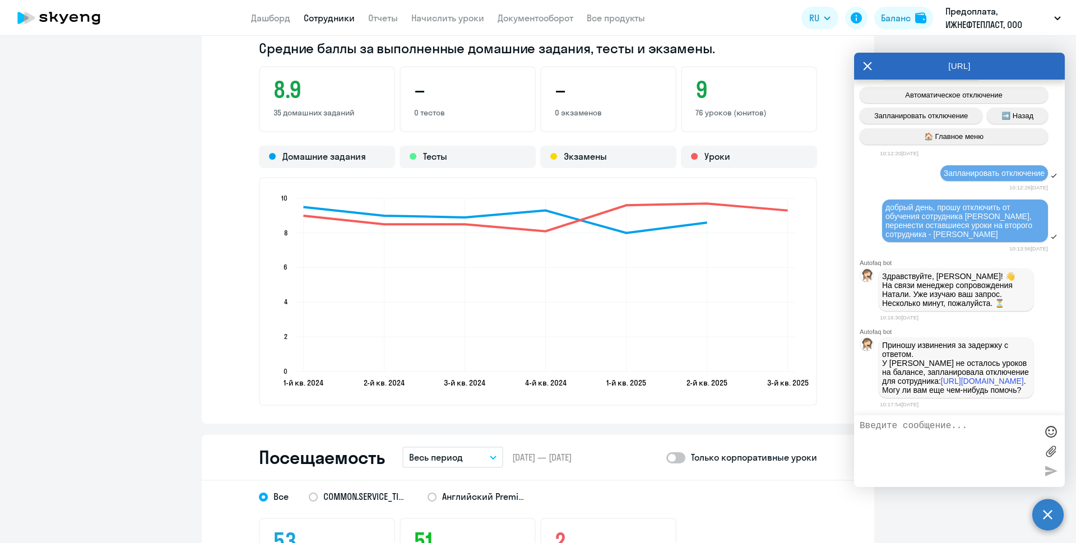
click at [175, 164] on ng-component "Ткач Сергей stkach999@gmail.com Остальные Английский Баланс 10 уроков Общая инф…" at bounding box center [538, 65] width 1076 height 2152
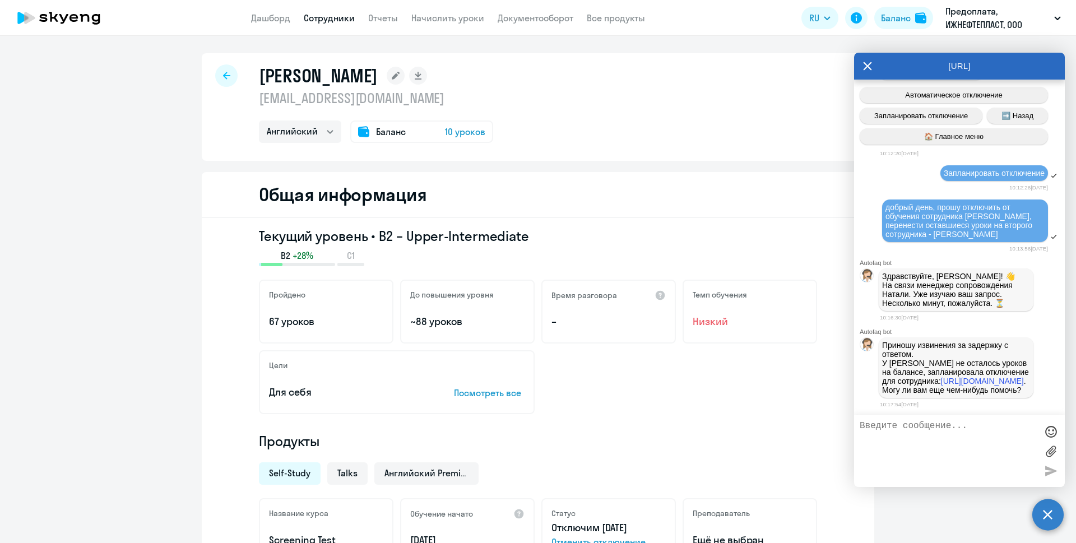
scroll to position [0, 0]
click at [577, 320] on p "–" at bounding box center [609, 322] width 114 height 15
click at [318, 127] on select "Остальные Английский" at bounding box center [300, 132] width 82 height 22
click at [259, 121] on select "Остальные Английский" at bounding box center [300, 132] width 82 height 22
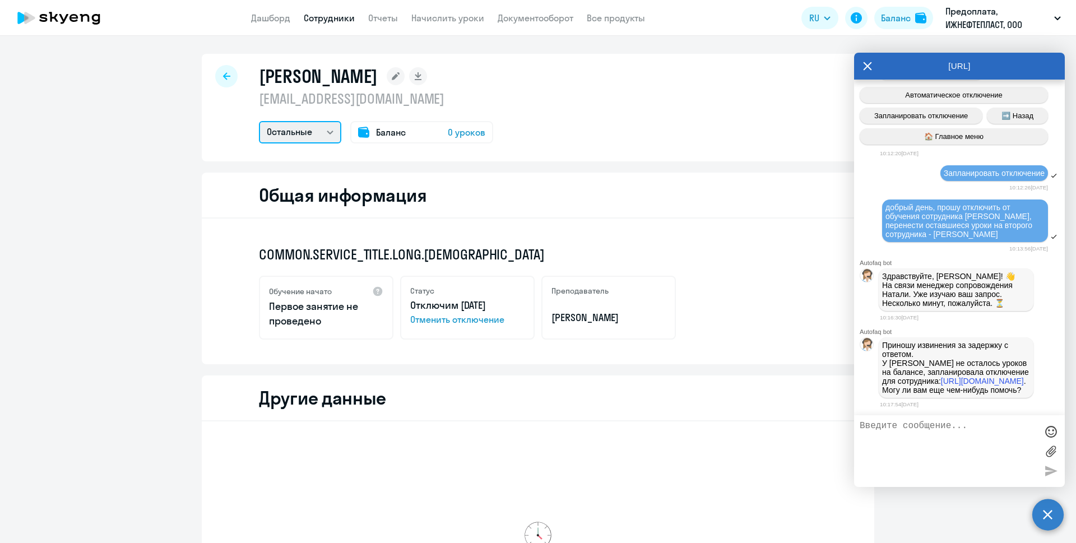
click at [325, 128] on select "Остальные Английский" at bounding box center [300, 132] width 82 height 22
select select "english"
click at [259, 121] on select "Остальные Английский" at bounding box center [300, 132] width 82 height 22
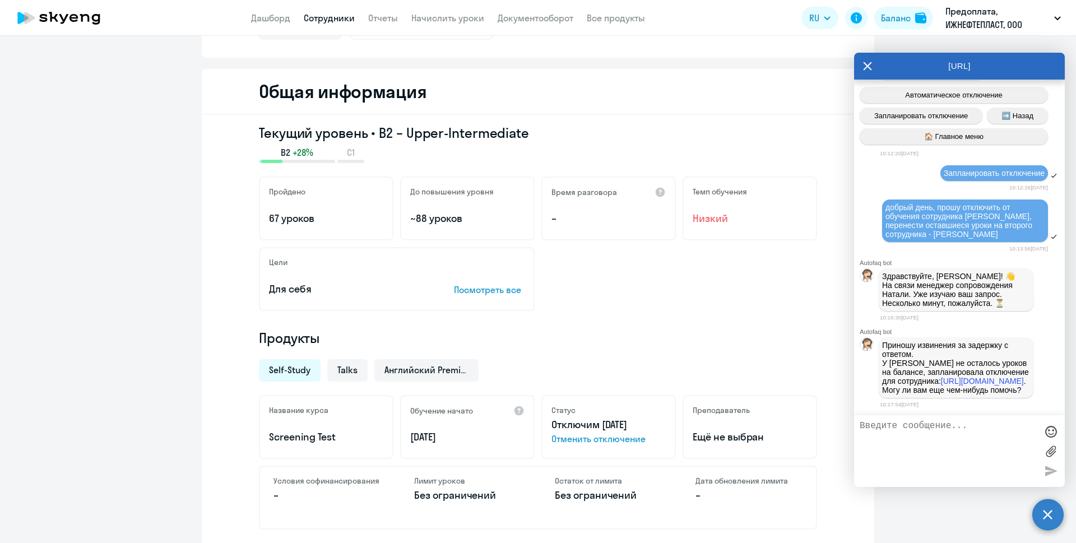
scroll to position [224, 0]
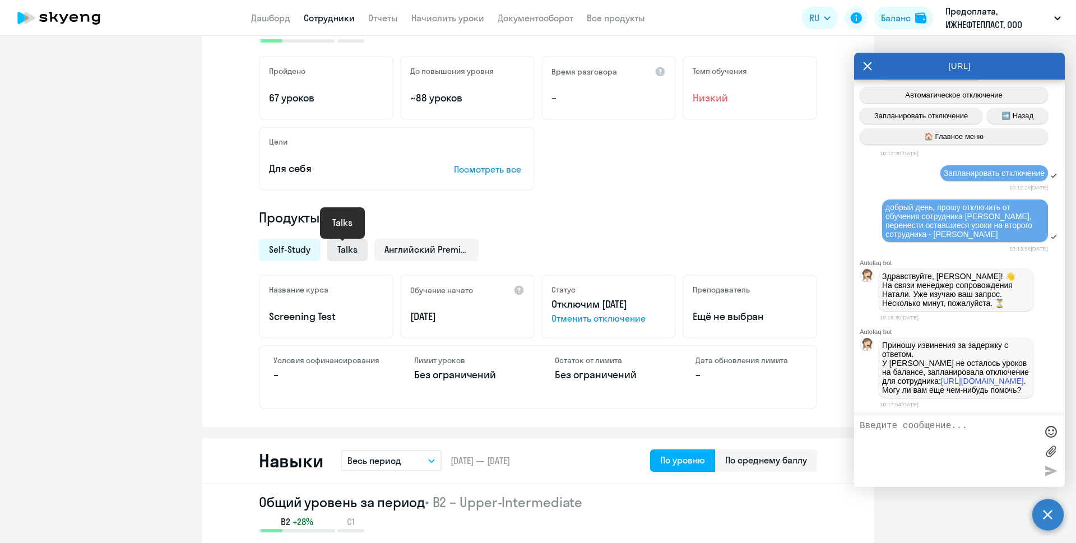
click at [352, 250] on span "Talks" at bounding box center [347, 249] width 20 height 12
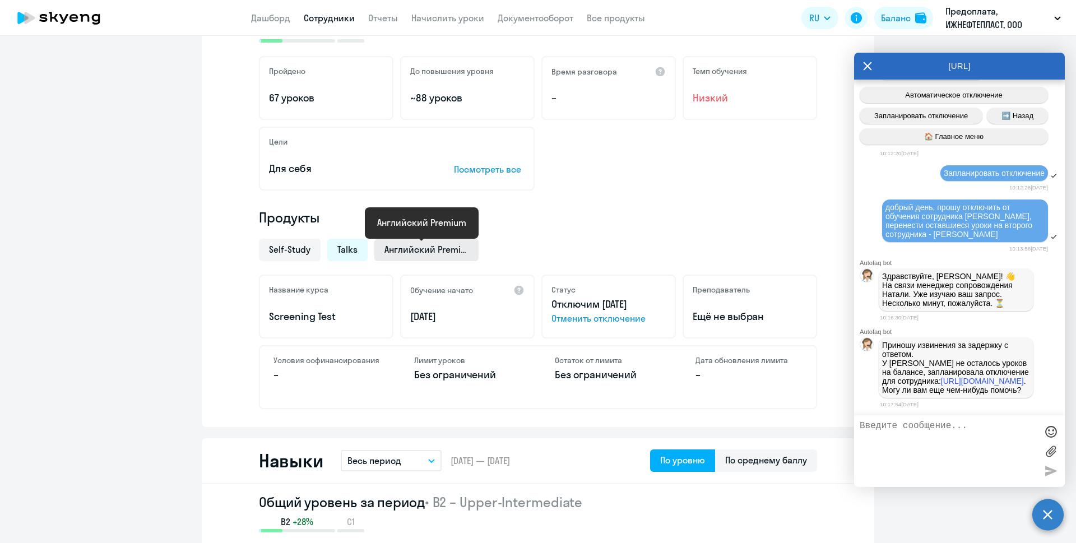
click at [424, 246] on span "Английский Premium" at bounding box center [427, 249] width 84 height 12
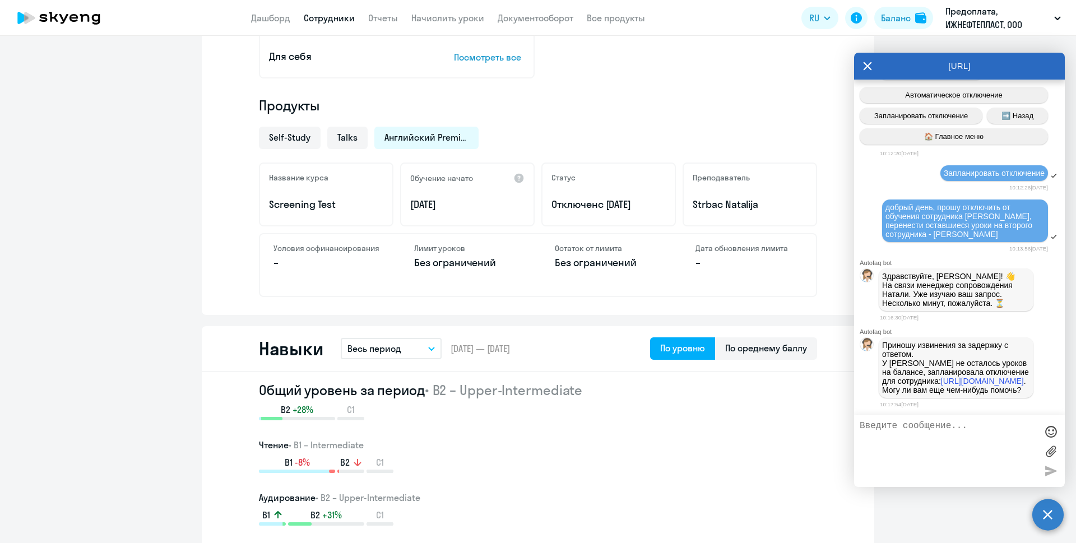
scroll to position [505, 0]
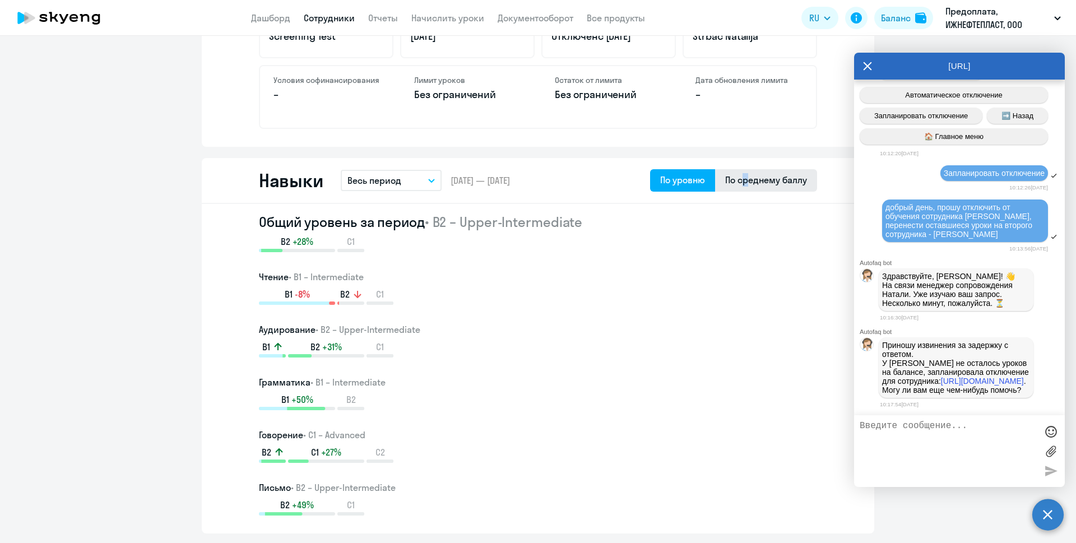
click at [742, 180] on div "По среднему баллу" at bounding box center [766, 179] width 82 height 13
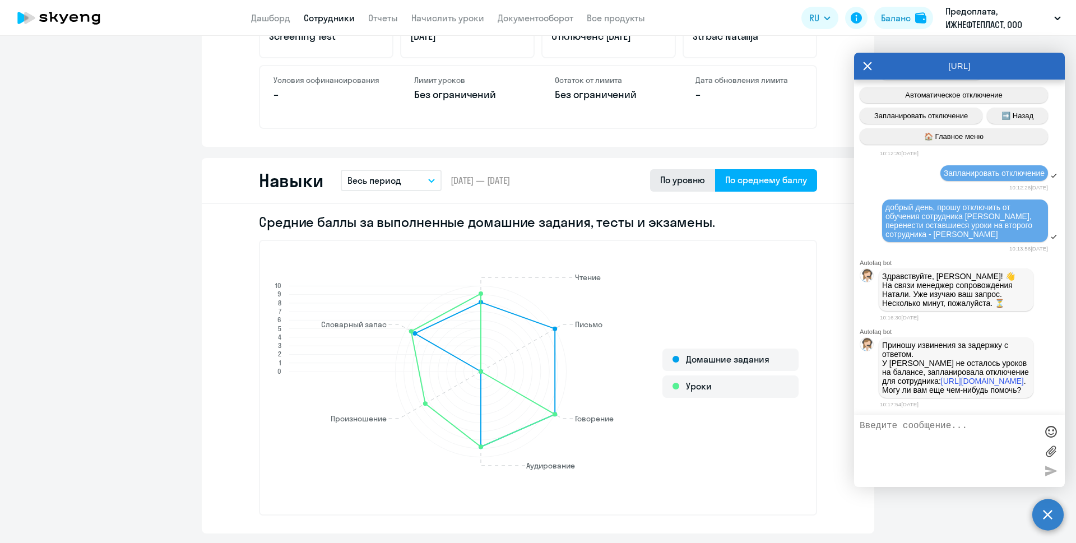
click at [673, 181] on div "По уровню" at bounding box center [682, 179] width 45 height 13
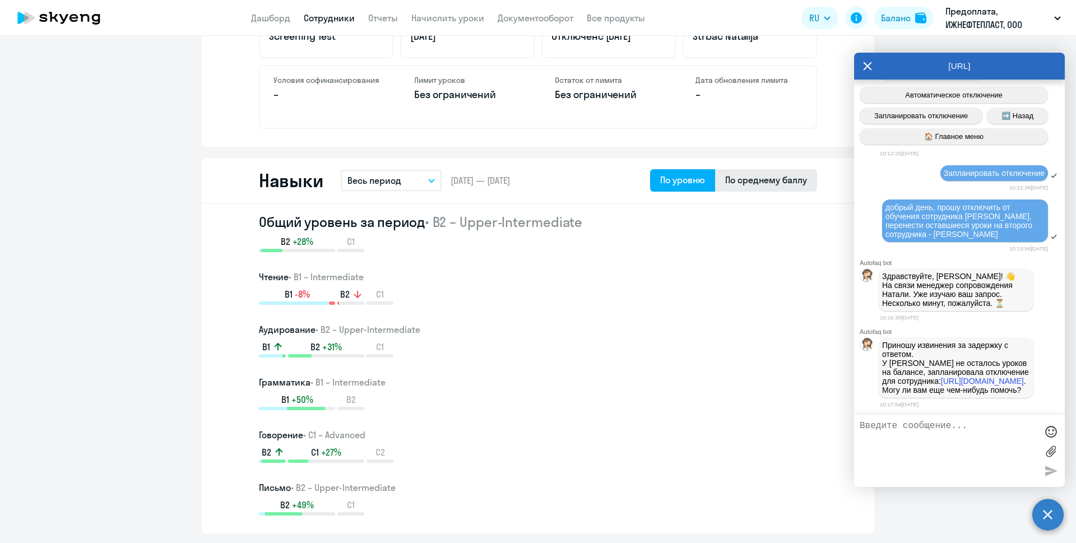
click at [715, 179] on div "По среднему баллу" at bounding box center [766, 180] width 102 height 22
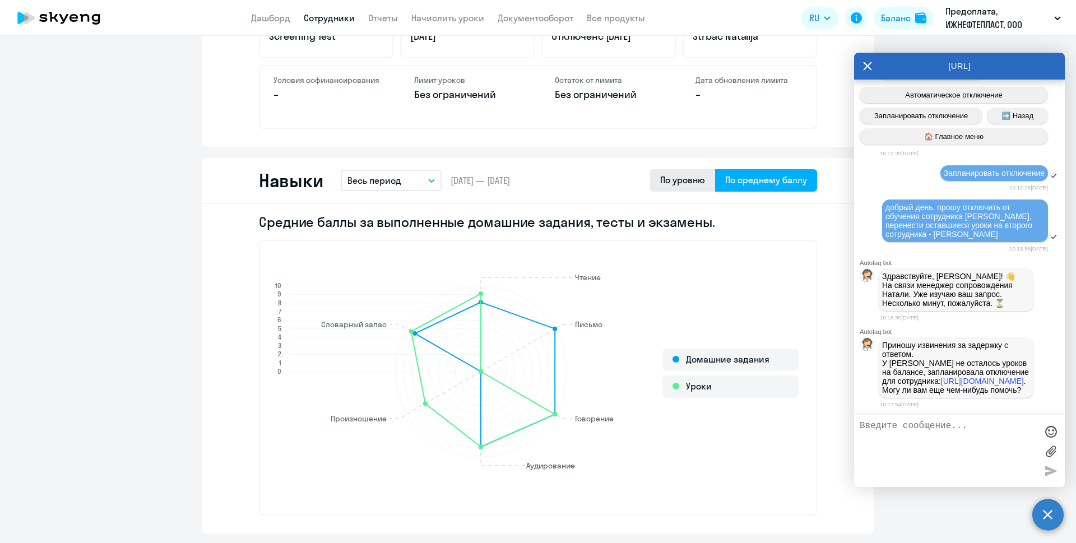
click at [662, 175] on div "По уровню" at bounding box center [682, 179] width 45 height 13
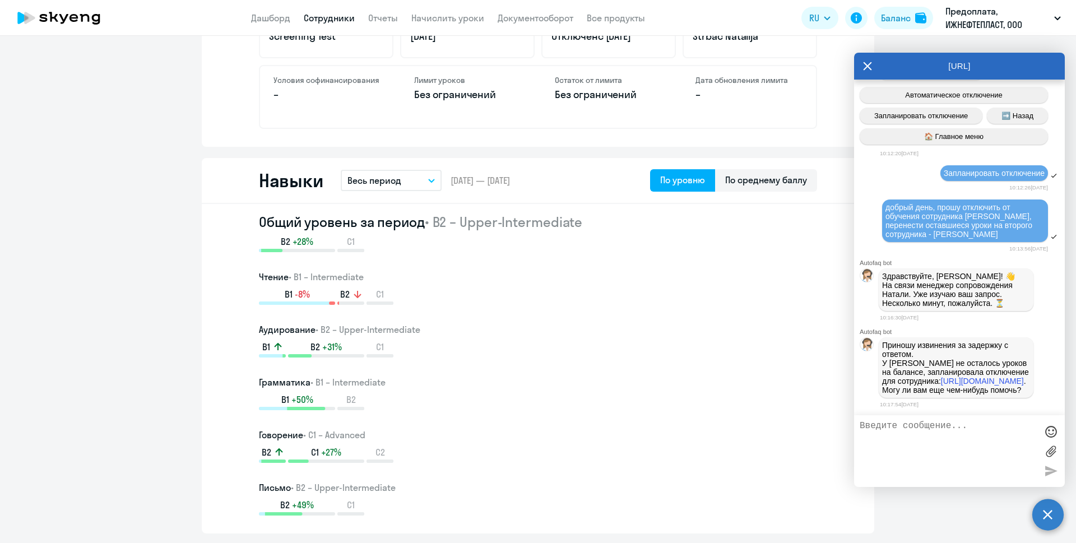
click at [471, 317] on div "Общий уровень за период • B2 – Upper-Intermediate B2 +28% C1 Чтение • B1 – Inte…" at bounding box center [538, 364] width 558 height 303
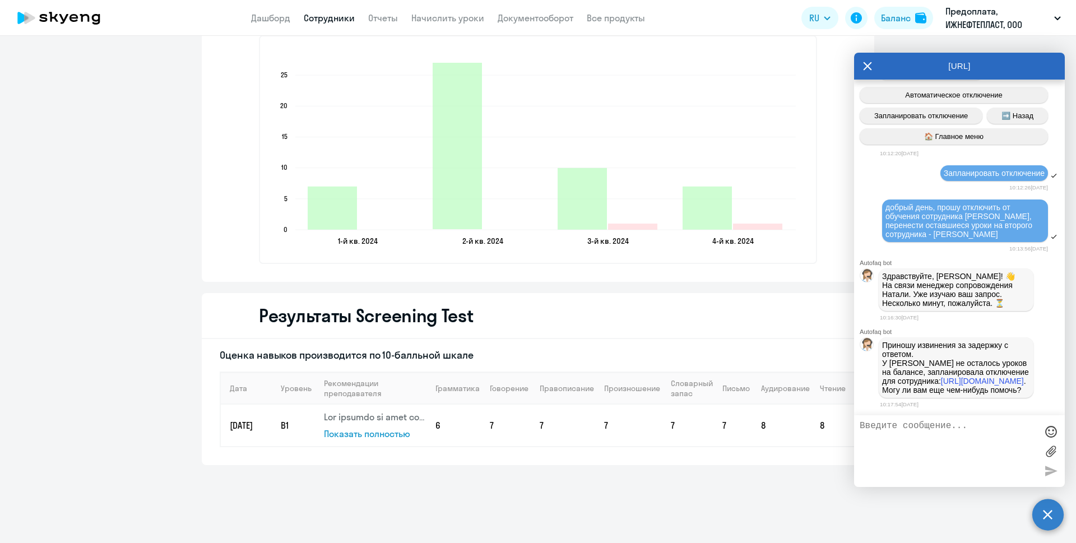
scroll to position [1663, 0]
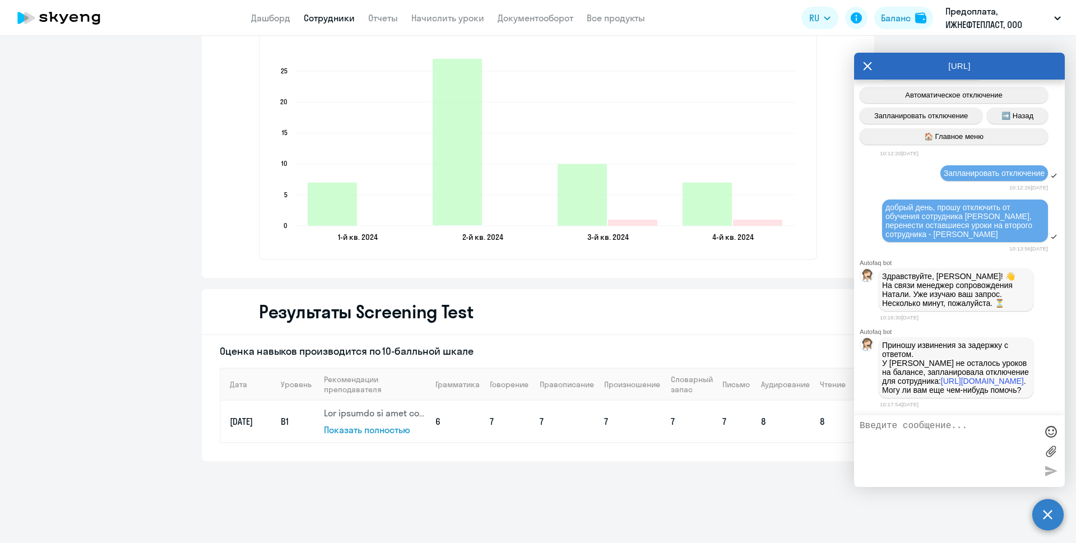
click at [367, 432] on span "Показать полностью" at bounding box center [367, 429] width 86 height 11
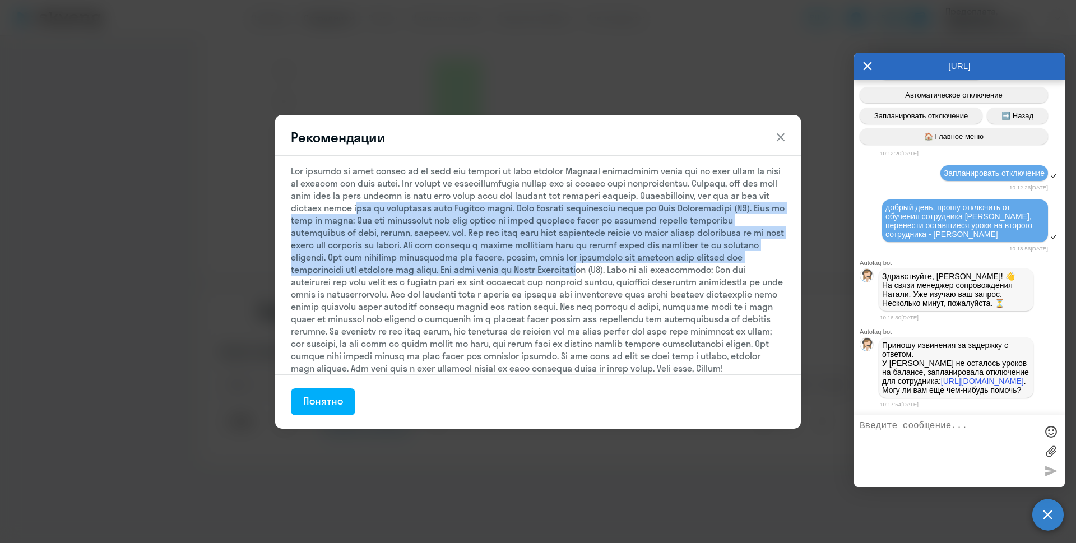
drag, startPoint x: 374, startPoint y: 210, endPoint x: 482, endPoint y: 283, distance: 129.5
click at [546, 294] on div at bounding box center [538, 270] width 494 height 210
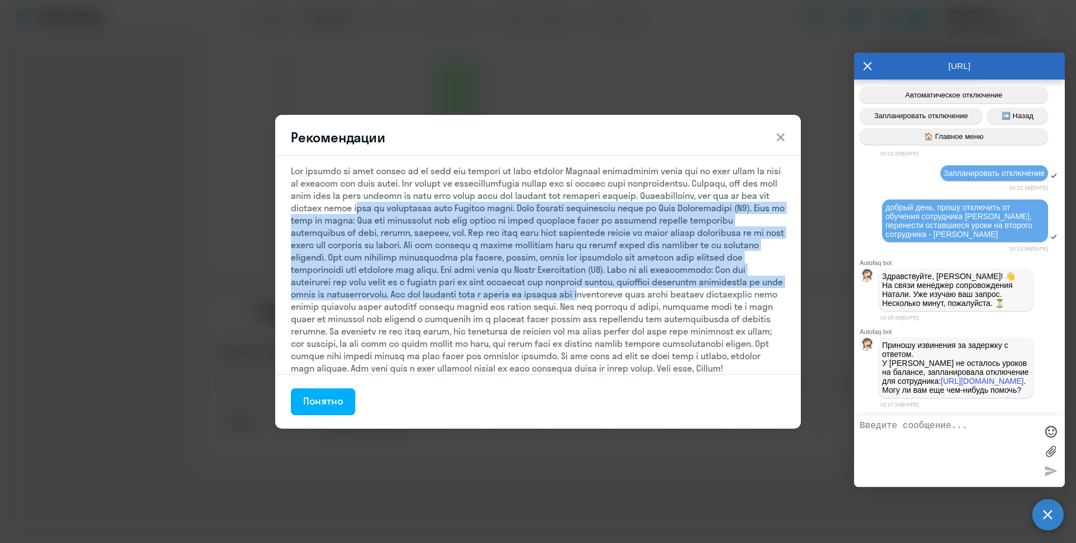
click at [469, 280] on div at bounding box center [538, 270] width 494 height 210
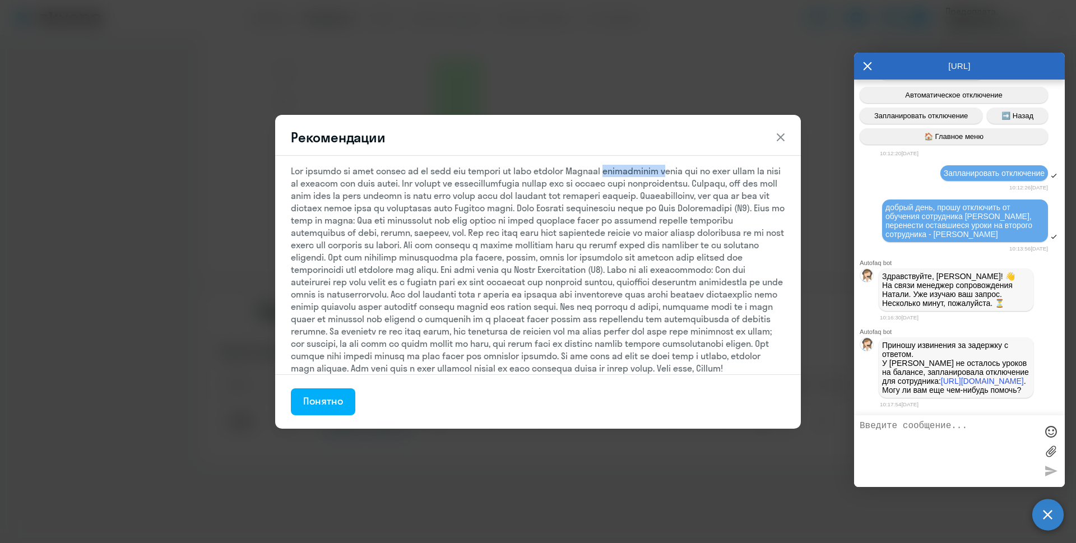
drag, startPoint x: 584, startPoint y: 173, endPoint x: 692, endPoint y: 173, distance: 108.2
click at [692, 173] on div at bounding box center [538, 270] width 494 height 210
click at [590, 189] on div at bounding box center [538, 270] width 494 height 210
click at [783, 135] on icon at bounding box center [781, 137] width 8 height 8
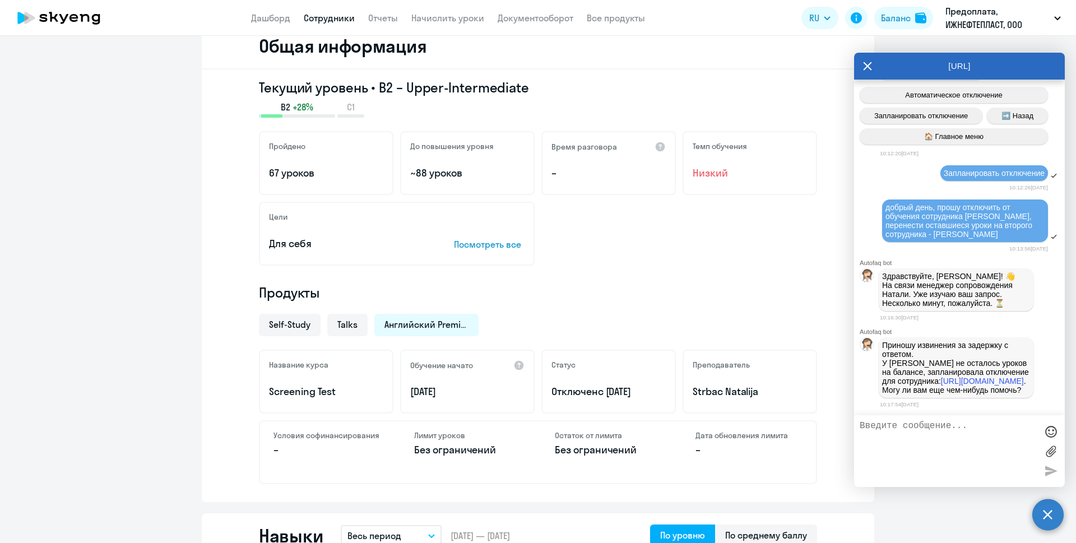
scroll to position [0, 0]
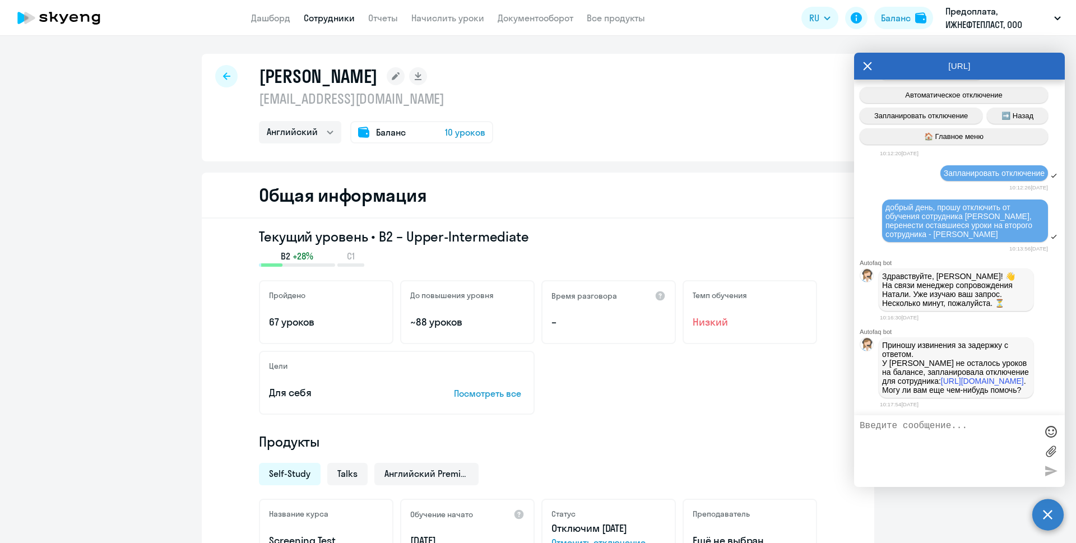
select select "30"
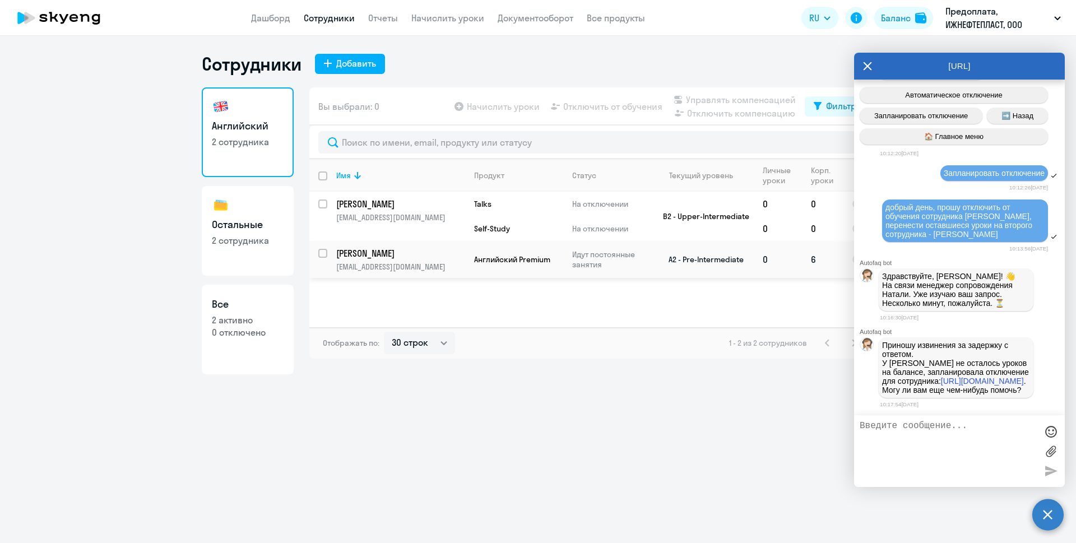
click at [410, 256] on p "[PERSON_NAME]" at bounding box center [399, 253] width 127 height 12
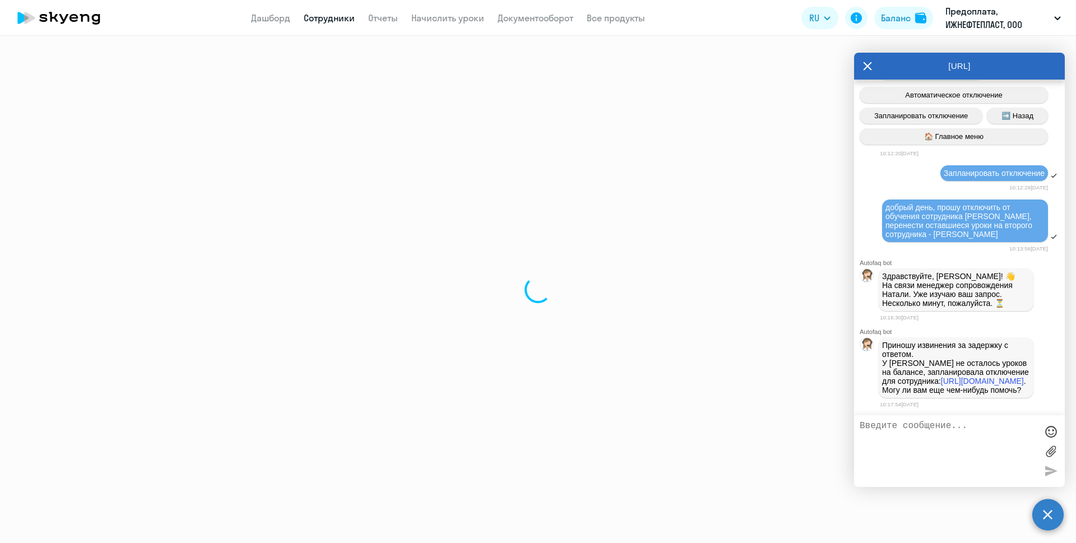
select select "english"
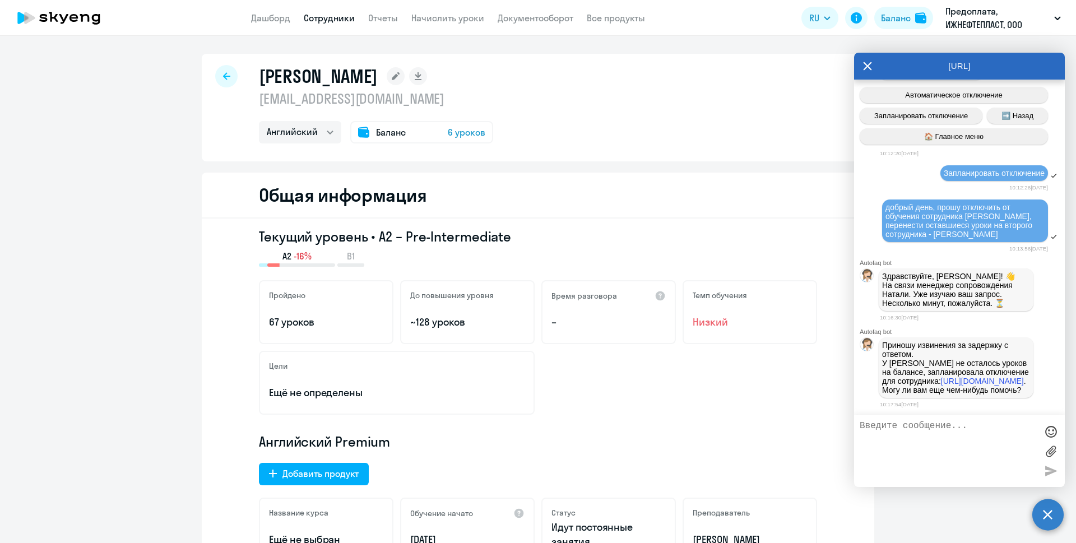
click at [441, 127] on div "Баланс 6 уроков" at bounding box center [421, 132] width 143 height 22
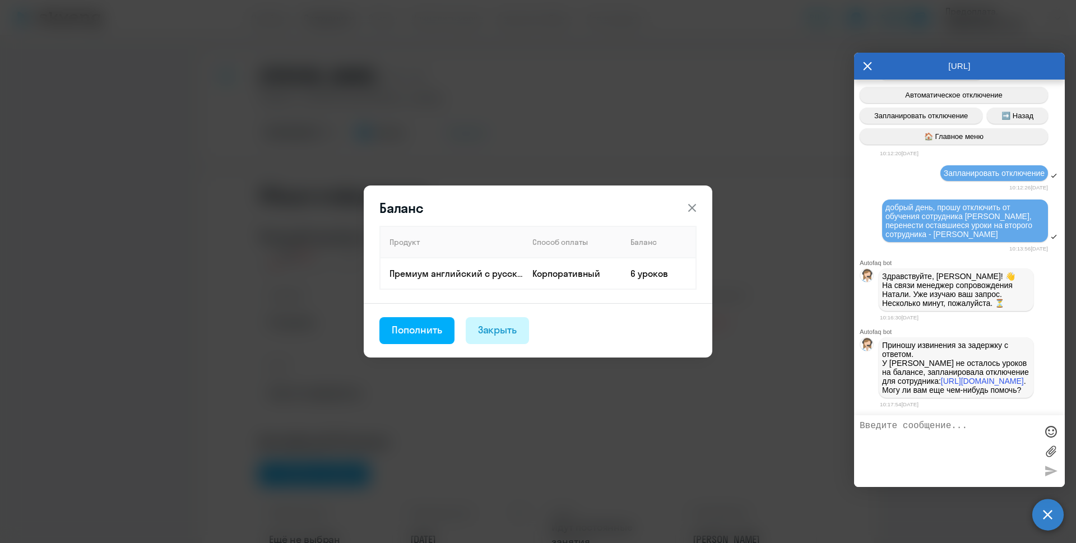
click at [508, 329] on div "Закрыть" at bounding box center [497, 330] width 39 height 15
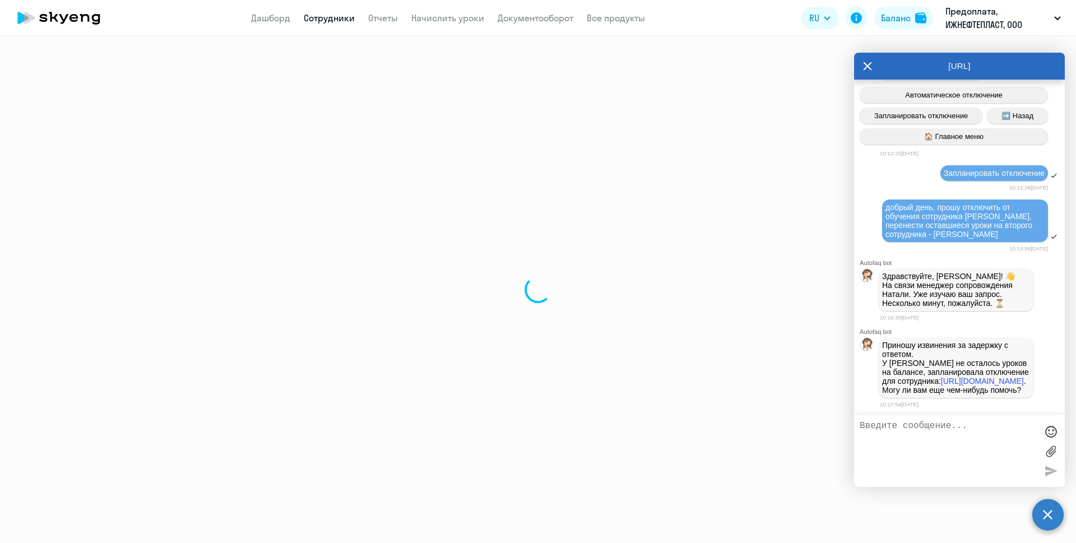
select select "30"
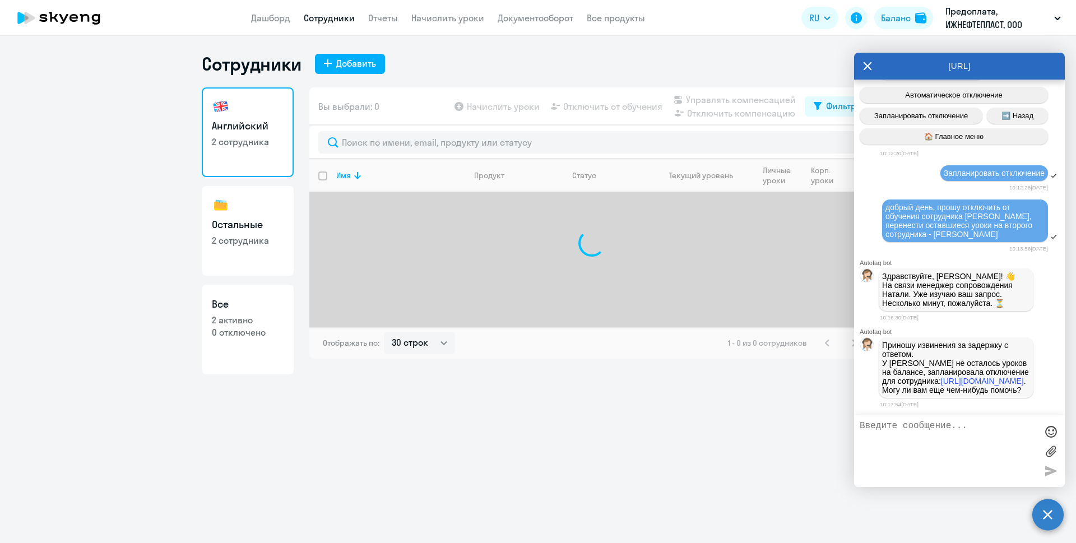
click at [267, 12] on app-menu-item-link "Дашборд" at bounding box center [270, 18] width 39 height 14
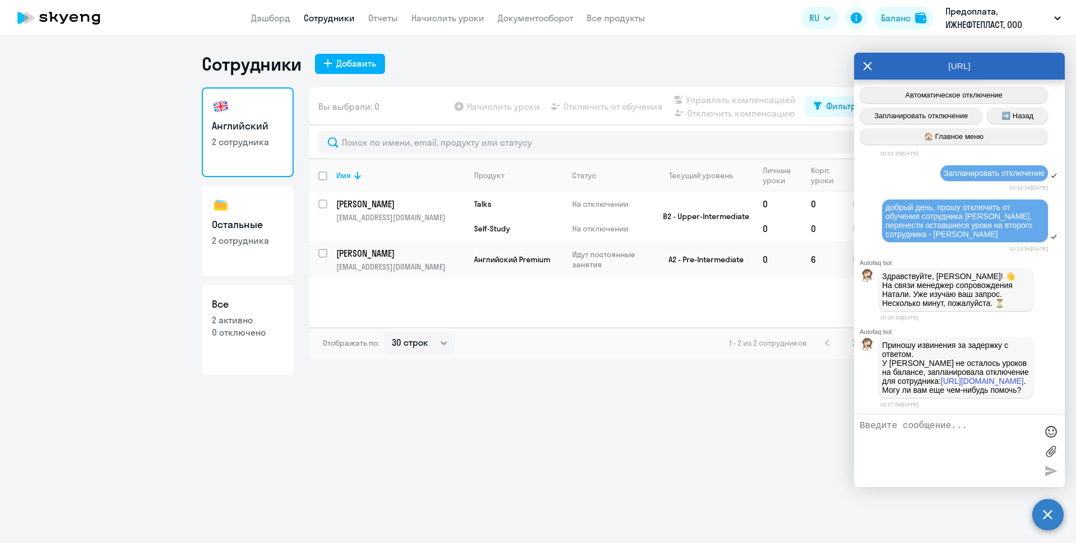
click at [478, 420] on div "Сотрудники Добавить Английский 2 сотрудника Остальные 2 сотрудника Все 2 активн…" at bounding box center [538, 289] width 1076 height 507
click at [868, 63] on icon at bounding box center [867, 66] width 9 height 27
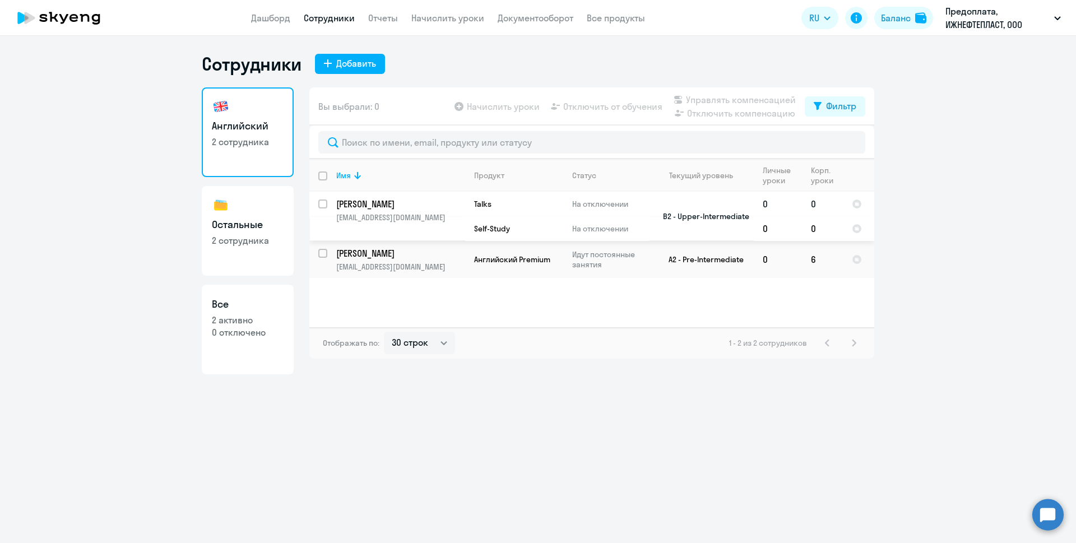
click at [821, 199] on td "0" at bounding box center [822, 204] width 41 height 25
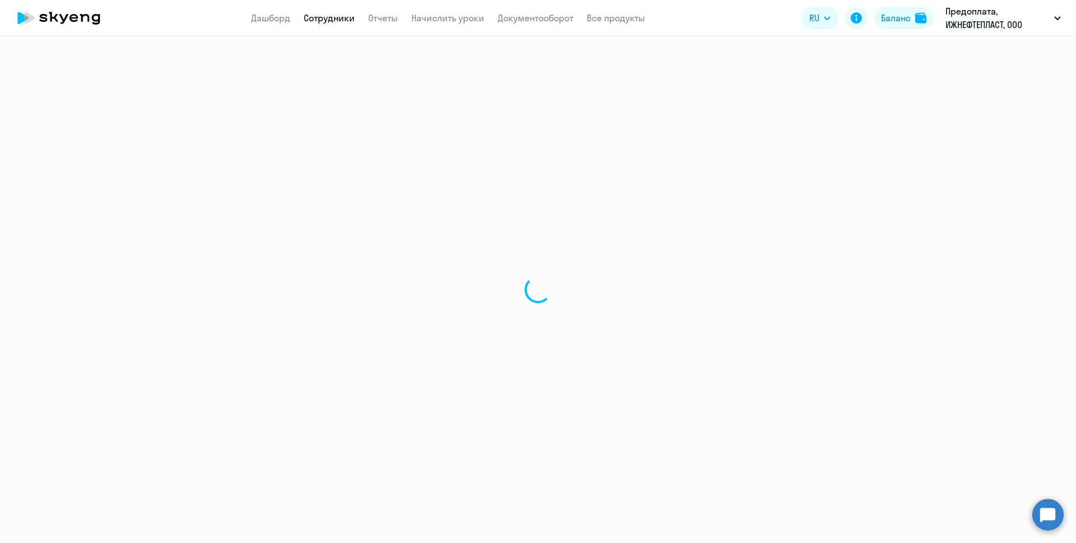
select select "english"
select select "30"
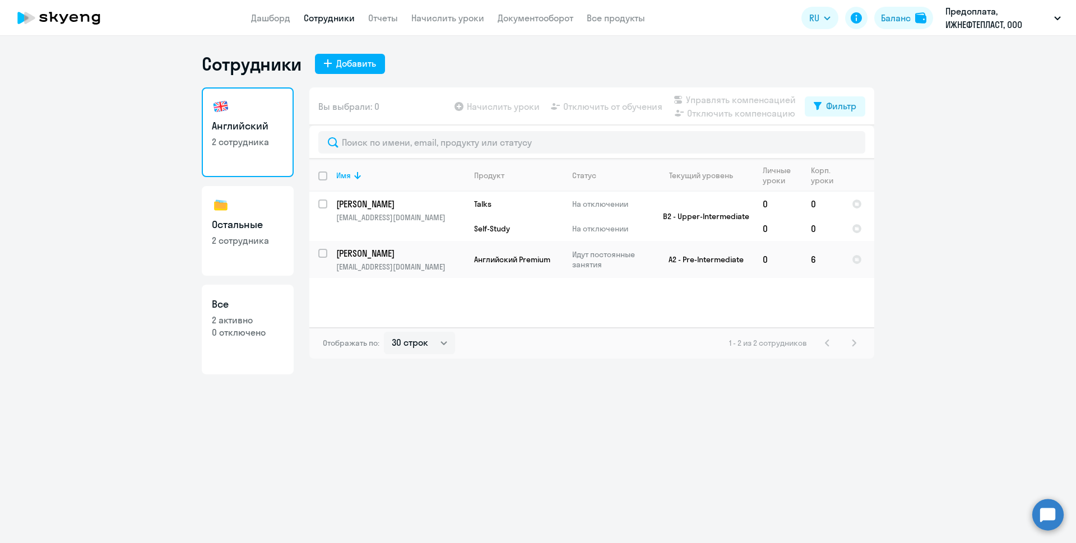
click at [121, 213] on ng-component "Сотрудники Добавить Английский 2 сотрудника Остальные 2 сотрудника Все 2 активн…" at bounding box center [538, 214] width 1076 height 322
click at [636, 225] on p "На отключении" at bounding box center [610, 229] width 77 height 10
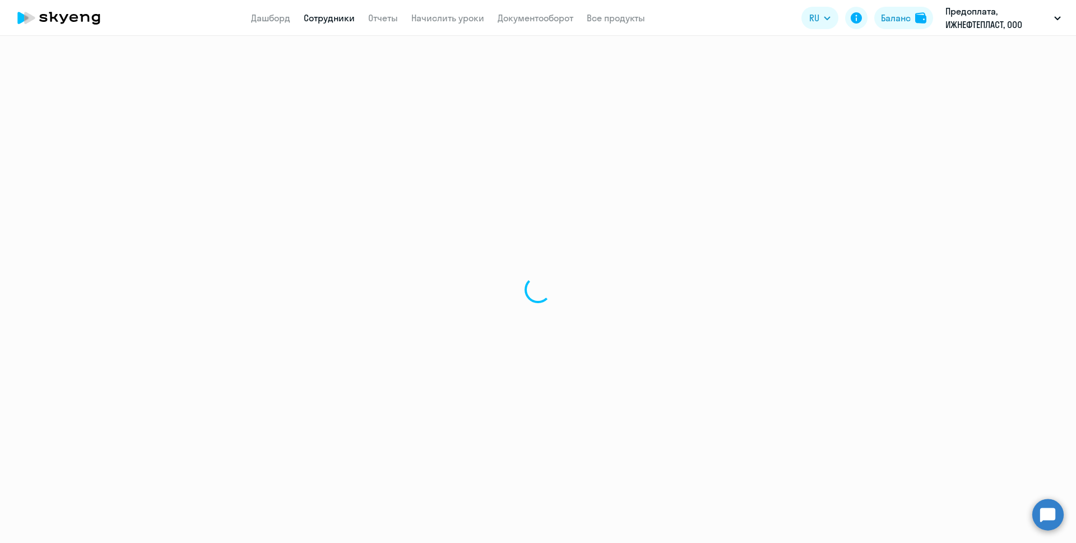
select select "english"
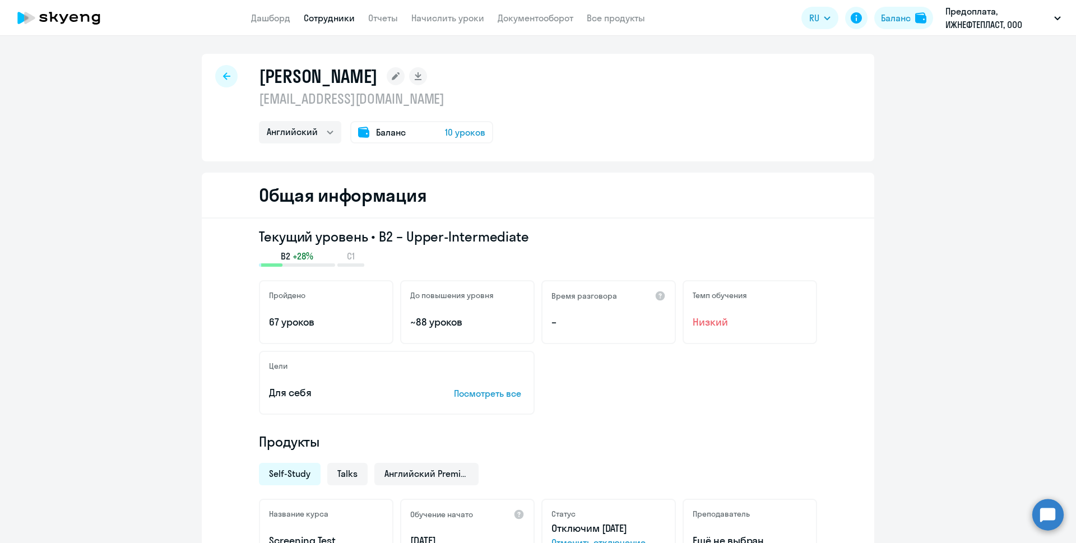
select select "30"
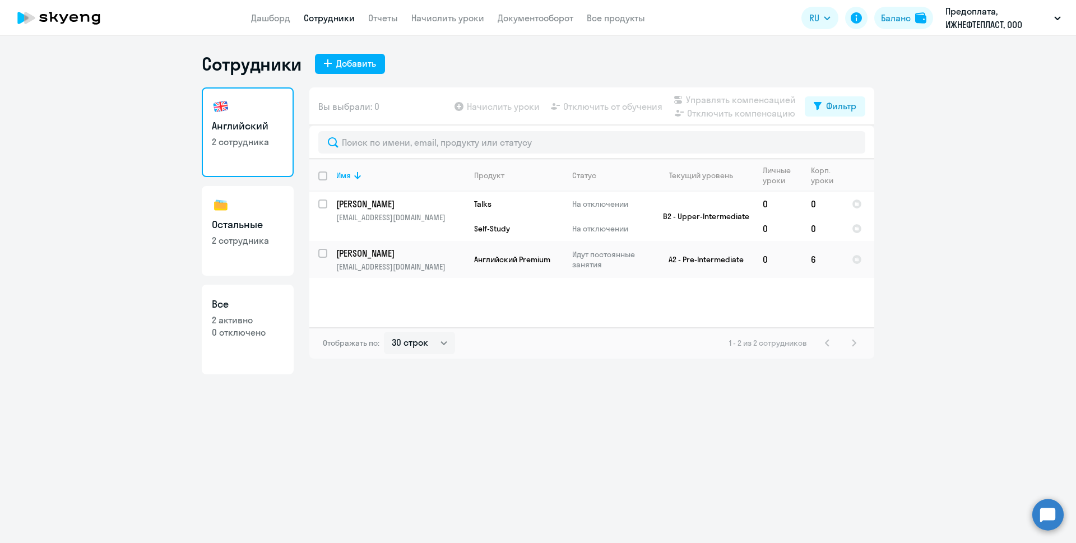
click at [391, 448] on div "Сотрудники Добавить Английский 2 сотрудника Остальные 2 сотрудника Все 2 активн…" at bounding box center [538, 289] width 1076 height 507
click at [919, 211] on ng-component "Сотрудники Добавить Английский 2 сотрудника Остальные 2 сотрудника Все 2 активн…" at bounding box center [538, 214] width 1076 height 322
click at [279, 19] on link "Дашборд" at bounding box center [270, 17] width 39 height 11
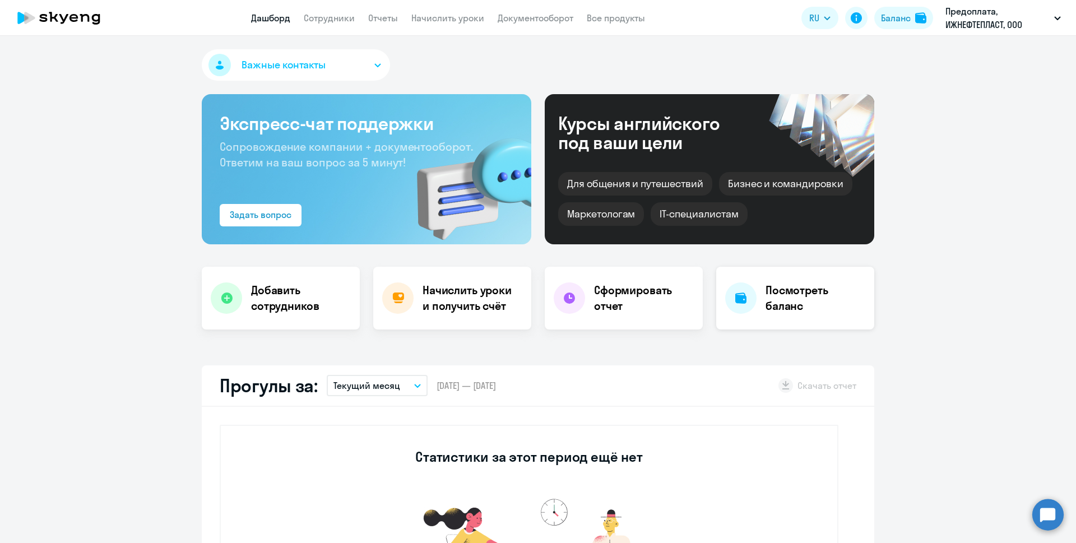
click at [799, 293] on h4 "Посмотреть баланс" at bounding box center [816, 298] width 100 height 31
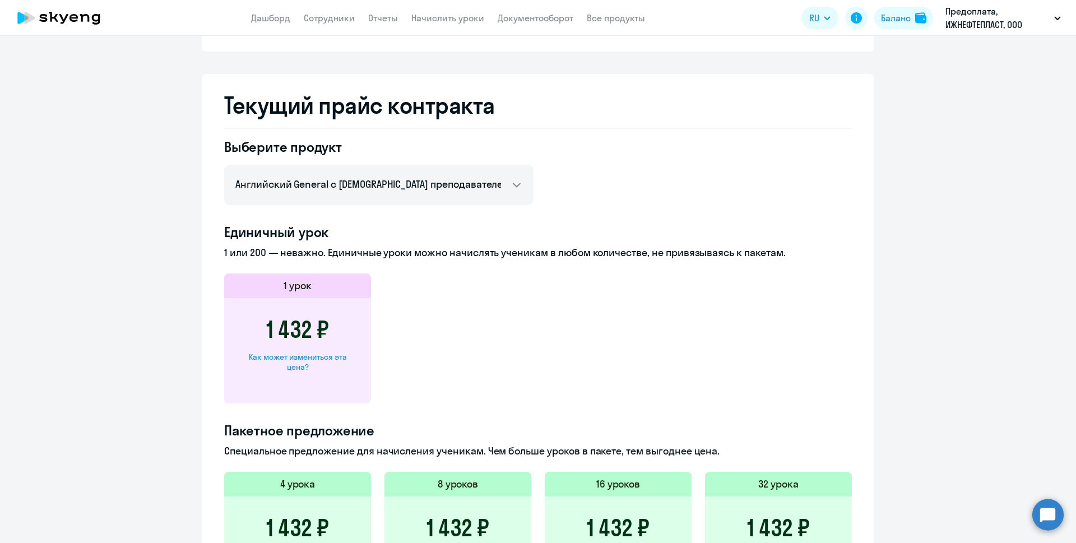
scroll to position [505, 0]
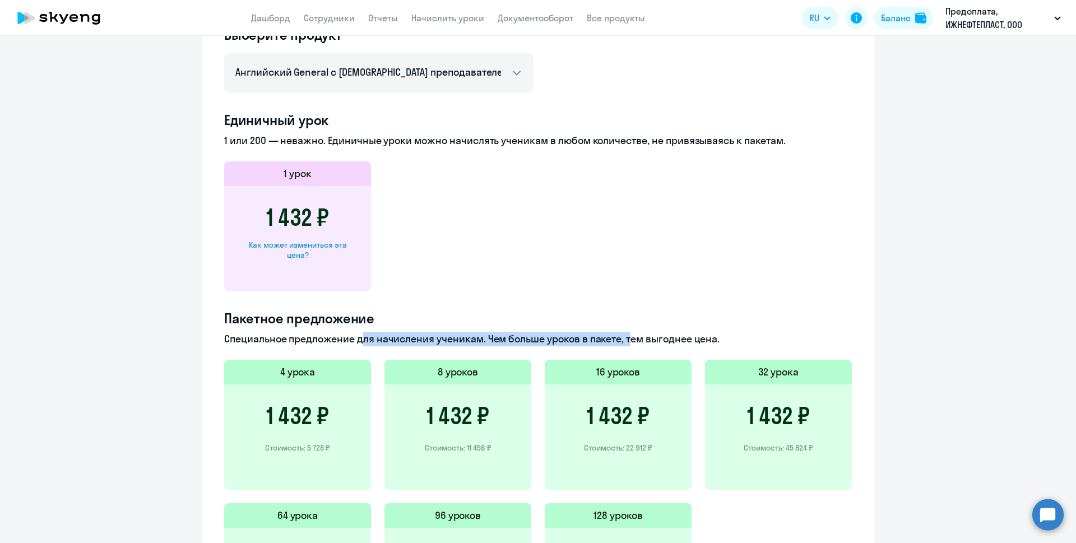
drag, startPoint x: 354, startPoint y: 340, endPoint x: 621, endPoint y: 344, distance: 267.4
click at [621, 344] on p "Специальное предложение для начисления ученикам. Чем больше уроков в пакете, те…" at bounding box center [538, 339] width 628 height 15
click at [626, 343] on p "Специальное предложение для начисления ученикам. Чем больше уроков в пакете, те…" at bounding box center [538, 339] width 628 height 15
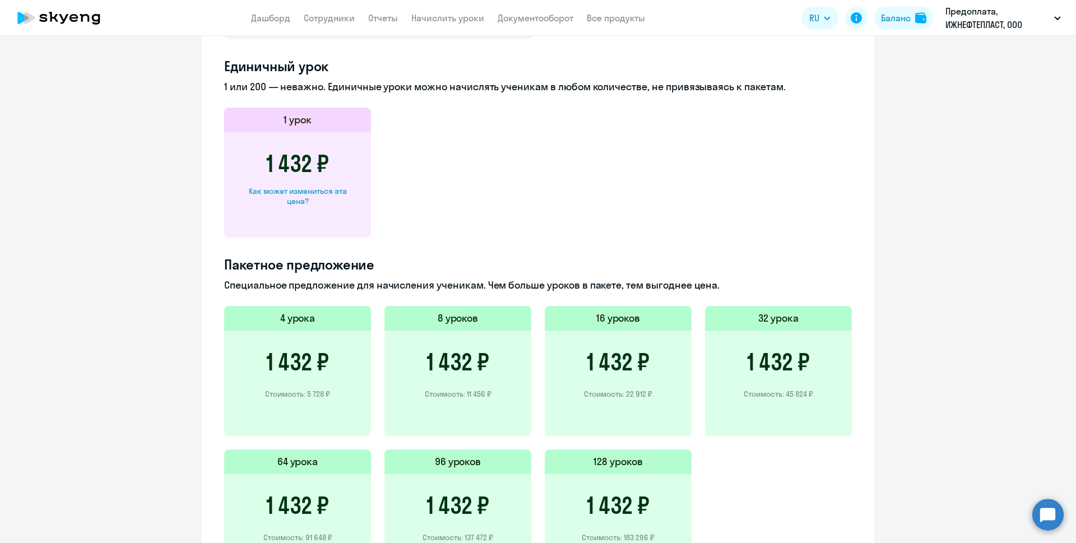
scroll to position [664, 0]
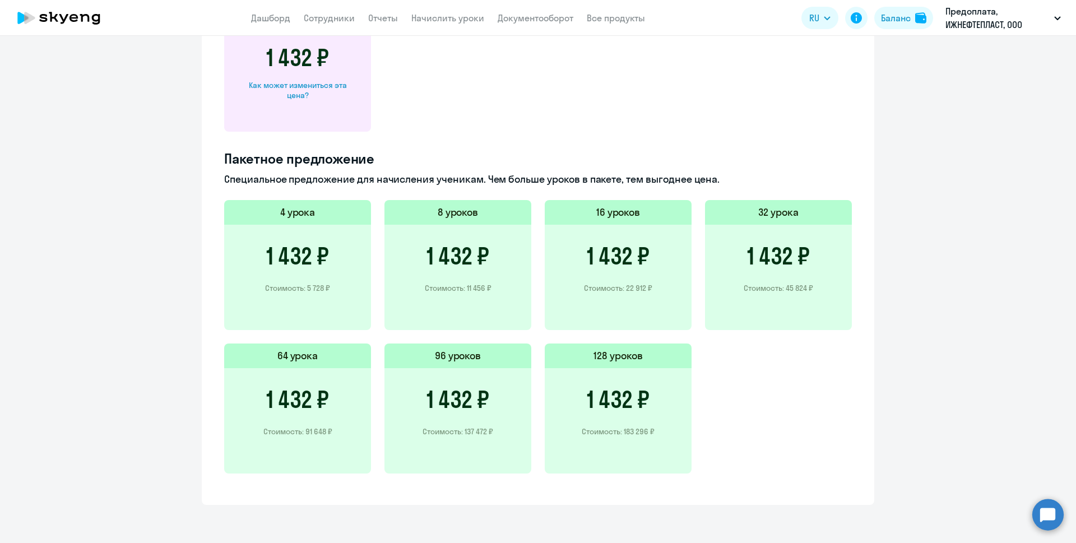
click at [311, 433] on p "Стоимость: 91 648 ₽" at bounding box center [297, 432] width 69 height 10
drag, startPoint x: 804, startPoint y: 257, endPoint x: 731, endPoint y: 254, distance: 73.5
click at [731, 254] on div "1 432 ₽ Стоимость: 45 824 ₽" at bounding box center [778, 277] width 147 height 105
click at [764, 277] on div "1 432 ₽ Стоимость: 45 824 ₽" at bounding box center [778, 277] width 147 height 105
click at [764, 304] on div "1 432 ₽ Стоимость: 45 824 ₽" at bounding box center [778, 277] width 147 height 105
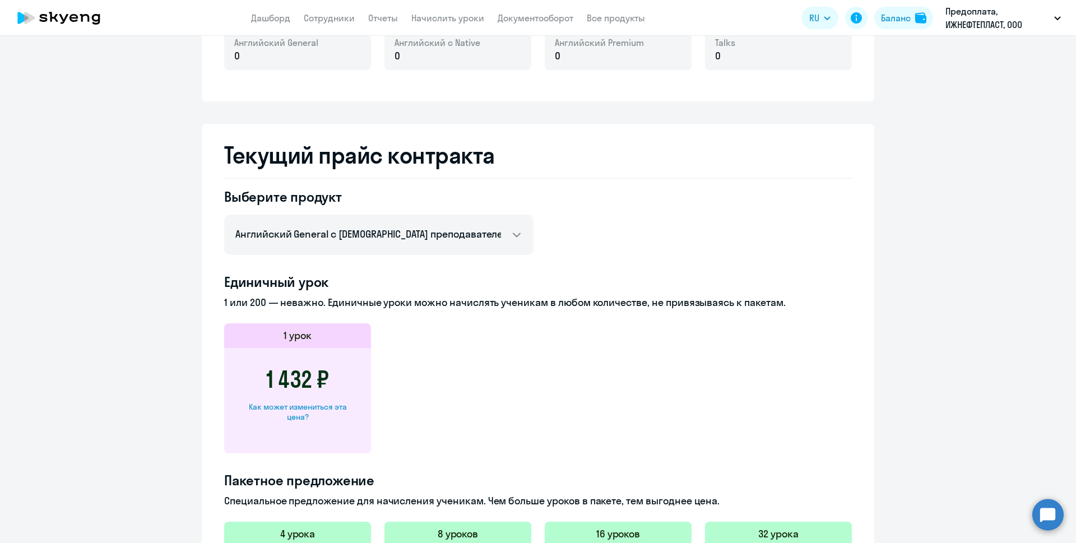
scroll to position [328, 0]
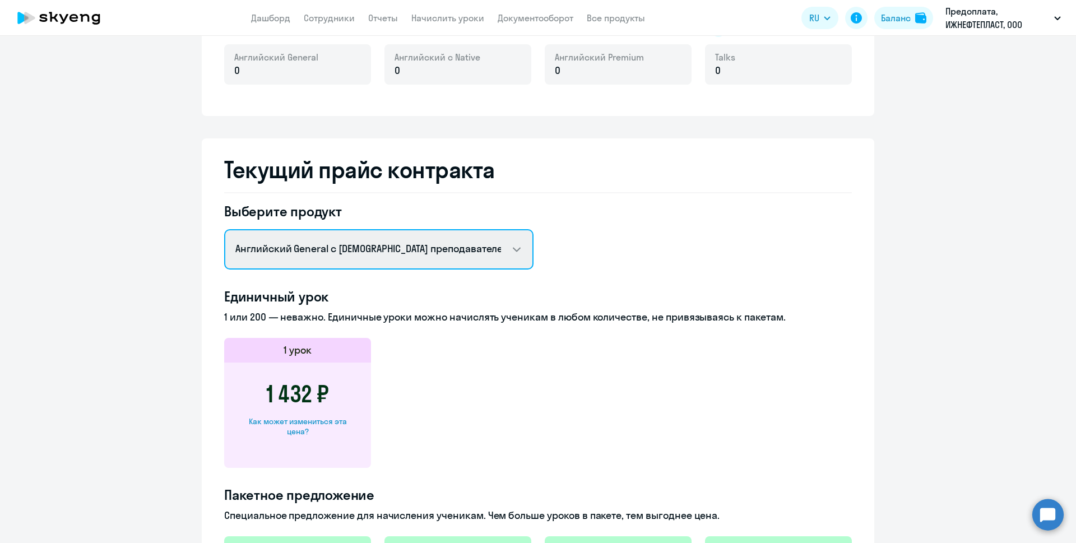
click at [515, 248] on select "Английский General с русскоговорящим преподавателем Английский General с англог…" at bounding box center [378, 249] width 309 height 40
click at [224, 229] on select "Английский General с русскоговорящим преподавателем Английский General с англог…" at bounding box center [378, 249] width 309 height 40
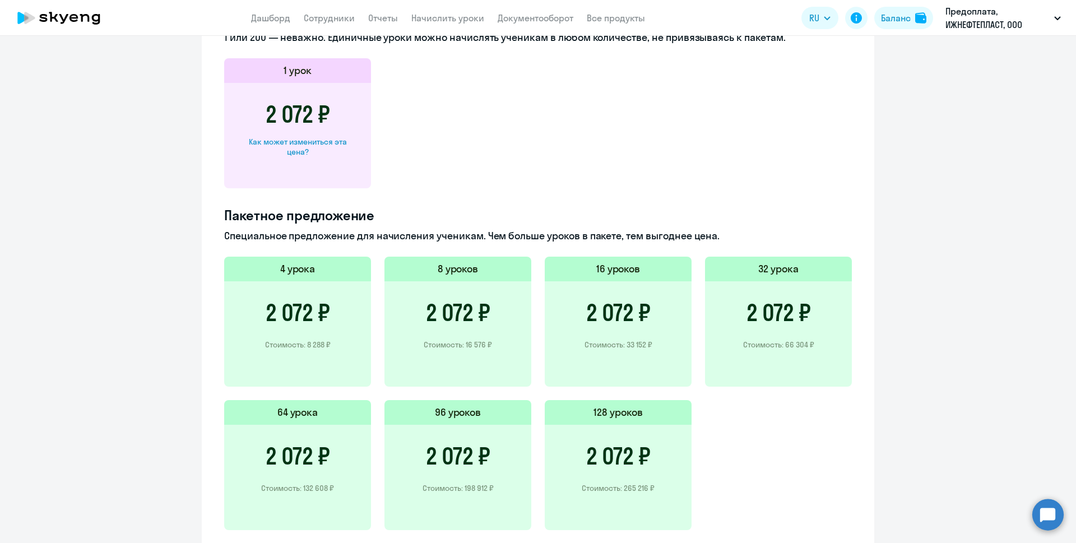
scroll to position [608, 0]
click at [769, 346] on p "Стоимость: 66 304 ₽" at bounding box center [778, 344] width 71 height 10
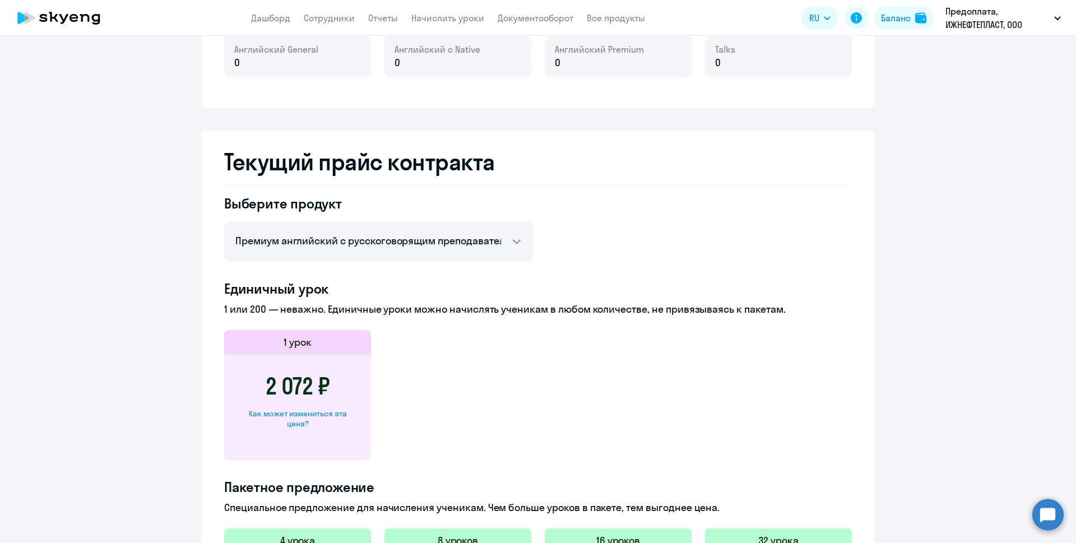
scroll to position [328, 0]
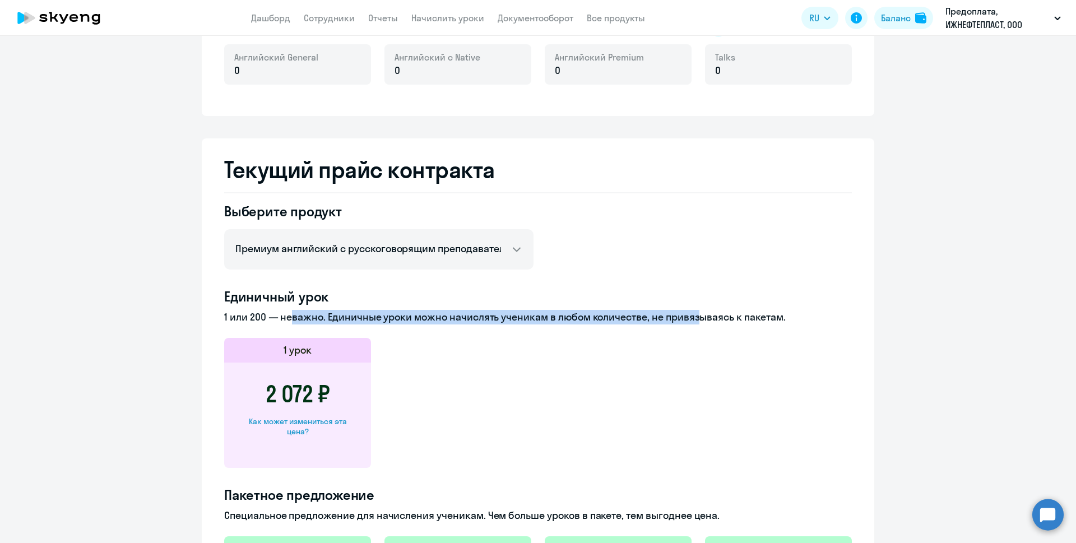
drag, startPoint x: 279, startPoint y: 317, endPoint x: 687, endPoint y: 315, distance: 408.1
click at [687, 315] on p "1 или 200 — неважно. Единичные уроки можно начислять ученикам в любом количеств…" at bounding box center [538, 317] width 628 height 15
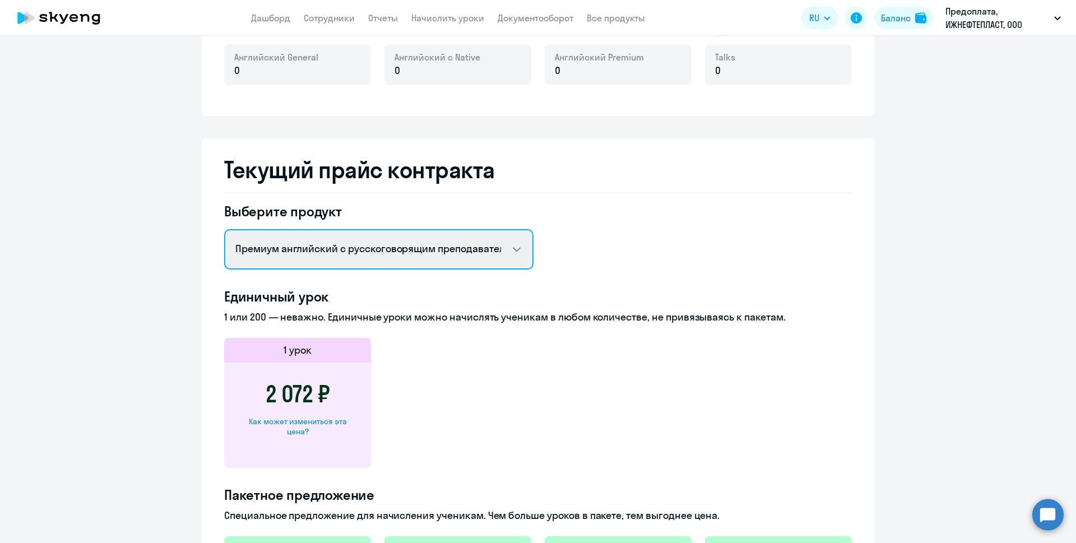
click at [508, 248] on select "Английский General с русскоговорящим преподавателем Английский General с англог…" at bounding box center [378, 249] width 309 height 40
click at [224, 229] on select "Английский General с русскоговорящим преподавателем Английский General с англог…" at bounding box center [378, 249] width 309 height 40
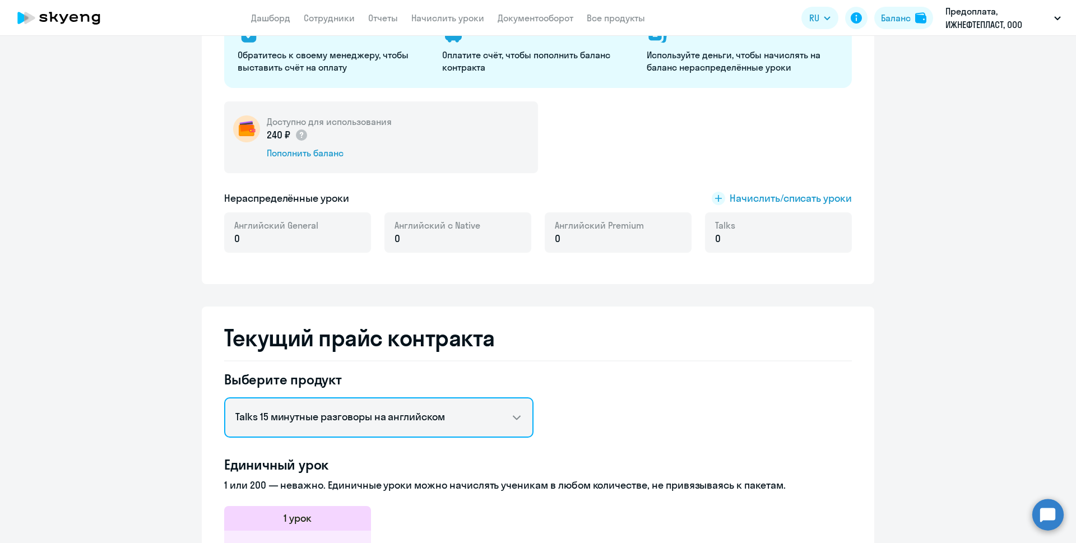
scroll to position [216, 0]
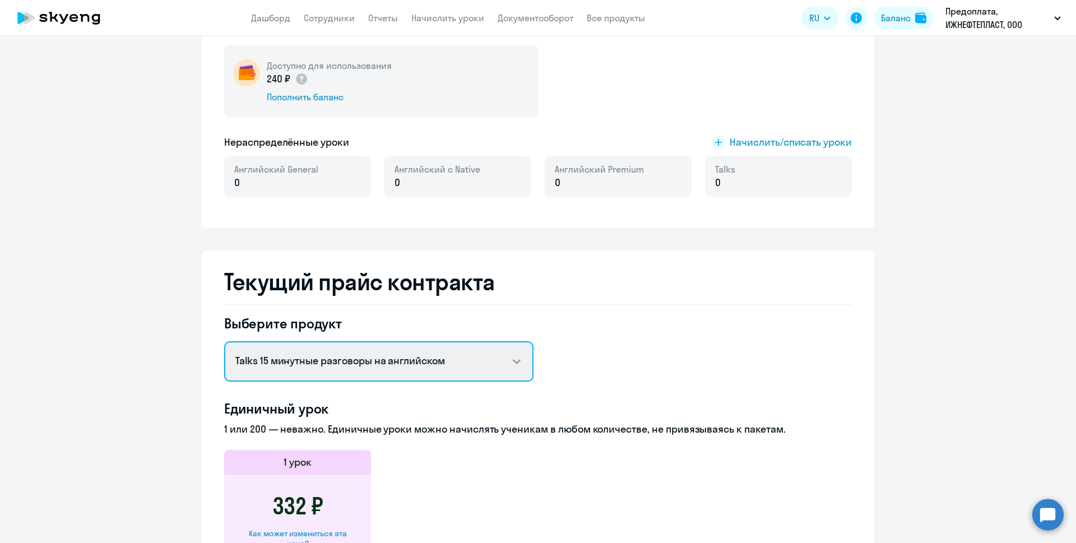
click at [507, 356] on select "Английский General с русскоговорящим преподавателем Английский General с англог…" at bounding box center [378, 361] width 309 height 40
click at [224, 341] on select "Английский General с русскоговорящим преподавателем Английский General с англог…" at bounding box center [378, 361] width 309 height 40
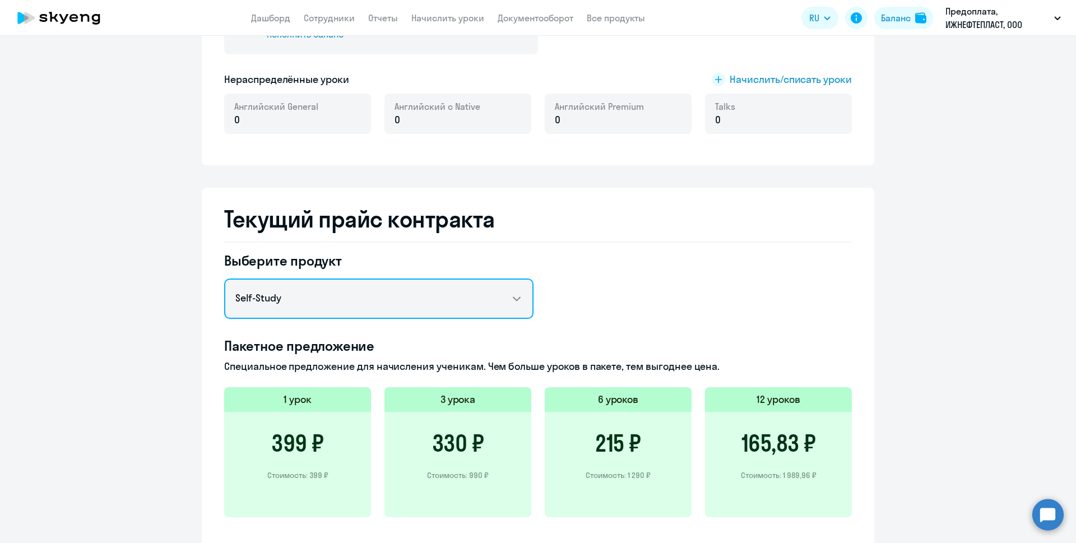
scroll to position [384, 0]
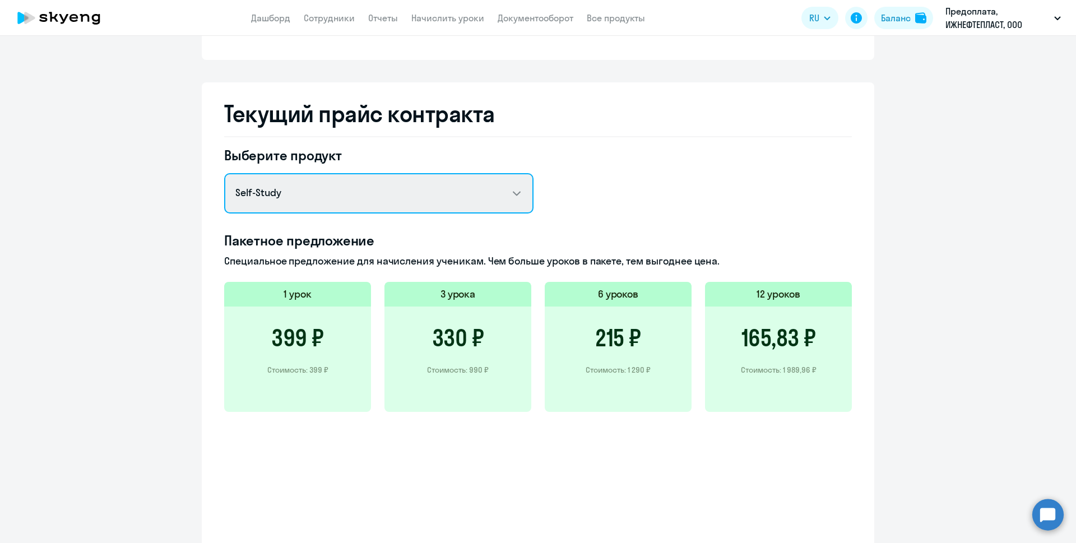
click at [506, 188] on select "Английский General с русскоговорящим преподавателем Английский General с англог…" at bounding box center [378, 193] width 309 height 40
click at [224, 173] on select "Английский General с русскоговорящим преподавателем Английский General с англог…" at bounding box center [378, 193] width 309 height 40
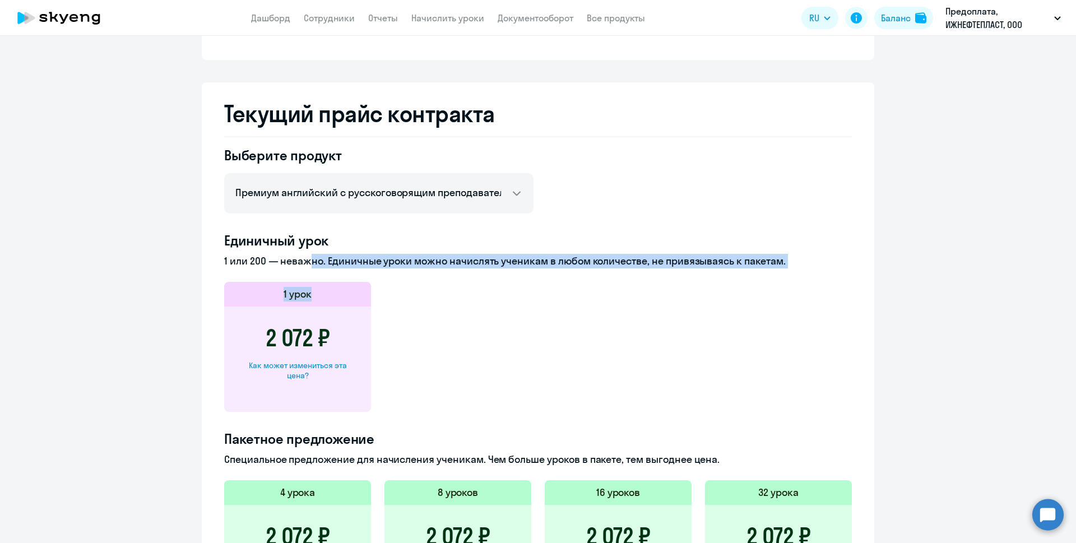
drag, startPoint x: 297, startPoint y: 265, endPoint x: 651, endPoint y: 271, distance: 354.3
click at [651, 271] on div "Единичный урок 1 или 200 — неважно. Единичные уроки можно начислять ученикам в …" at bounding box center [538, 322] width 628 height 181
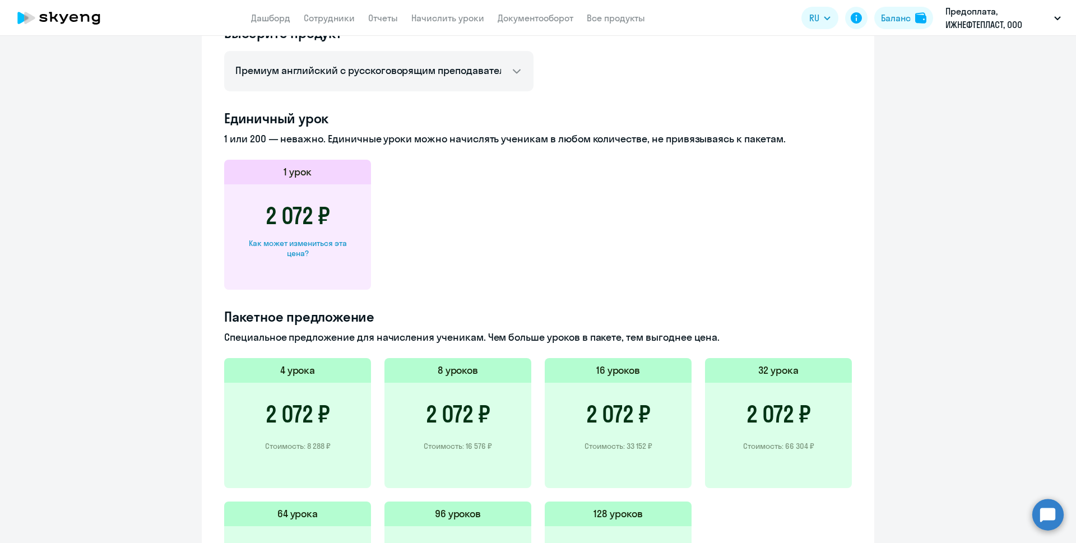
scroll to position [608, 0]
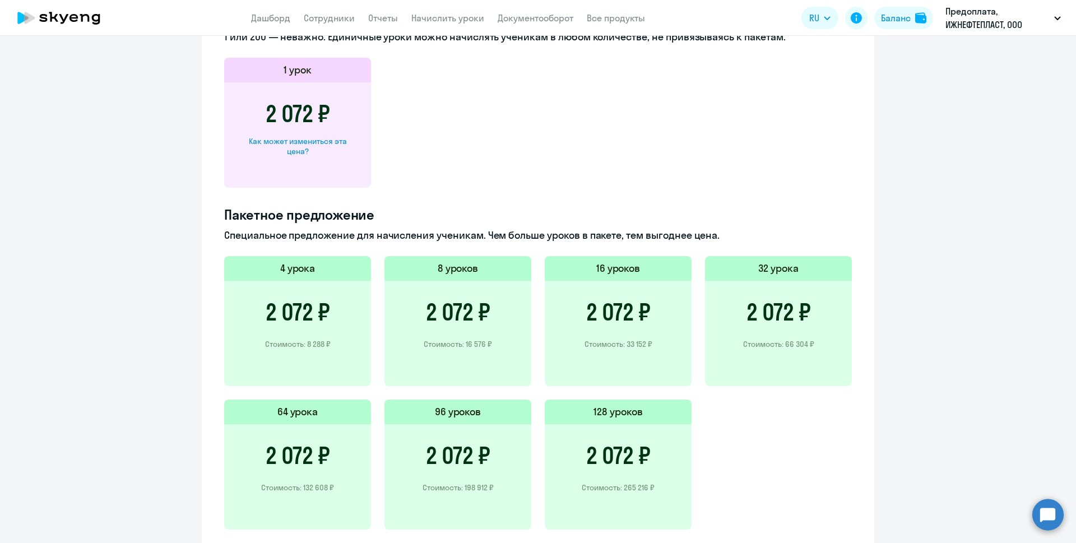
click at [774, 318] on h3 "2 072 ₽" at bounding box center [779, 312] width 64 height 27
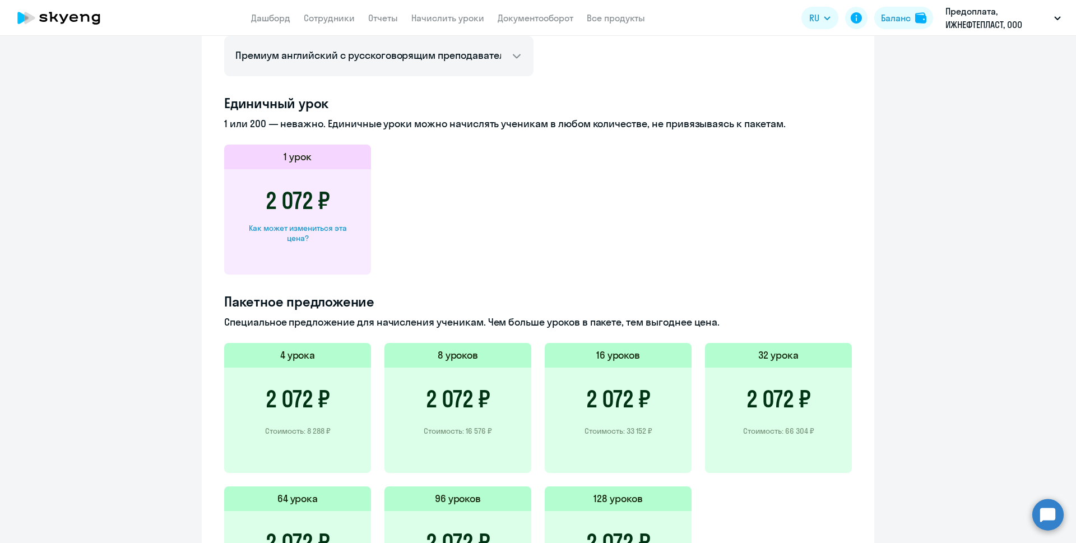
scroll to position [384, 0]
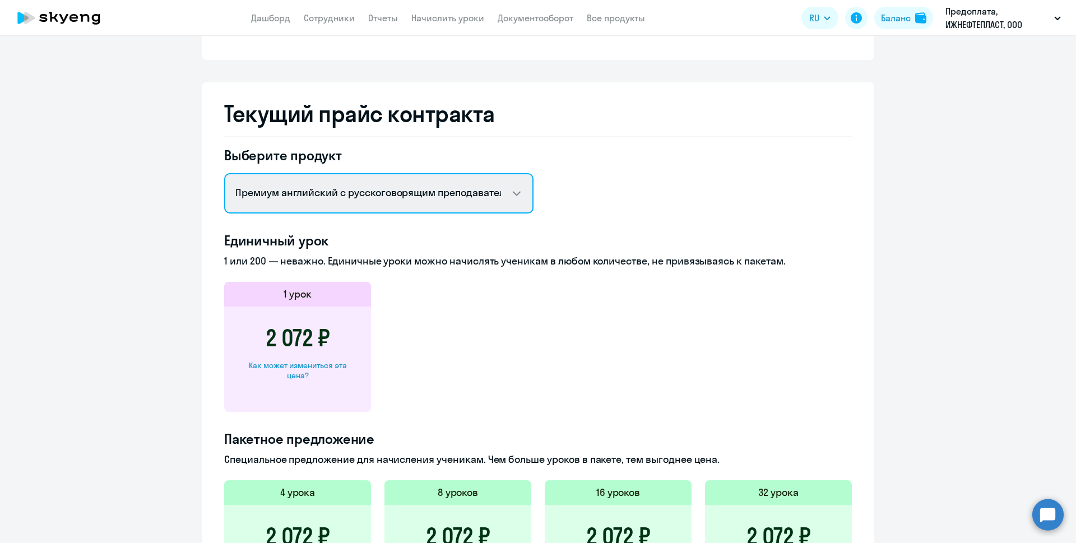
click at [517, 193] on select "Английский General с русскоговорящим преподавателем Английский General с англог…" at bounding box center [378, 193] width 309 height 40
click at [224, 173] on select "Английский General с русскоговорящим преподавателем Английский General с англог…" at bounding box center [378, 193] width 309 height 40
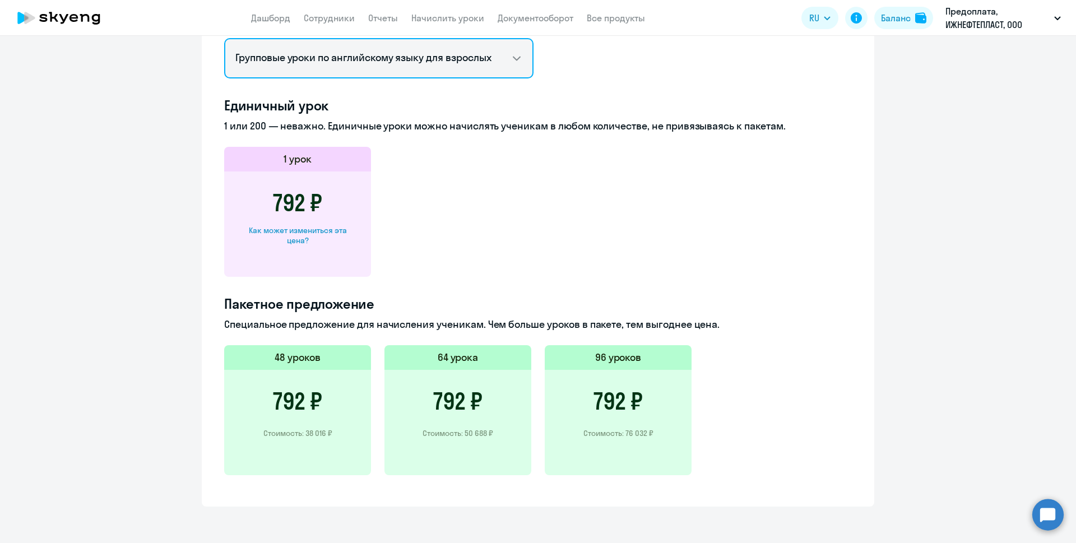
scroll to position [521, 0]
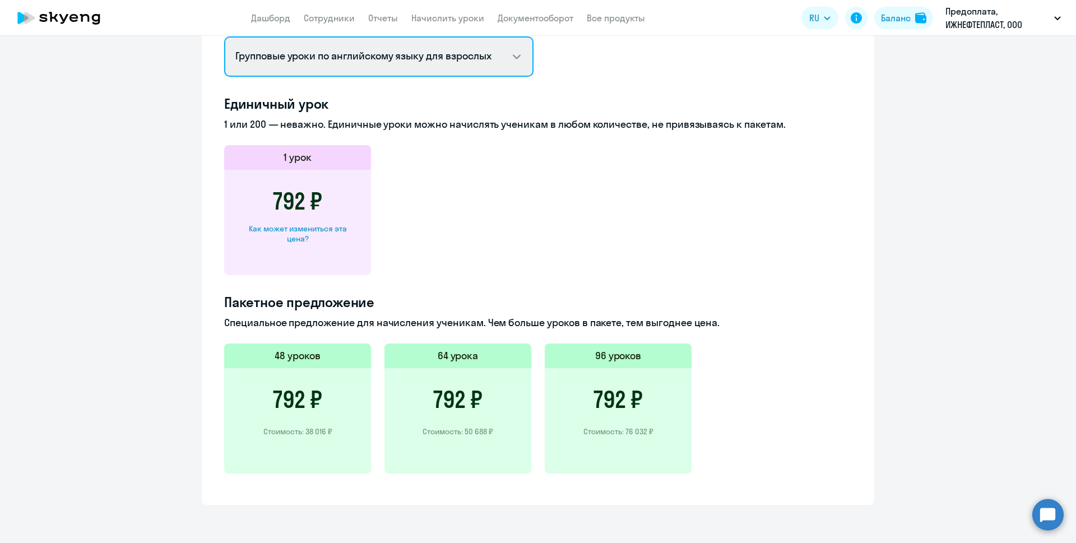
click at [515, 53] on select "Английский General с русскоговорящим преподавателем Английский General с англог…" at bounding box center [378, 56] width 309 height 40
click at [224, 36] on select "Английский General с русскоговорящим преподавателем Английский General с англог…" at bounding box center [378, 56] width 309 height 40
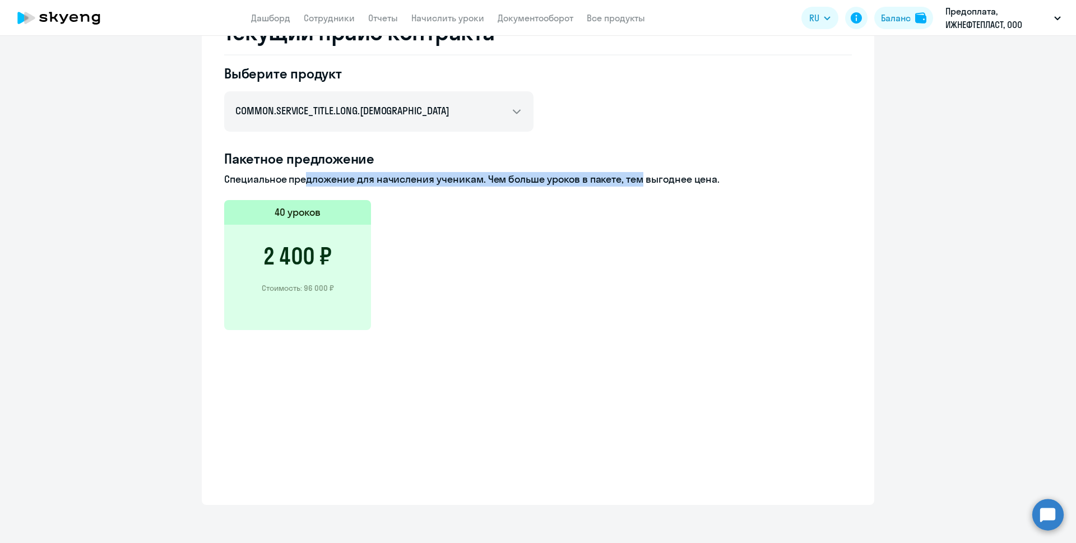
drag, startPoint x: 296, startPoint y: 186, endPoint x: 635, endPoint y: 183, distance: 338.6
click at [635, 183] on p "Специальное предложение для начисления ученикам. Чем больше уроков в пакете, те…" at bounding box center [538, 179] width 628 height 15
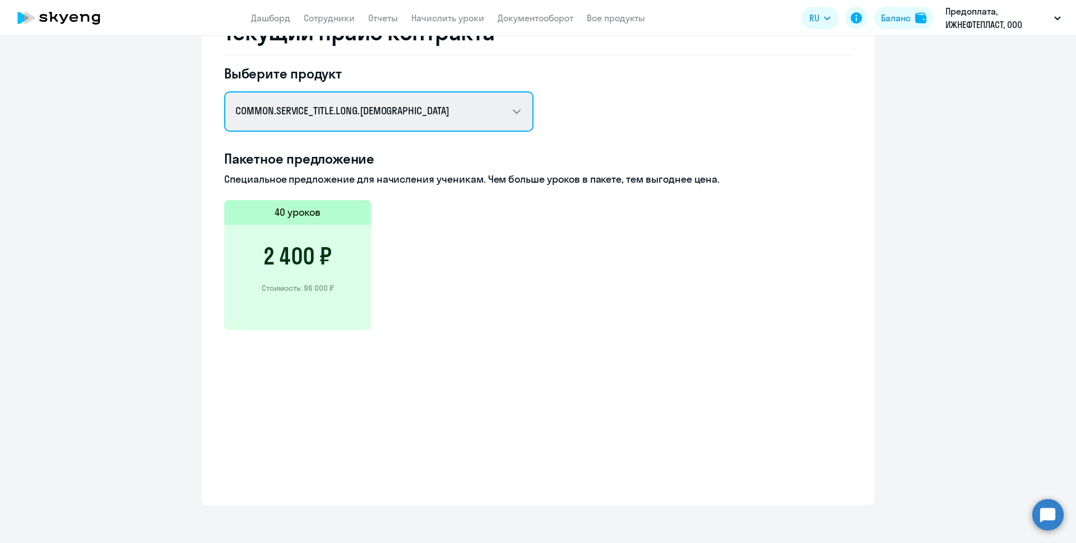
click at [512, 113] on select "Английский General с русскоговорящим преподавателем Английский General с англог…" at bounding box center [378, 111] width 309 height 40
click at [224, 91] on select "Английский General с русскоговорящим преподавателем Английский General с англог…" at bounding box center [378, 111] width 309 height 40
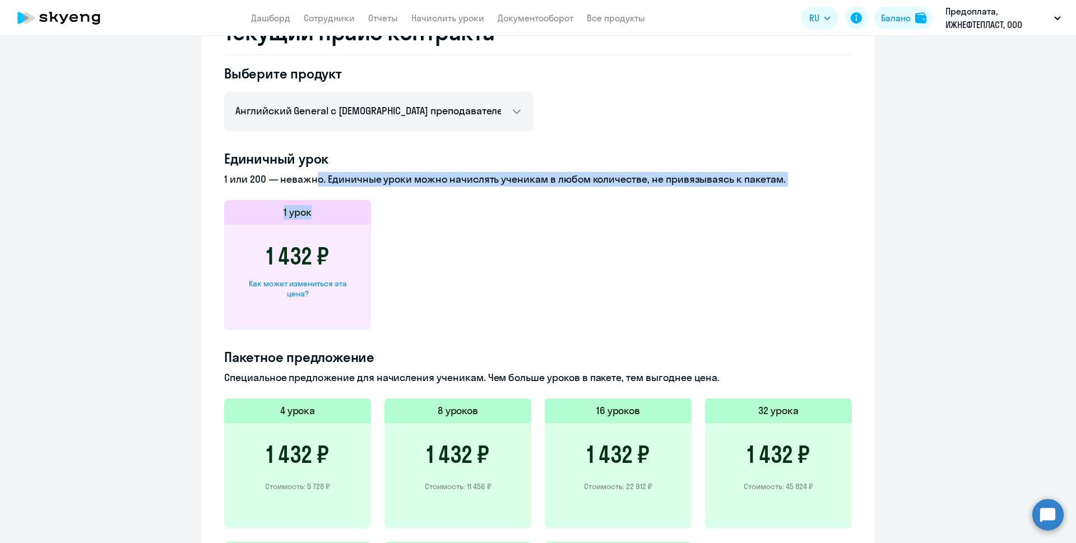
drag, startPoint x: 305, startPoint y: 182, endPoint x: 682, endPoint y: 188, distance: 376.8
click at [682, 188] on div "Единичный урок 1 или 200 — неважно. Единичные уроки можно начислять ученикам в …" at bounding box center [538, 240] width 628 height 181
click at [683, 185] on p "1 или 200 — неважно. Единичные уроки можно начислять ученикам в любом количеств…" at bounding box center [538, 179] width 628 height 15
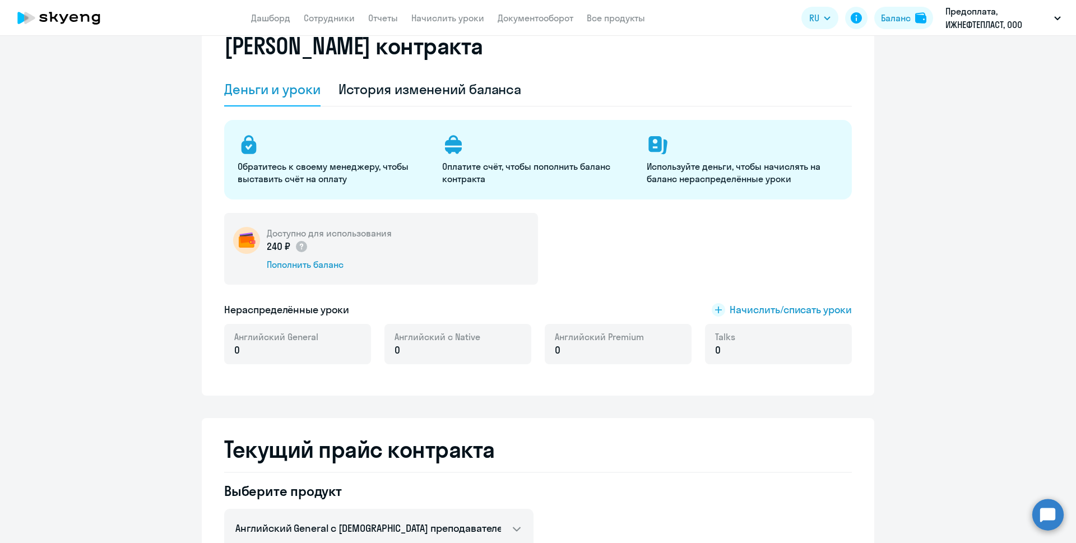
scroll to position [48, 0]
drag, startPoint x: 757, startPoint y: 182, endPoint x: 664, endPoint y: 169, distance: 94.5
click at [664, 169] on p "Используйте деньги, чтобы начислять на баланс нераспределённые уроки" at bounding box center [742, 173] width 191 height 25
click at [729, 186] on div "Обратитесь к своему менеджеру, чтобы выставить счёт на оплату Оплатите счёт, чт…" at bounding box center [538, 161] width 628 height 80
drag, startPoint x: 793, startPoint y: 181, endPoint x: 641, endPoint y: 161, distance: 153.2
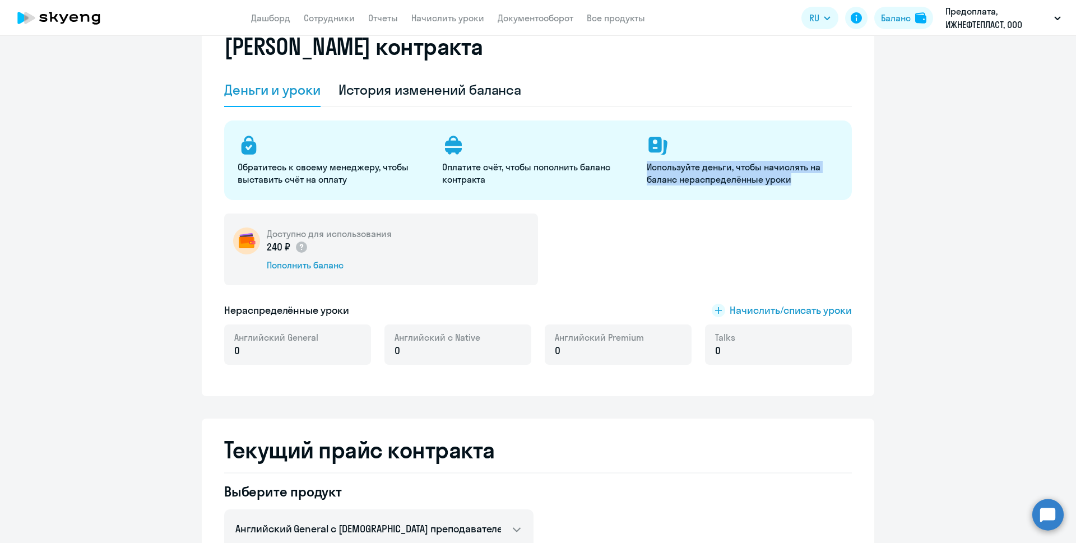
click at [641, 161] on div "Обратитесь к своему менеджеру, чтобы выставить счёт на оплату Оплатите счёт, чт…" at bounding box center [538, 161] width 628 height 80
click at [677, 172] on p "Используйте деньги, чтобы начислять на баланс нераспределённые уроки" at bounding box center [742, 173] width 191 height 25
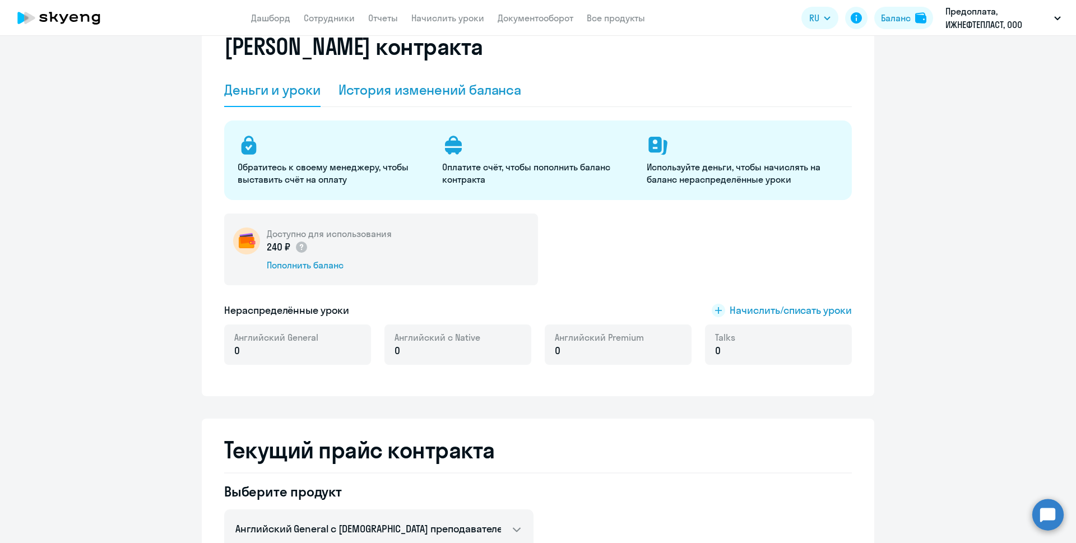
click at [447, 82] on div "История изменений баланса" at bounding box center [430, 90] width 183 height 18
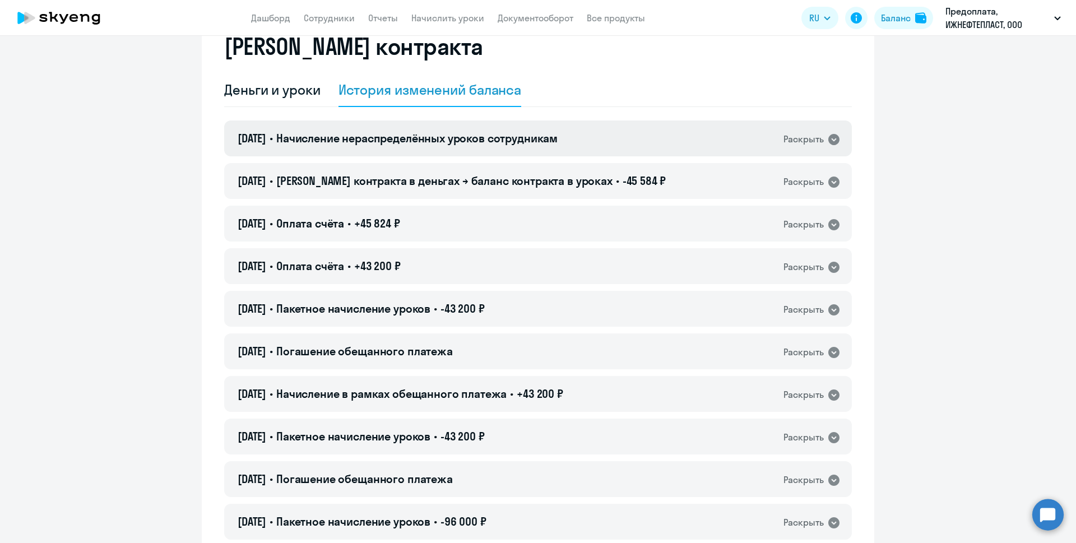
click at [831, 135] on icon at bounding box center [834, 139] width 11 height 11
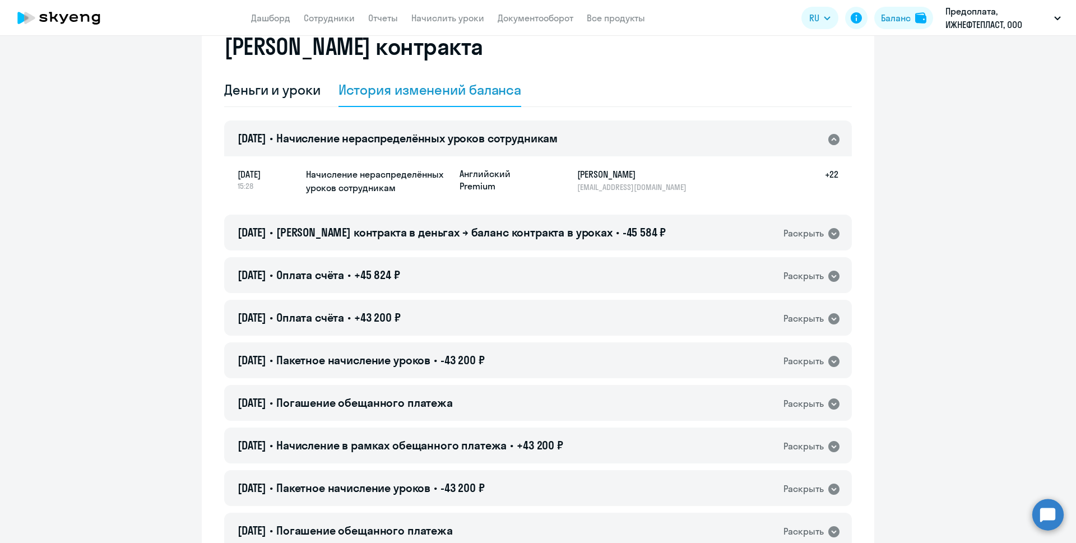
click at [830, 140] on icon at bounding box center [833, 139] width 13 height 13
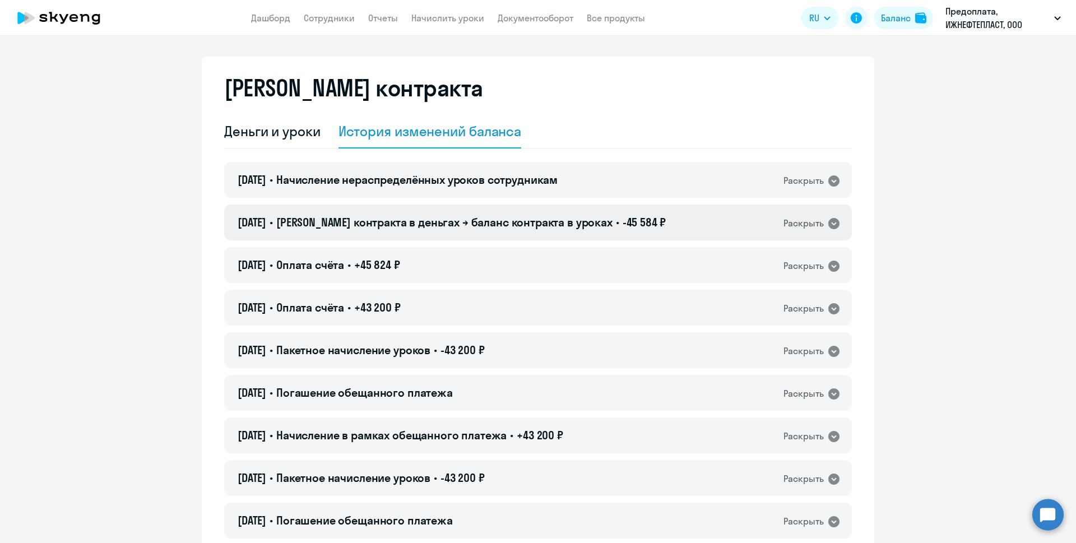
scroll to position [0, 0]
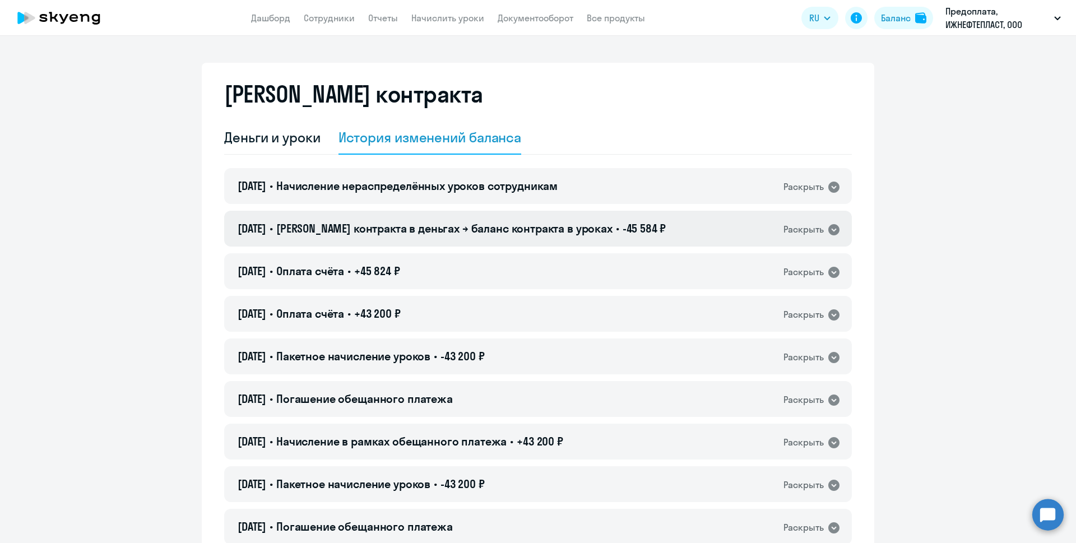
click at [830, 229] on icon at bounding box center [834, 229] width 11 height 11
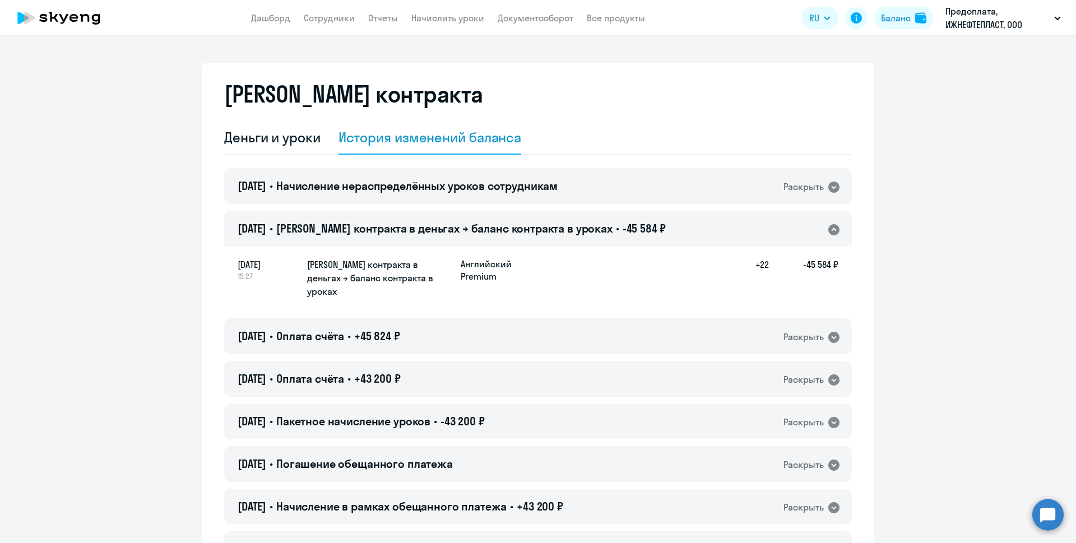
click at [830, 229] on icon at bounding box center [833, 229] width 13 height 13
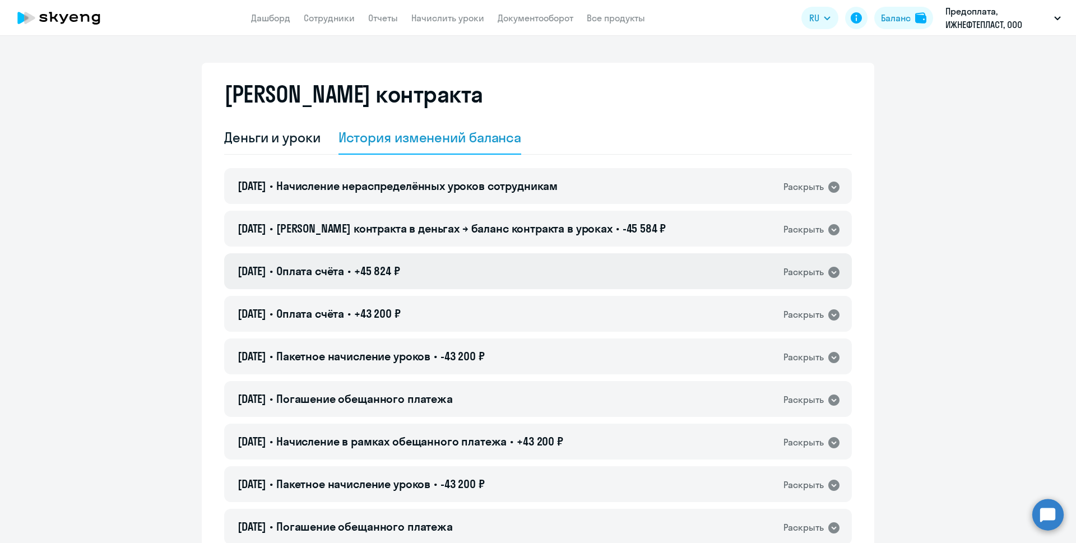
click at [829, 275] on icon at bounding box center [834, 272] width 11 height 11
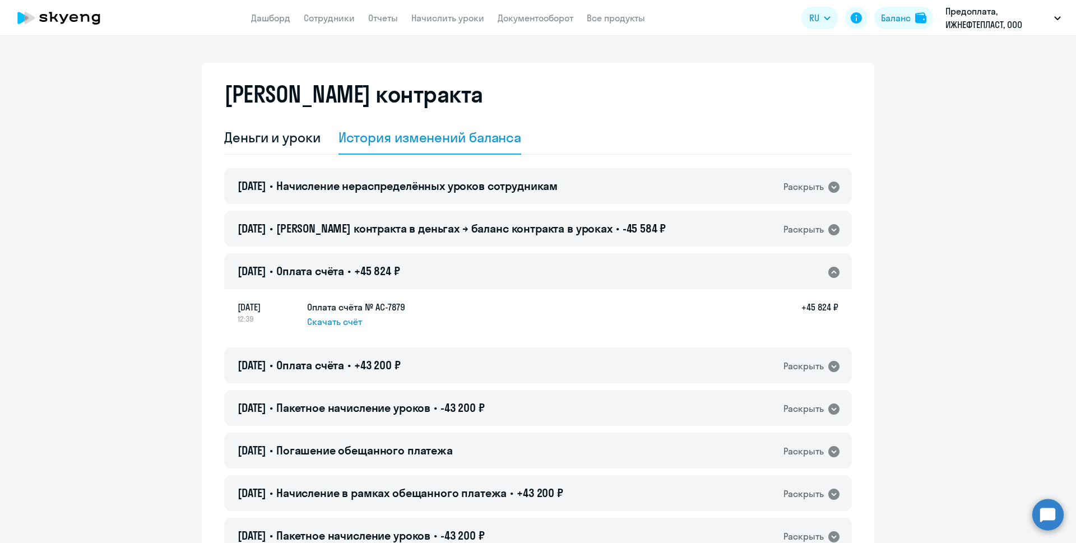
click at [829, 274] on icon at bounding box center [834, 272] width 11 height 11
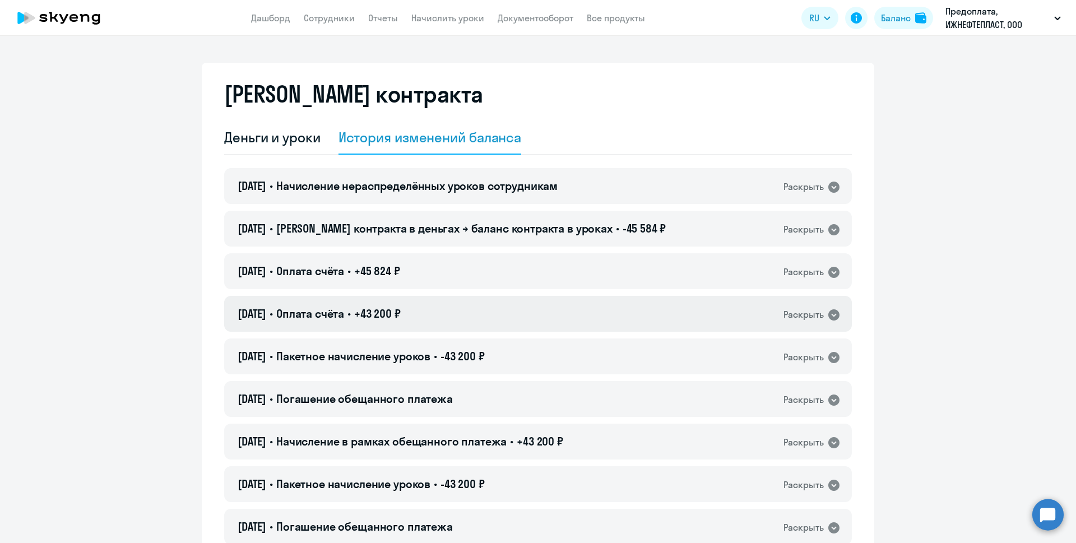
click at [829, 319] on icon at bounding box center [834, 314] width 11 height 11
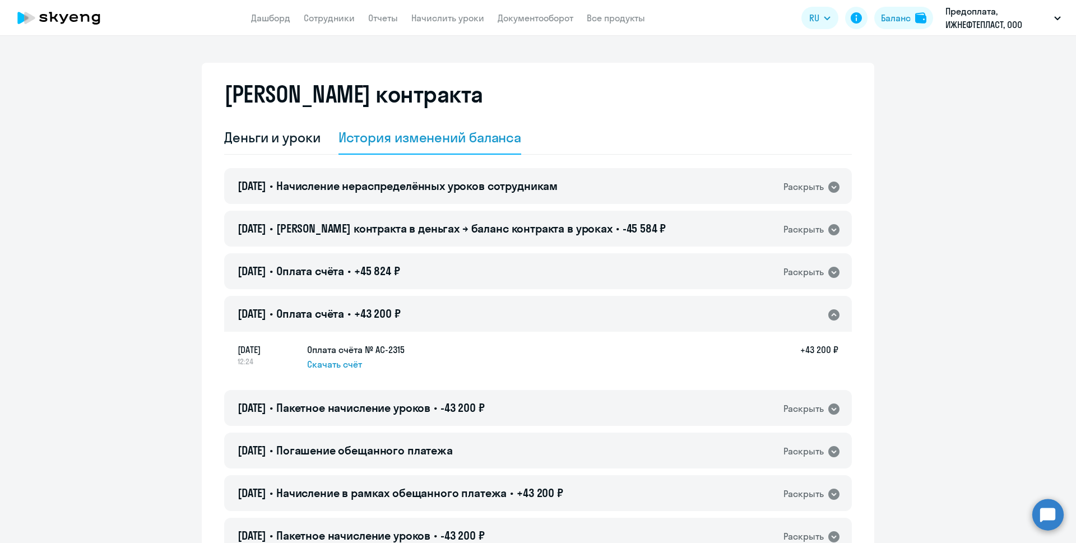
click at [829, 314] on icon at bounding box center [834, 314] width 11 height 11
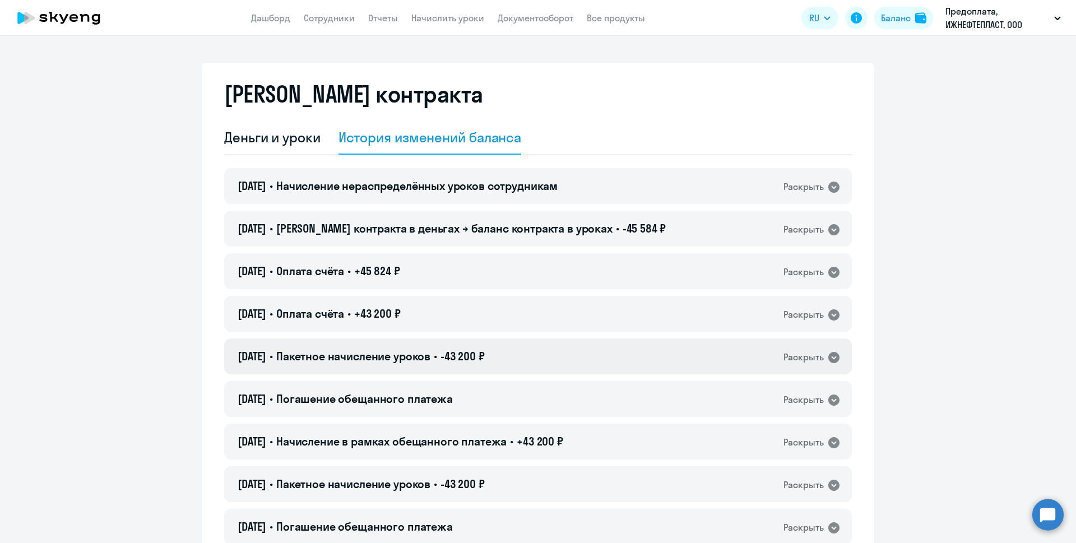
click at [829, 357] on icon at bounding box center [834, 357] width 11 height 11
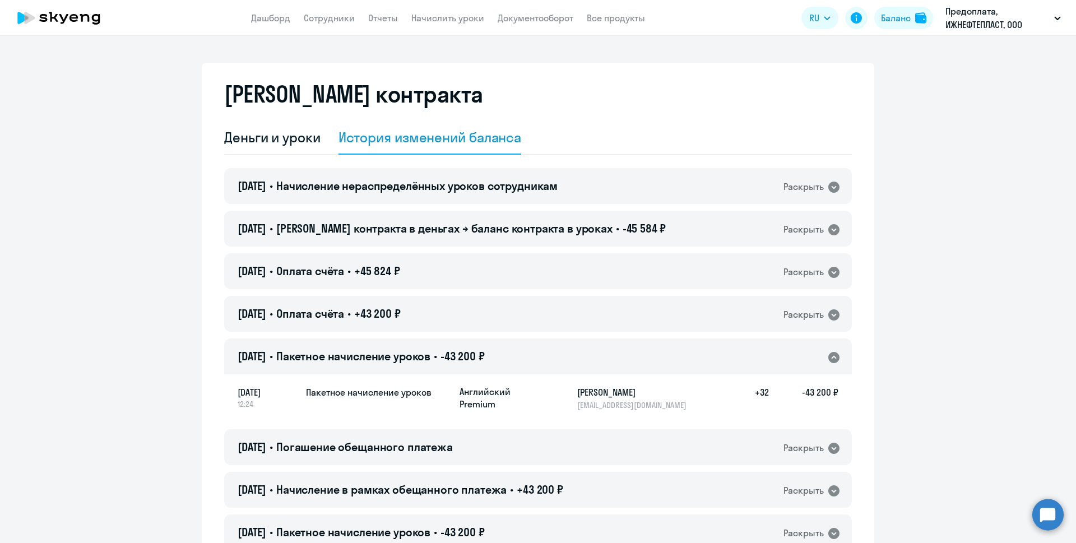
click at [829, 357] on icon at bounding box center [834, 357] width 11 height 11
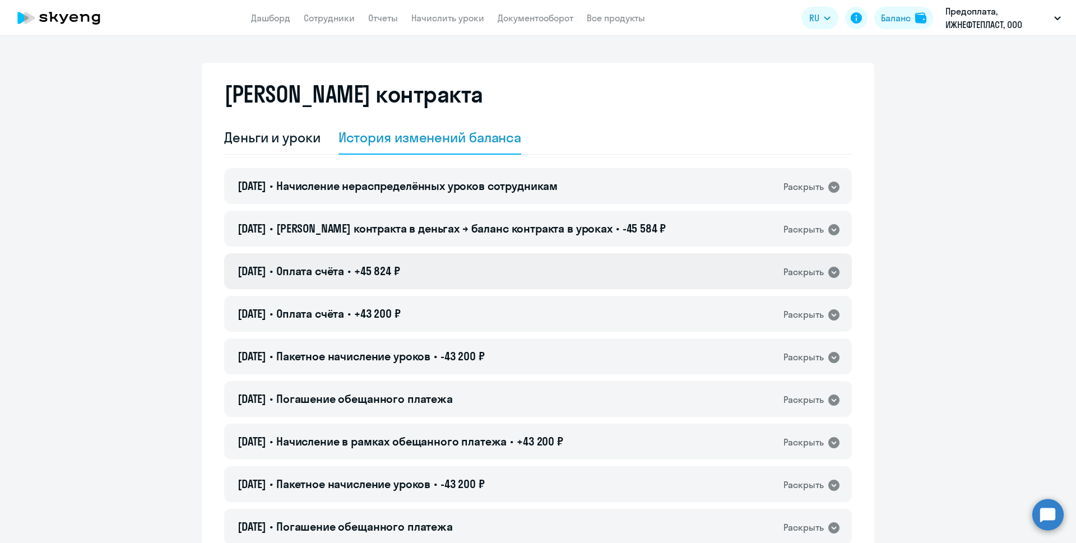
click at [830, 267] on icon at bounding box center [834, 272] width 11 height 11
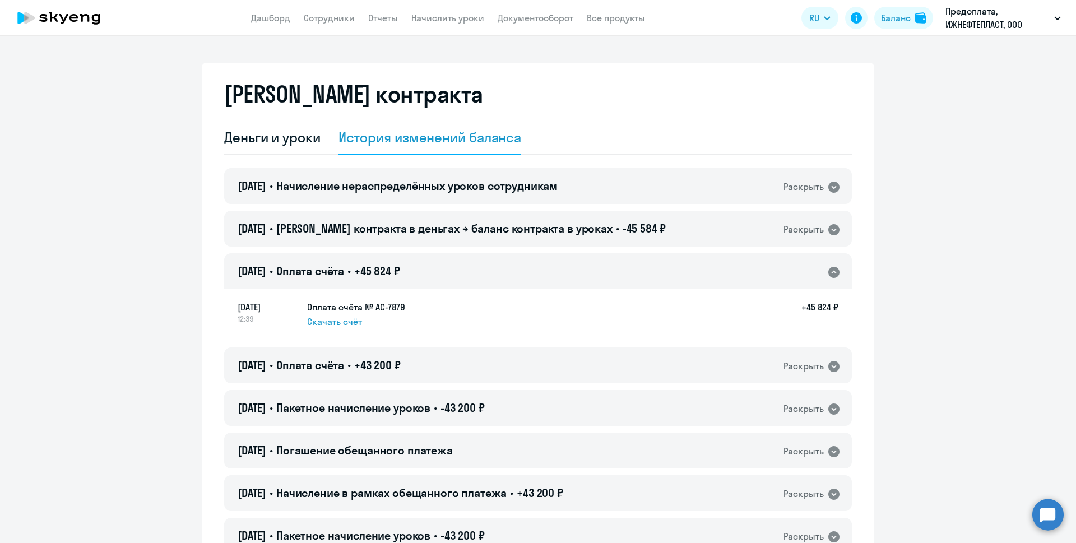
click at [830, 267] on icon at bounding box center [834, 272] width 11 height 11
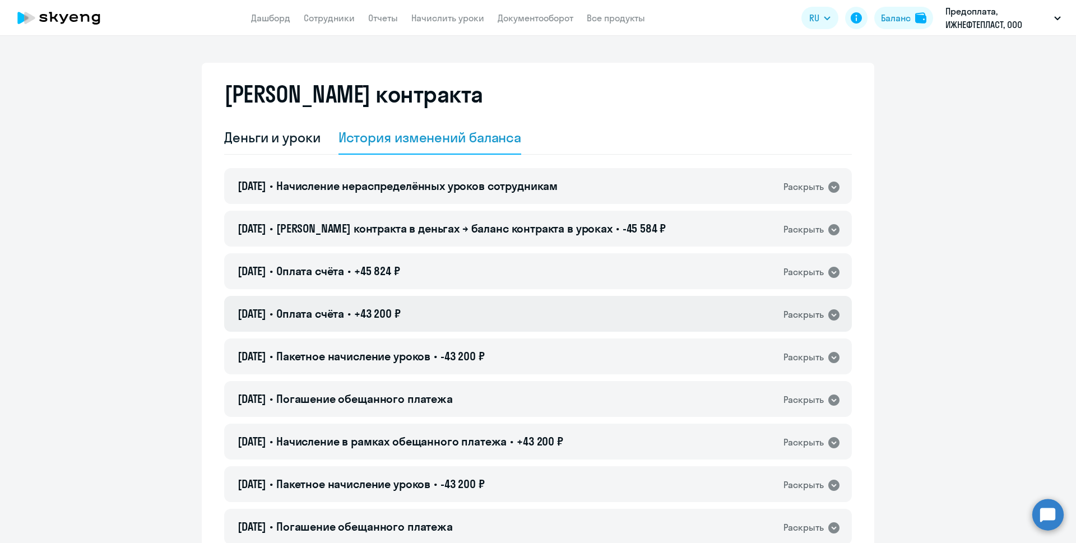
click at [829, 313] on icon at bounding box center [834, 314] width 11 height 11
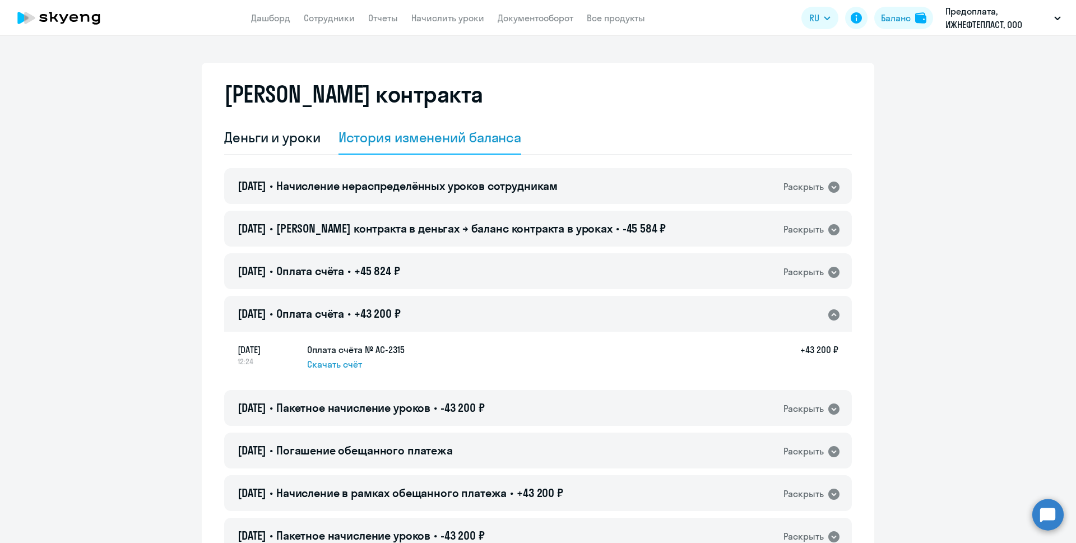
click at [829, 313] on icon at bounding box center [834, 314] width 11 height 11
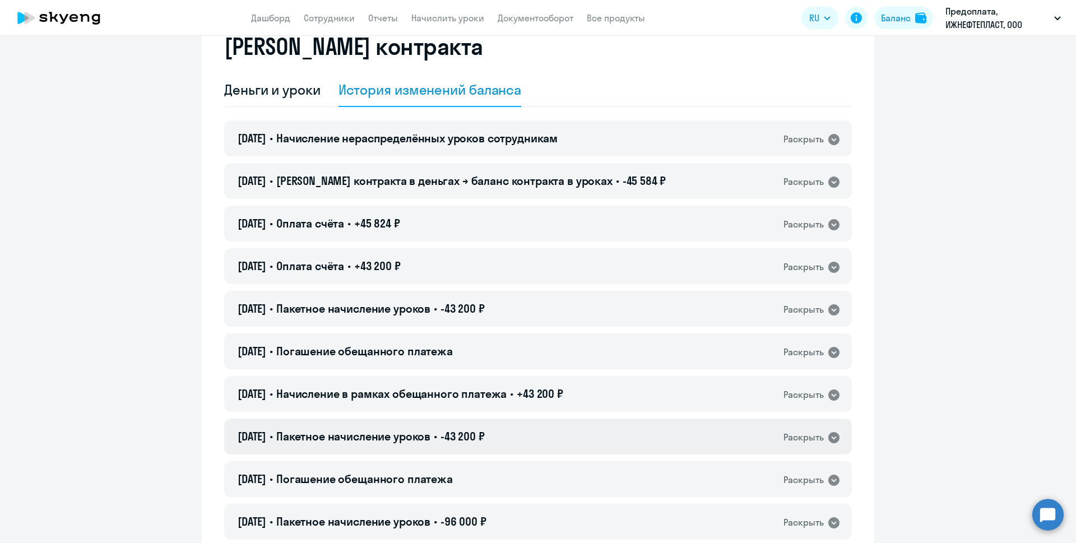
scroll to position [112, 0]
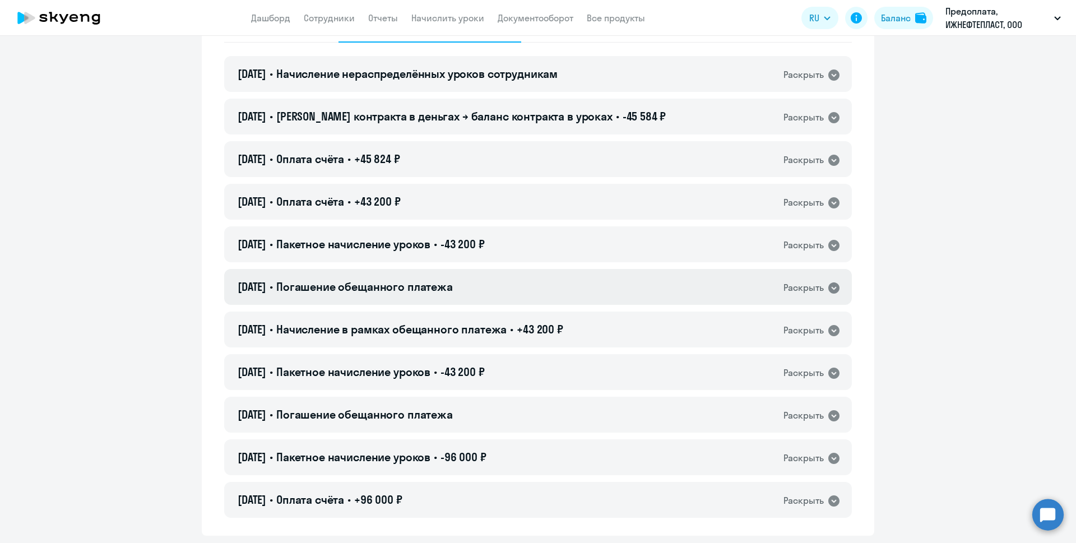
click at [829, 288] on icon at bounding box center [834, 288] width 11 height 11
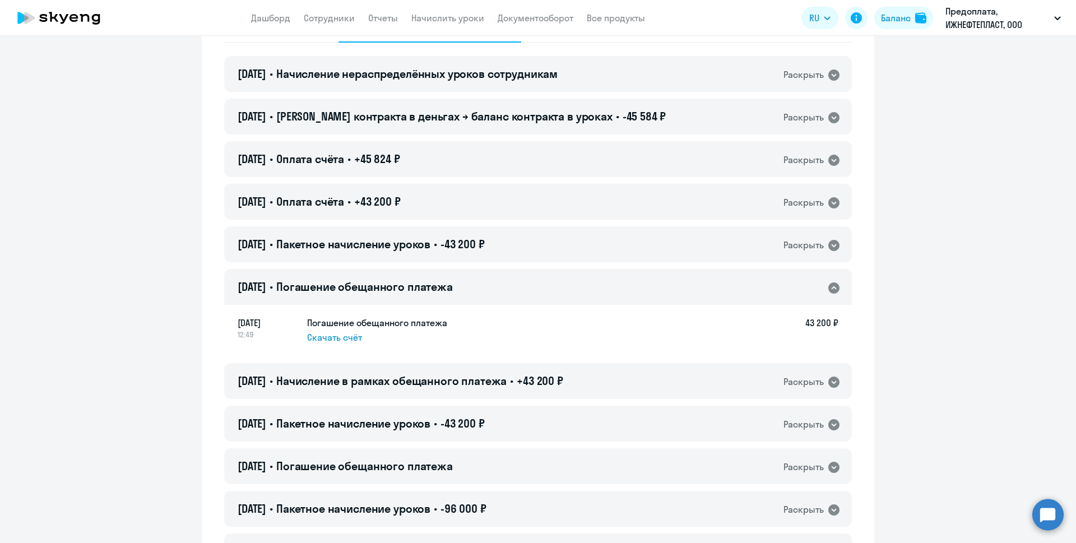
click at [829, 288] on icon at bounding box center [833, 287] width 13 height 13
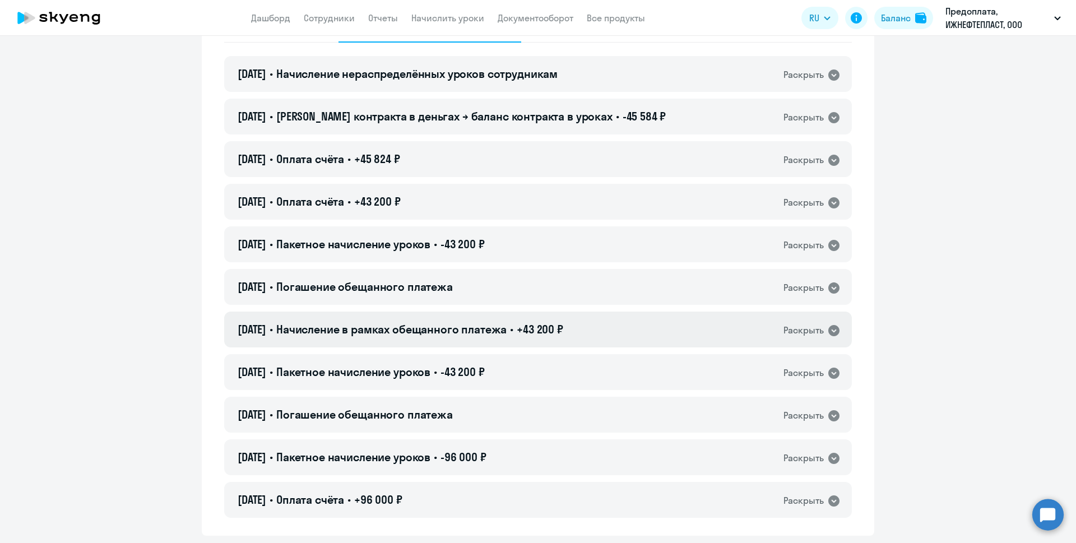
click at [830, 329] on icon at bounding box center [834, 330] width 11 height 11
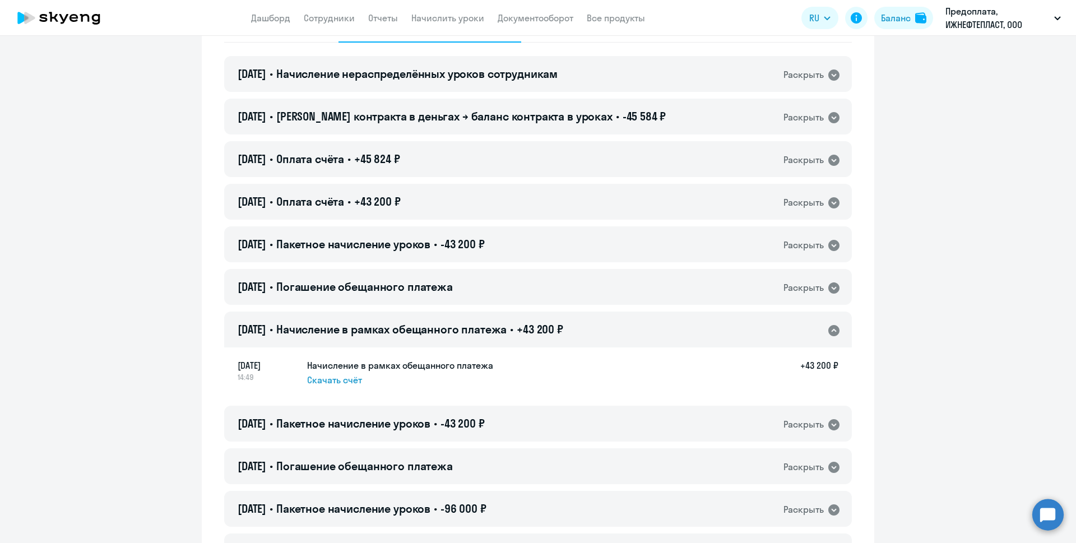
click at [830, 329] on icon at bounding box center [834, 330] width 11 height 11
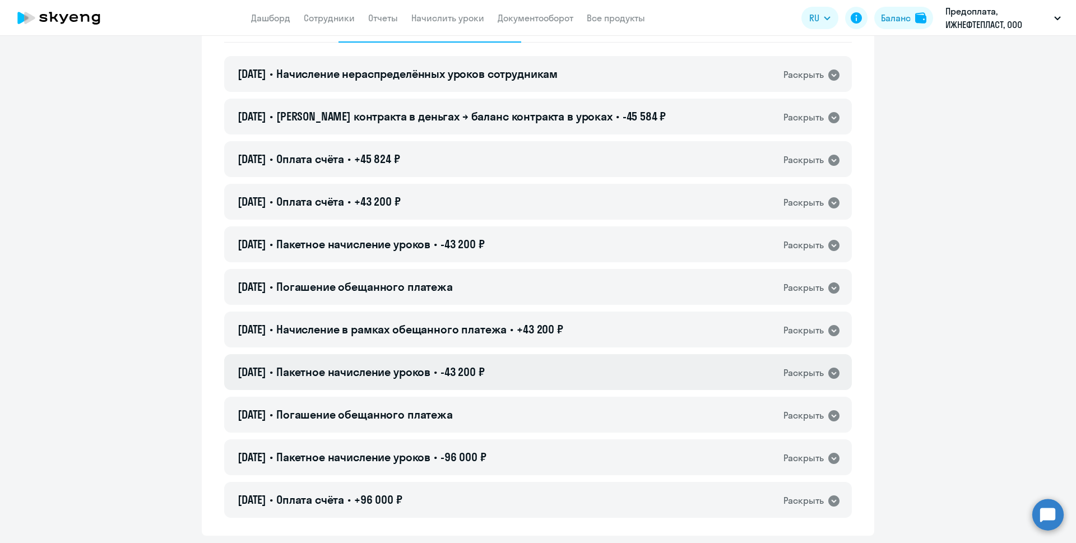
click at [829, 371] on icon at bounding box center [834, 373] width 11 height 11
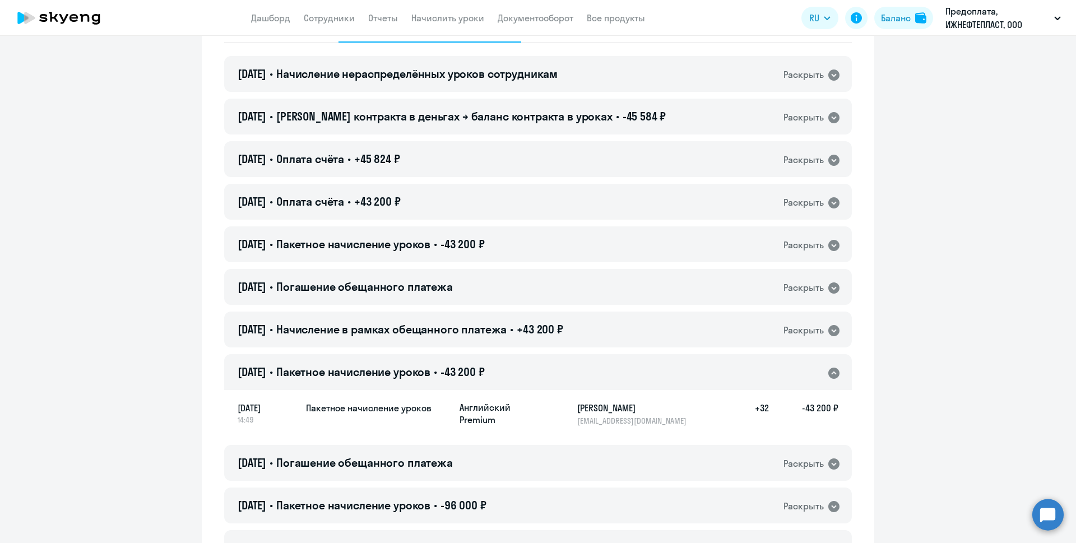
click at [829, 371] on icon at bounding box center [834, 373] width 11 height 11
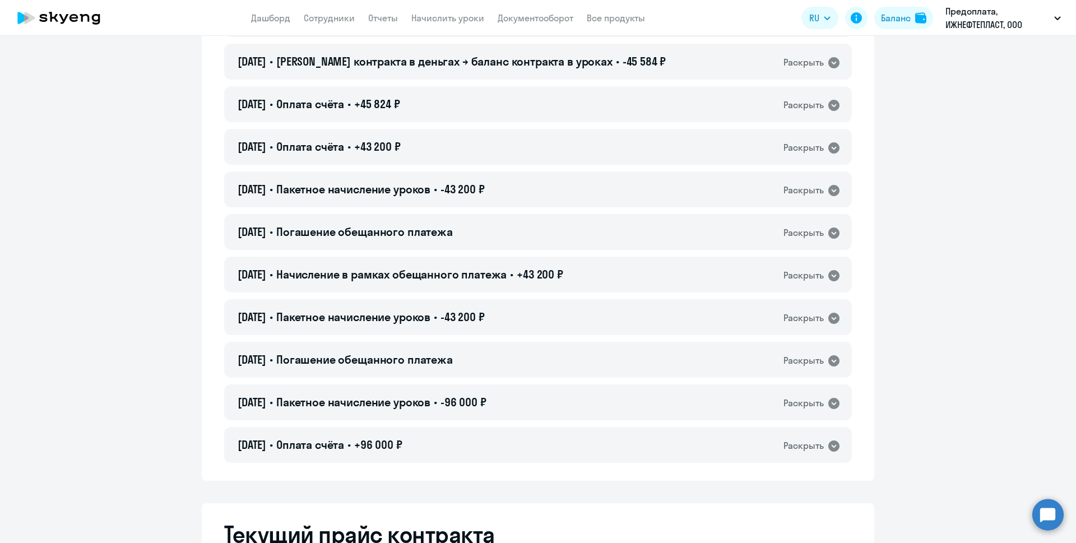
scroll to position [280, 0]
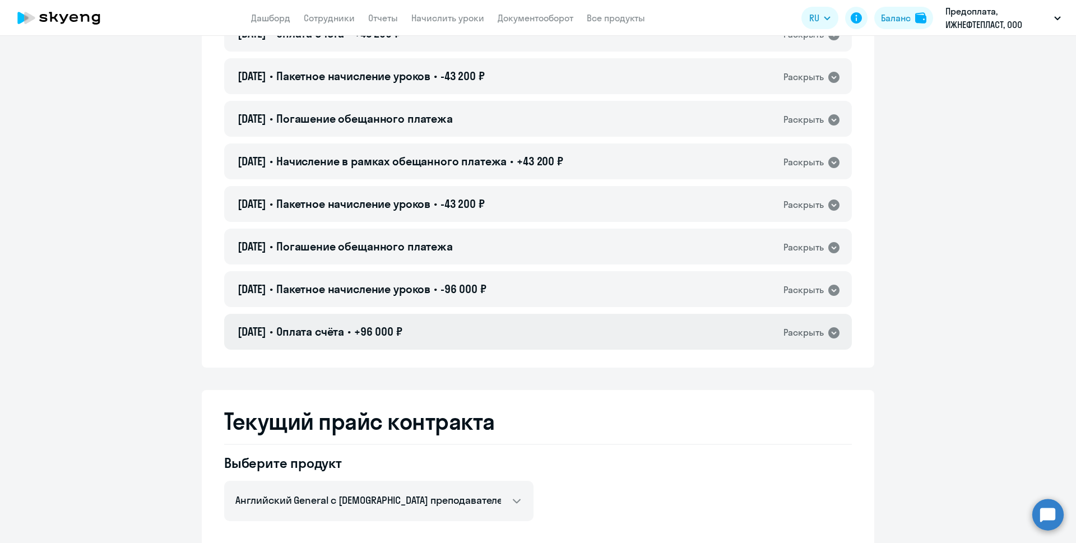
click at [829, 334] on icon at bounding box center [834, 332] width 11 height 11
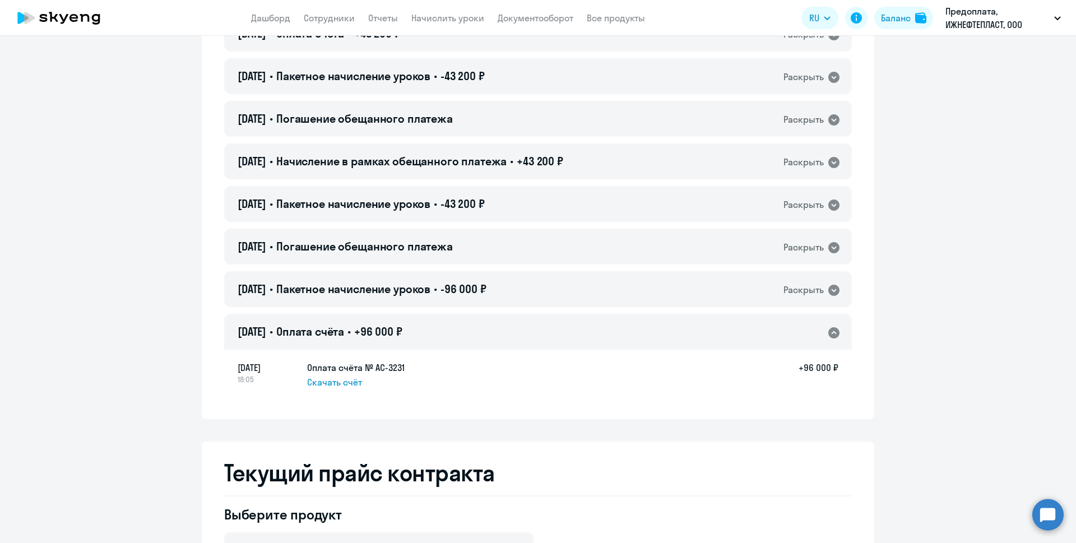
click at [829, 334] on icon at bounding box center [834, 332] width 11 height 11
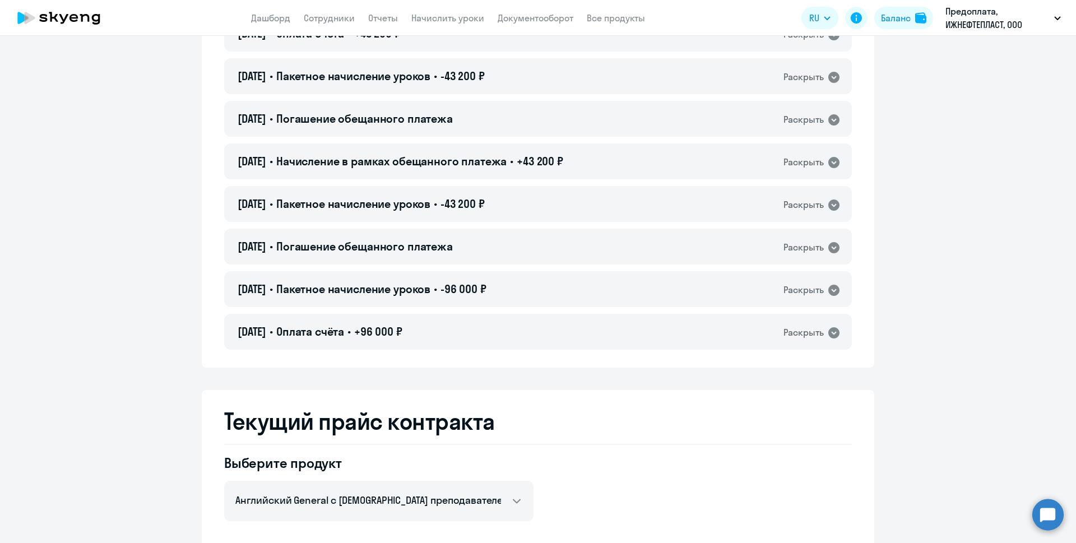
scroll to position [505, 0]
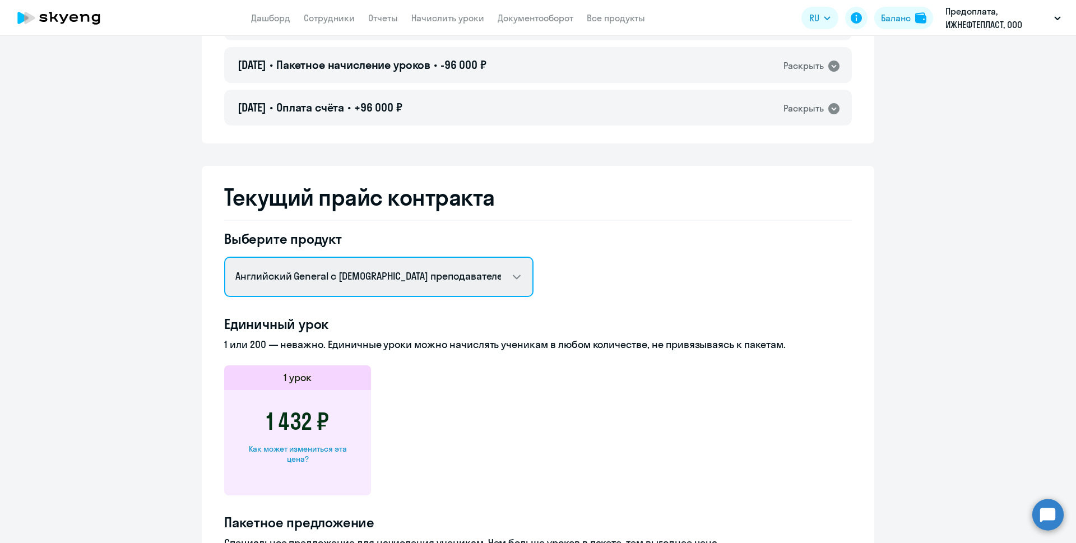
click at [502, 271] on select "Английский General с русскоговорящим преподавателем Английский General с англог…" at bounding box center [378, 277] width 309 height 40
select select "english_adult_not_native_speaker_premium"
click at [224, 257] on select "Английский General с русскоговорящим преподавателем Английский General с англог…" at bounding box center [378, 277] width 309 height 40
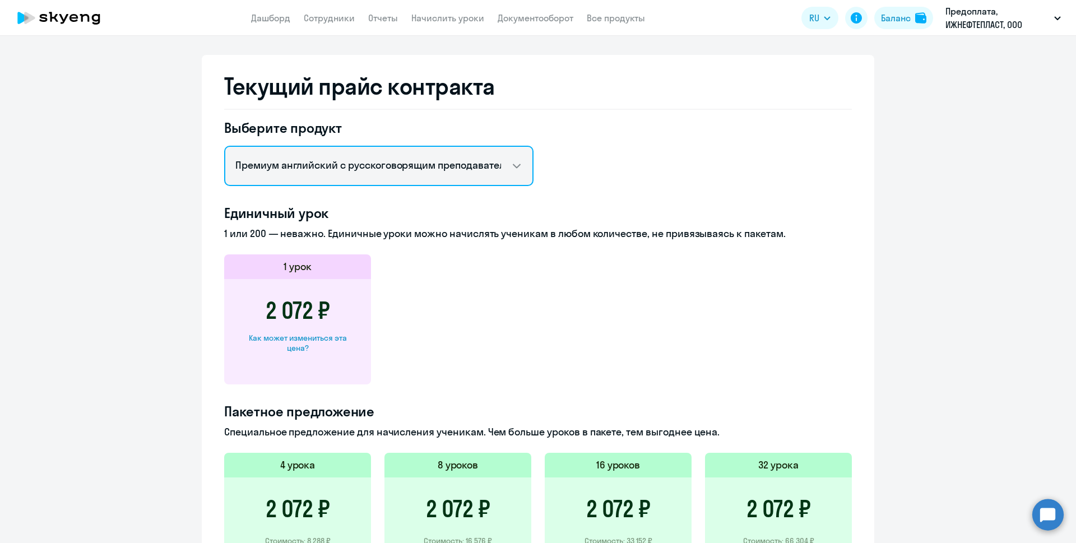
scroll to position [785, 0]
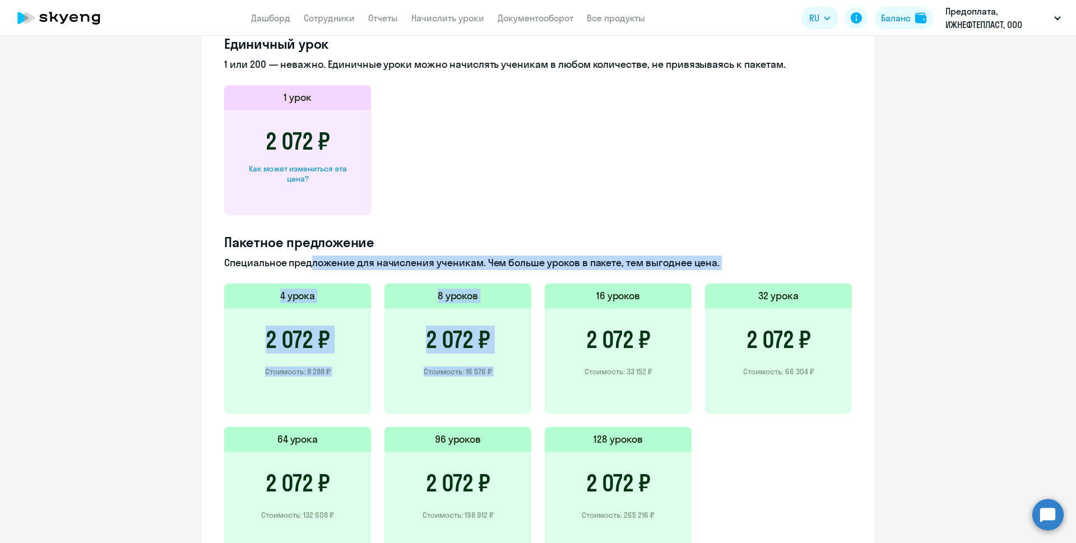
drag, startPoint x: 302, startPoint y: 262, endPoint x: 590, endPoint y: 267, distance: 288.7
click at [588, 269] on p "Специальное предложение для начисления ученикам. Чем больше уроков в пакете, те…" at bounding box center [538, 263] width 628 height 15
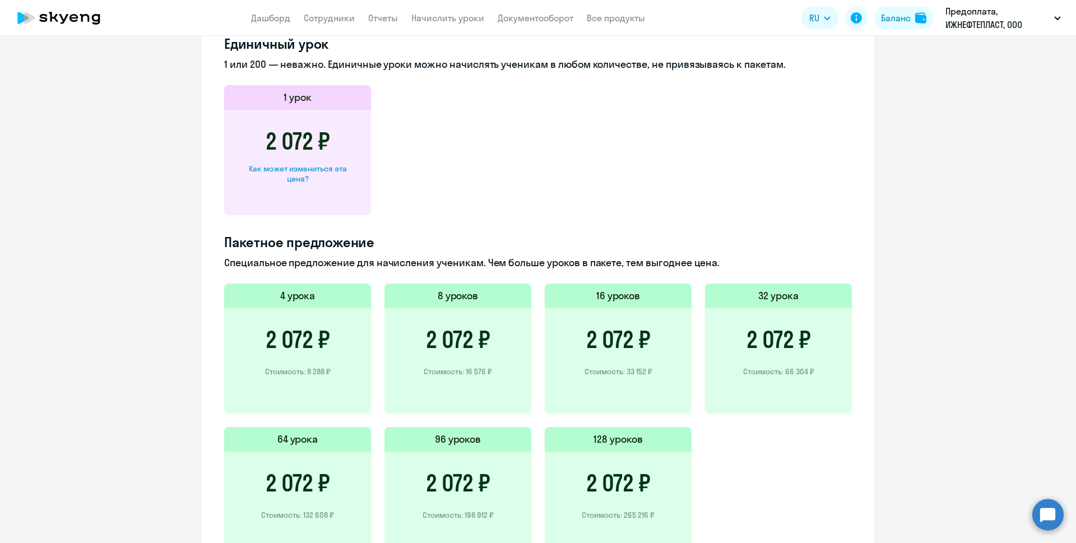
click at [599, 262] on p "Специальное предложение для начисления ученикам. Чем больше уроков в пакете, те…" at bounding box center [538, 263] width 628 height 15
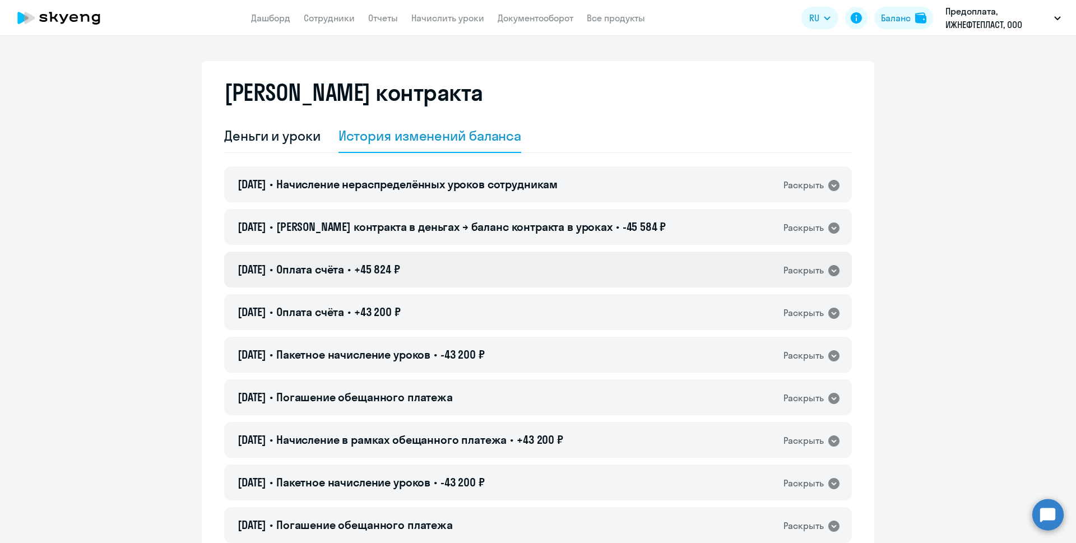
scroll to position [0, 0]
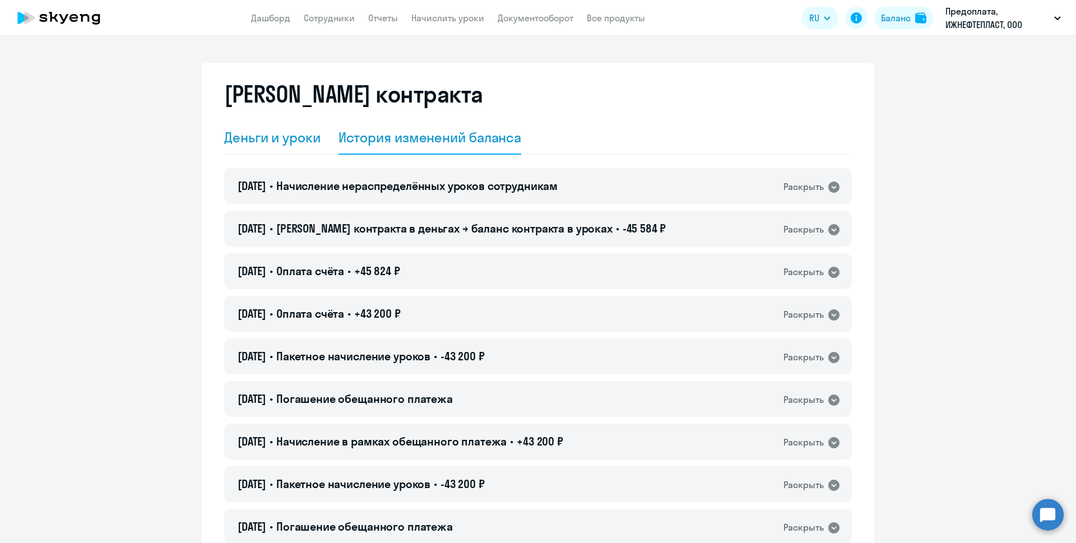
click at [275, 136] on div "Деньги и уроки" at bounding box center [272, 137] width 96 height 18
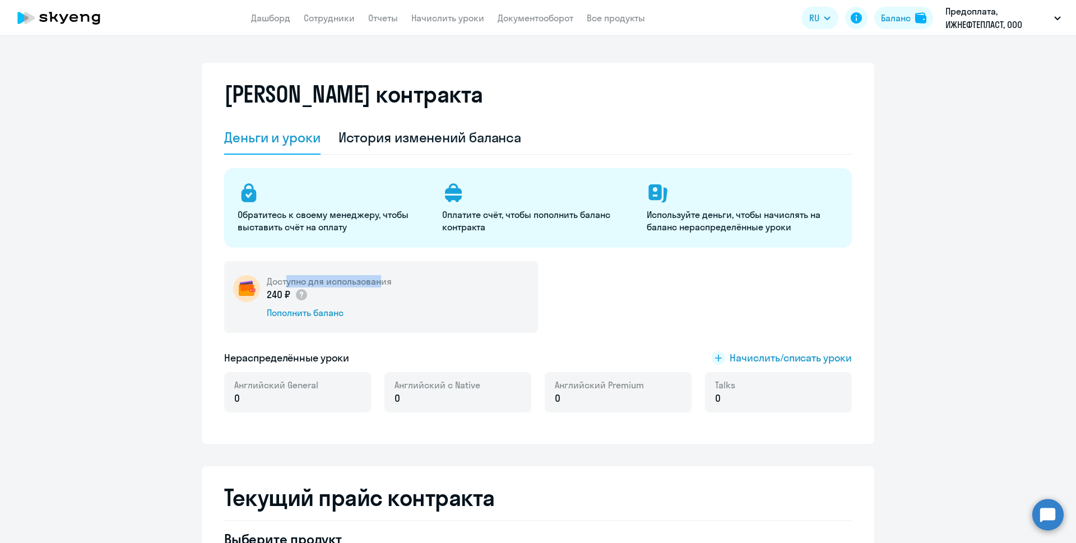
drag, startPoint x: 326, startPoint y: 279, endPoint x: 377, endPoint y: 278, distance: 51.6
click at [377, 278] on h5 "Доступно для использования" at bounding box center [329, 281] width 125 height 12
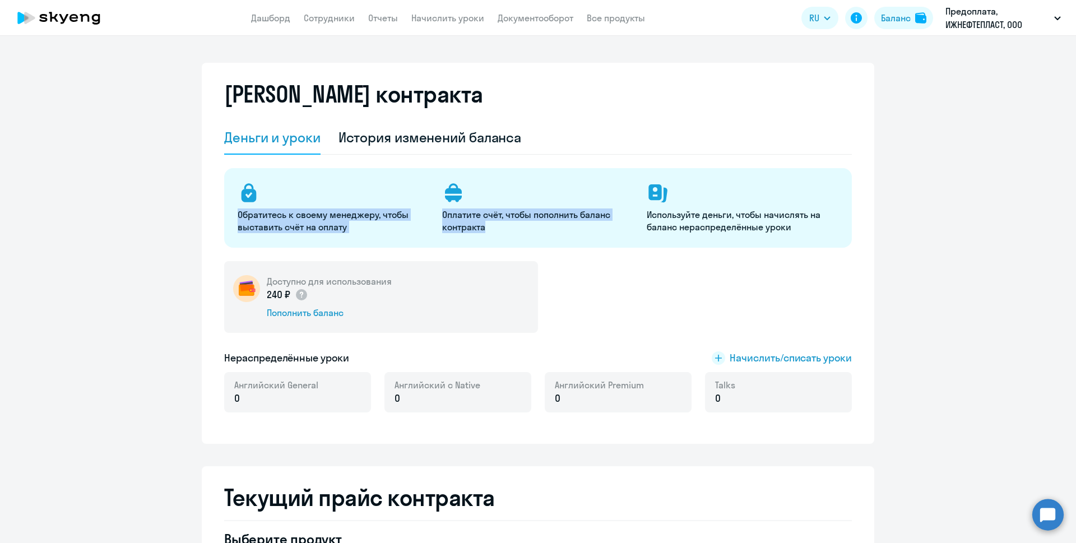
drag, startPoint x: 493, startPoint y: 226, endPoint x: 390, endPoint y: 196, distance: 108.0
click at [390, 196] on div "Обратитесь к своему менеджеру, чтобы выставить счёт на оплату Оплатите счёт, чт…" at bounding box center [538, 208] width 628 height 80
click at [521, 225] on p "Оплатите счёт, чтобы пополнить баланс контракта" at bounding box center [537, 221] width 191 height 25
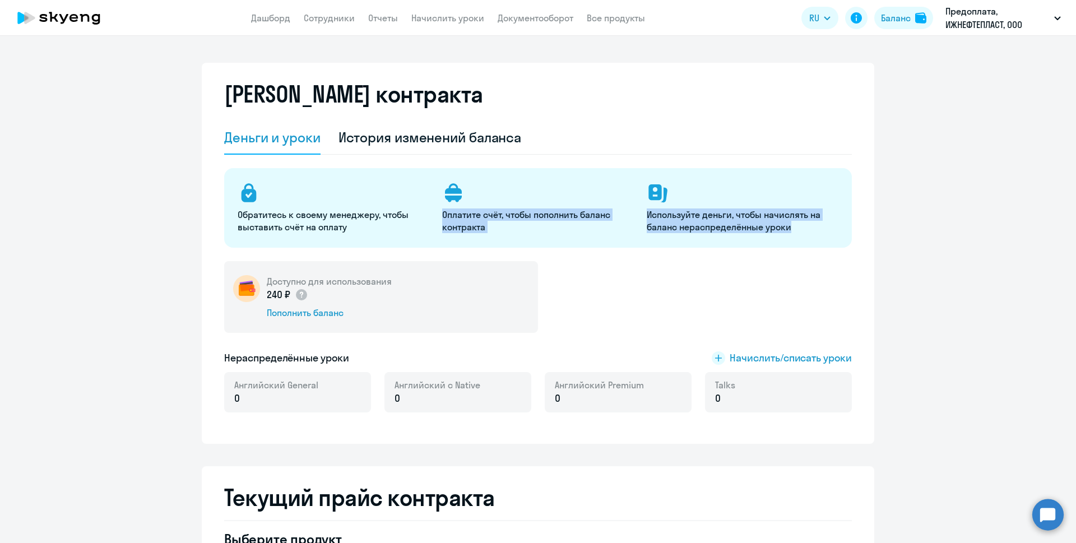
drag, startPoint x: 700, startPoint y: 220, endPoint x: 530, endPoint y: 204, distance: 170.0
click at [530, 204] on div "Обратитесь к своему менеджеру, чтобы выставить счёт на оплату Оплатите счёт, чт…" at bounding box center [538, 208] width 628 height 80
click at [647, 218] on p "Используйте деньги, чтобы начислять на баланс нераспределённые уроки" at bounding box center [742, 221] width 191 height 25
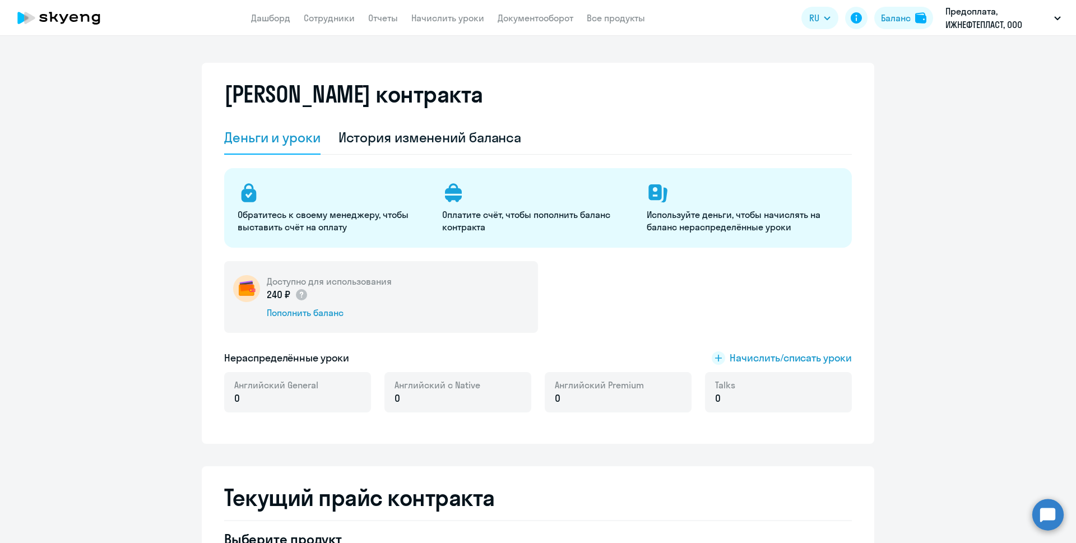
click at [589, 396] on p "0" at bounding box center [599, 398] width 89 height 15
drag, startPoint x: 563, startPoint y: 398, endPoint x: 552, endPoint y: 399, distance: 10.7
click at [555, 399] on p "0" at bounding box center [599, 398] width 89 height 15
click at [557, 395] on p "0" at bounding box center [599, 398] width 89 height 15
drag, startPoint x: 561, startPoint y: 396, endPoint x: 548, endPoint y: 399, distance: 13.6
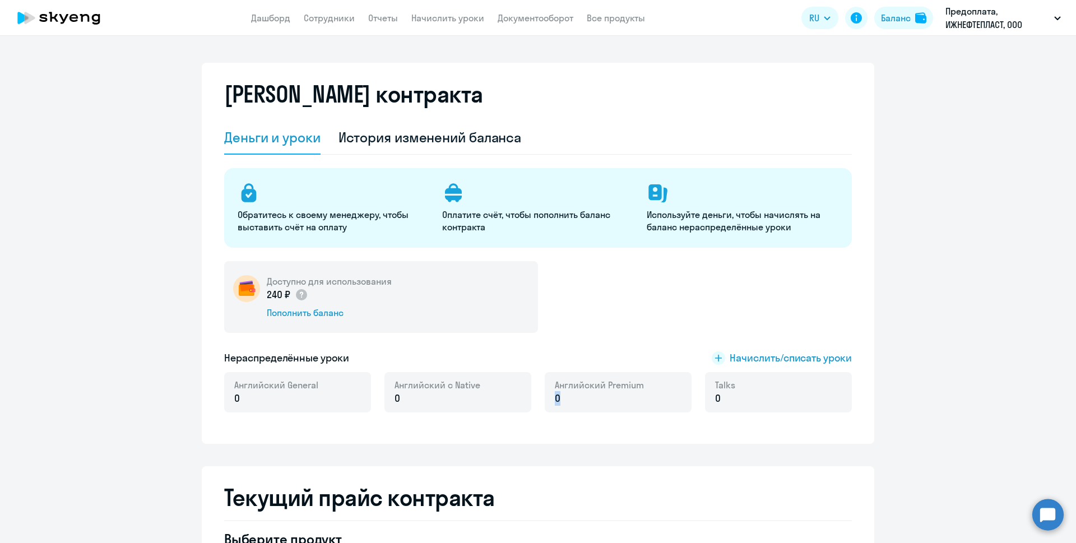
click at [548, 399] on div "Английский Premium 0" at bounding box center [618, 392] width 147 height 40
click at [800, 358] on span "Начислить/списать уроки" at bounding box center [791, 358] width 122 height 15
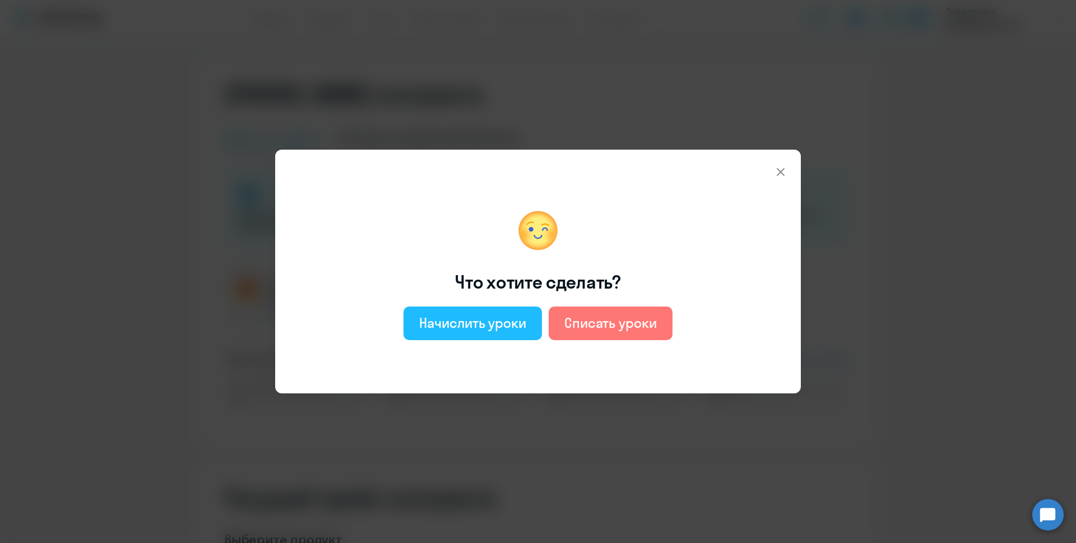
click at [501, 322] on div "Начислить уроки" at bounding box center [472, 323] width 107 height 18
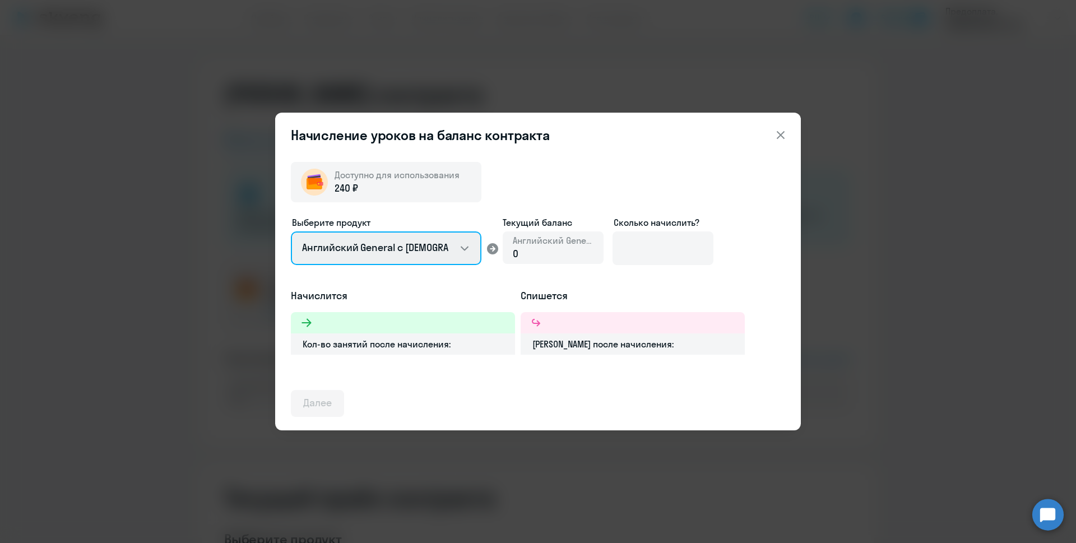
click at [462, 245] on select "Английский General с русскоговорящим преподавателем Английский General с англог…" at bounding box center [386, 249] width 191 height 34
click at [291, 232] on select "Английский General с русскоговорящим преподавателем Английский General с англог…" at bounding box center [386, 249] width 191 height 34
click at [466, 249] on select "Английский General с русскоговорящим преподавателем Английский General с англог…" at bounding box center [386, 249] width 191 height 34
select select "english_adult_not_native_speaker_premium"
click at [291, 232] on select "Английский General с русскоговорящим преподавателем Английский General с англог…" at bounding box center [386, 249] width 191 height 34
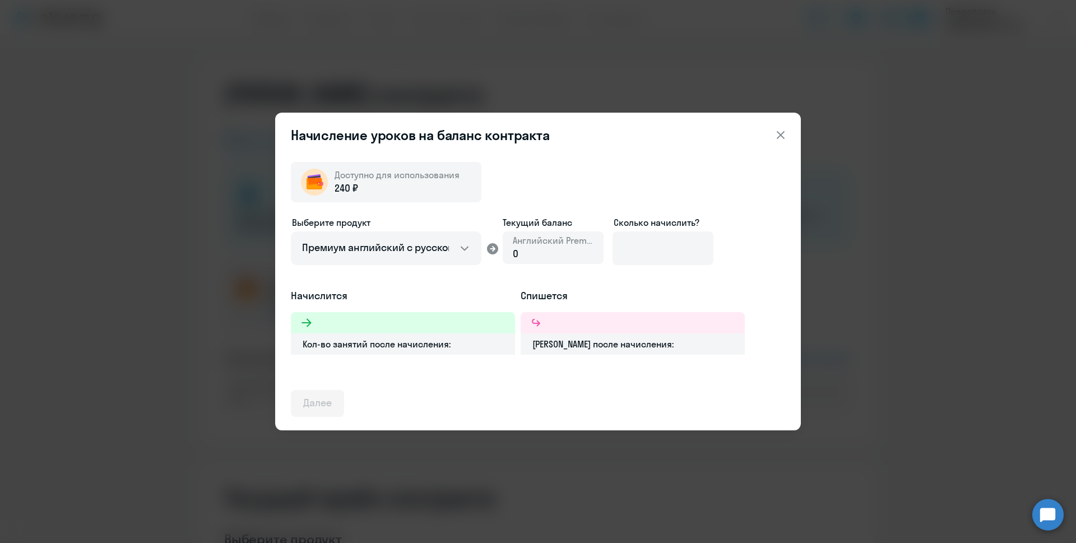
click at [540, 248] on div "0" at bounding box center [553, 254] width 81 height 15
click at [493, 250] on icon at bounding box center [492, 248] width 13 height 13
drag, startPoint x: 519, startPoint y: 255, endPoint x: 502, endPoint y: 252, distance: 16.4
click at [502, 252] on div "Выберите продукт Английский General с русскоговорящим преподавателем Английский…" at bounding box center [538, 252] width 494 height 73
click at [413, 348] on div "Кол-во занятий после начисления:" at bounding box center [403, 344] width 224 height 21
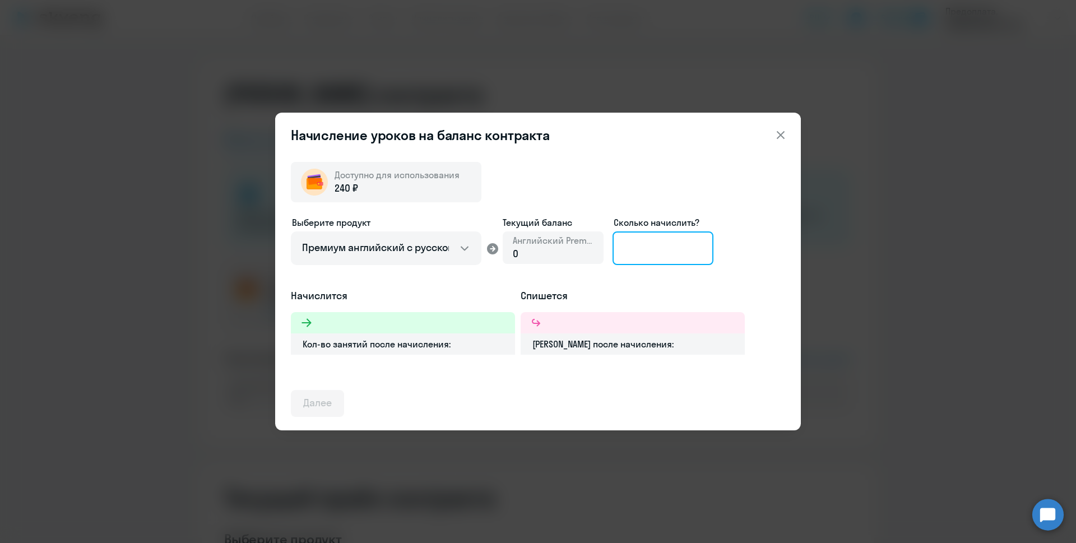
click at [638, 250] on input at bounding box center [663, 249] width 101 height 34
click at [366, 183] on div "240 ₽" at bounding box center [397, 188] width 125 height 15
click at [779, 133] on icon at bounding box center [781, 135] width 8 height 8
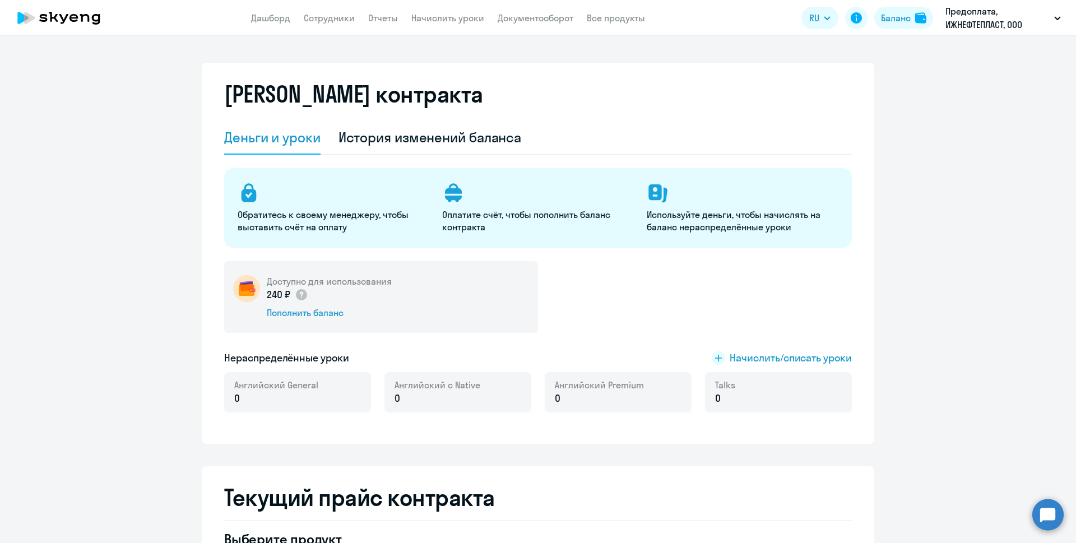
click at [275, 19] on link "Дашборд" at bounding box center [270, 17] width 39 height 11
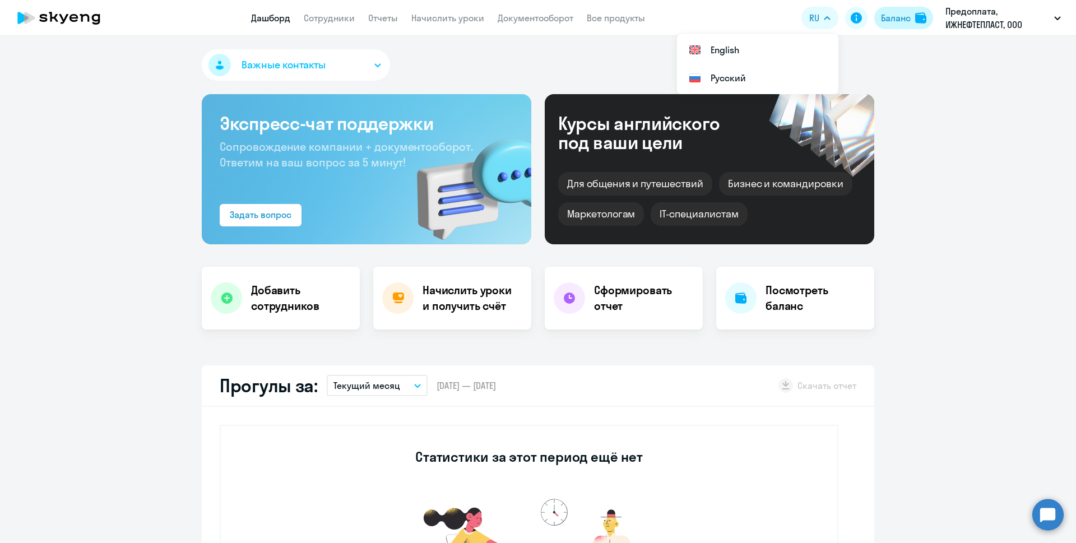
select select "30"
drag, startPoint x: 428, startPoint y: 386, endPoint x: 557, endPoint y: 394, distance: 129.2
click at [557, 394] on div "Прогулы за: Текущий месяц – 01.09.2025 — 30.09.2025 Скачать отчет" at bounding box center [538, 386] width 673 height 41
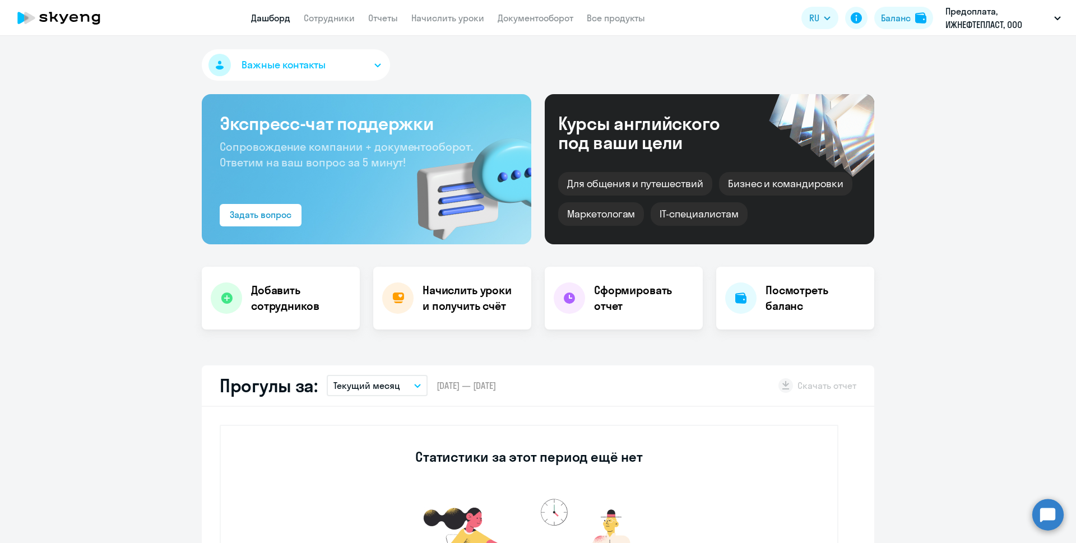
click at [550, 391] on div "Прогулы за: Текущий месяц – 01.09.2025 — 30.09.2025 Скачать отчет" at bounding box center [538, 386] width 673 height 41
drag, startPoint x: 544, startPoint y: 390, endPoint x: 433, endPoint y: 386, distance: 111.1
click at [433, 386] on div "Прогулы за: Текущий месяц – 01.09.2025 — 30.09.2025 Скачать отчет" at bounding box center [538, 386] width 673 height 41
click at [437, 386] on span "[DATE] — [DATE]" at bounding box center [466, 386] width 59 height 12
drag, startPoint x: 433, startPoint y: 386, endPoint x: 531, endPoint y: 386, distance: 97.5
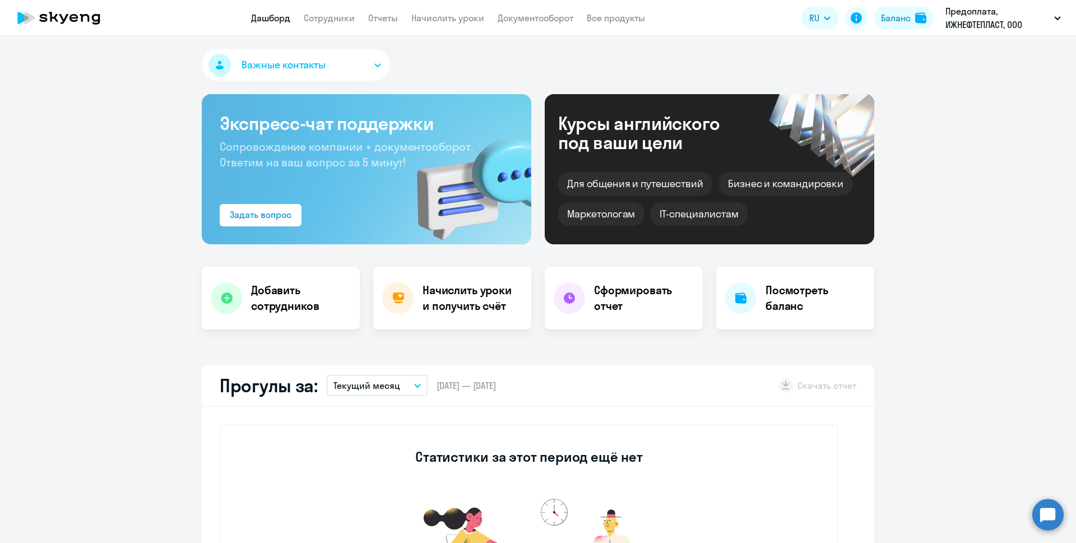
click at [531, 386] on div "Прогулы за: Текущий месяц – 01.09.2025 — 30.09.2025 Скачать отчет" at bounding box center [538, 386] width 673 height 41
drag, startPoint x: 531, startPoint y: 386, endPoint x: 439, endPoint y: 381, distance: 92.1
click at [432, 381] on div "Прогулы за: Текущий месяц – 01.09.2025 — 30.09.2025 Скачать отчет" at bounding box center [538, 386] width 673 height 41
click at [441, 382] on span "[DATE] — [DATE]" at bounding box center [466, 386] width 59 height 12
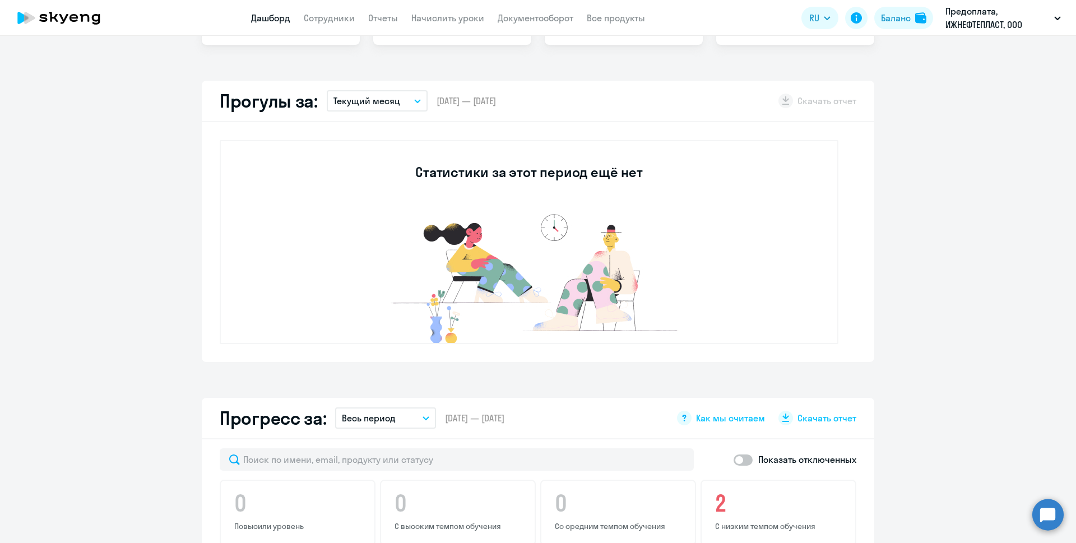
scroll to position [280, 0]
